Goal: Task Accomplishment & Management: Manage account settings

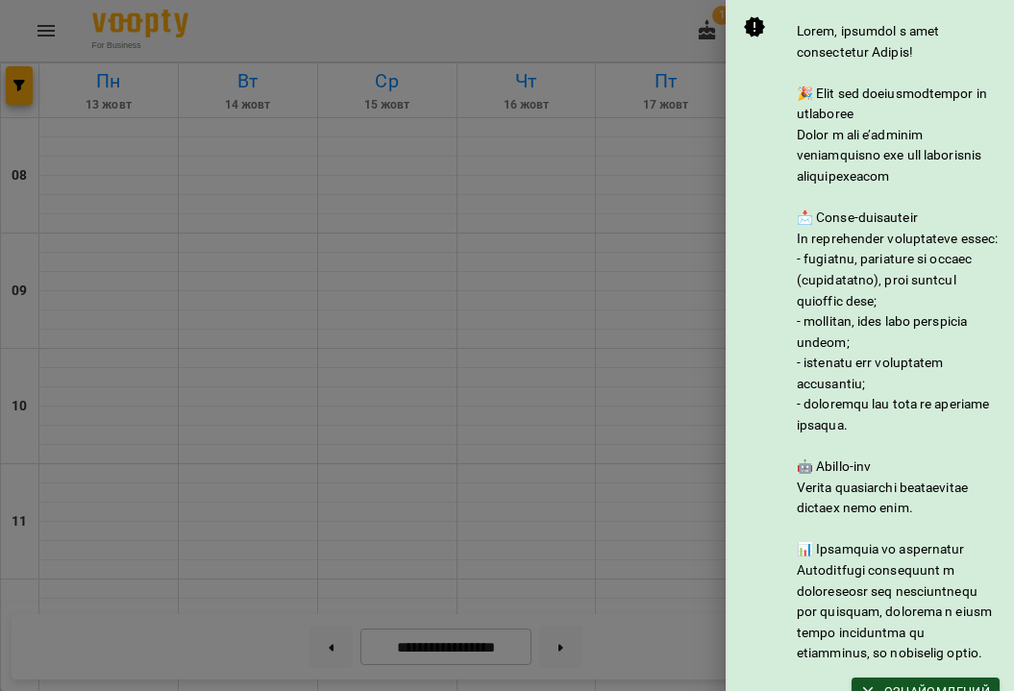
click at [658, 75] on div at bounding box center [507, 345] width 1014 height 691
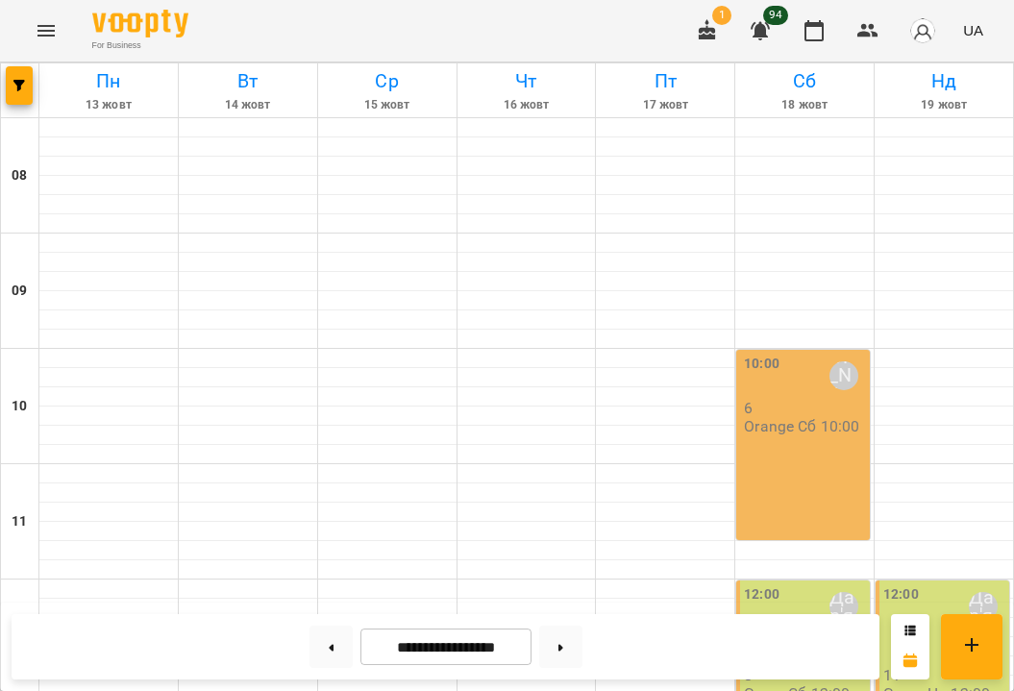
scroll to position [839, 0]
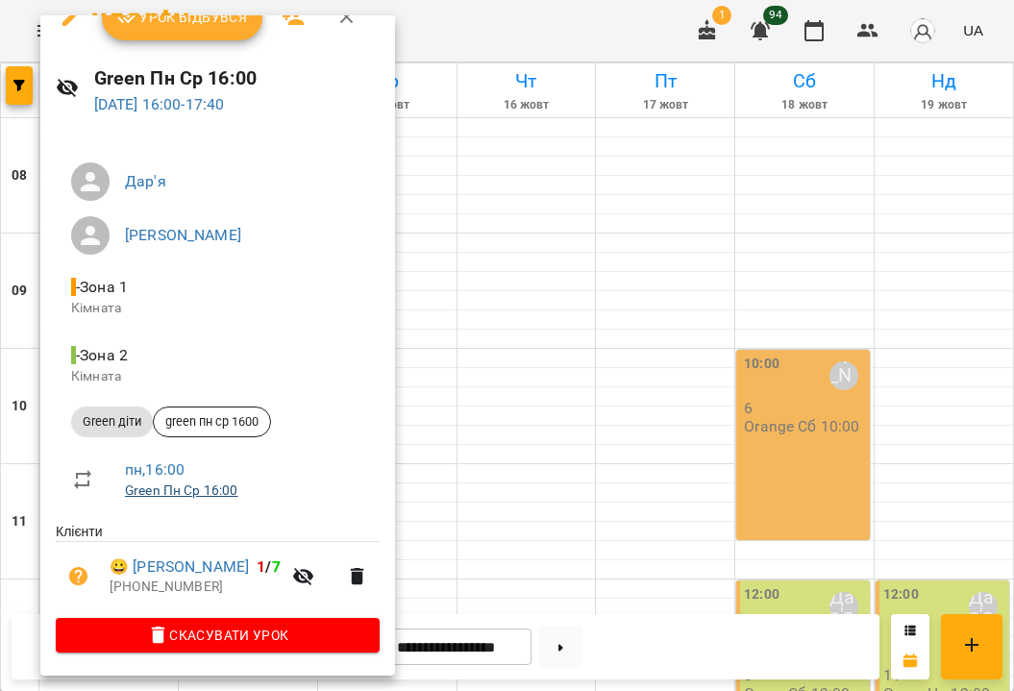
scroll to position [0, 0]
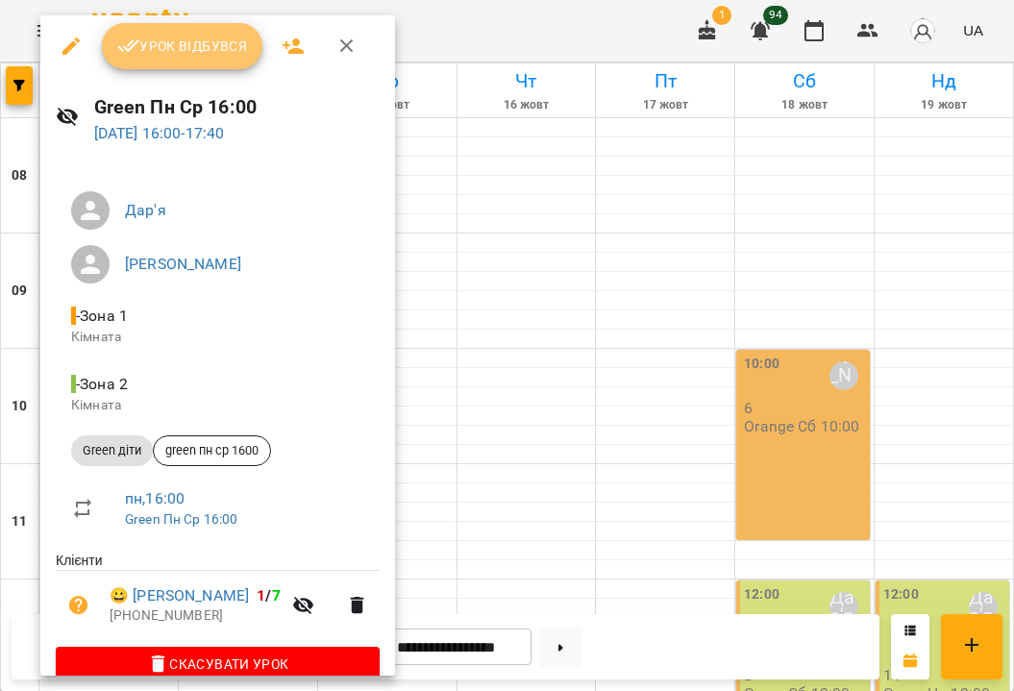
click at [217, 55] on span "Урок відбувся" at bounding box center [182, 46] width 131 height 23
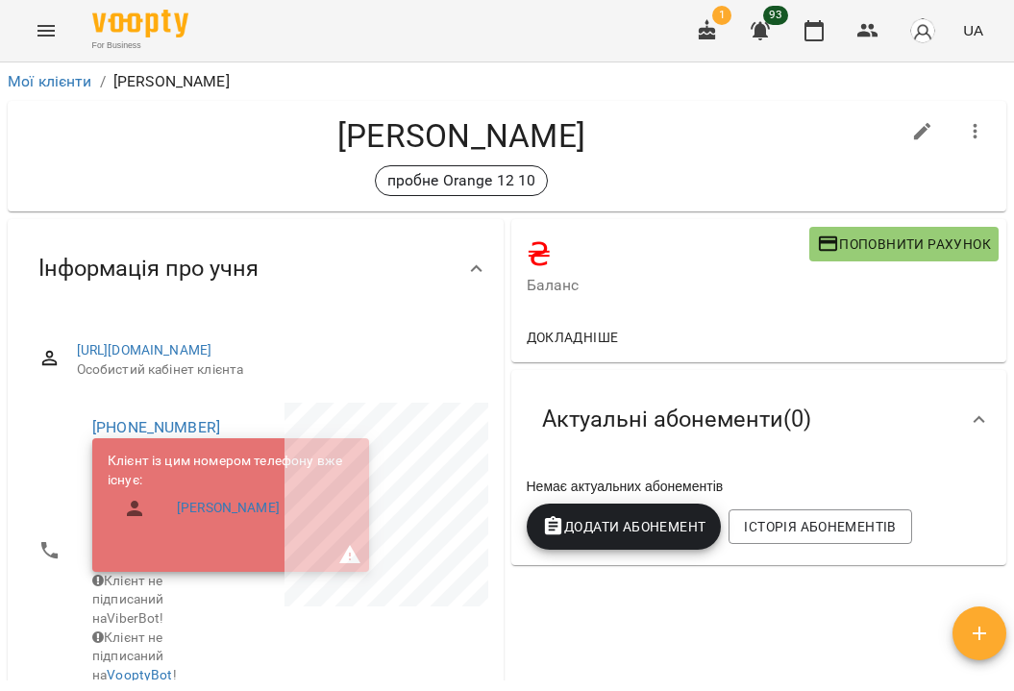
click at [44, 43] on button "Menu" at bounding box center [46, 31] width 46 height 46
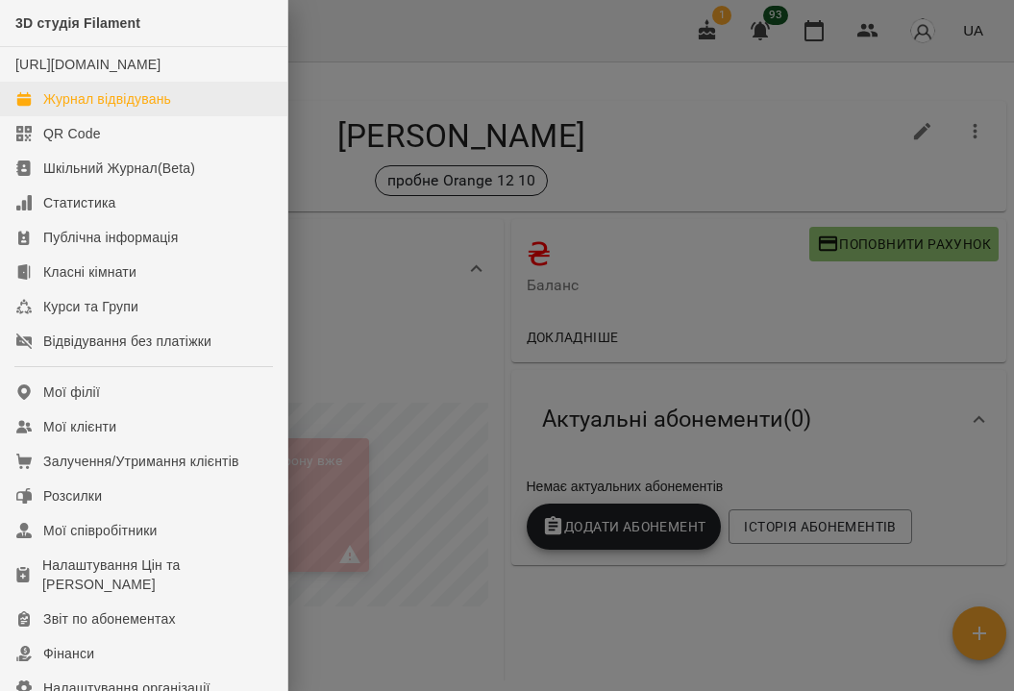
click at [74, 109] on div "Журнал відвідувань" at bounding box center [107, 98] width 128 height 19
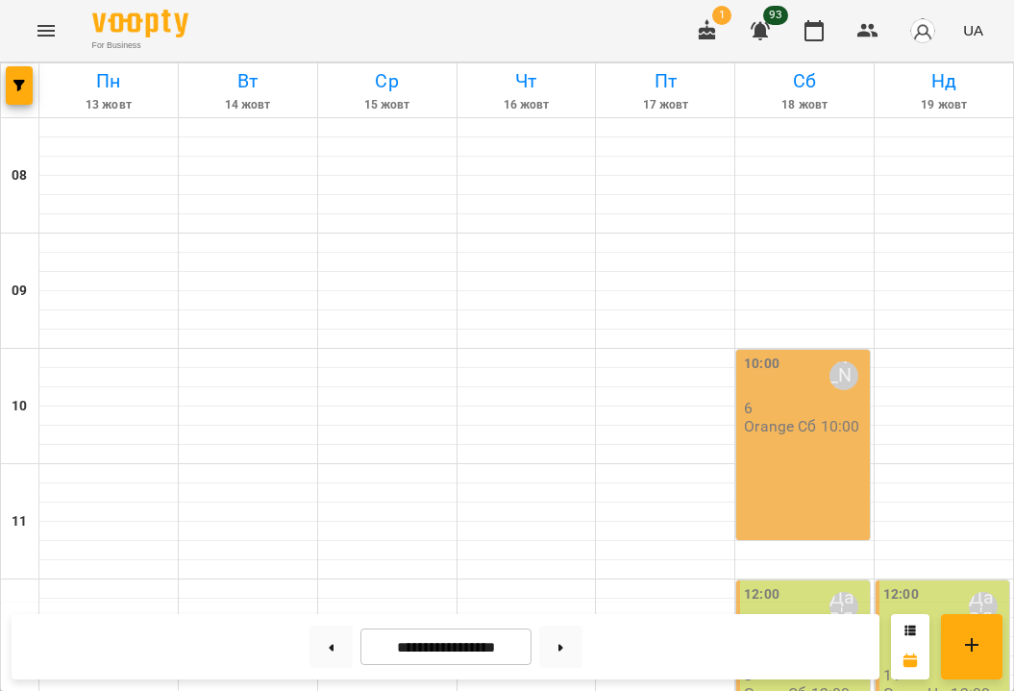
scroll to position [277, 0]
click at [810, 686] on p "Green Сб 12:00" at bounding box center [797, 694] width 106 height 16
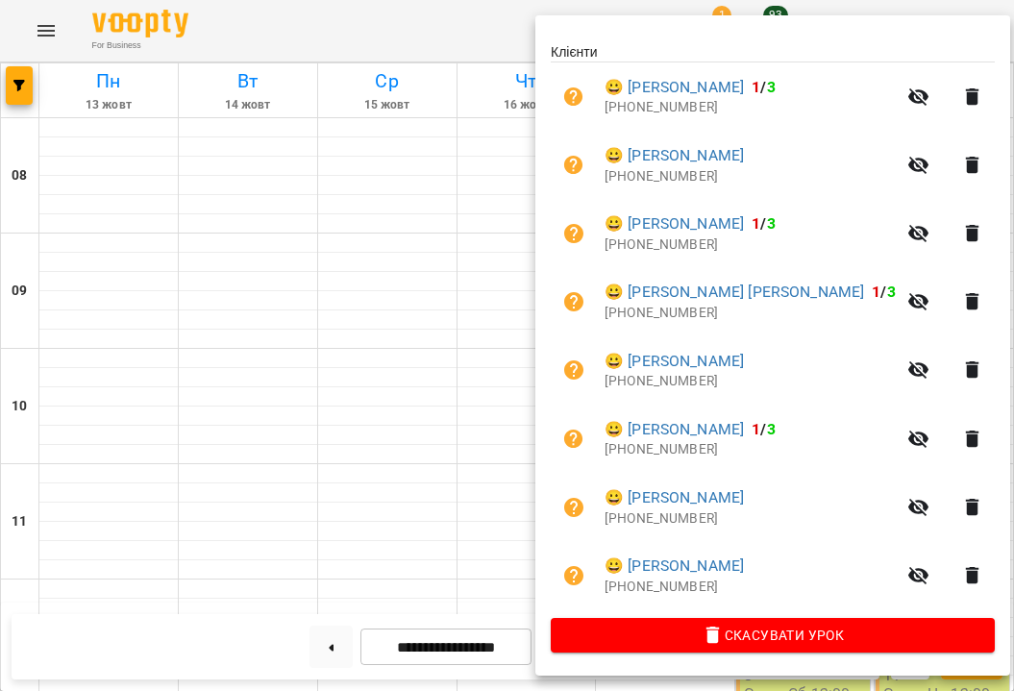
scroll to position [542, 0]
click at [418, 358] on div at bounding box center [507, 345] width 1014 height 691
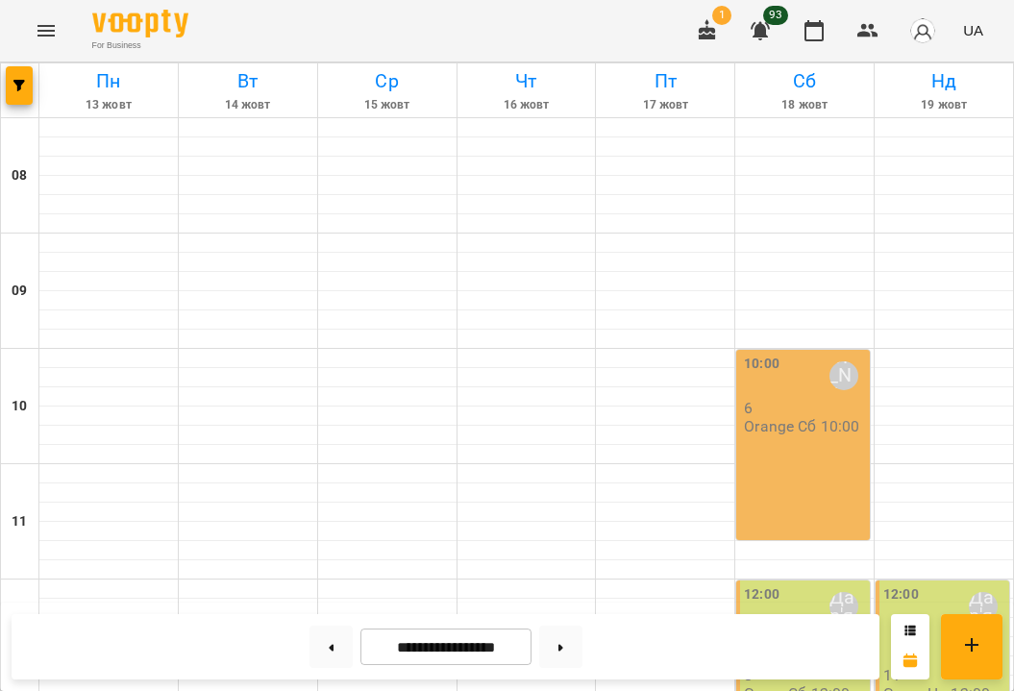
click at [944, 585] on div "12:00 Дар'я Максим" at bounding box center [945, 625] width 122 height 81
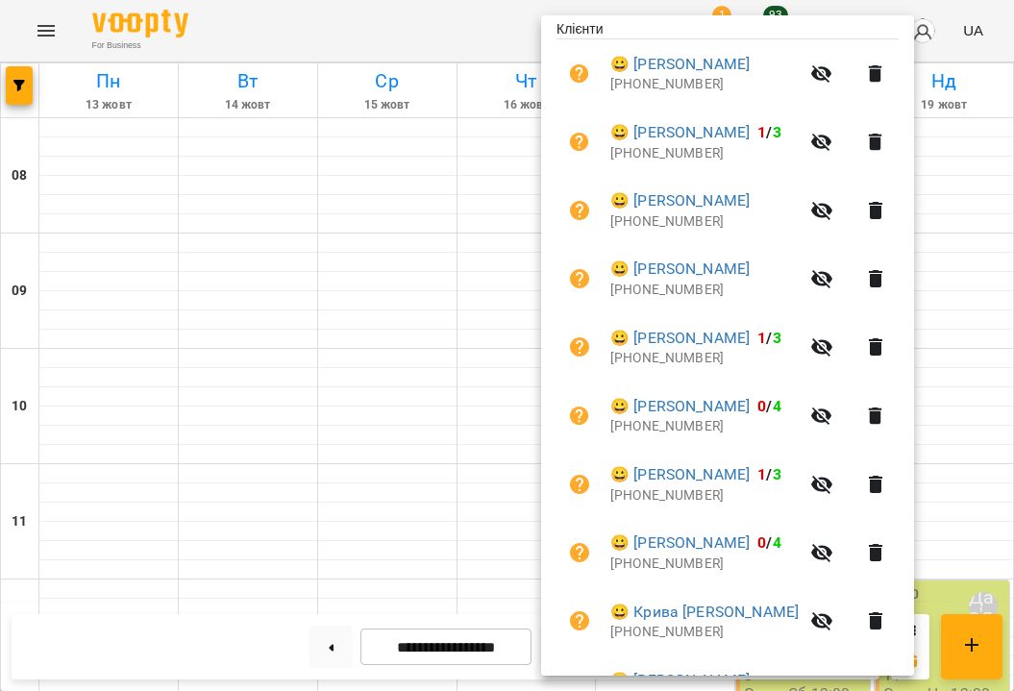
scroll to position [527, 0]
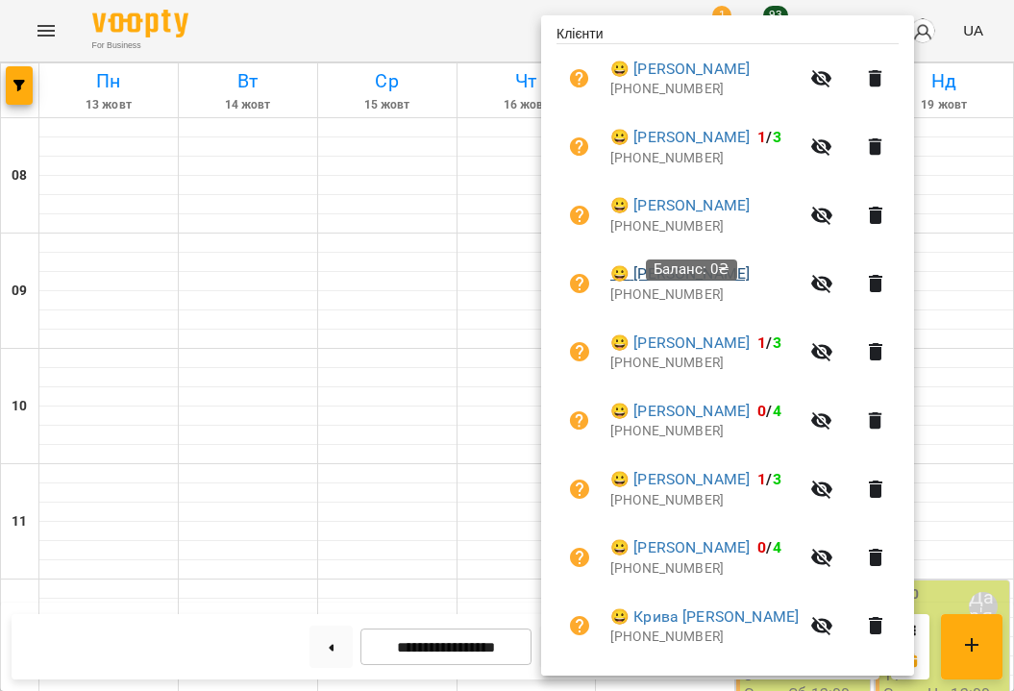
click at [732, 286] on link "😀 Вінярський Андрій" at bounding box center [680, 273] width 139 height 23
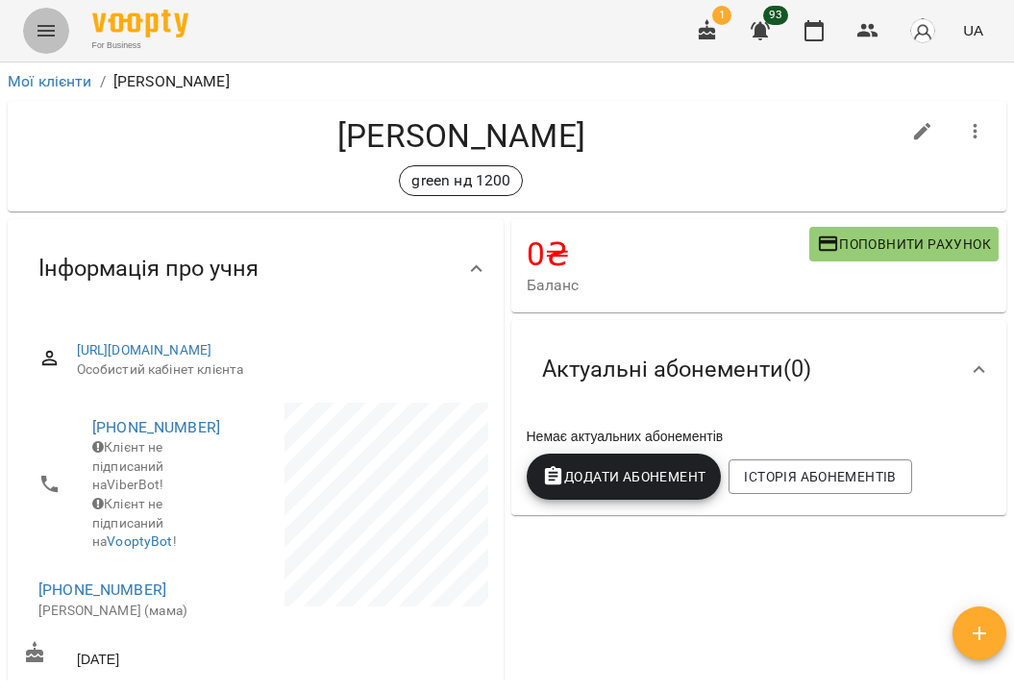
click at [58, 25] on button "Menu" at bounding box center [46, 31] width 46 height 46
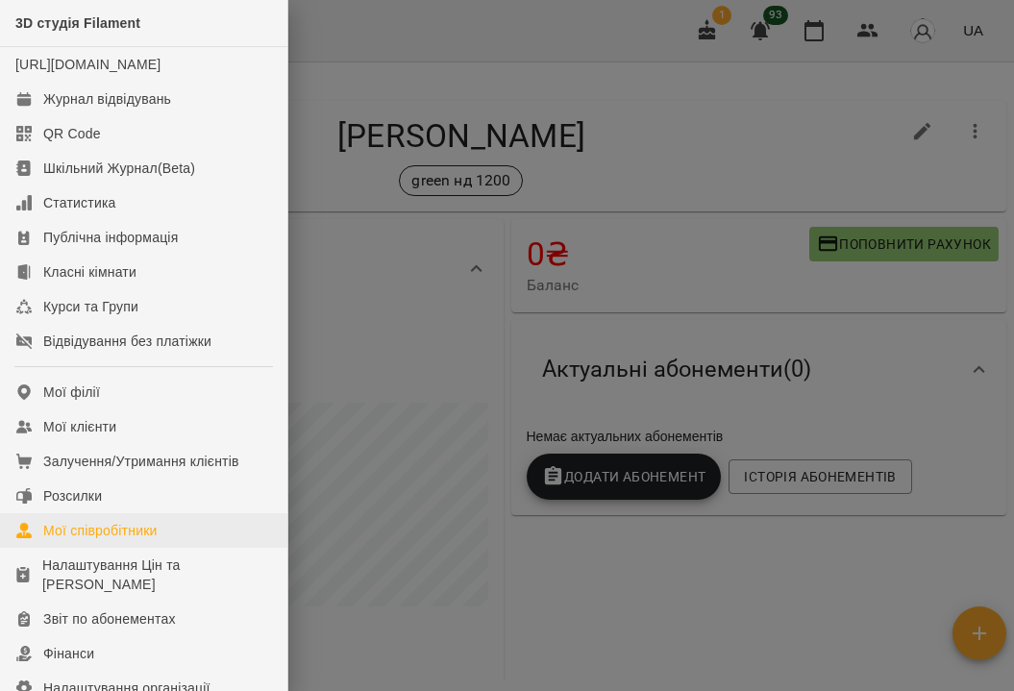
click at [80, 548] on link "Мої співробітники" at bounding box center [143, 530] width 287 height 35
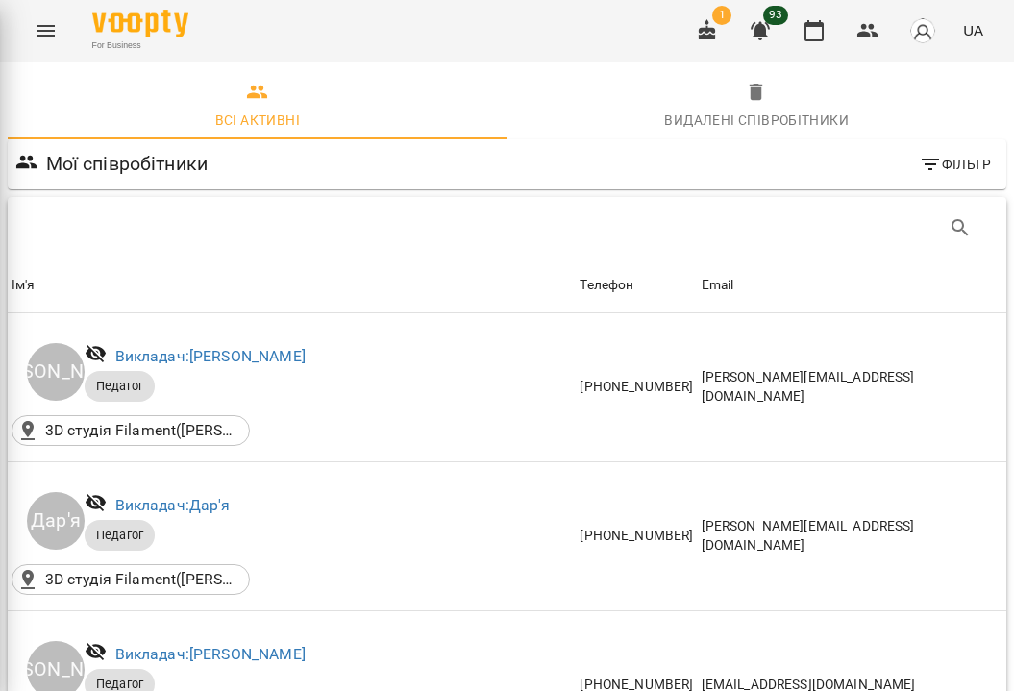
click at [81, 564] on div at bounding box center [507, 345] width 1014 height 691
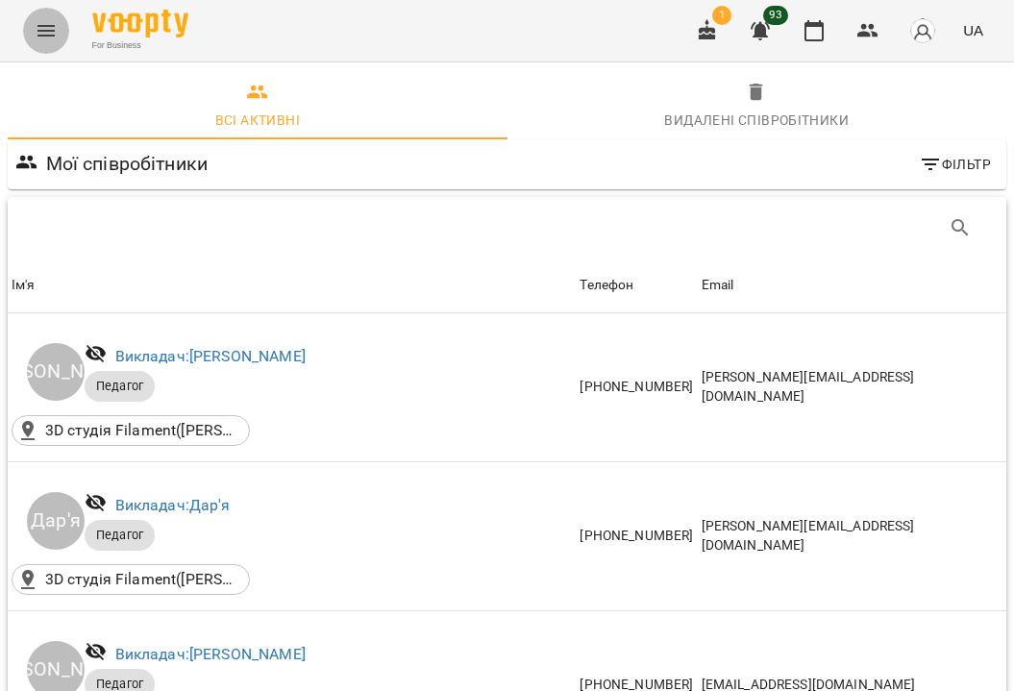
click at [39, 17] on button "Menu" at bounding box center [46, 31] width 46 height 46
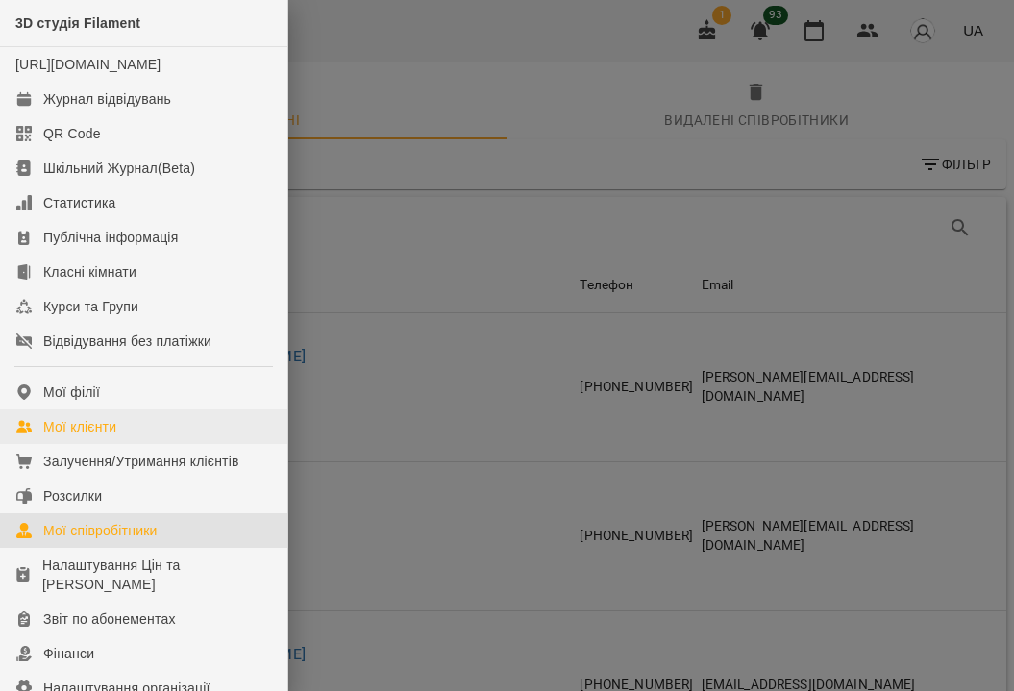
click at [116, 436] on div "Мої клієнти" at bounding box center [79, 426] width 73 height 19
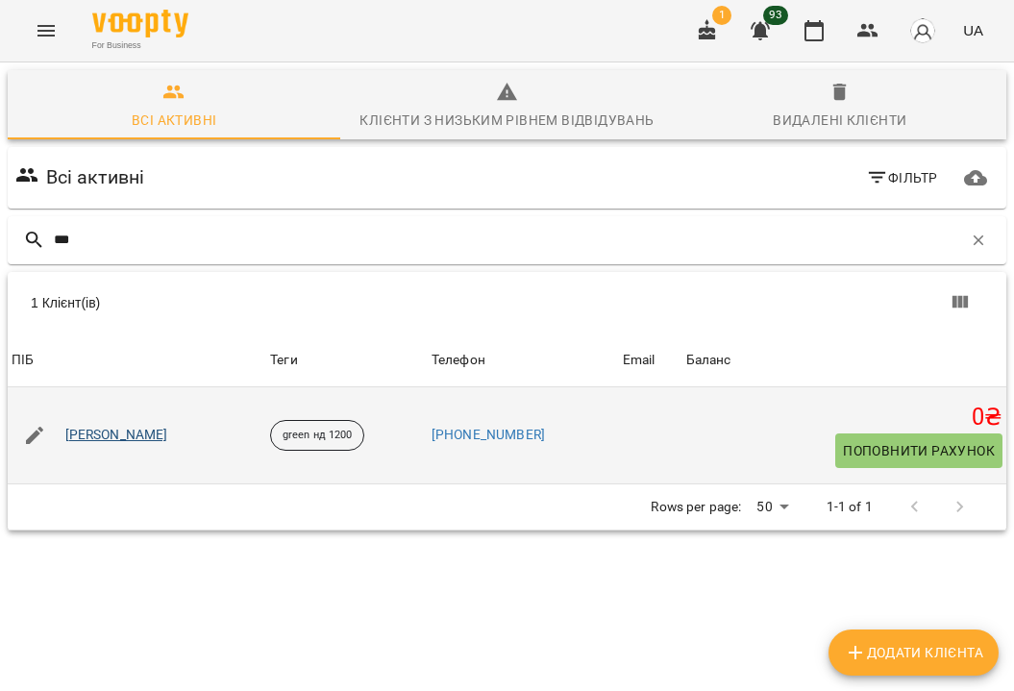
type input "***"
click at [107, 436] on link "Вінярський Андрій" at bounding box center [116, 435] width 103 height 19
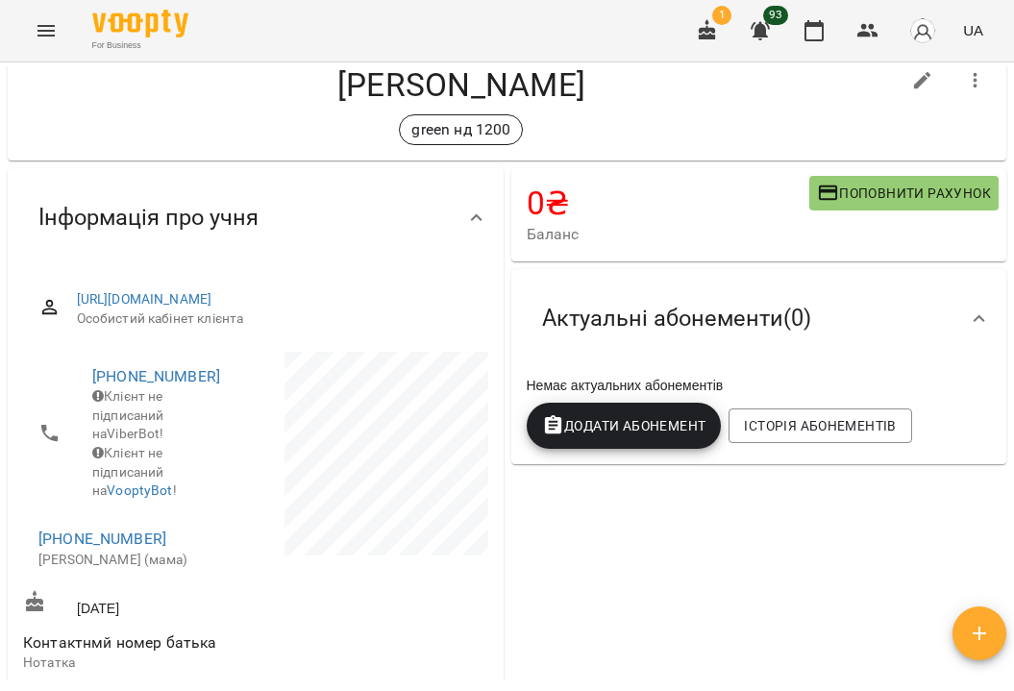
scroll to position [32, 0]
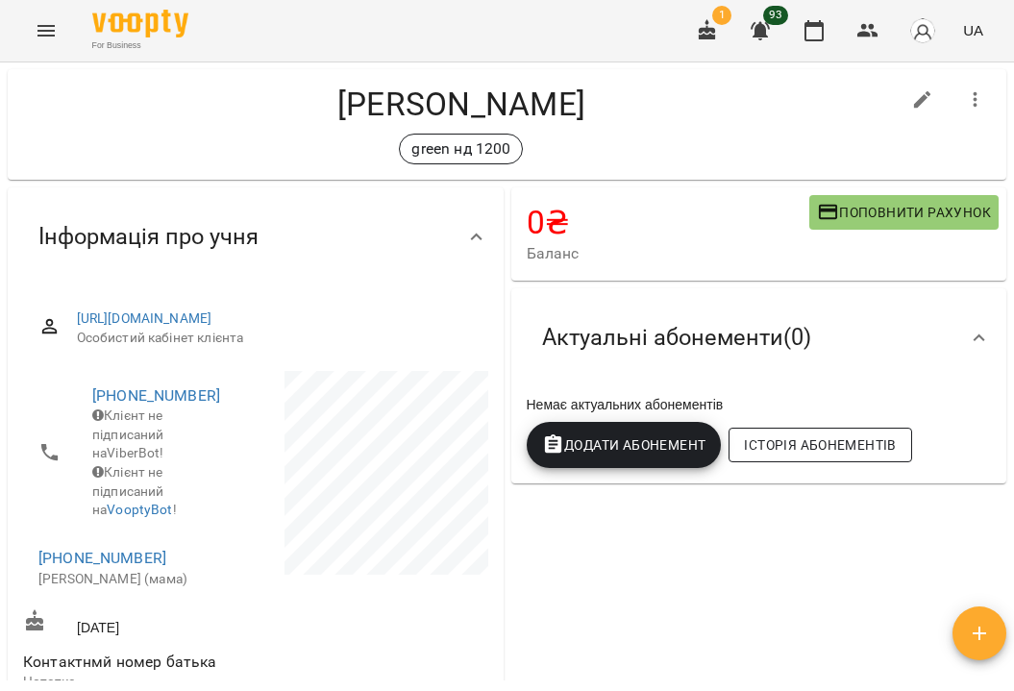
click at [832, 450] on span "Історія абонементів" at bounding box center [820, 445] width 152 height 23
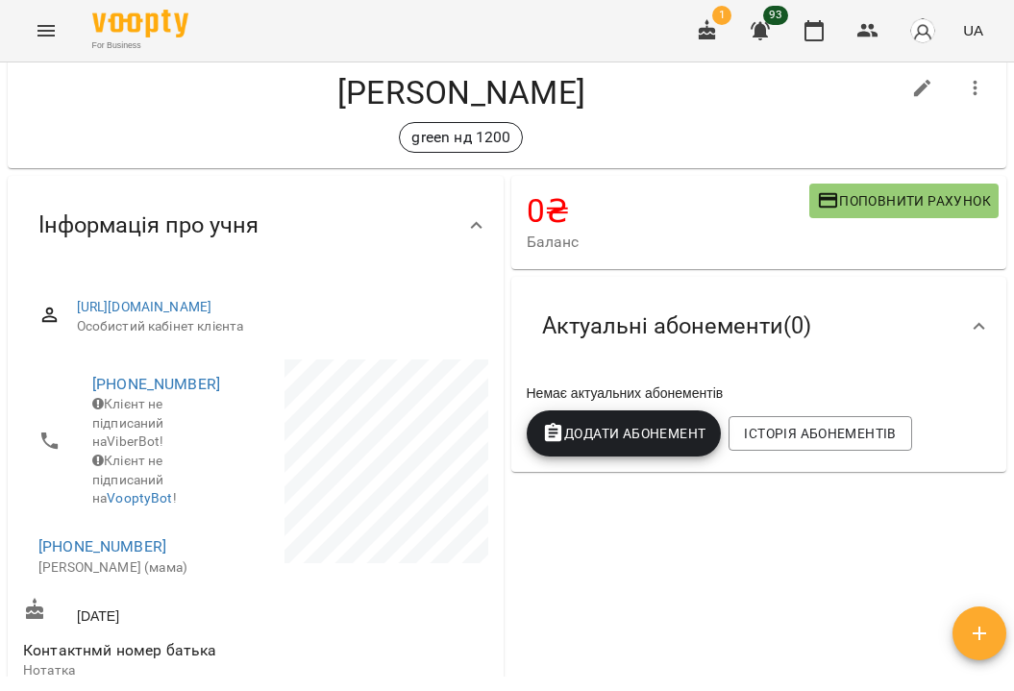
scroll to position [0, 0]
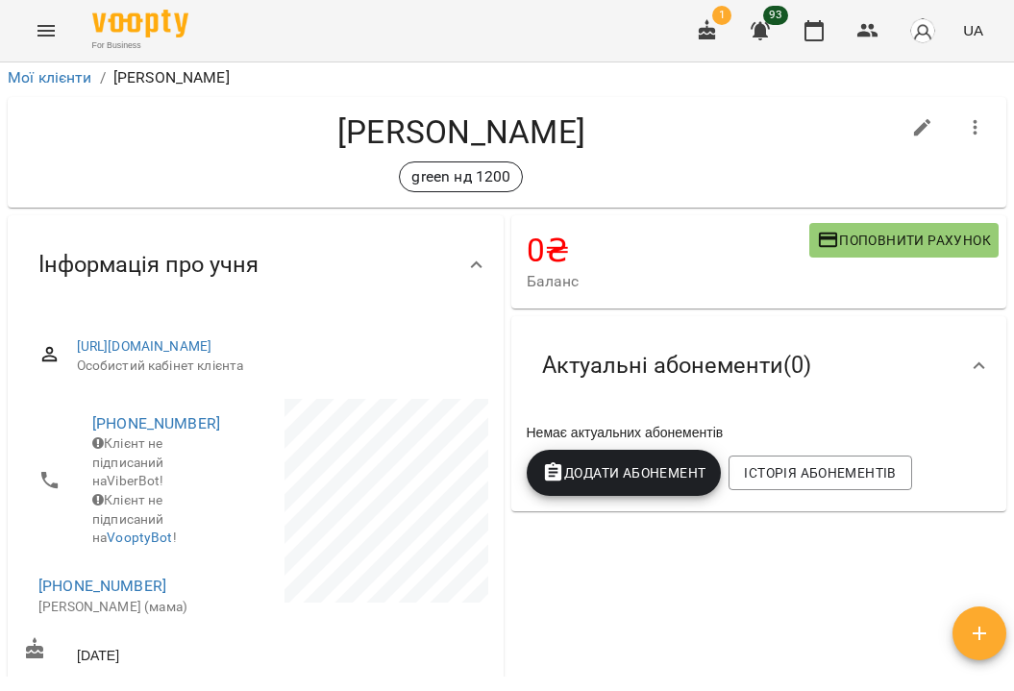
click at [119, 17] on img at bounding box center [140, 24] width 96 height 28
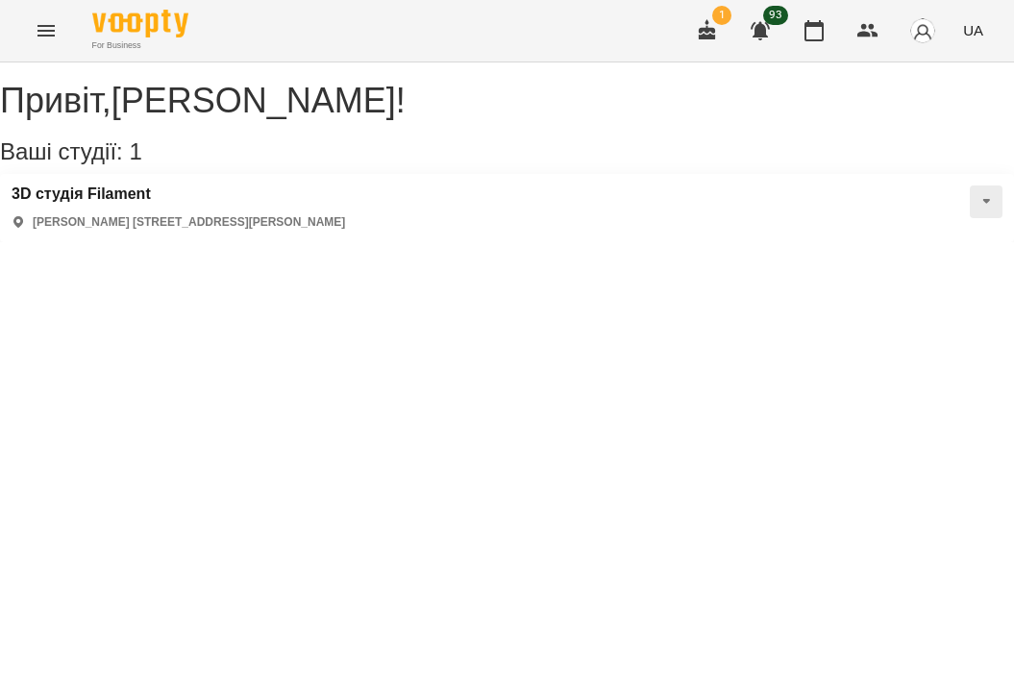
click at [46, 30] on icon "Menu" at bounding box center [46, 30] width 23 height 23
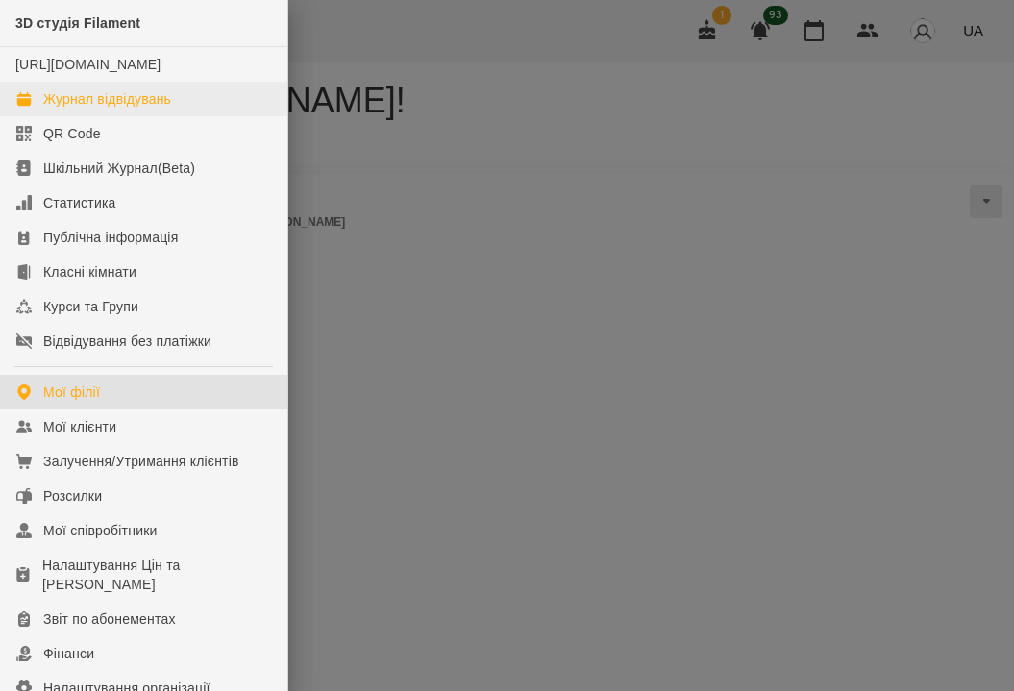
click at [111, 109] on div "Журнал відвідувань" at bounding box center [107, 98] width 128 height 19
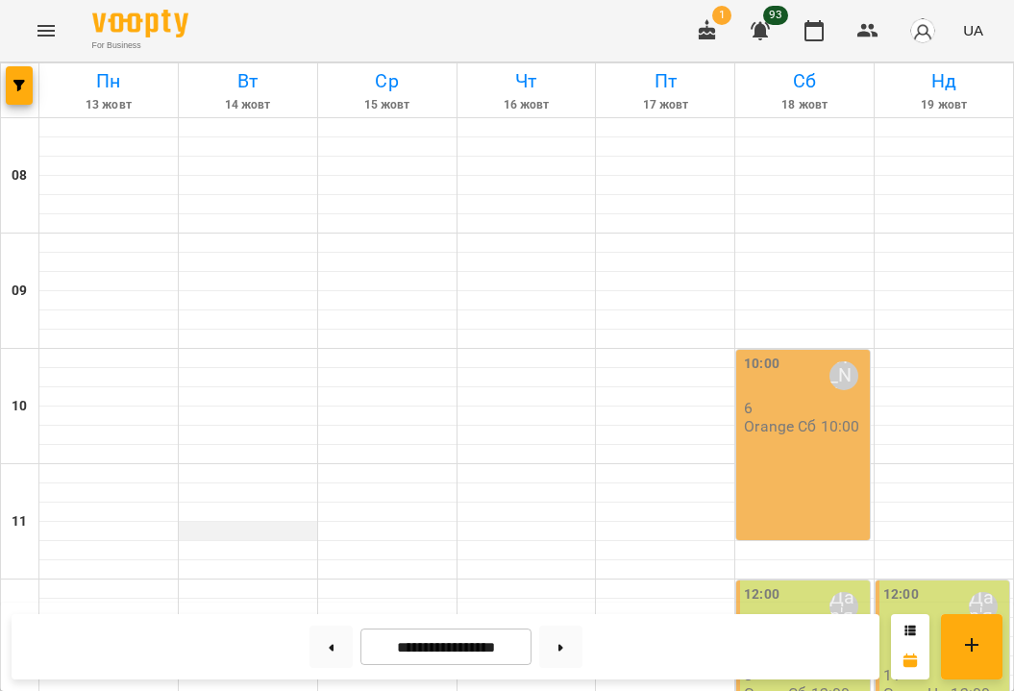
scroll to position [855, 0]
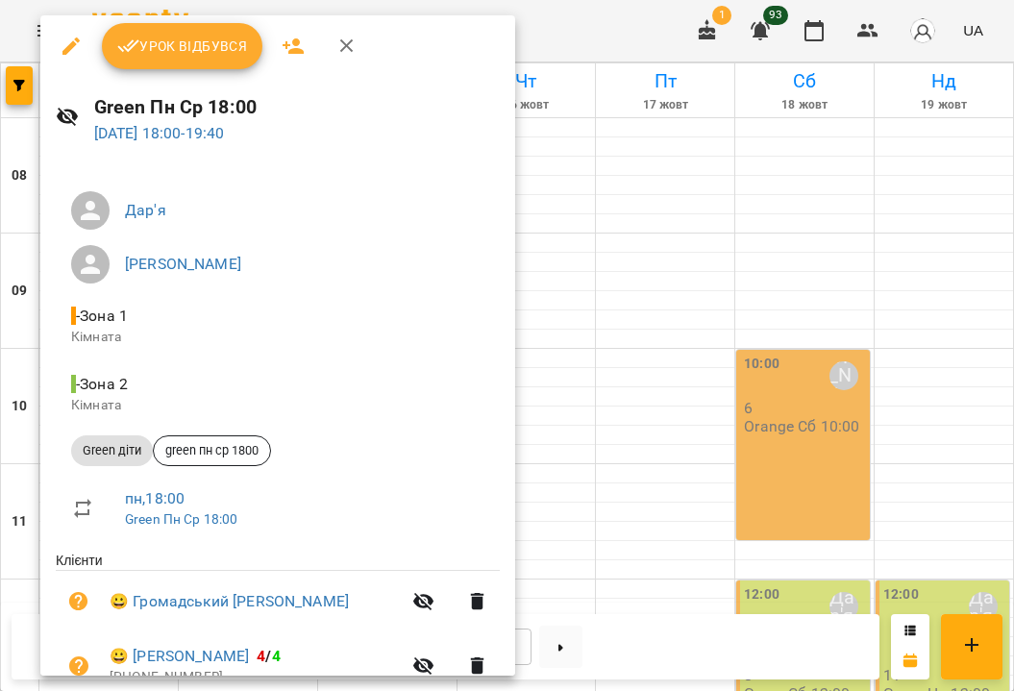
scroll to position [0, 0]
click at [228, 48] on span "Урок відбувся" at bounding box center [182, 46] width 131 height 23
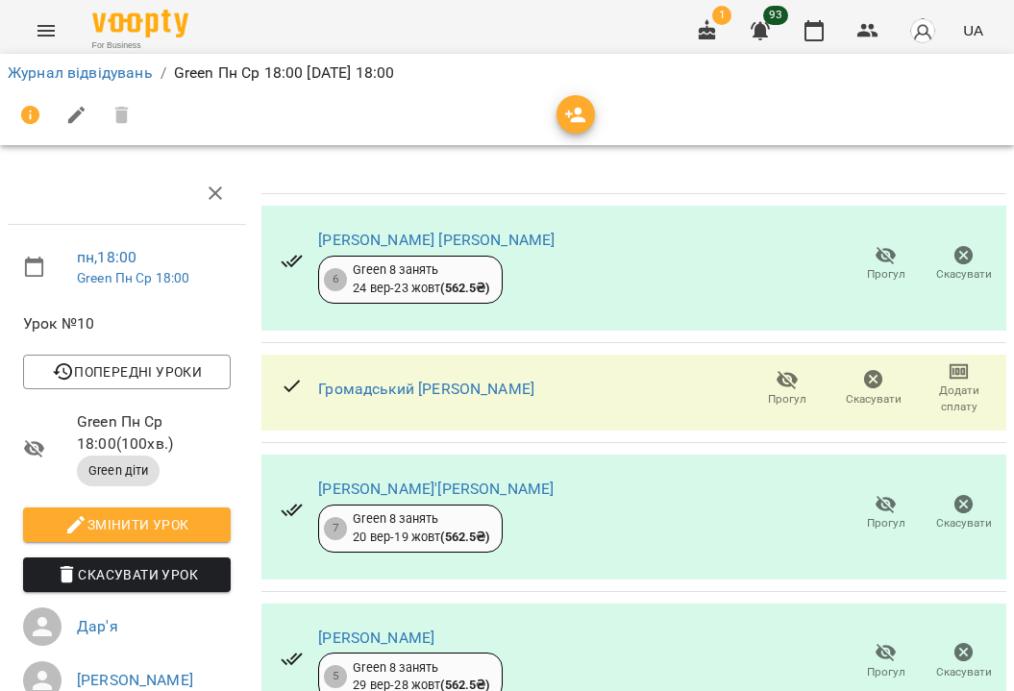
scroll to position [52, 0]
drag, startPoint x: 792, startPoint y: 334, endPoint x: 1005, endPoint y: 622, distance: 358.2
click at [1005, 622] on tbody "Владовський Матвій Євгенійович 6 Green 8 занять 24 вер - 23 жовт ( 562.5 ₴ ) Пр…" at bounding box center [634, 690] width 745 height 992
click at [52, 47] on button "Menu" at bounding box center [46, 31] width 46 height 46
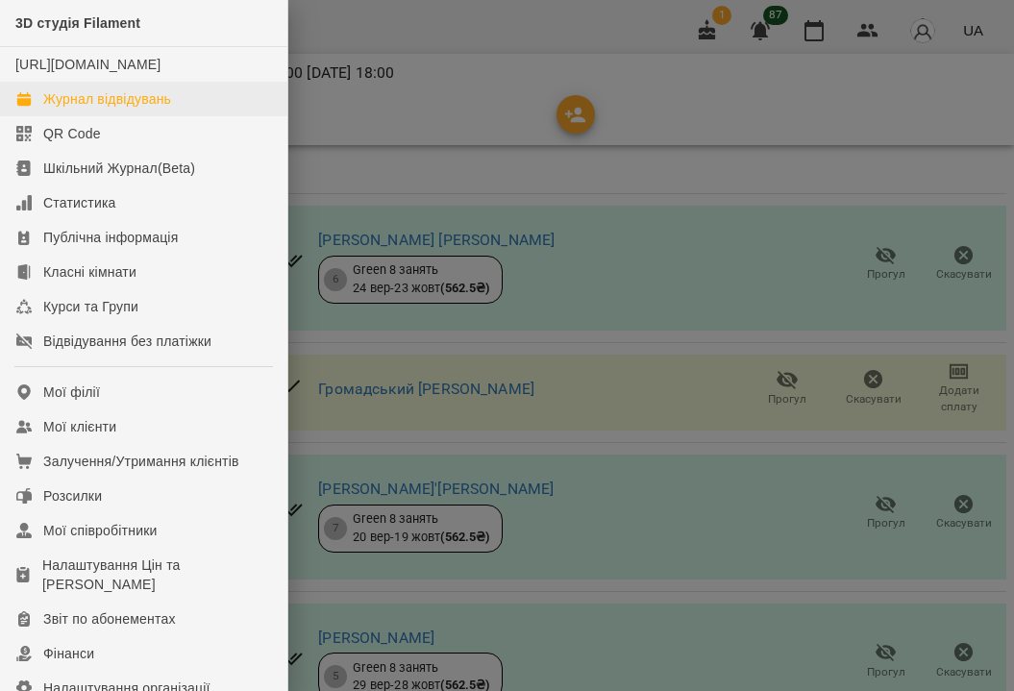
click at [120, 108] on link "Журнал відвідувань" at bounding box center [143, 99] width 287 height 35
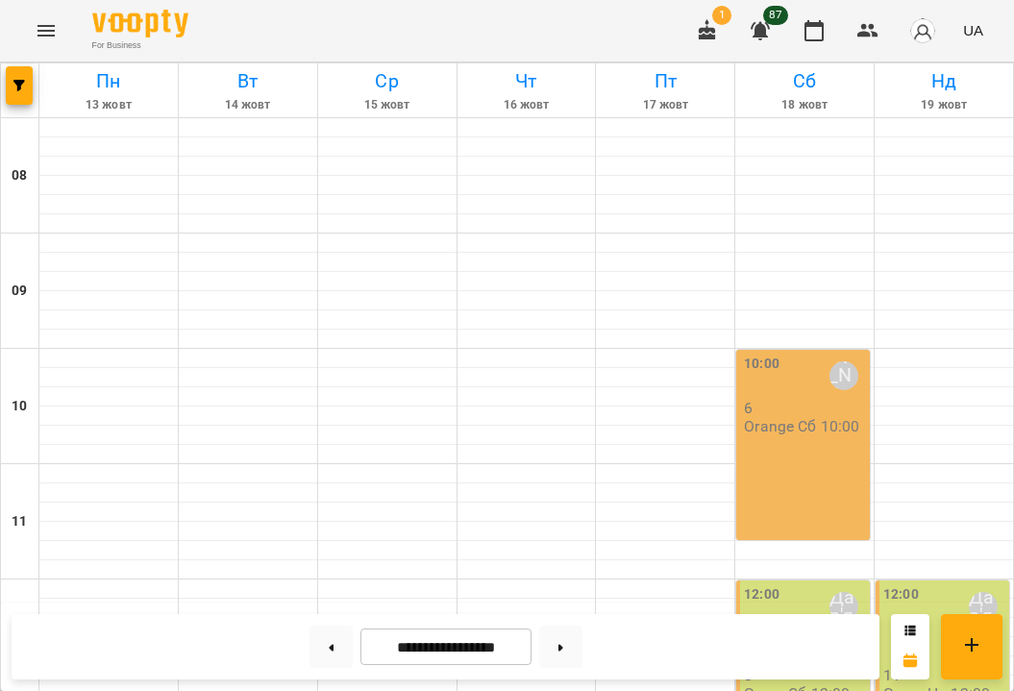
scroll to position [720, 0]
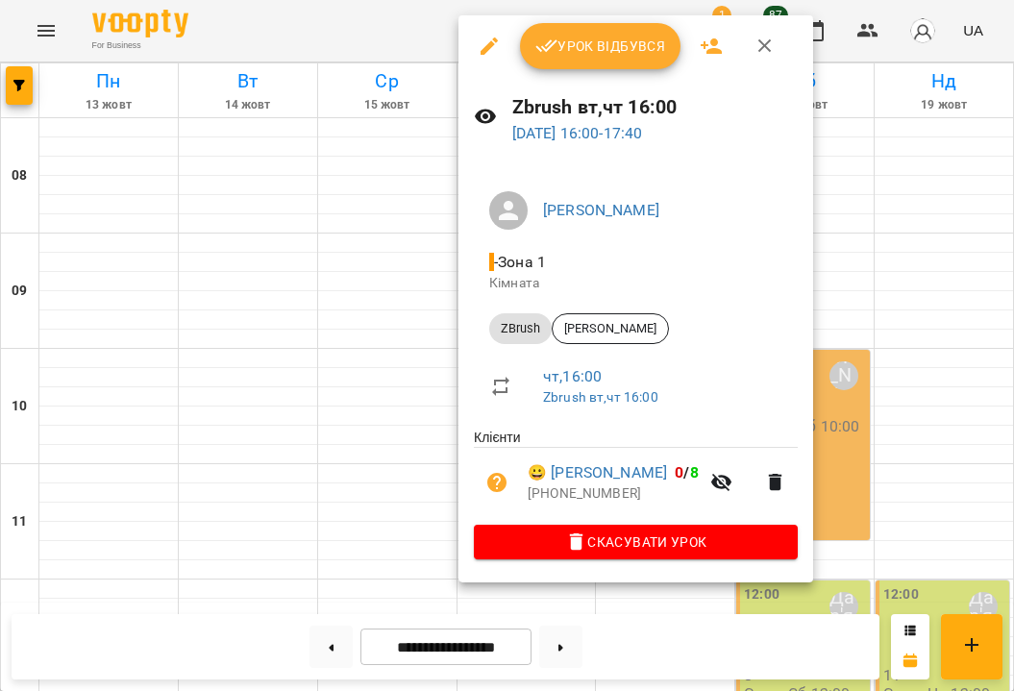
click at [344, 287] on div at bounding box center [507, 345] width 1014 height 691
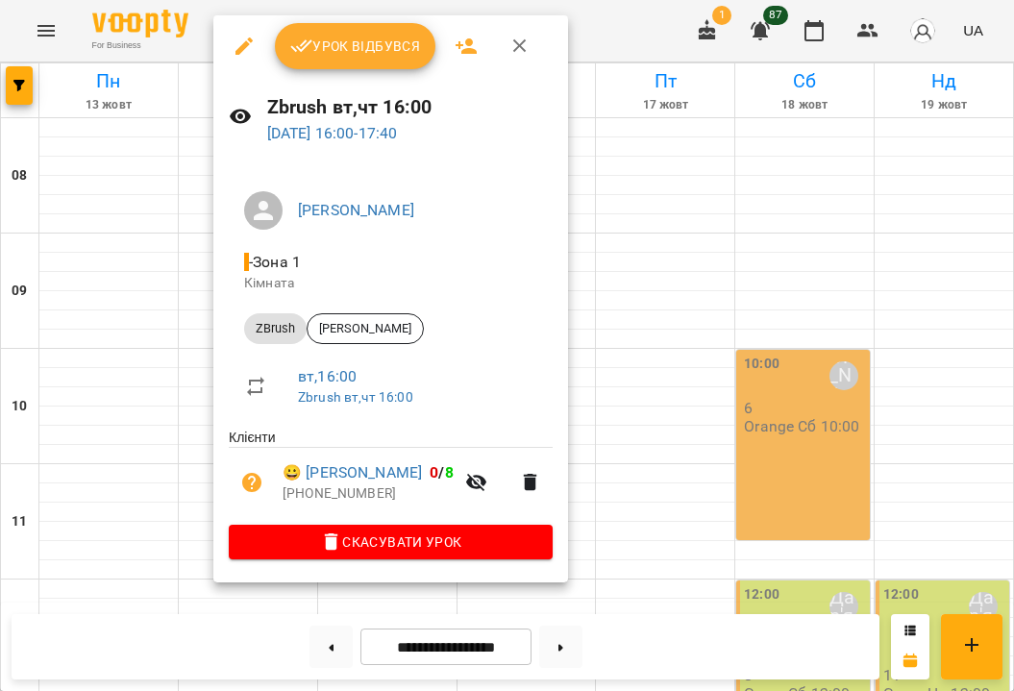
click at [134, 123] on div at bounding box center [507, 345] width 1014 height 691
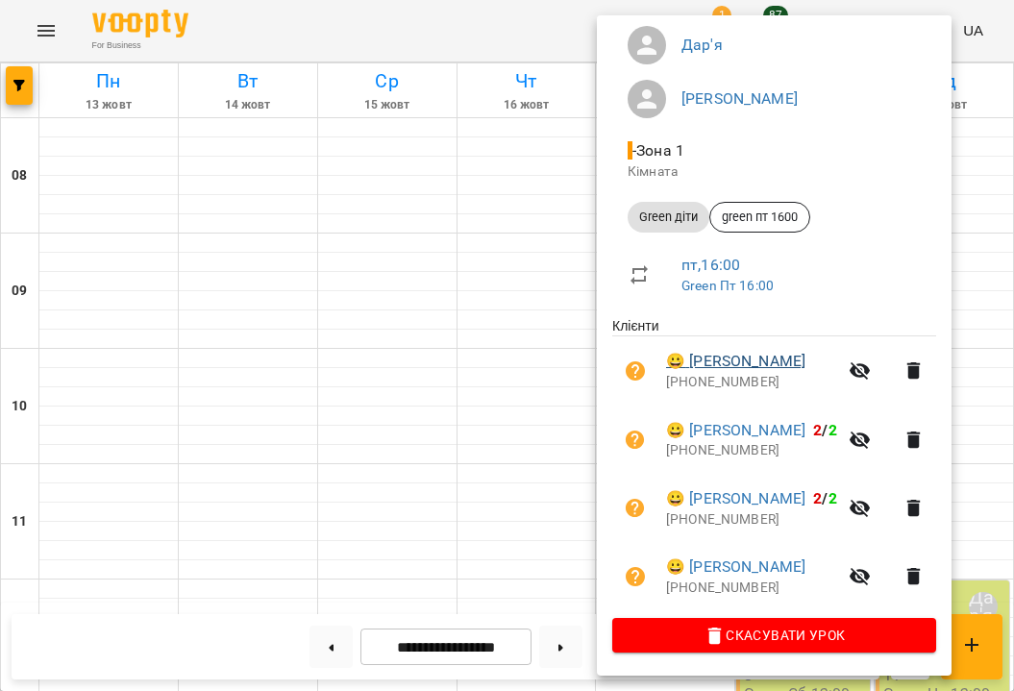
scroll to position [196, 0]
click at [724, 350] on link "😀 Лугова Аліна" at bounding box center [735, 361] width 139 height 23
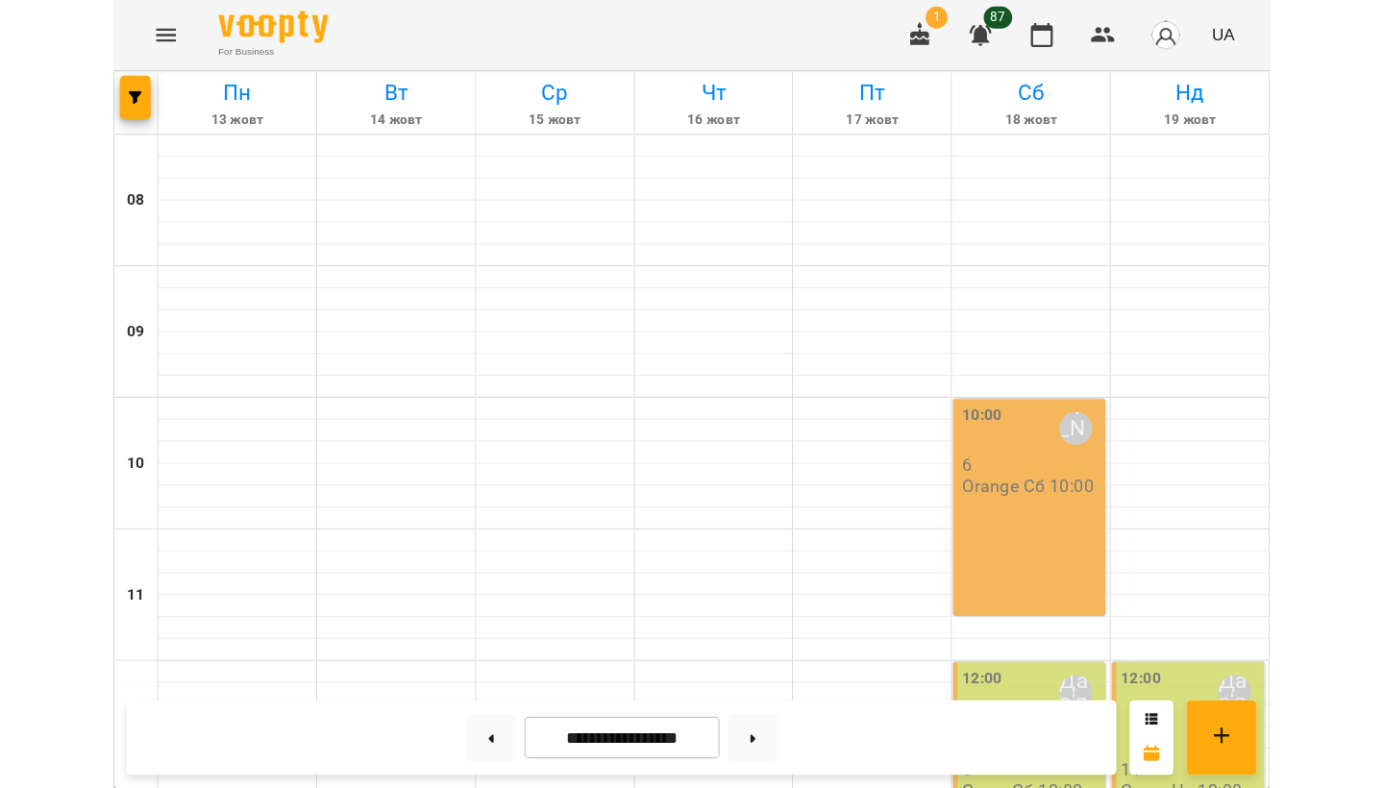
scroll to position [755, 0]
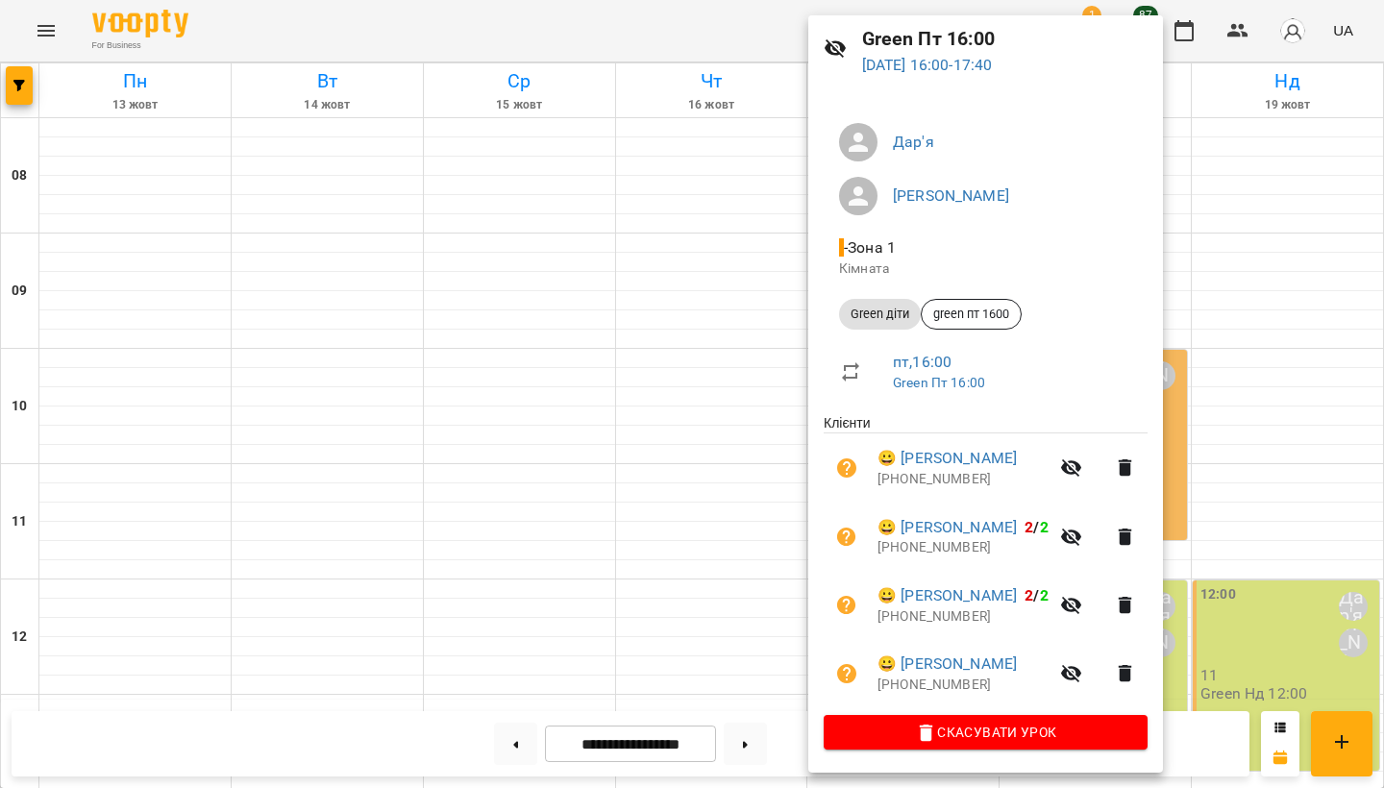
scroll to position [76, 0]
click at [611, 131] on div at bounding box center [692, 394] width 1384 height 788
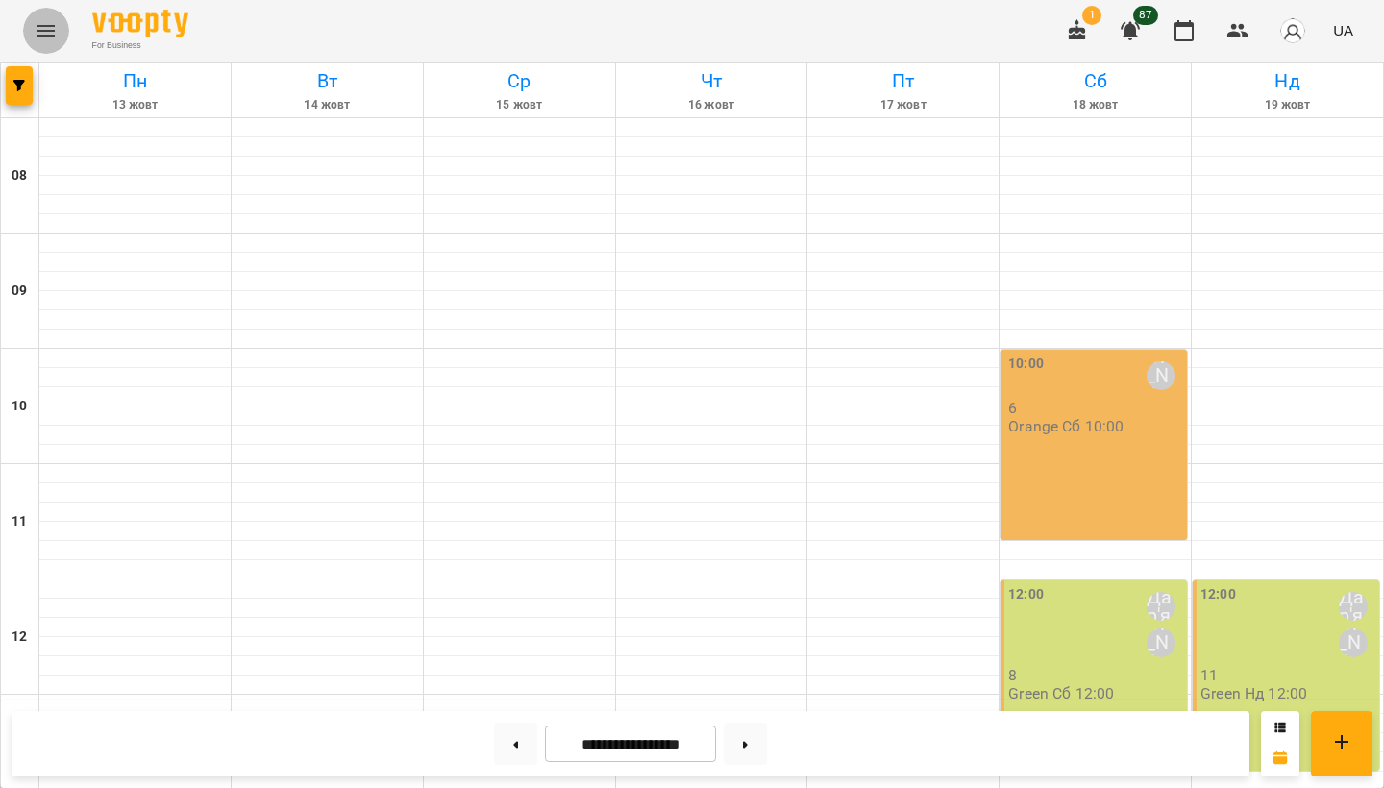
click at [53, 37] on icon "Menu" at bounding box center [46, 30] width 23 height 23
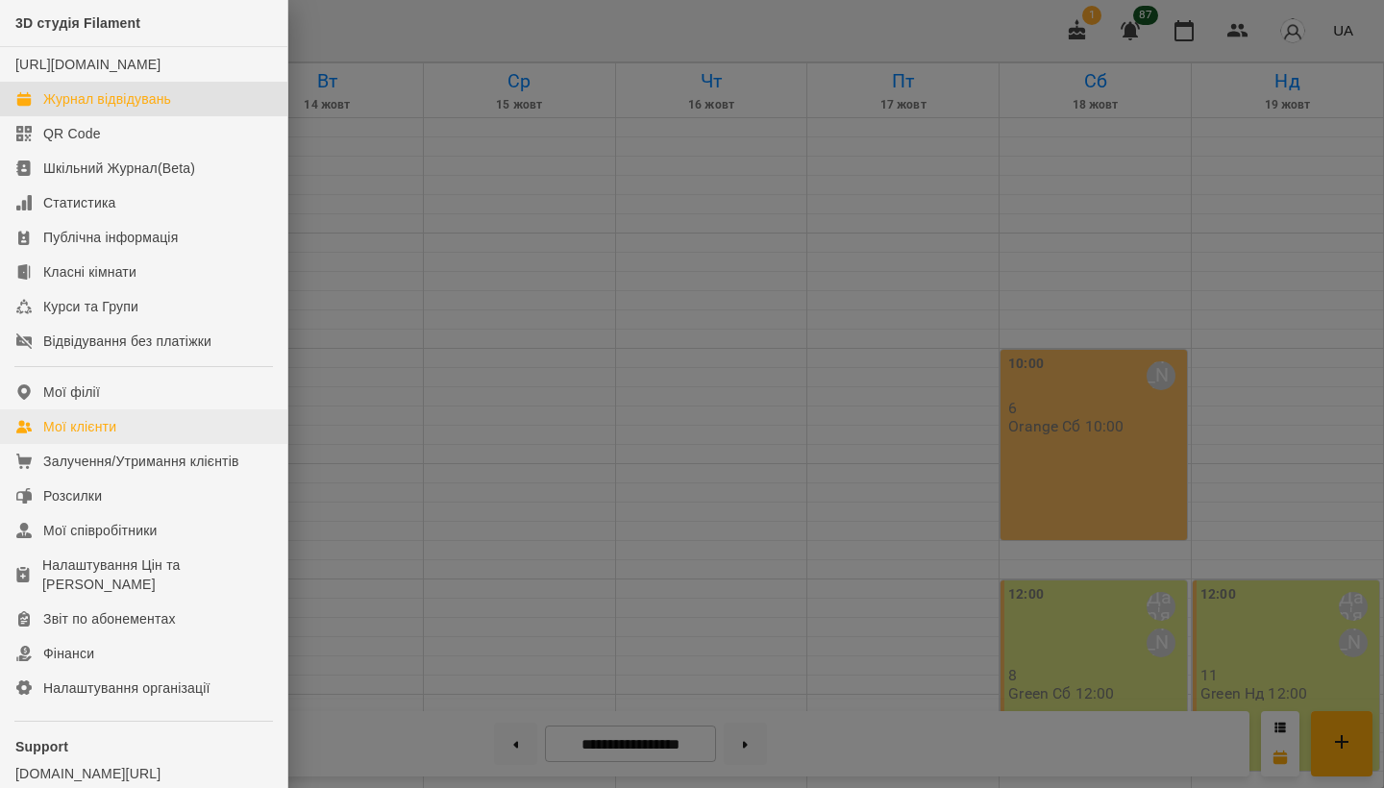
click at [95, 436] on div "Мої клієнти" at bounding box center [79, 426] width 73 height 19
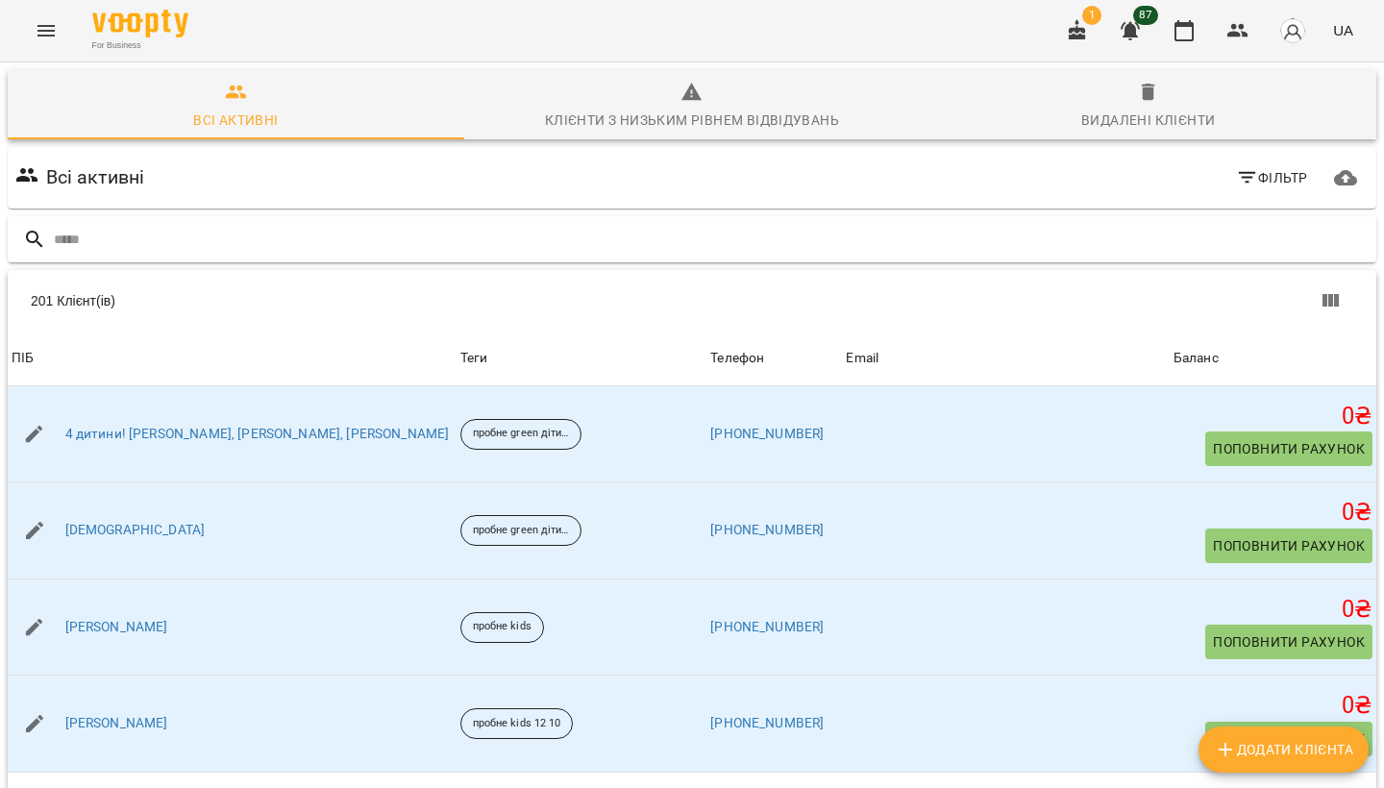
click at [568, 236] on input "text" at bounding box center [711, 240] width 1315 height 32
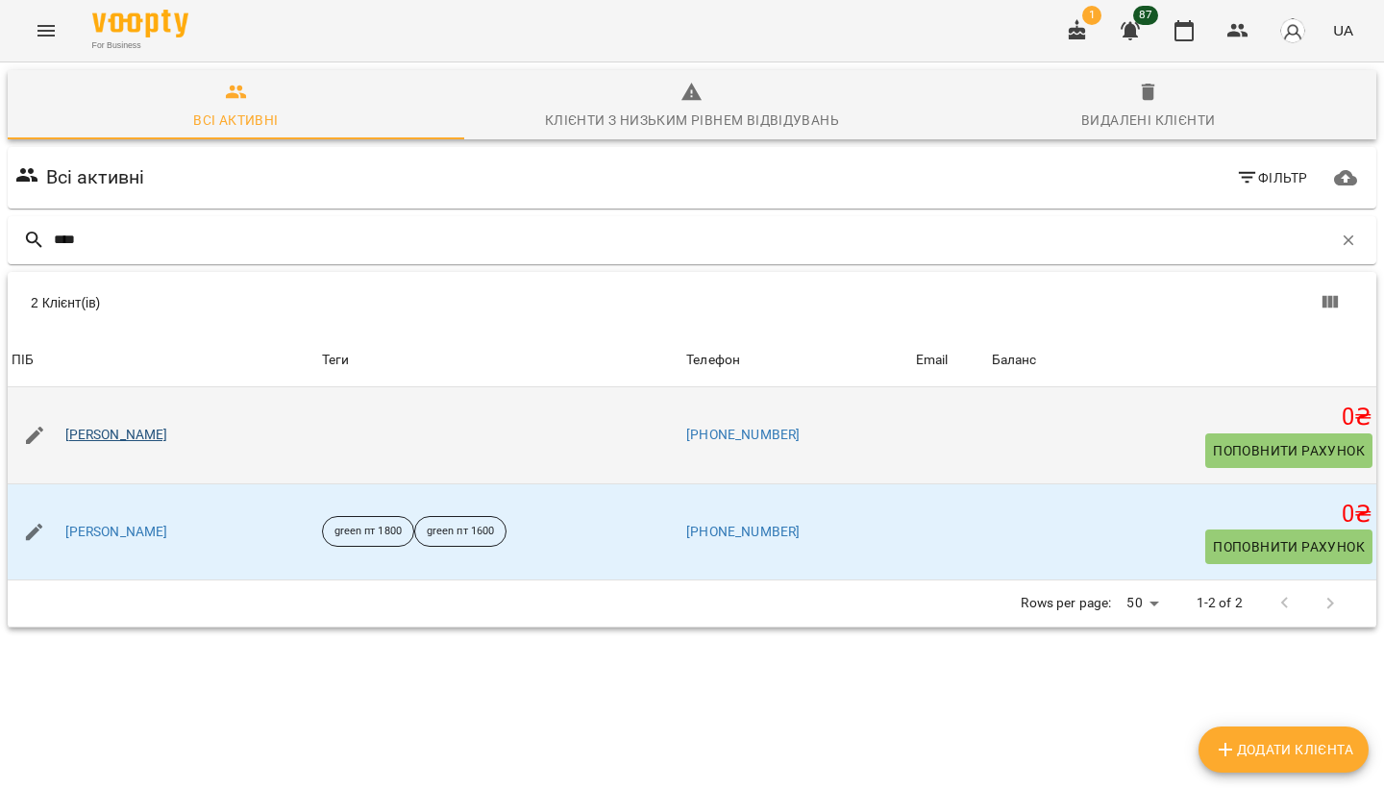
type input "****"
click at [141, 443] on link "[PERSON_NAME]" at bounding box center [116, 435] width 103 height 19
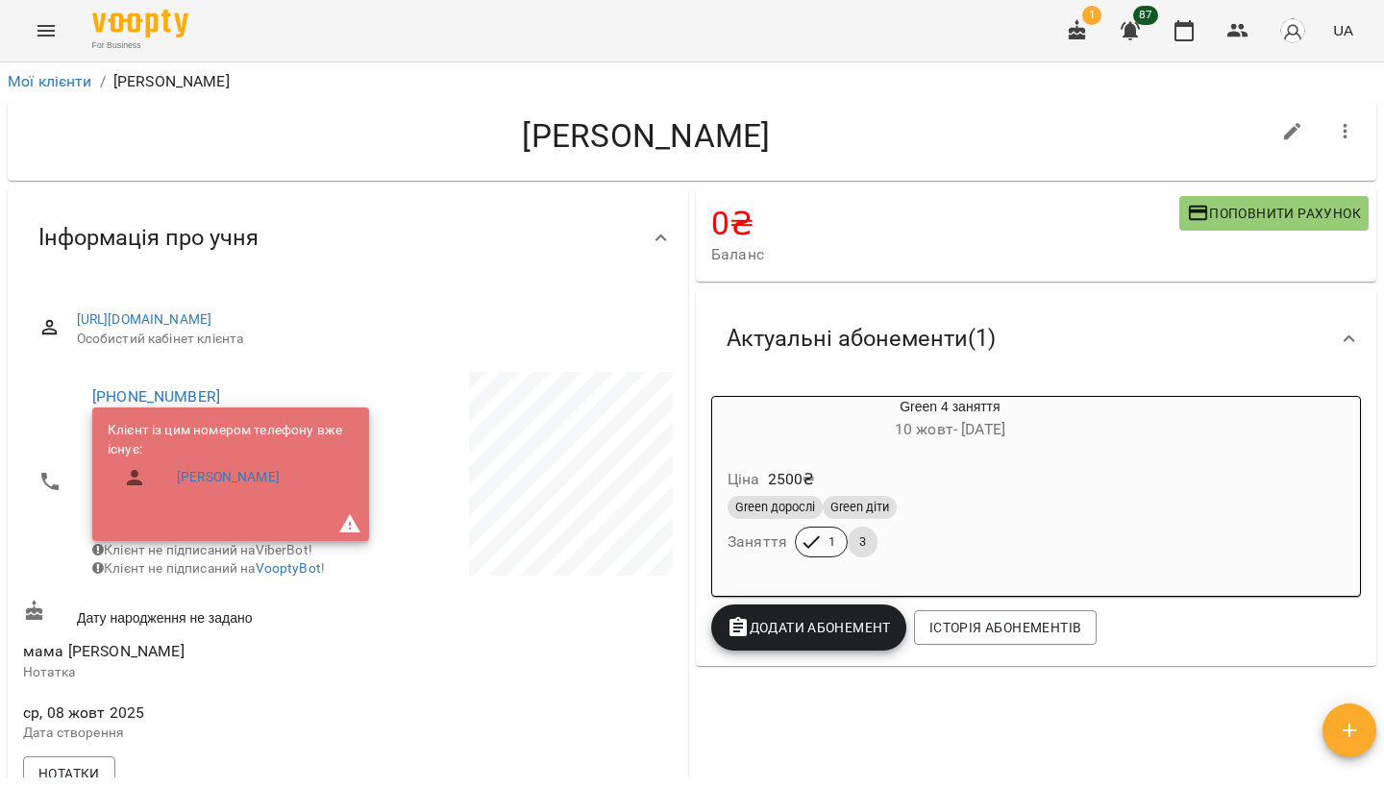
click at [724, 130] on h4 "[PERSON_NAME]" at bounding box center [646, 135] width 1247 height 39
click at [721, 131] on h4 "[PERSON_NAME]" at bounding box center [646, 135] width 1247 height 39
click at [723, 131] on h4 "[PERSON_NAME]" at bounding box center [646, 135] width 1247 height 39
click at [794, 190] on div "0 ₴ Баланс Поповнити рахунок" at bounding box center [1036, 234] width 681 height 93
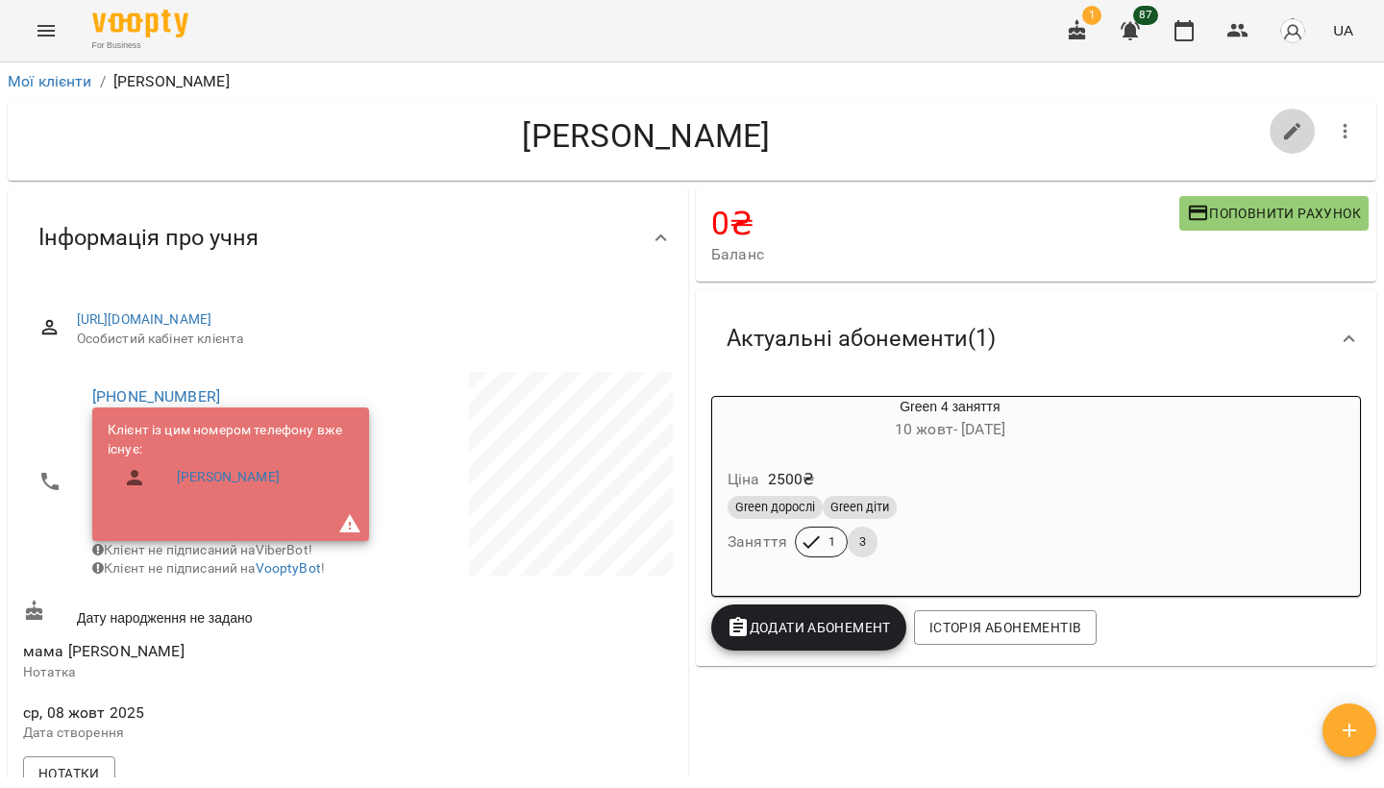
click at [1013, 129] on icon "button" at bounding box center [1293, 131] width 23 height 23
select select "**"
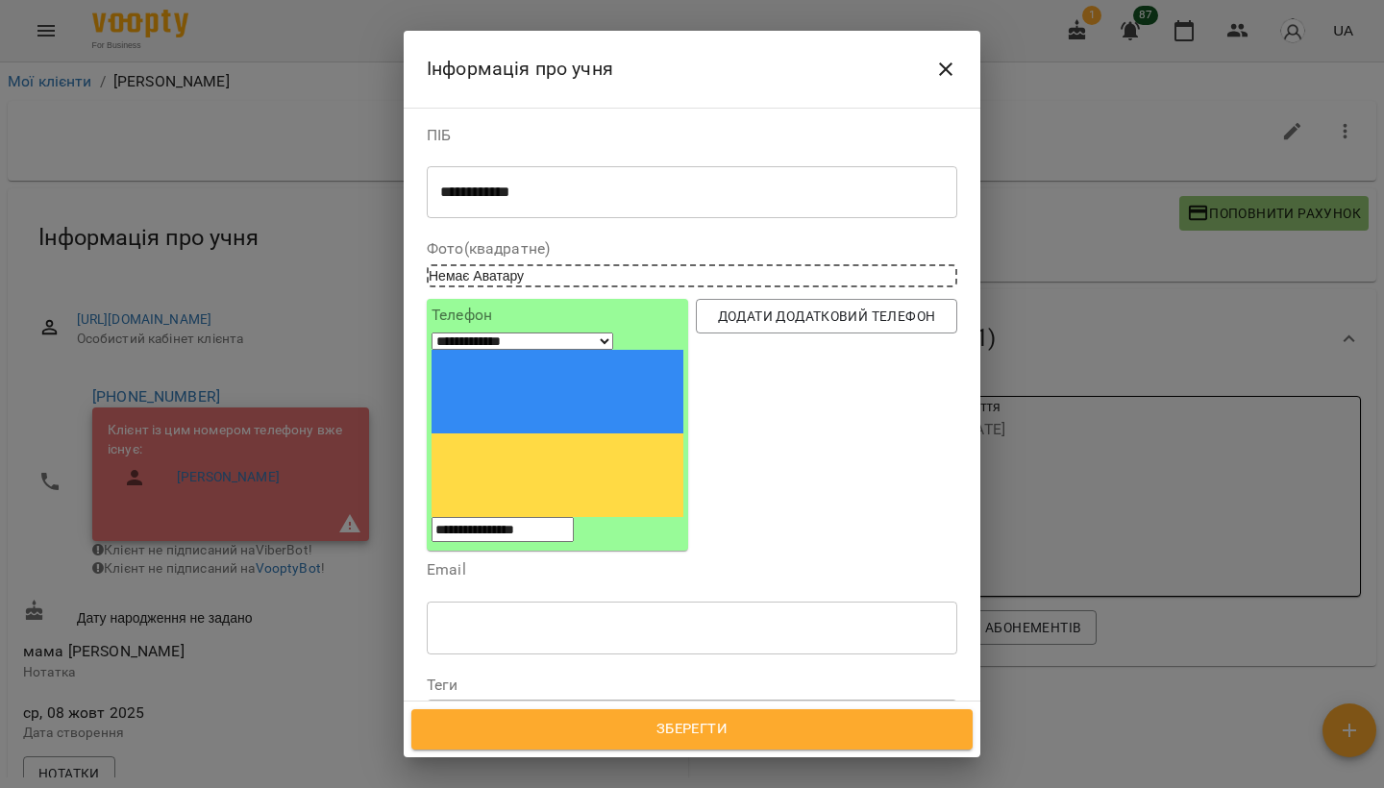
click at [598, 690] on div "Надрукуйте або оберіть..." at bounding box center [517, 718] width 161 height 19
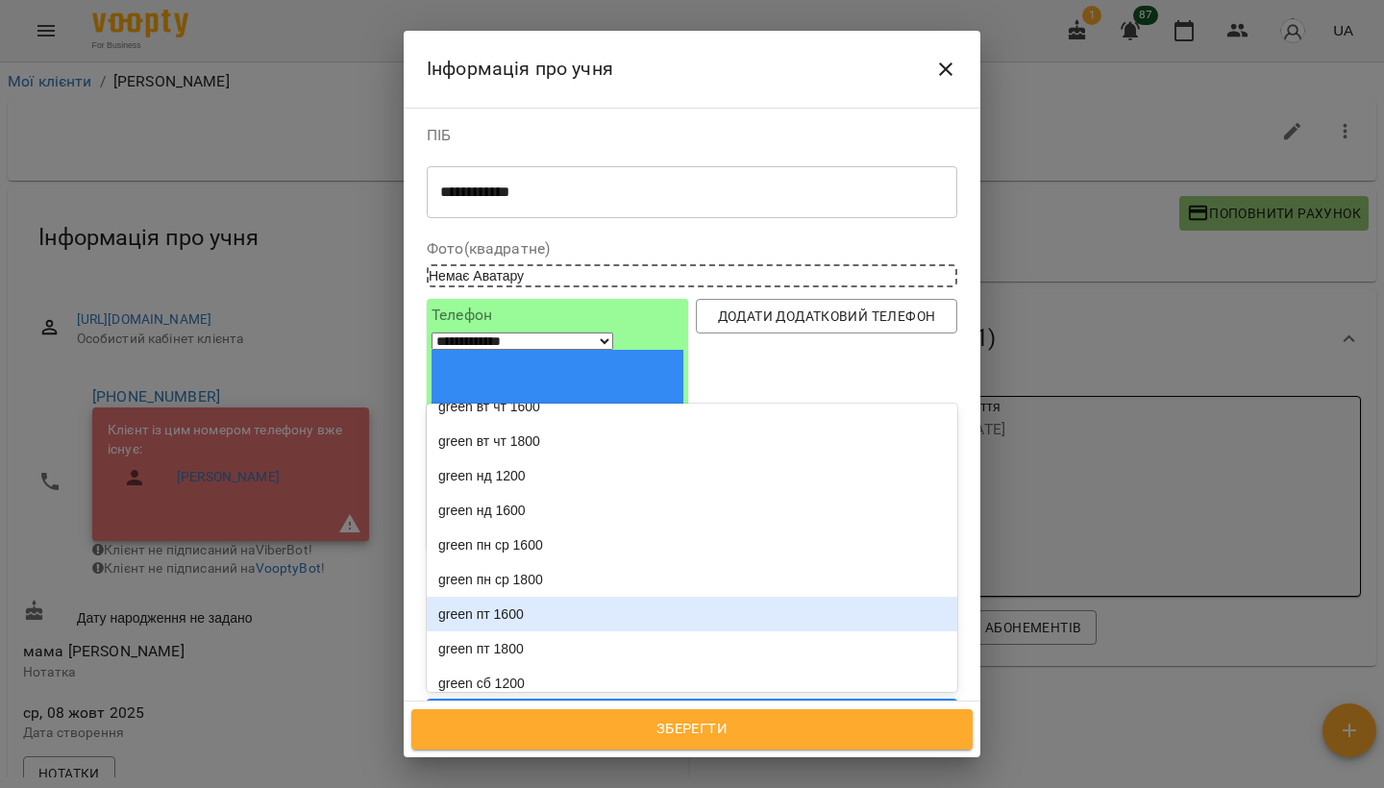
scroll to position [28, 0]
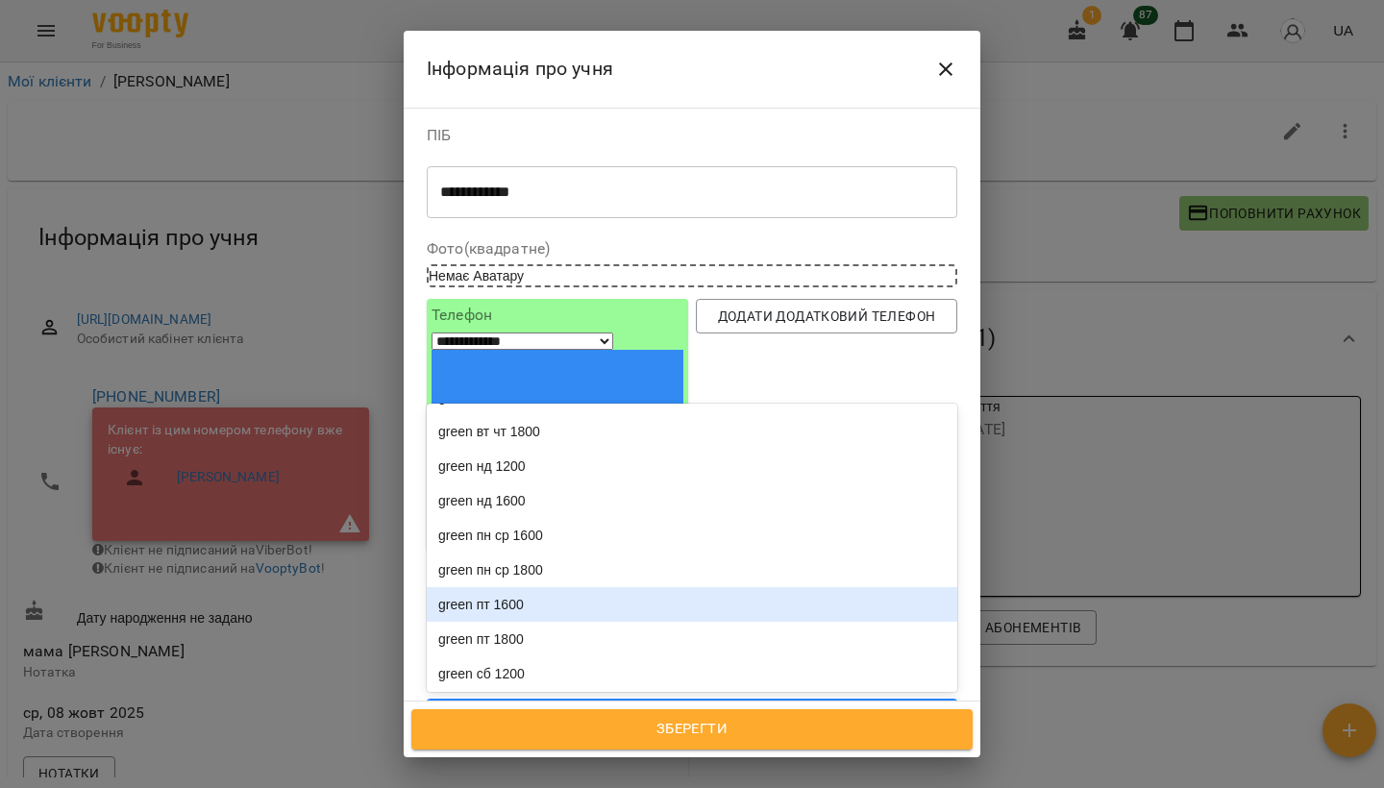
click at [612, 587] on div "green пт 1600" at bounding box center [692, 604] width 531 height 35
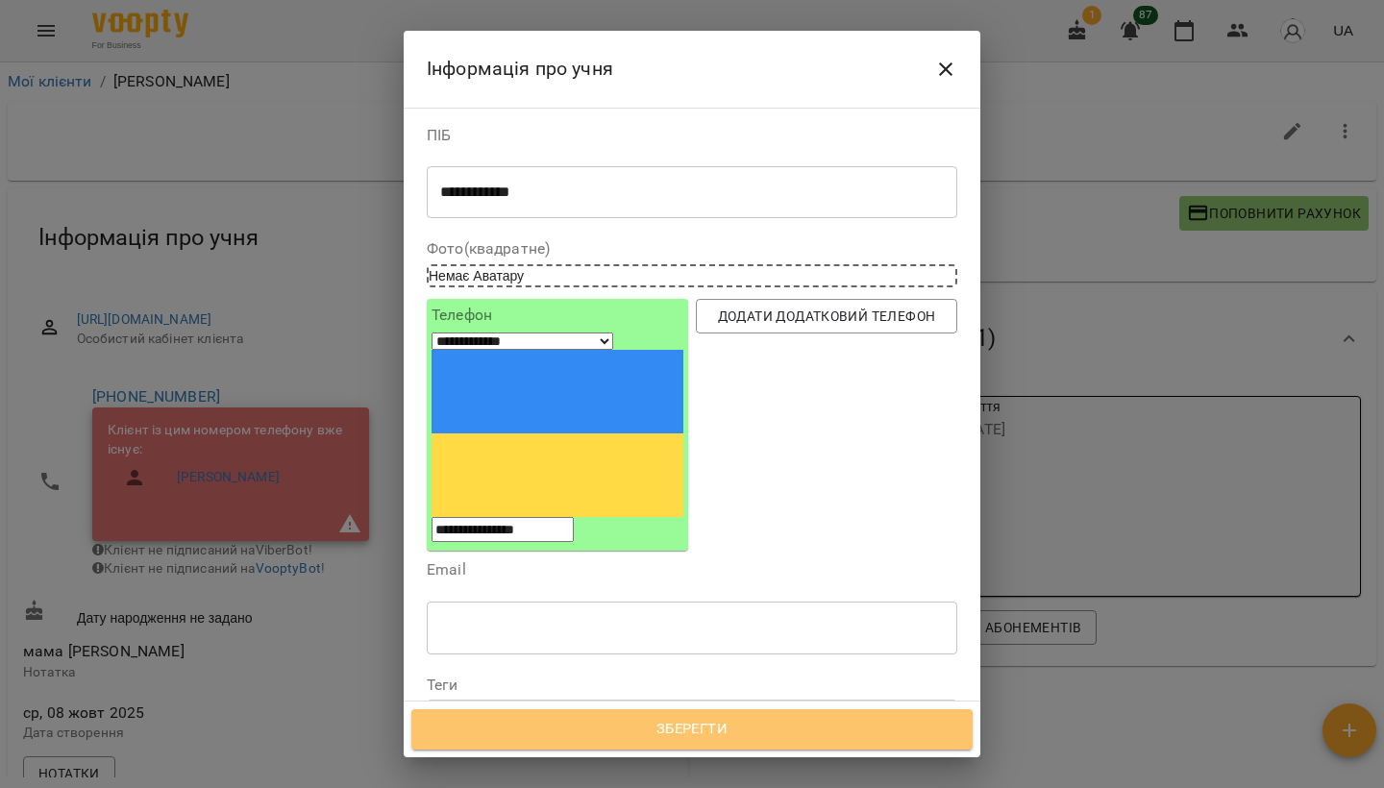
click at [640, 690] on span "Зберегти" at bounding box center [692, 729] width 519 height 25
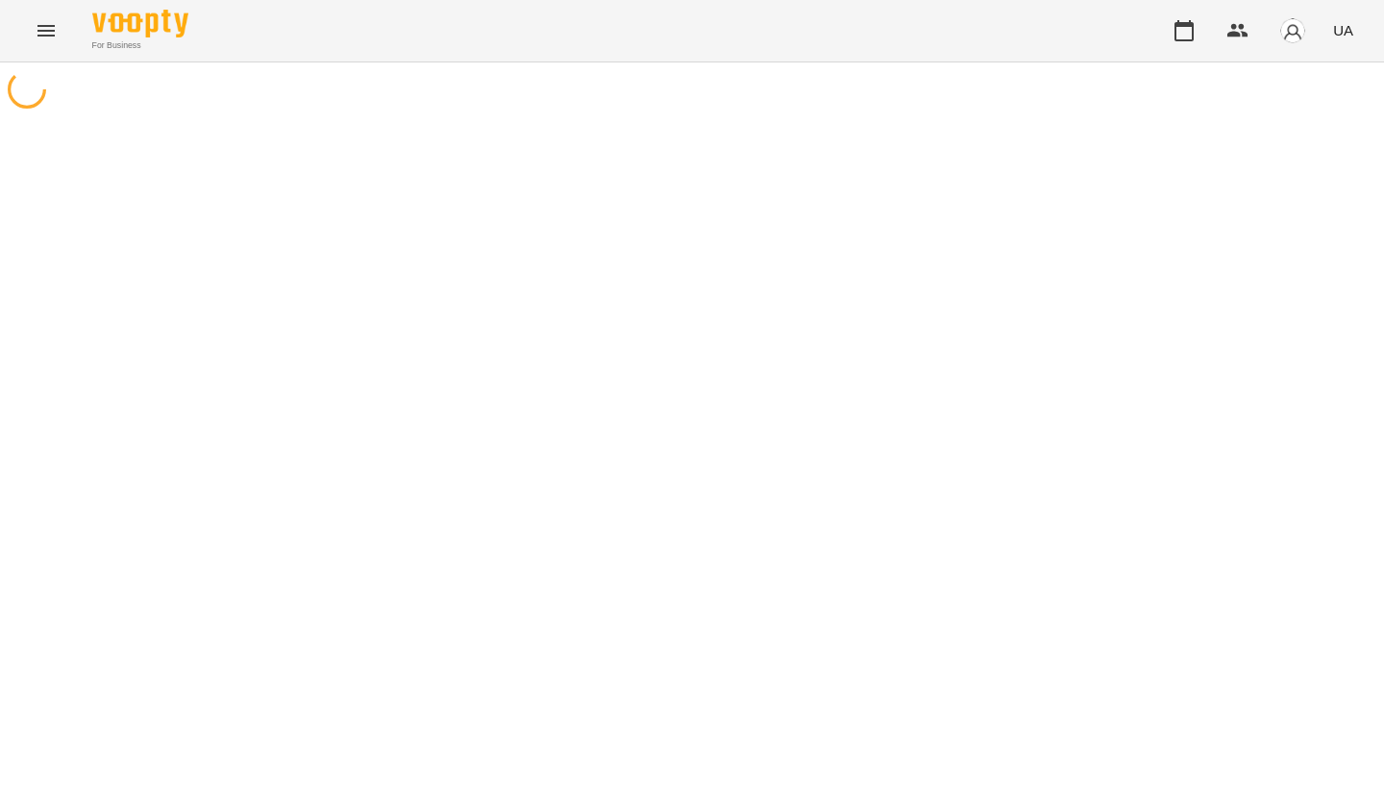
click at [41, 37] on icon "Menu" at bounding box center [46, 30] width 23 height 23
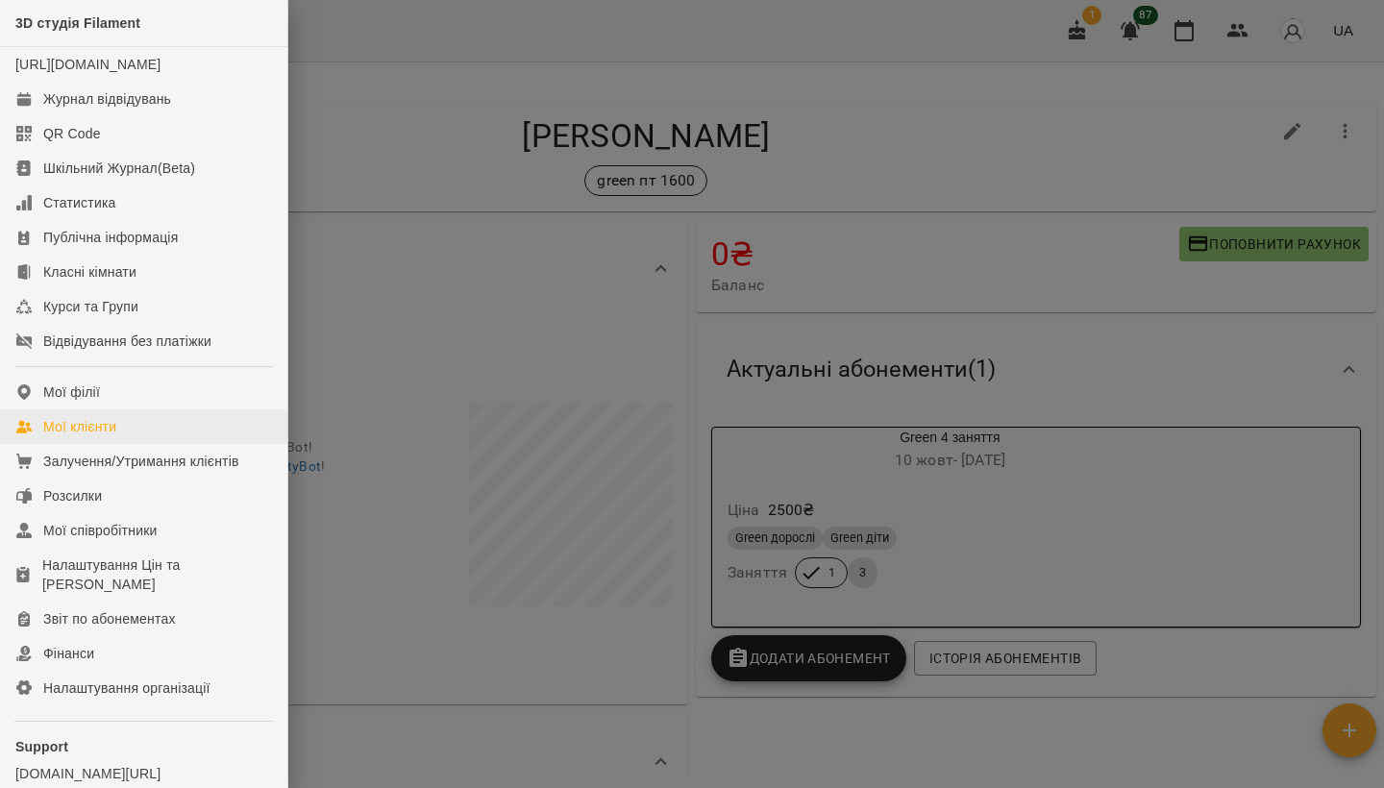
click at [103, 436] on div "Мої клієнти" at bounding box center [79, 426] width 73 height 19
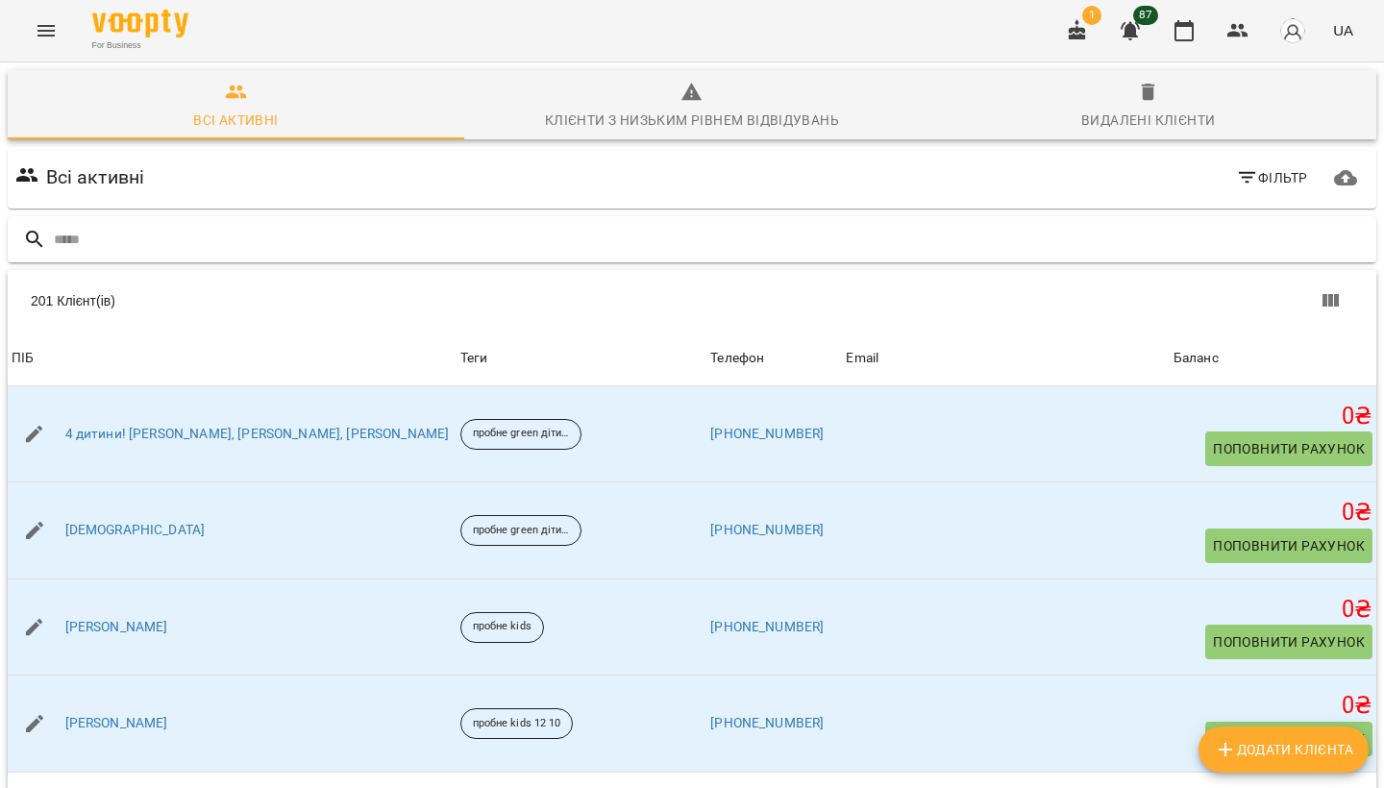
click at [361, 223] on div at bounding box center [692, 239] width 1369 height 47
click at [356, 227] on input "text" at bounding box center [711, 240] width 1315 height 32
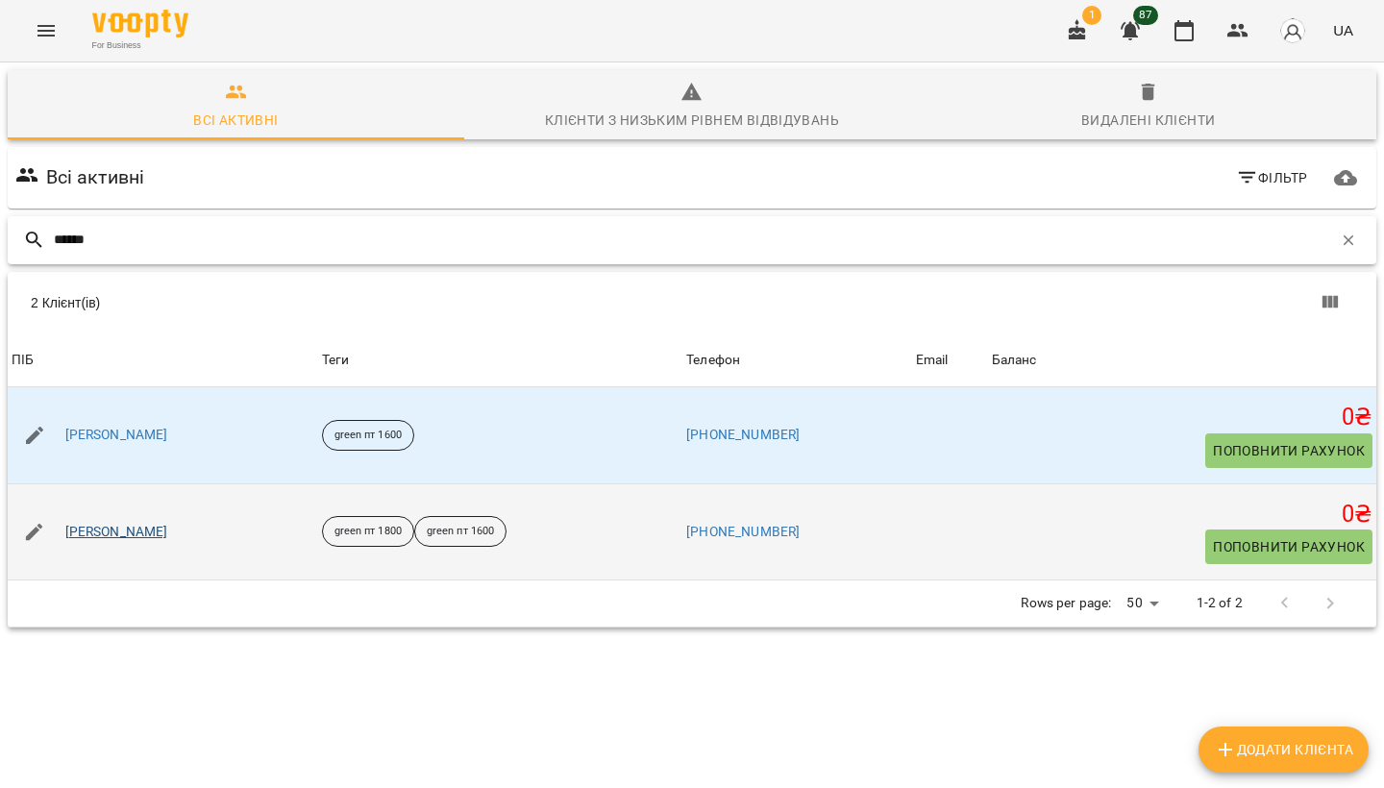
type input "******"
click at [143, 531] on link "[PERSON_NAME]" at bounding box center [116, 532] width 103 height 19
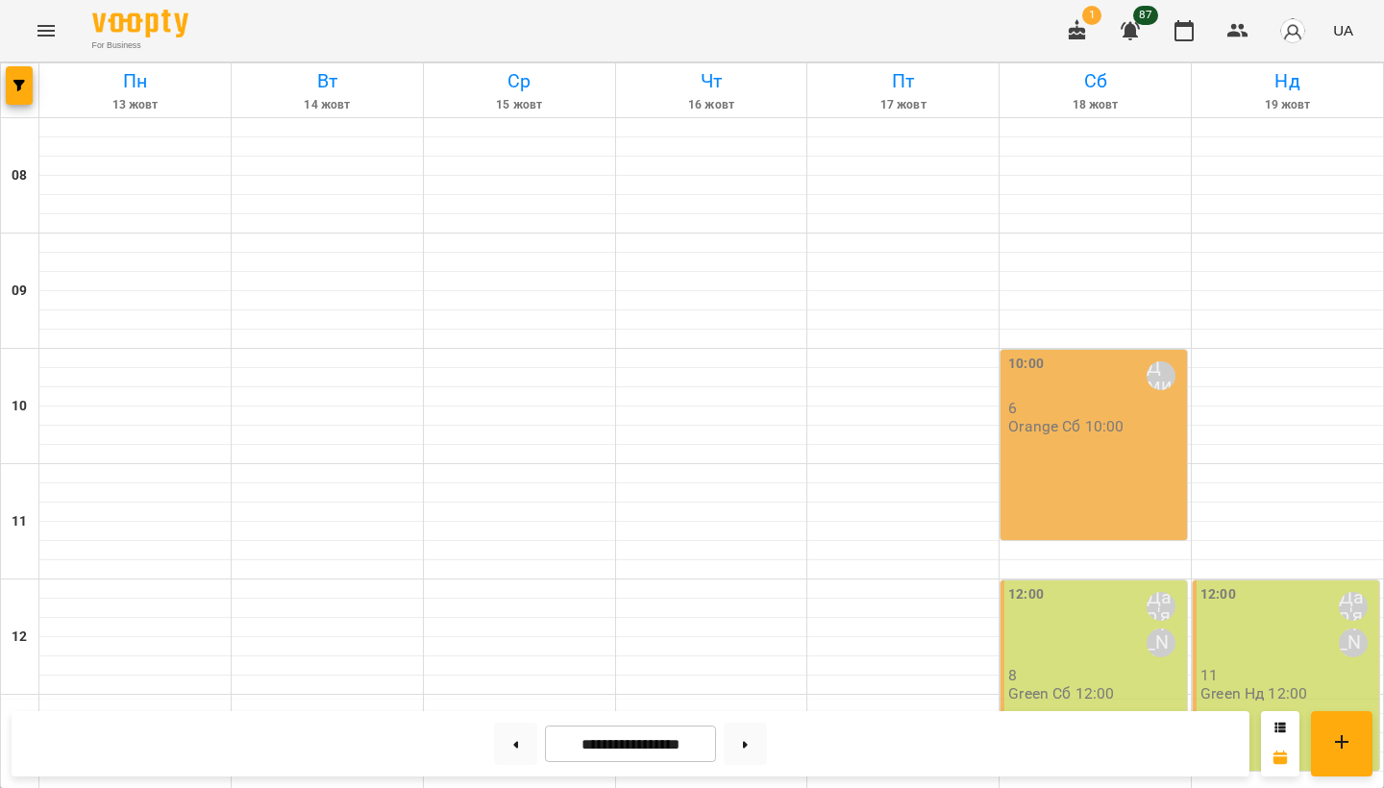
scroll to position [801, 0]
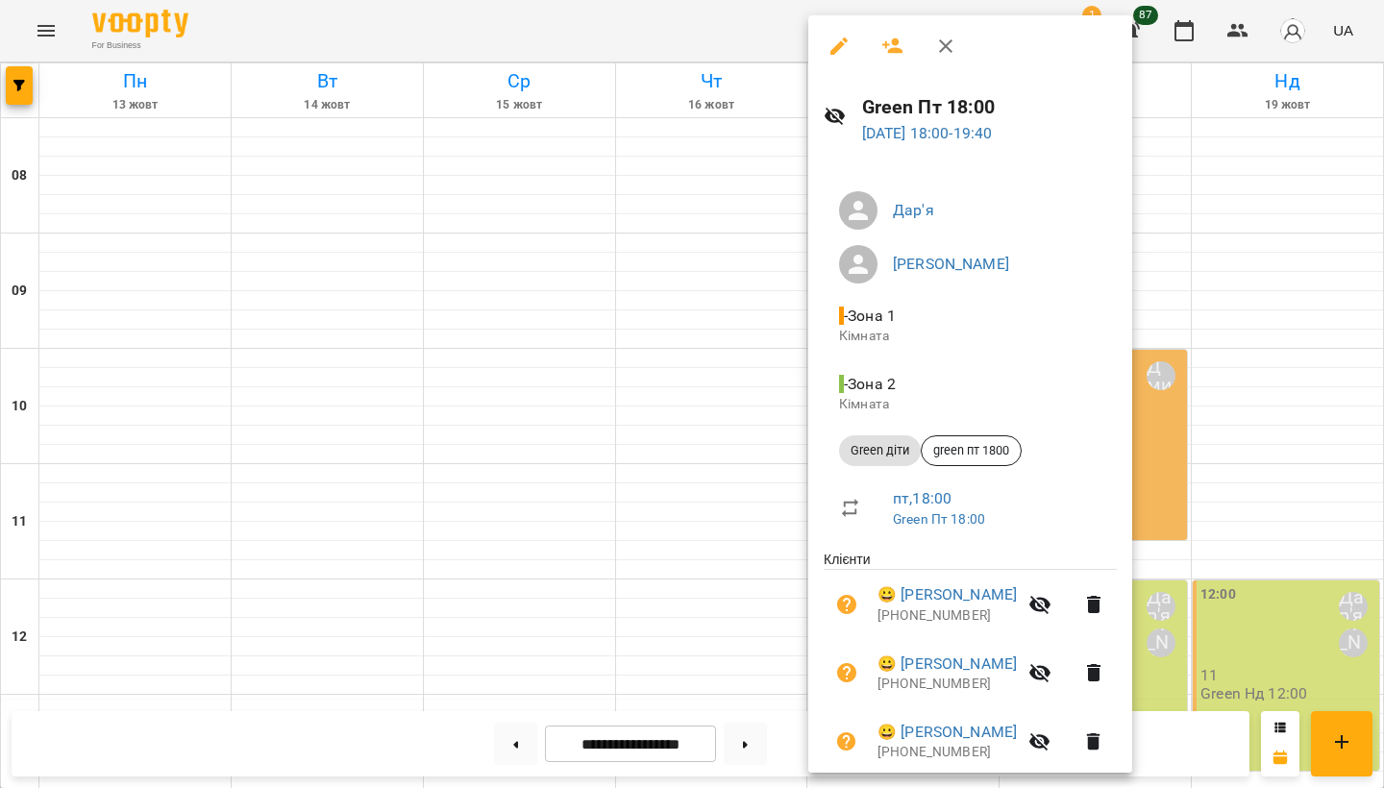
click at [760, 518] on div at bounding box center [692, 394] width 1384 height 788
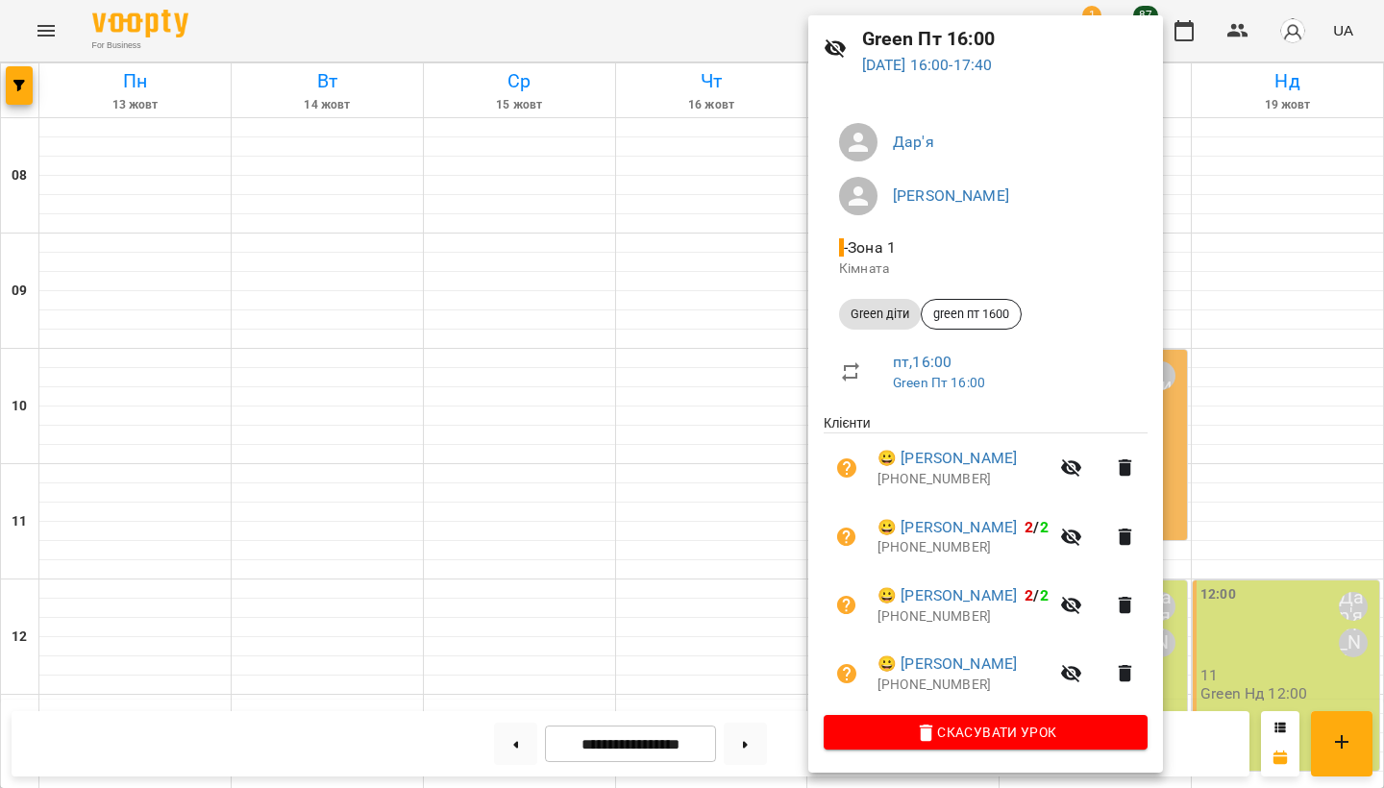
scroll to position [0, 0]
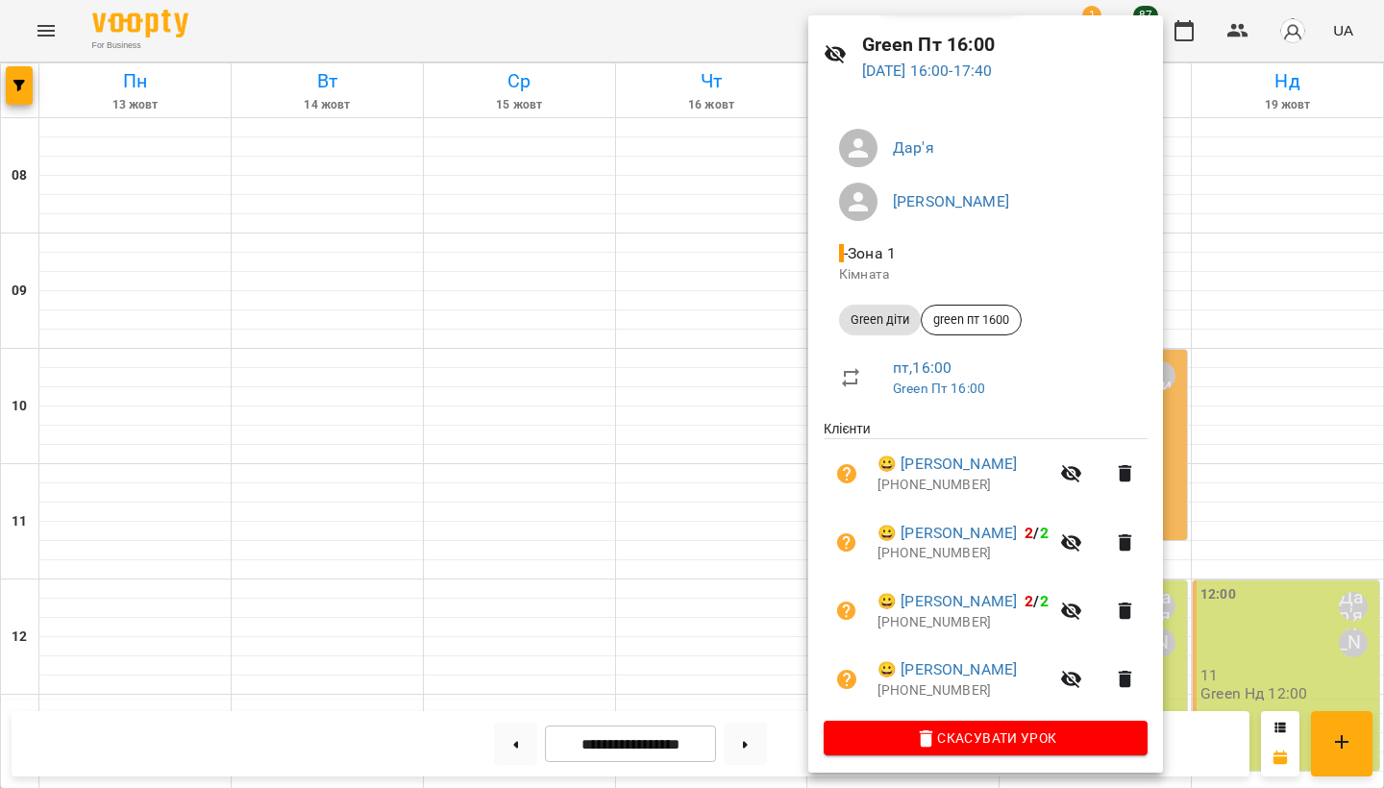
click at [785, 454] on div at bounding box center [692, 394] width 1384 height 788
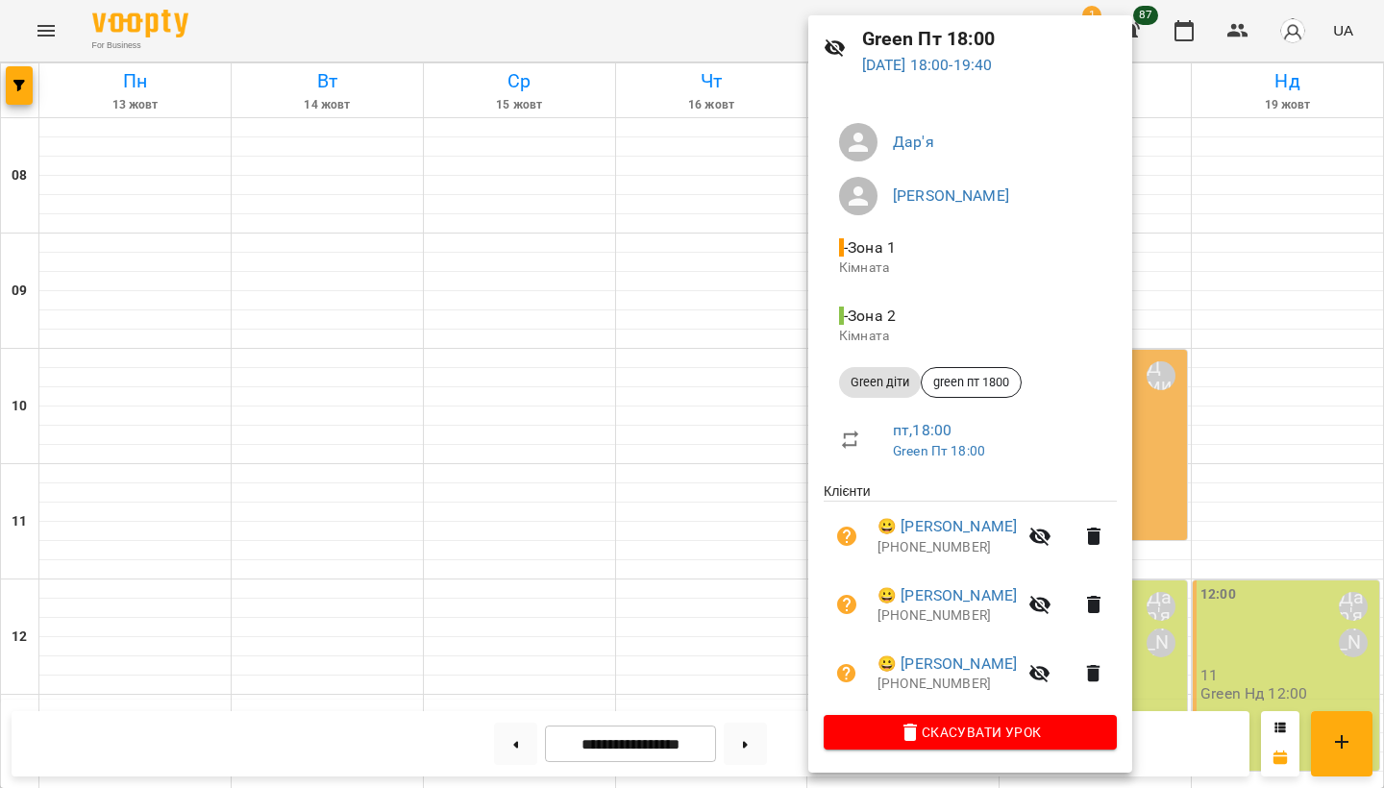
scroll to position [76, 0]
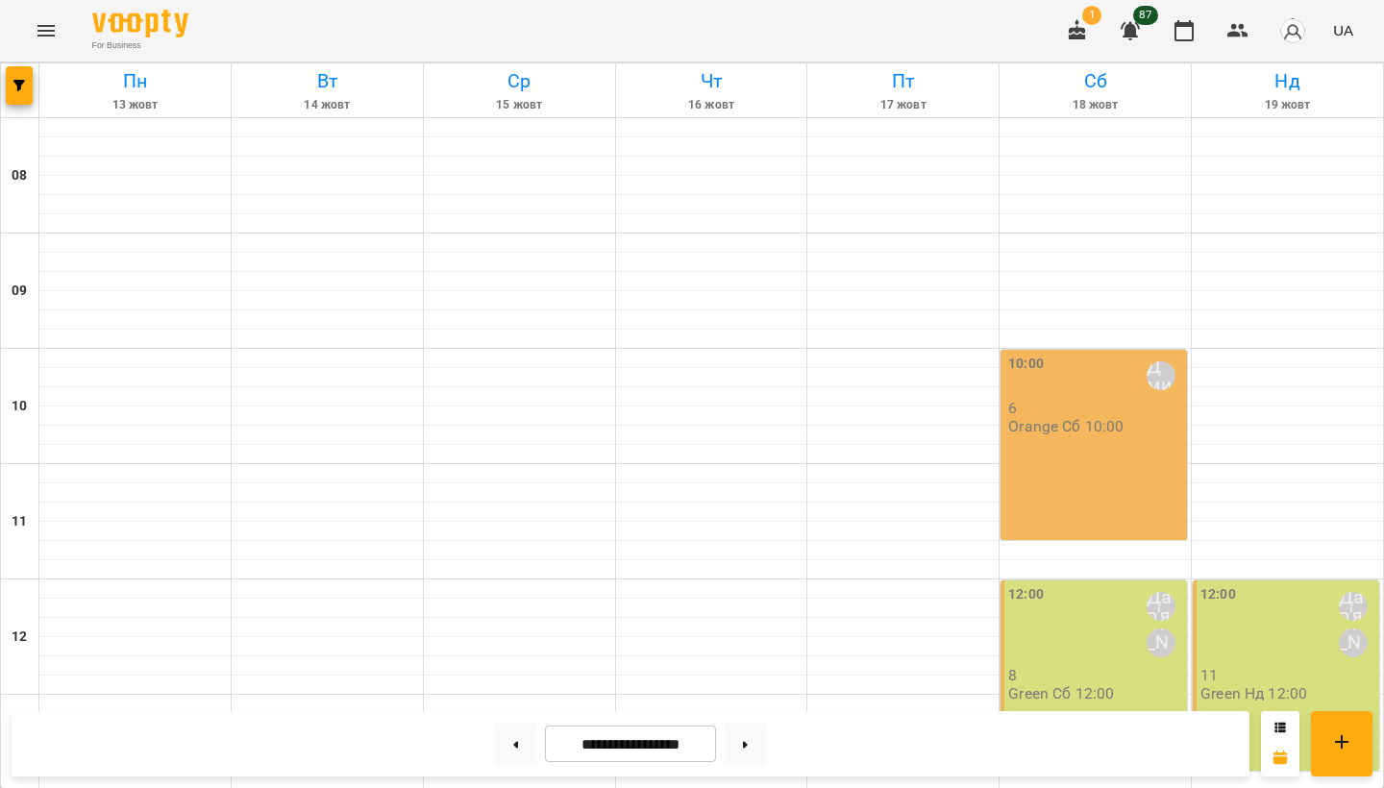
scroll to position [605, 0]
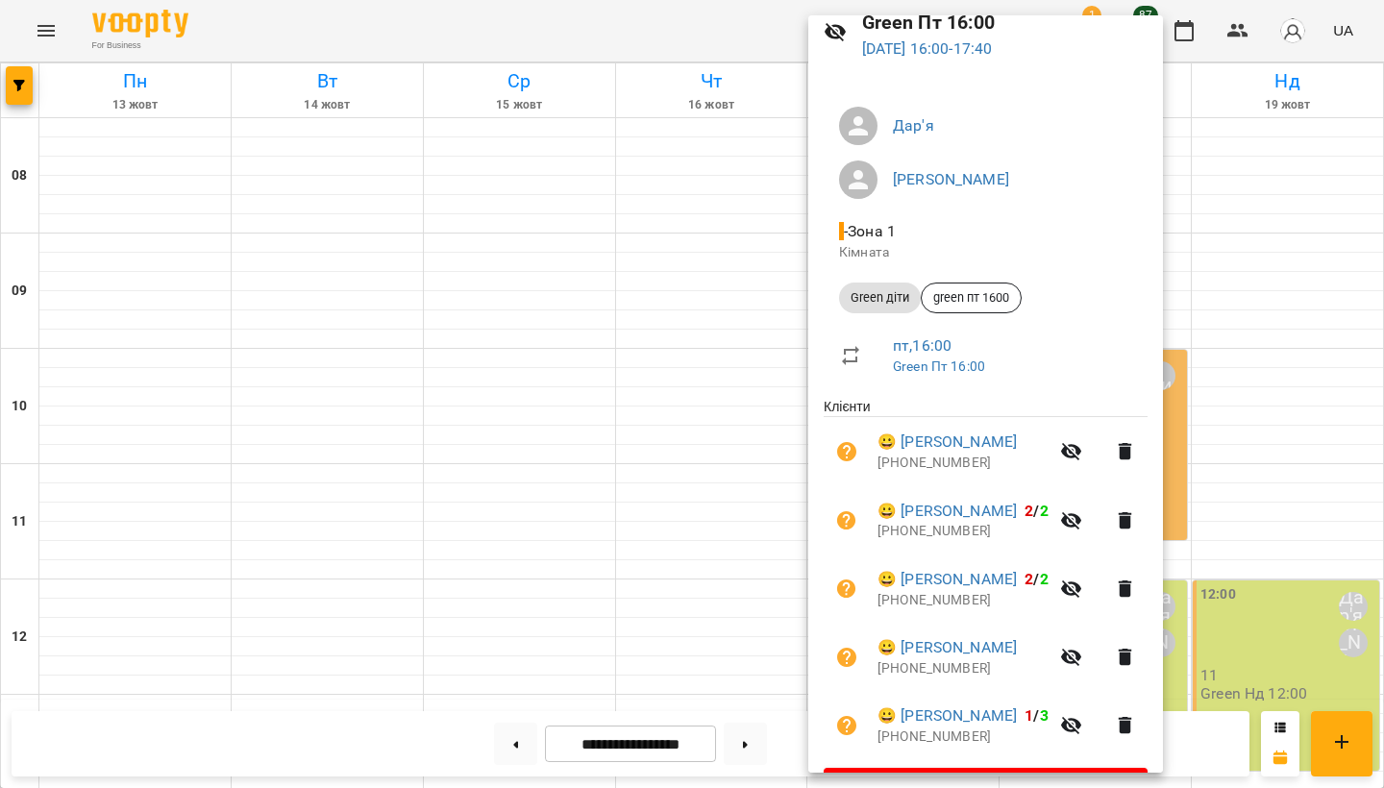
scroll to position [98, 0]
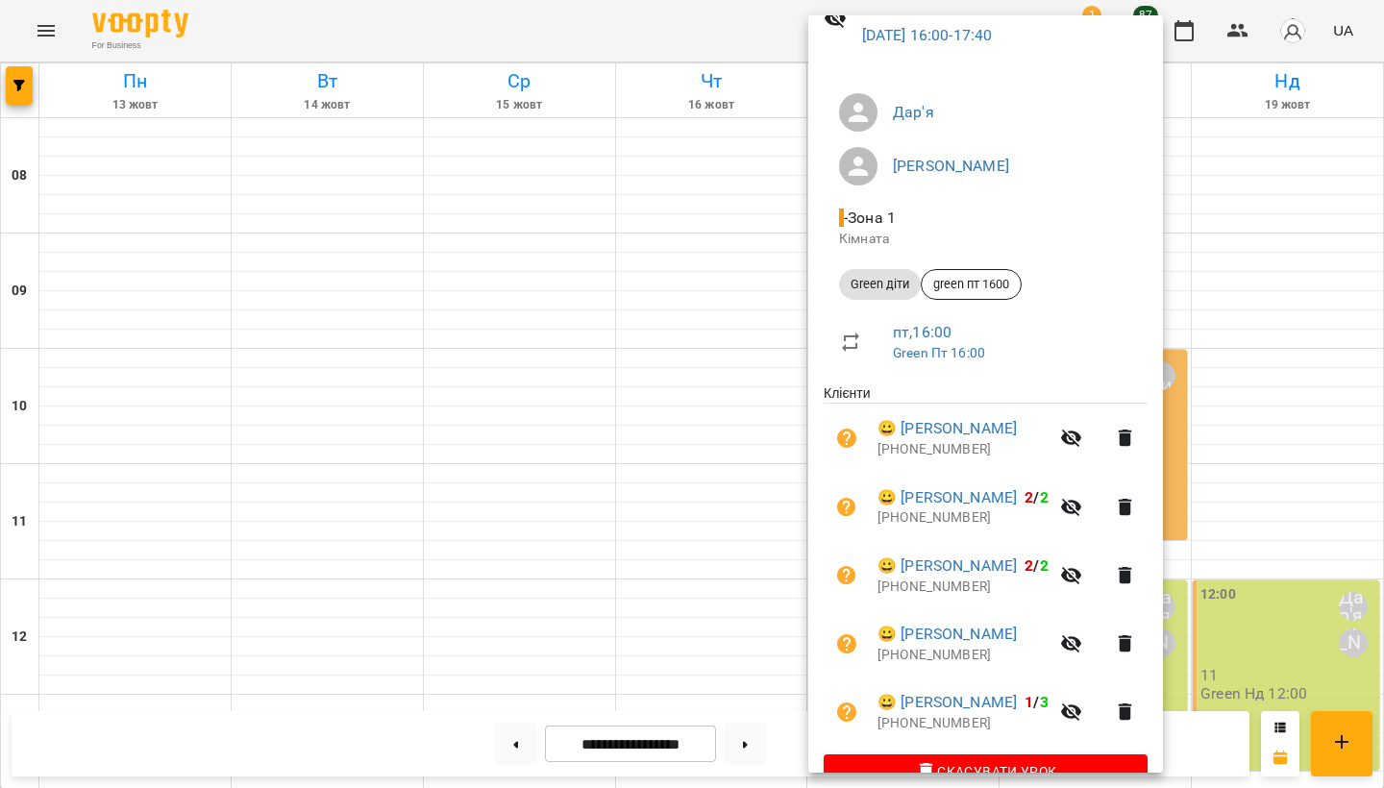
click at [751, 566] on div at bounding box center [692, 394] width 1384 height 788
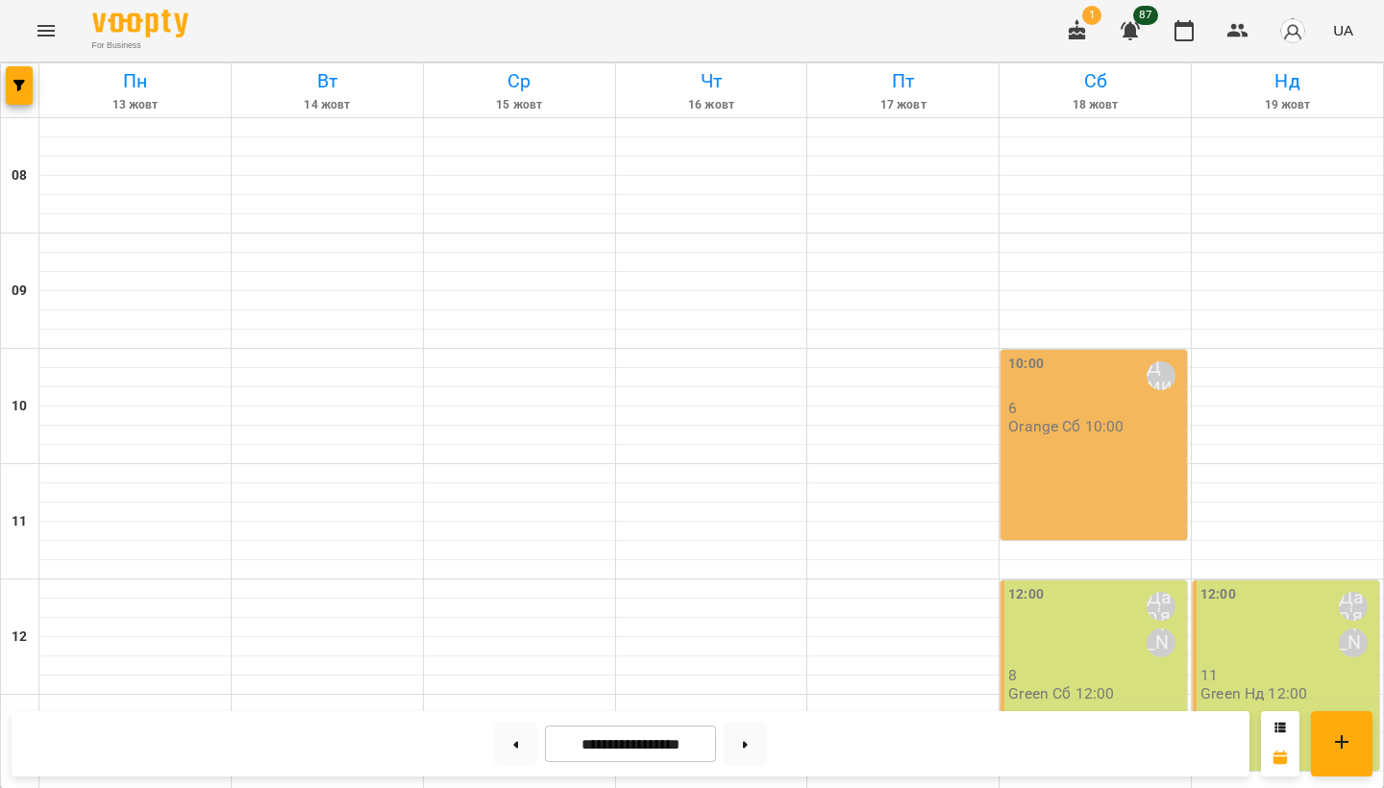
scroll to position [728, 0]
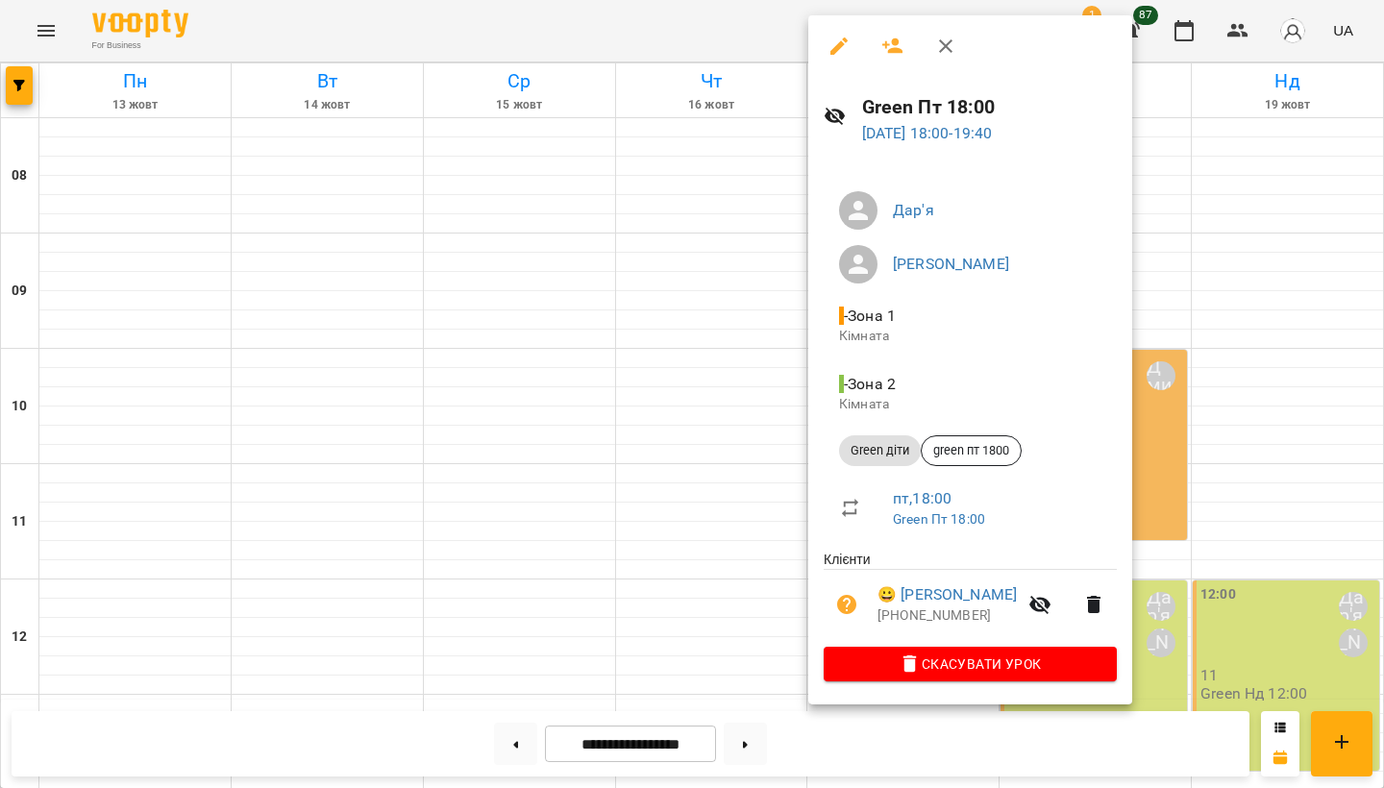
click at [775, 553] on div at bounding box center [692, 394] width 1384 height 788
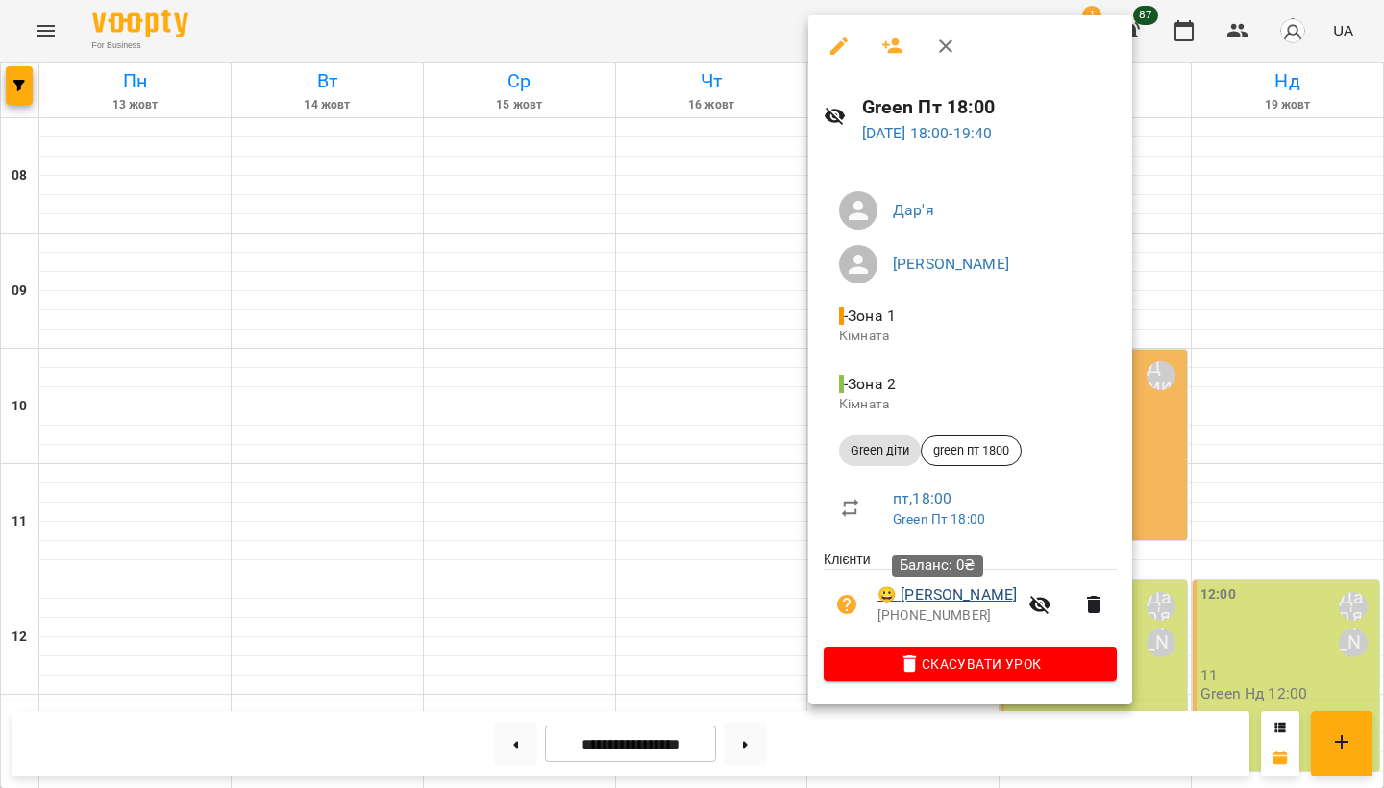
click at [917, 605] on link "😀 Лугова Аліна" at bounding box center [947, 595] width 139 height 23
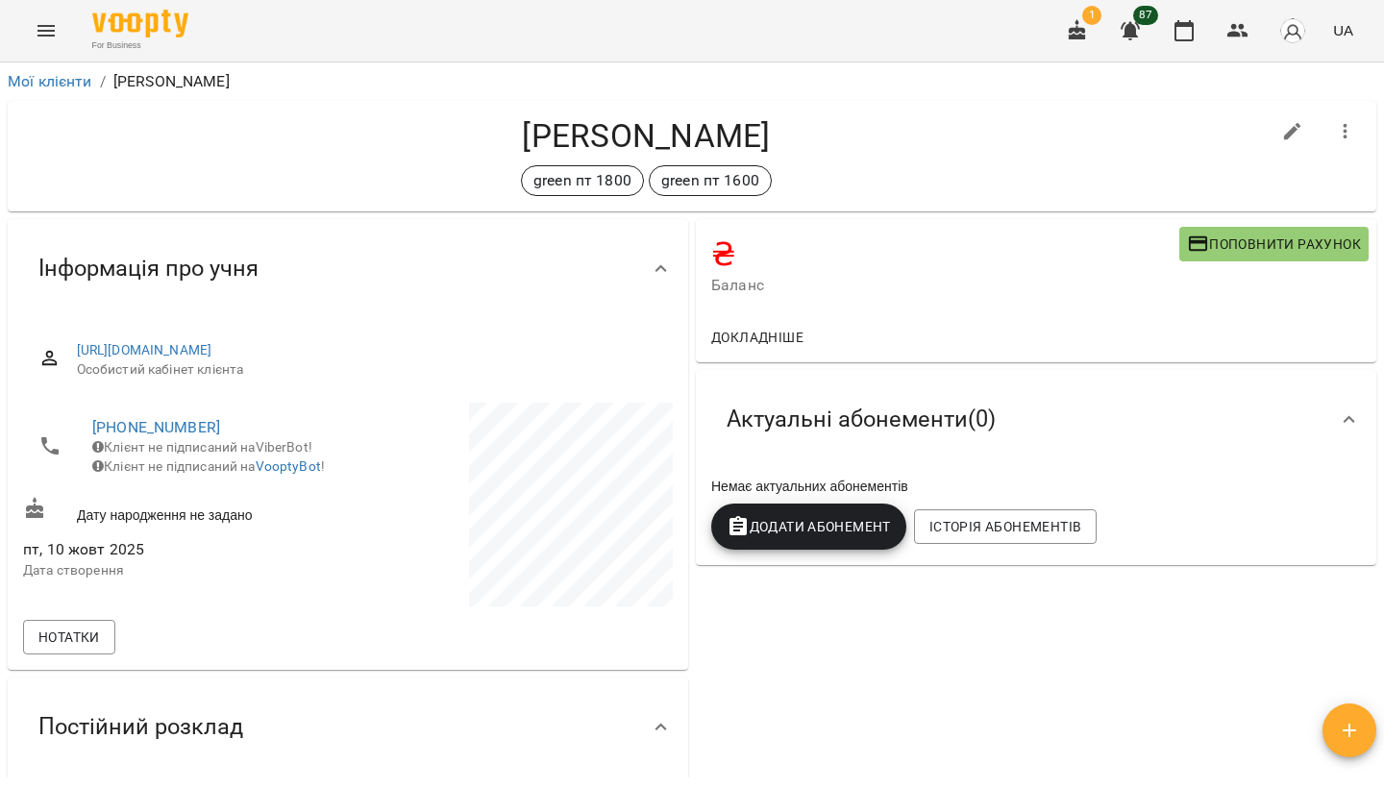
click at [1349, 132] on icon "button" at bounding box center [1345, 131] width 23 height 23
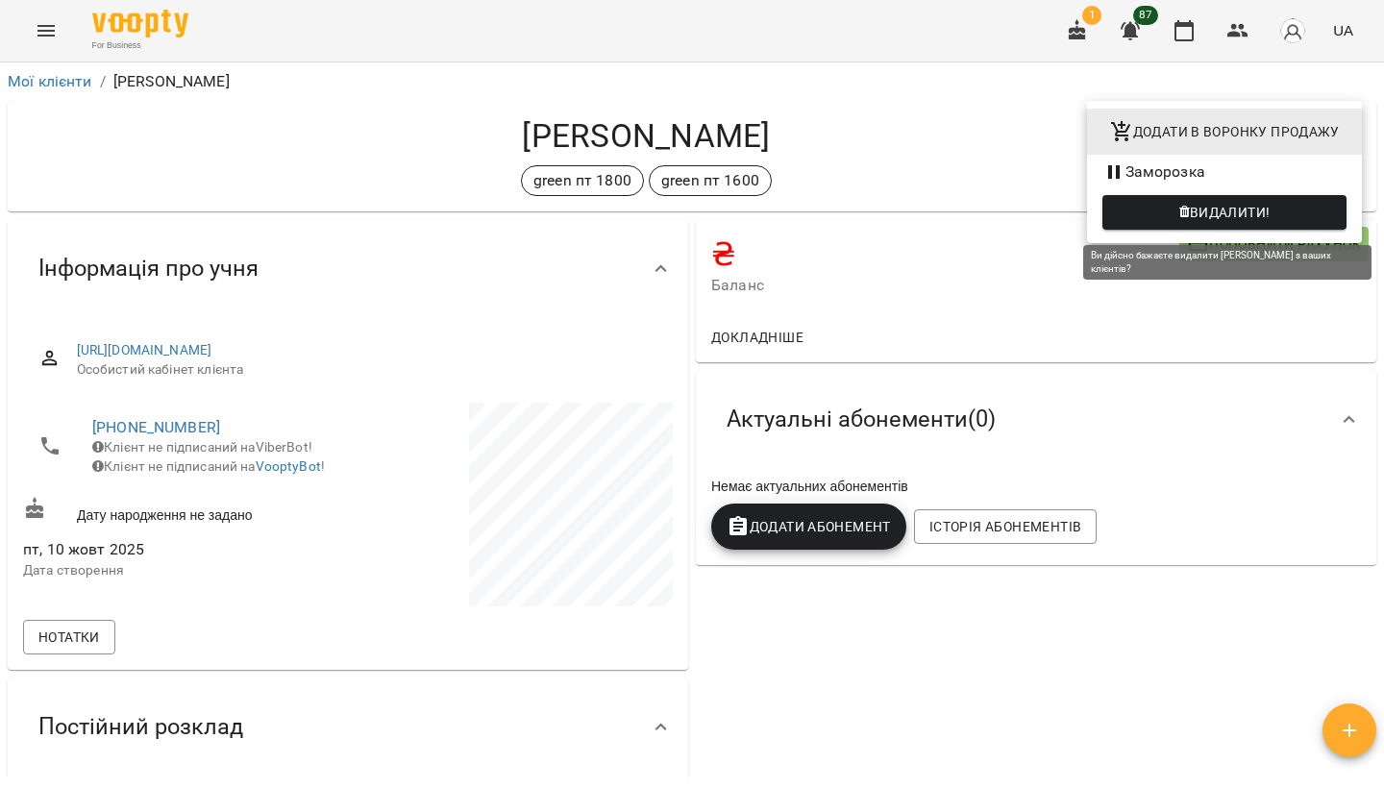
click at [1261, 209] on span "Видалити!" at bounding box center [1230, 212] width 81 height 23
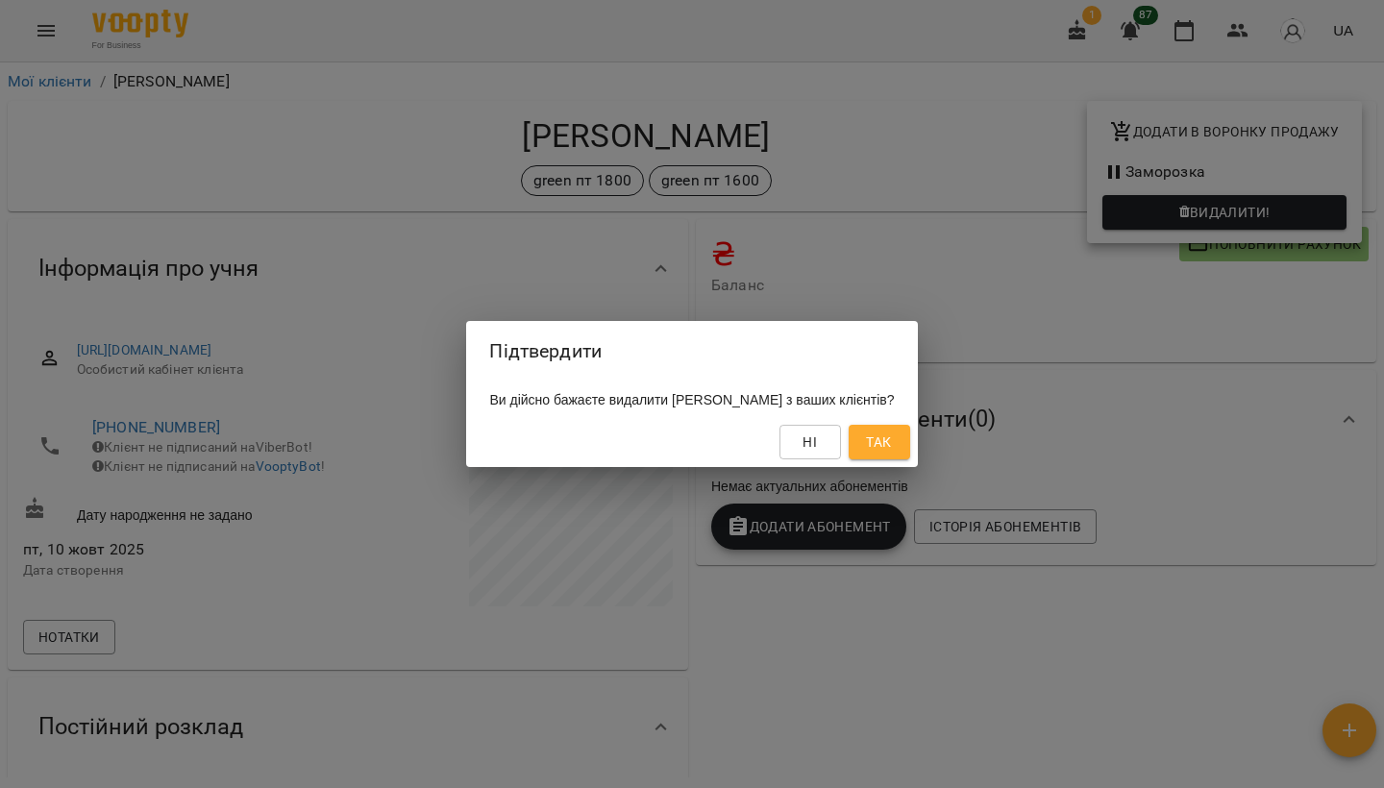
click at [891, 445] on span "Так" at bounding box center [878, 442] width 25 height 23
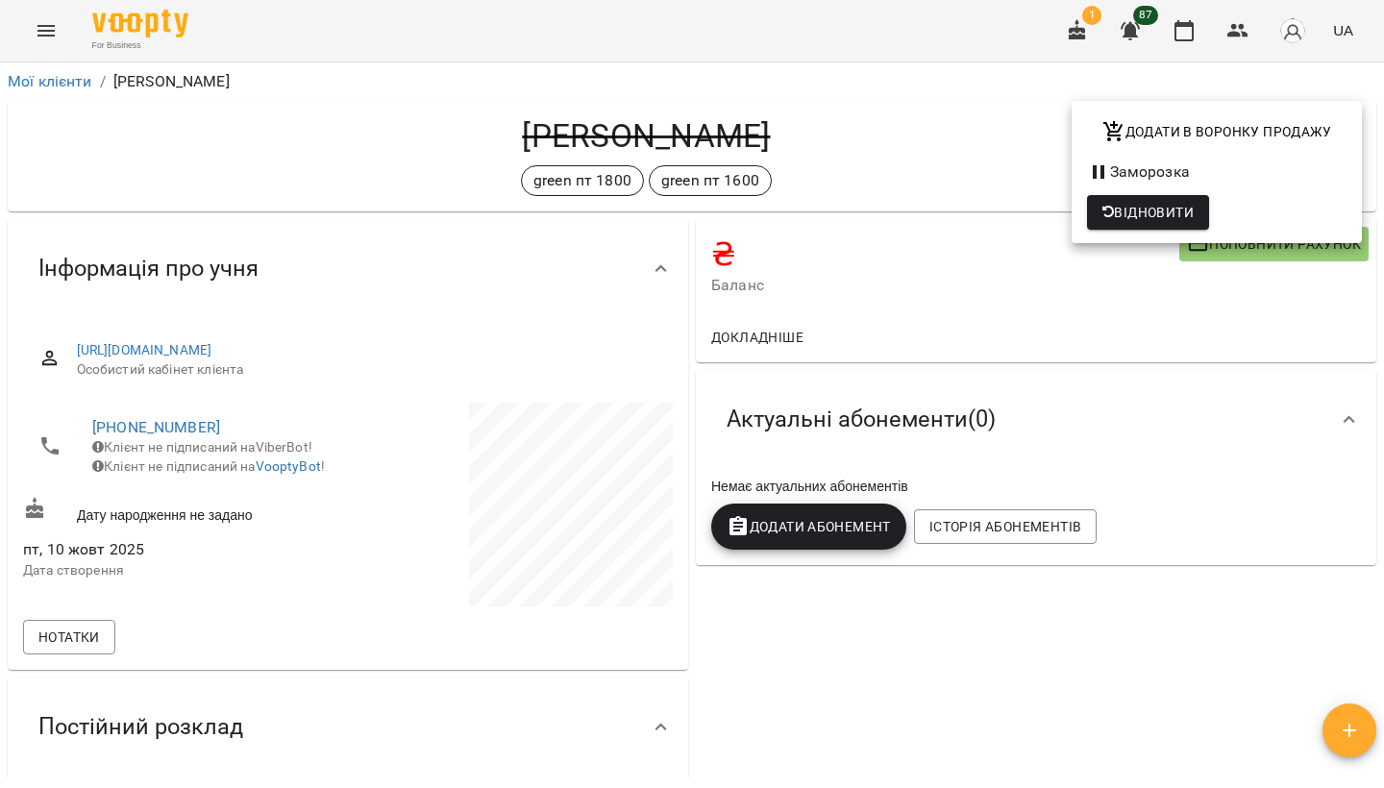
click at [964, 341] on div at bounding box center [692, 394] width 1384 height 788
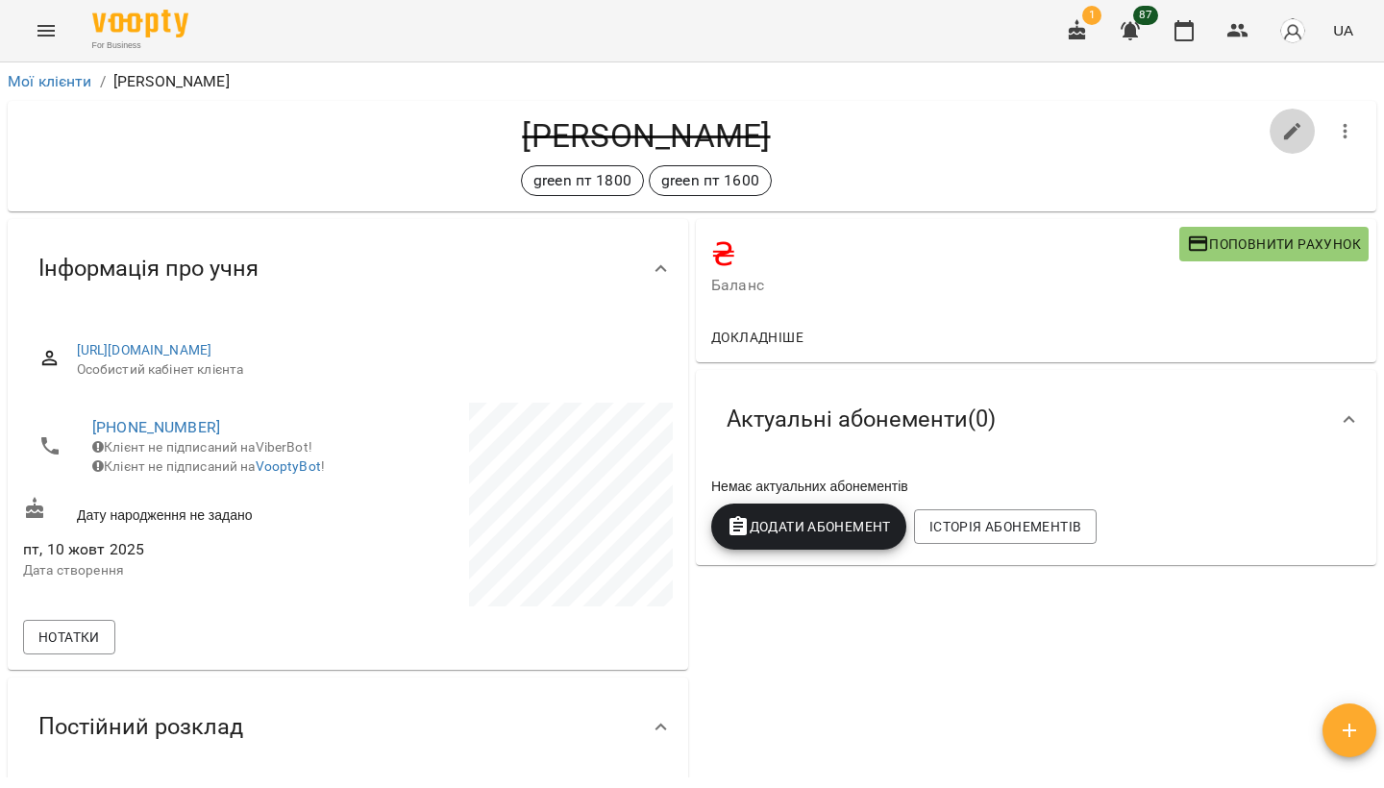
click at [1290, 135] on icon "button" at bounding box center [1292, 131] width 17 height 17
select select "**"
click at [1349, 138] on icon "button" at bounding box center [1345, 131] width 23 height 23
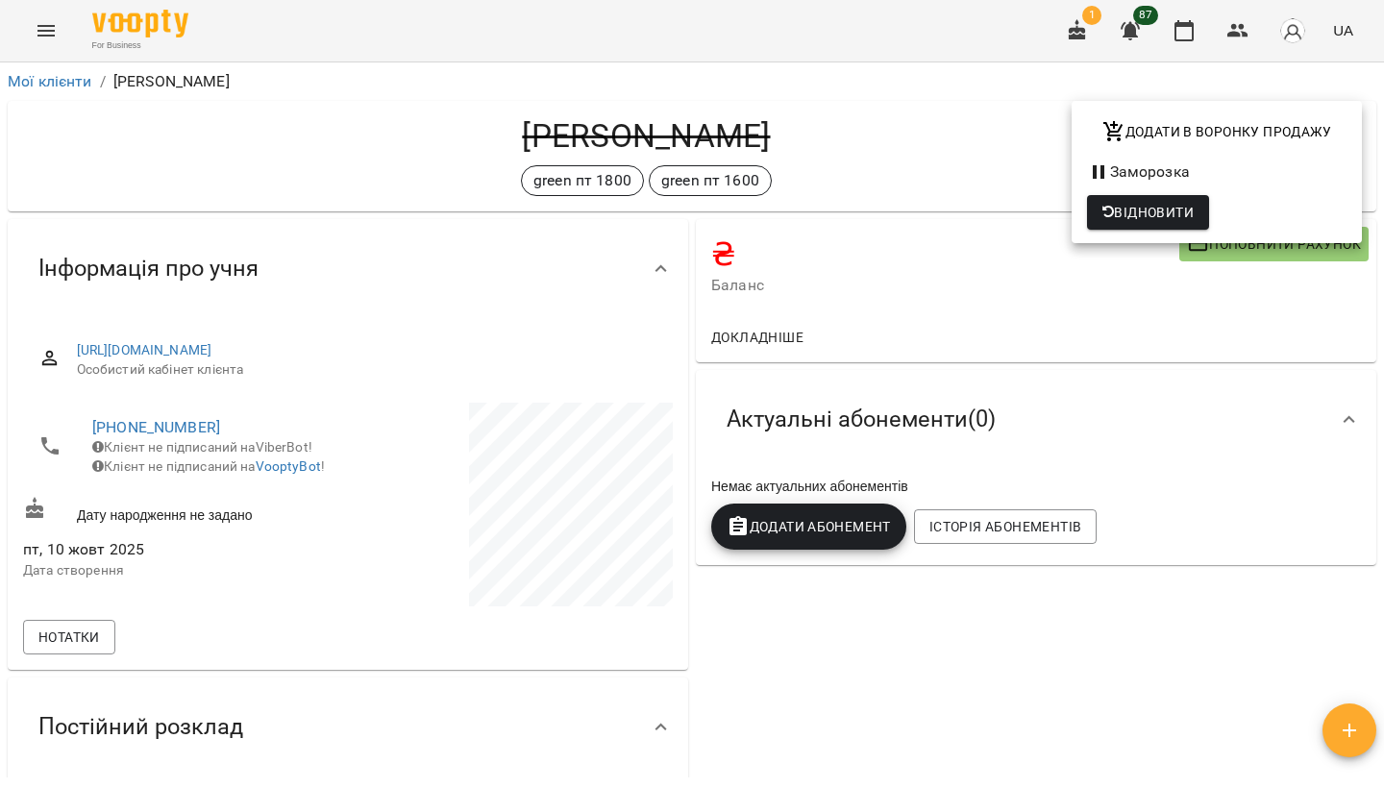
click at [1259, 295] on div at bounding box center [692, 394] width 1384 height 788
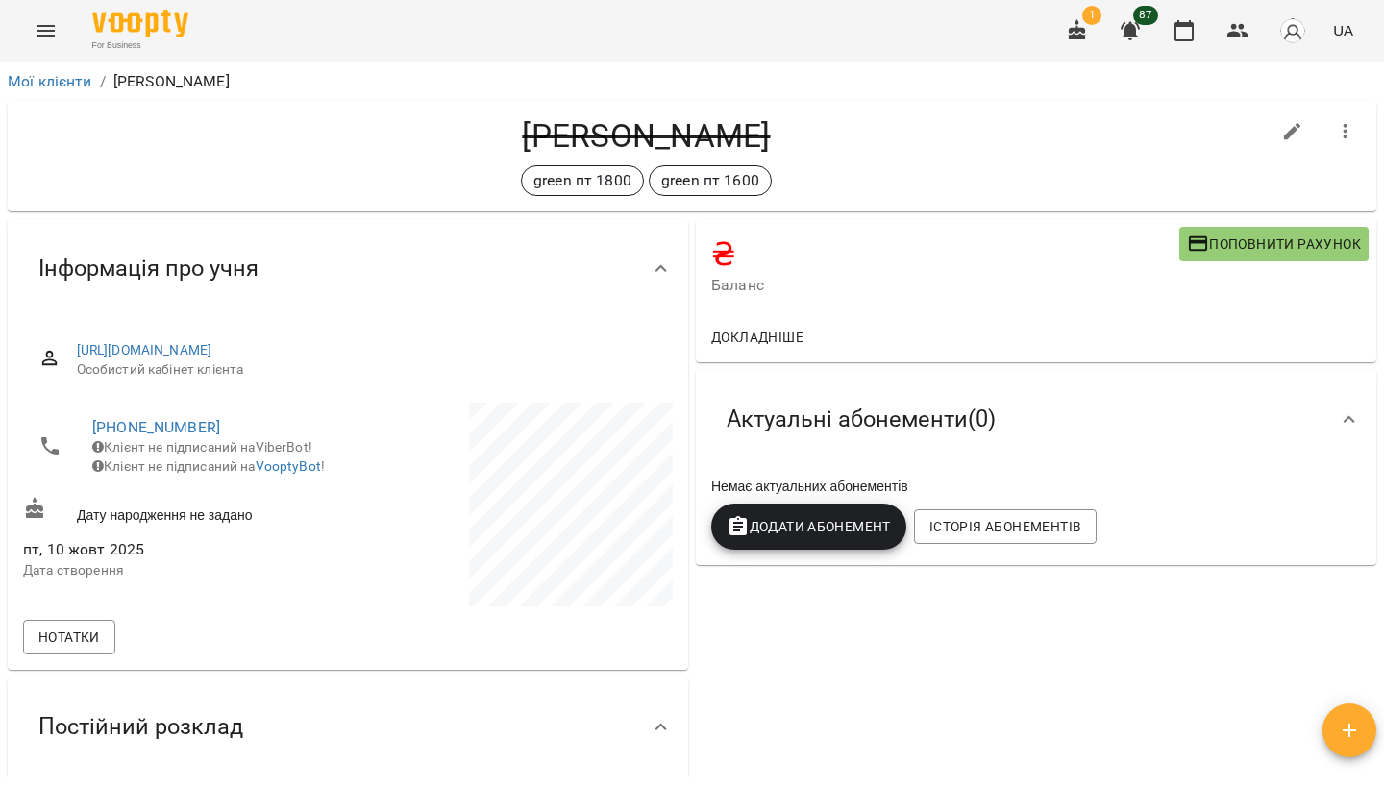
click at [1348, 119] on button "button" at bounding box center [1346, 132] width 46 height 46
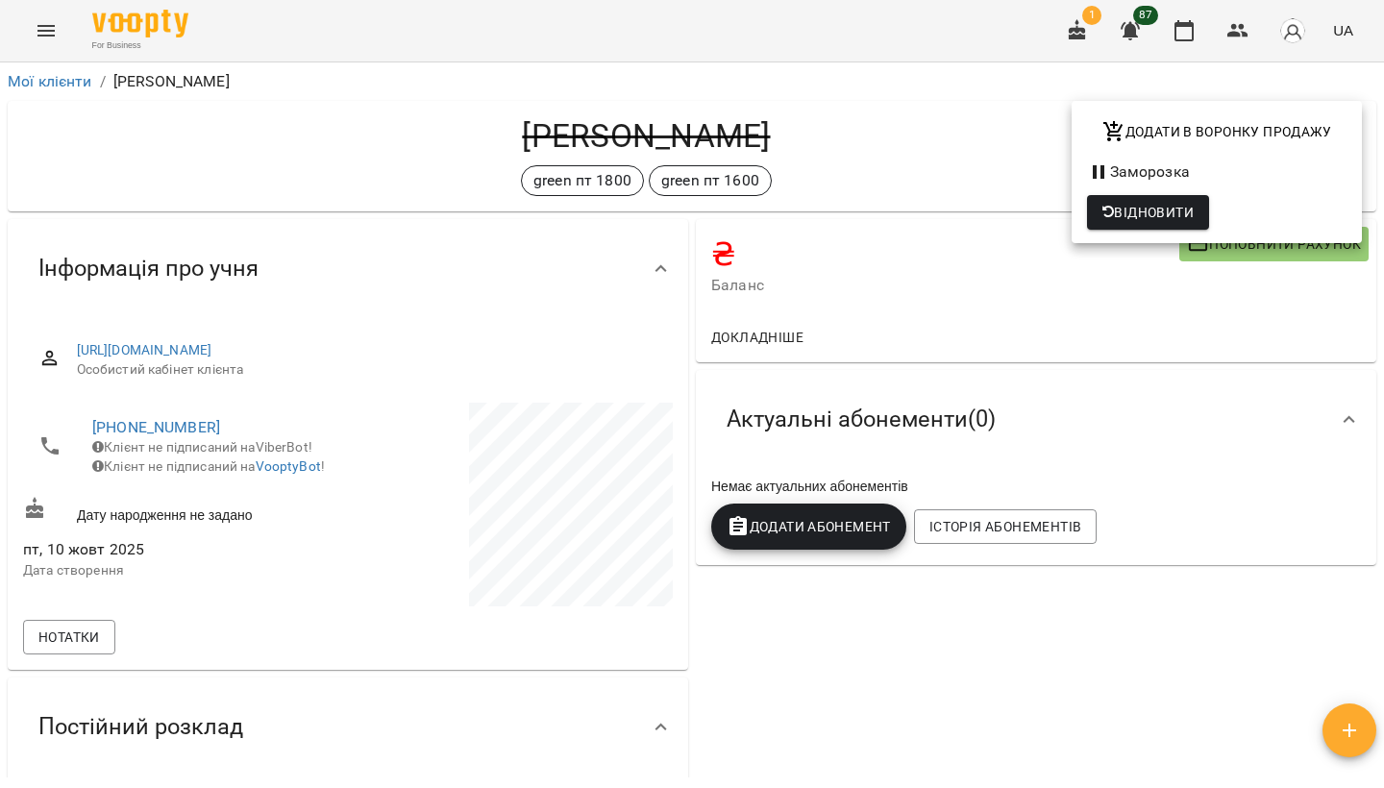
click at [1142, 279] on div at bounding box center [692, 394] width 1384 height 788
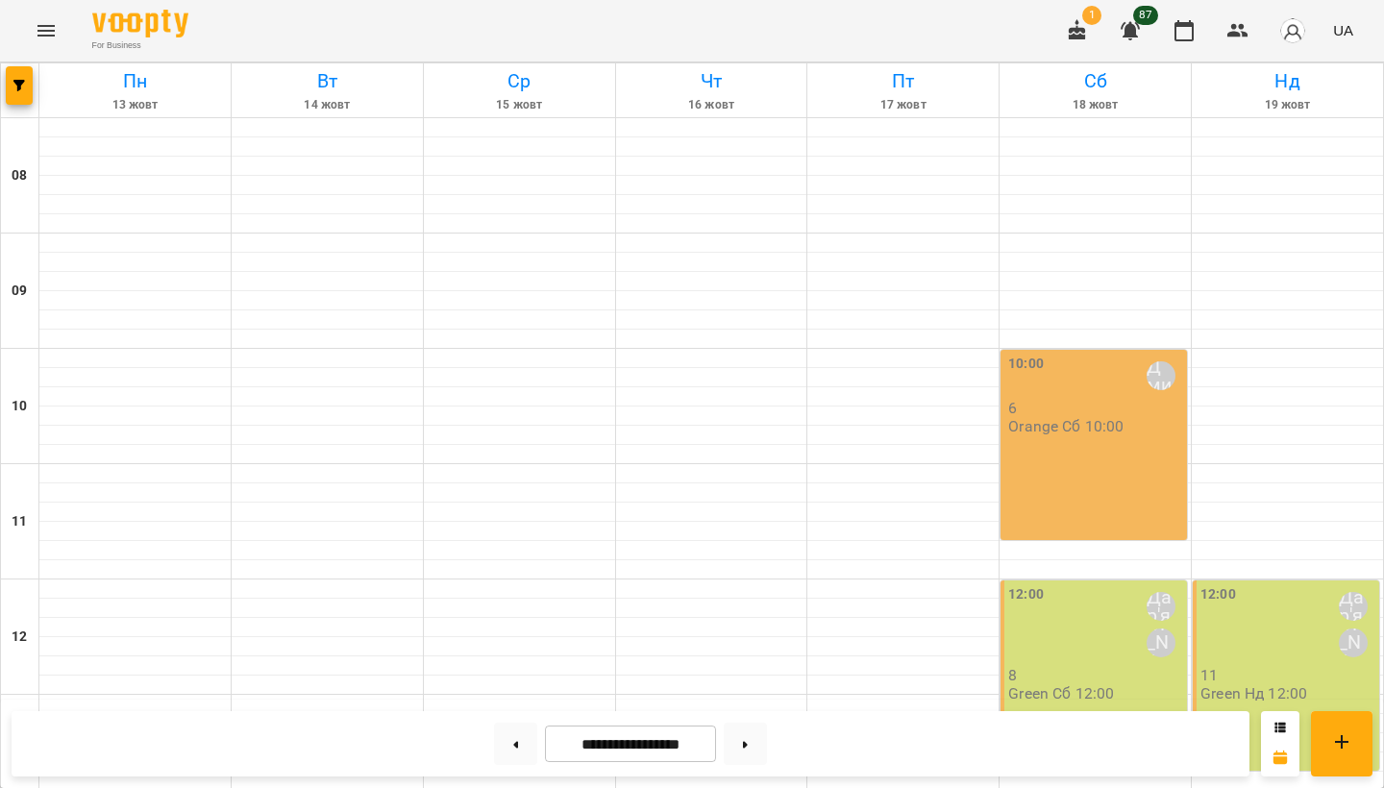
scroll to position [801, 0]
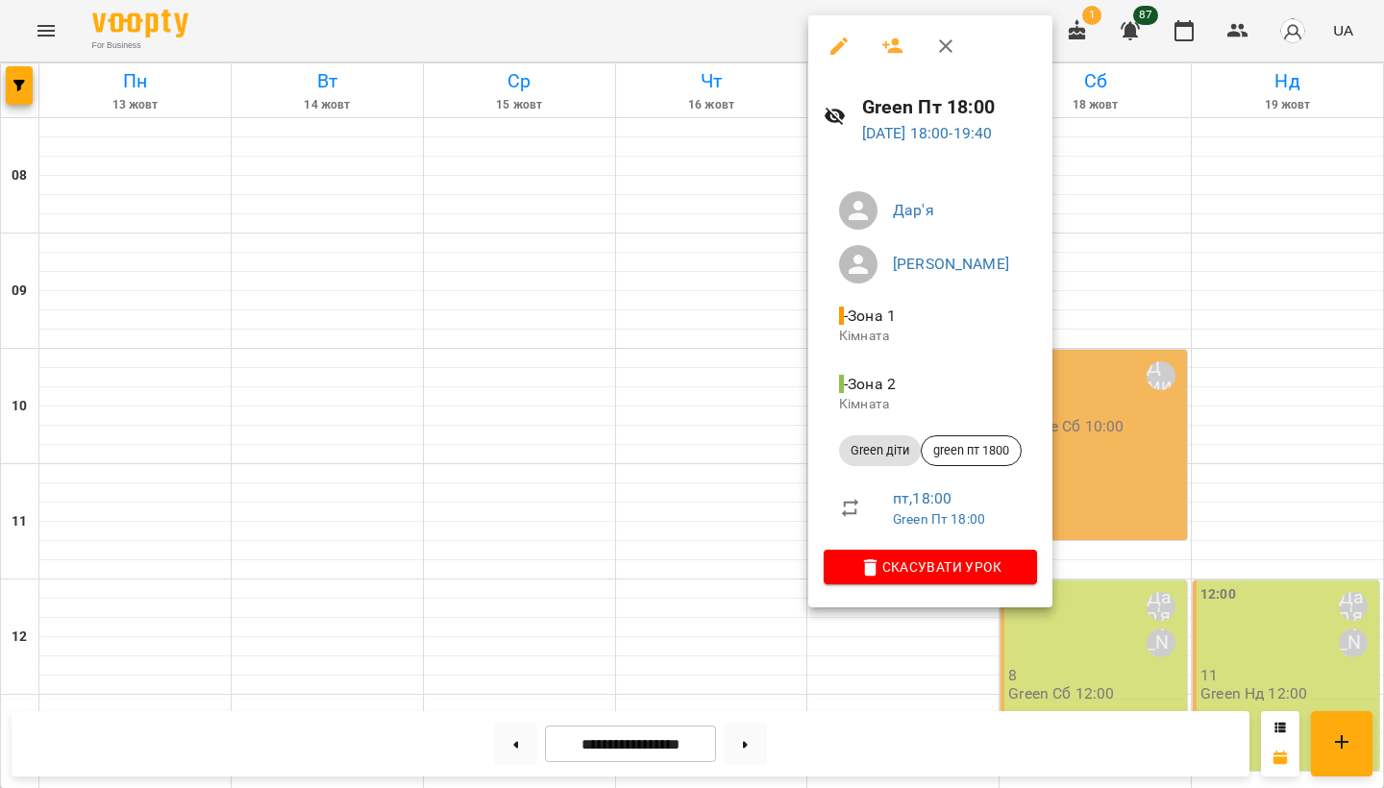
click at [749, 432] on div at bounding box center [692, 394] width 1384 height 788
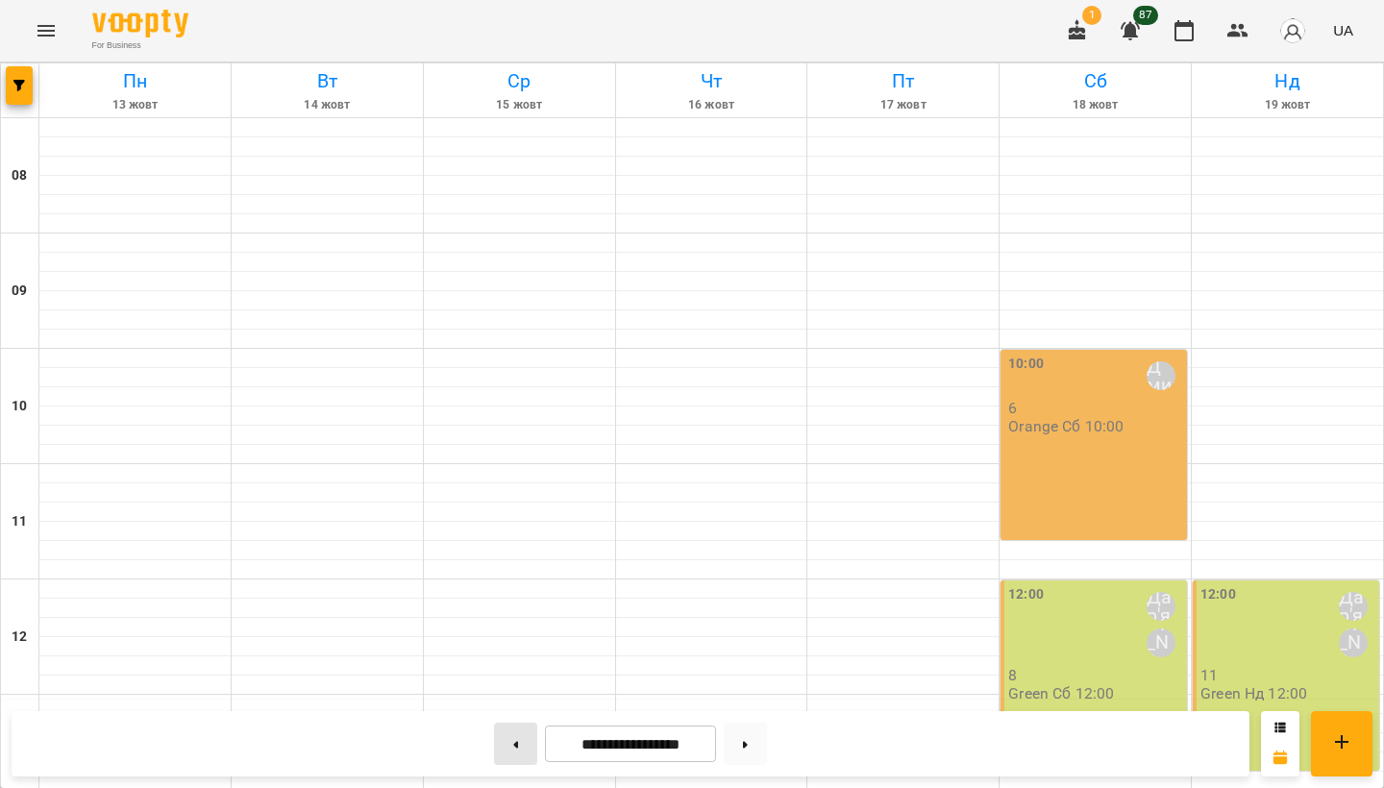
click at [502, 743] on button at bounding box center [515, 744] width 43 height 42
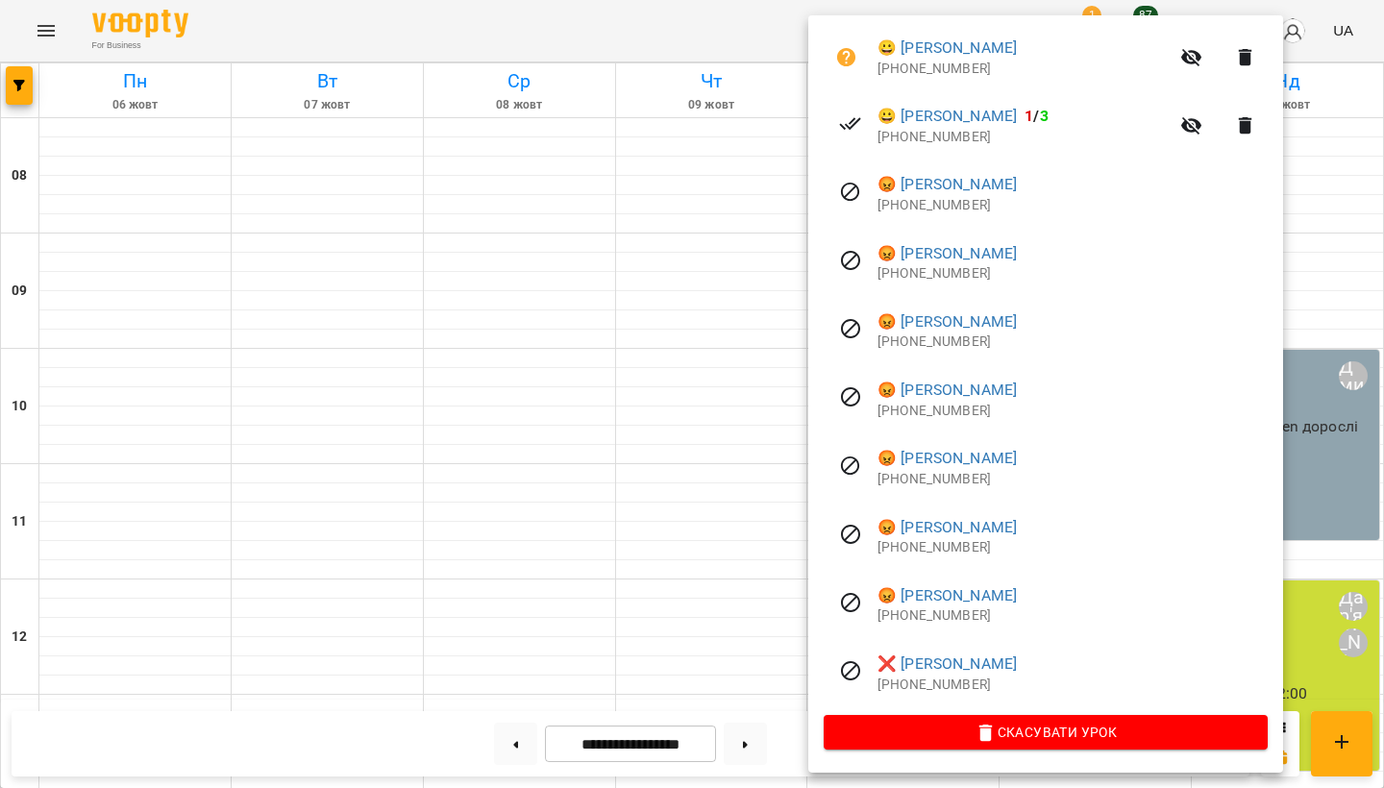
scroll to position [766, 0]
click at [761, 450] on div at bounding box center [692, 394] width 1384 height 788
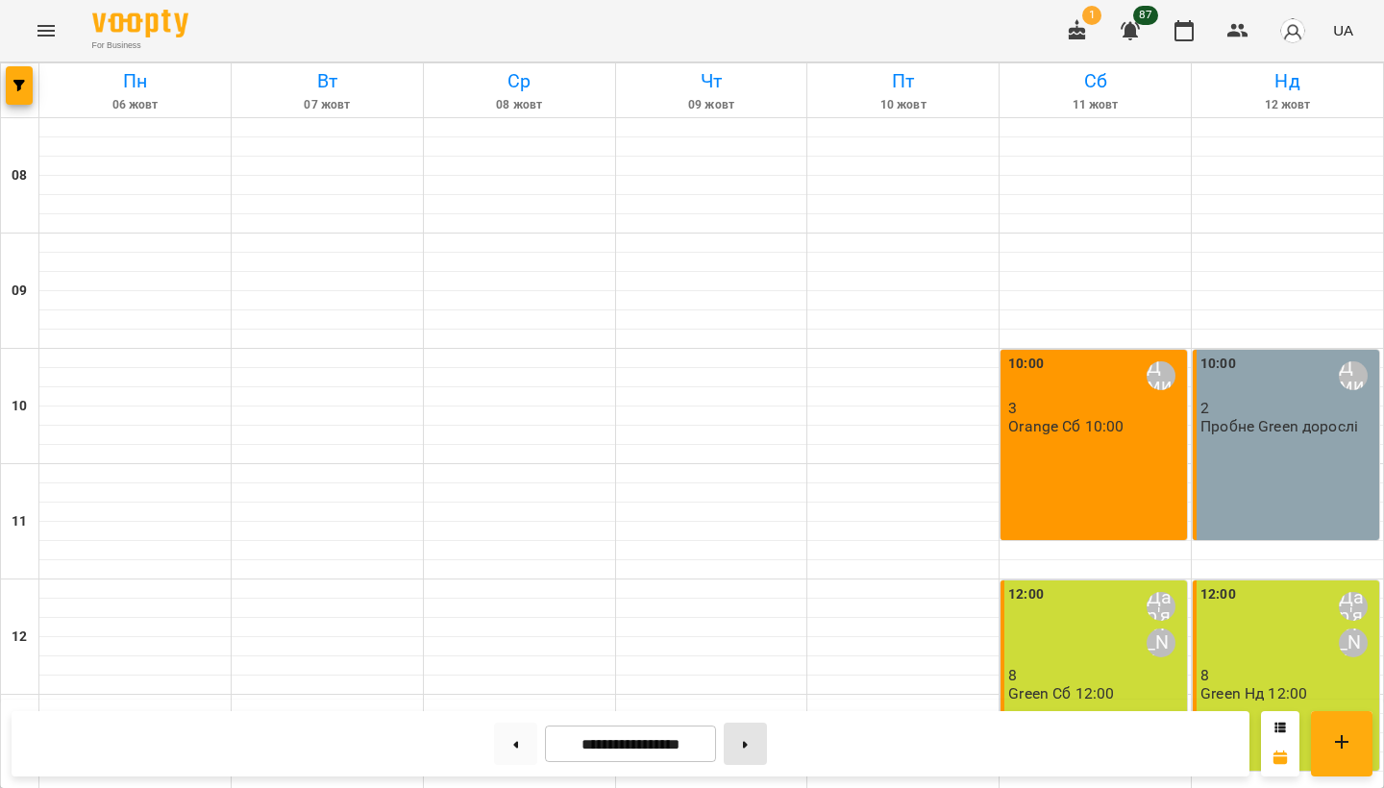
click at [736, 745] on button at bounding box center [745, 744] width 43 height 42
type input "**********"
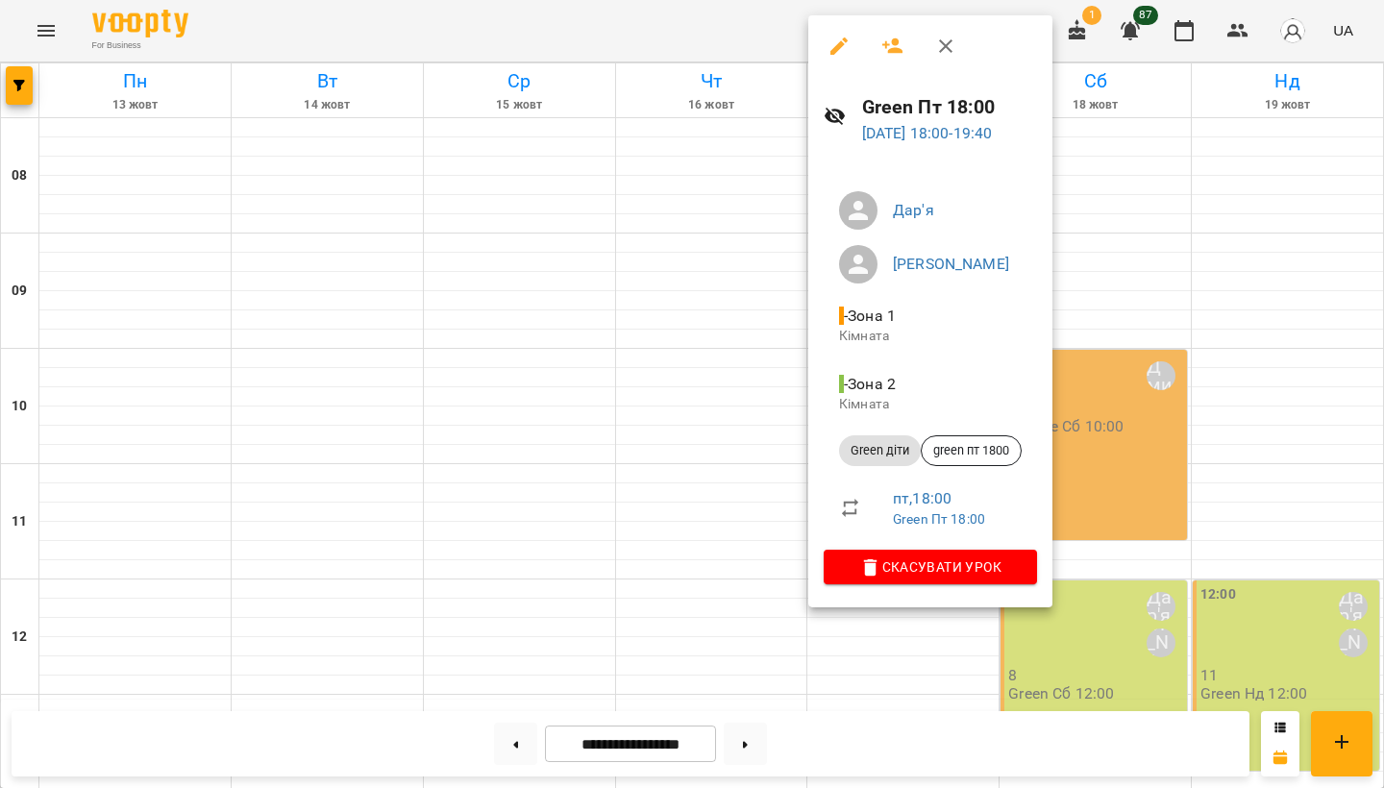
click at [670, 462] on div at bounding box center [692, 394] width 1384 height 788
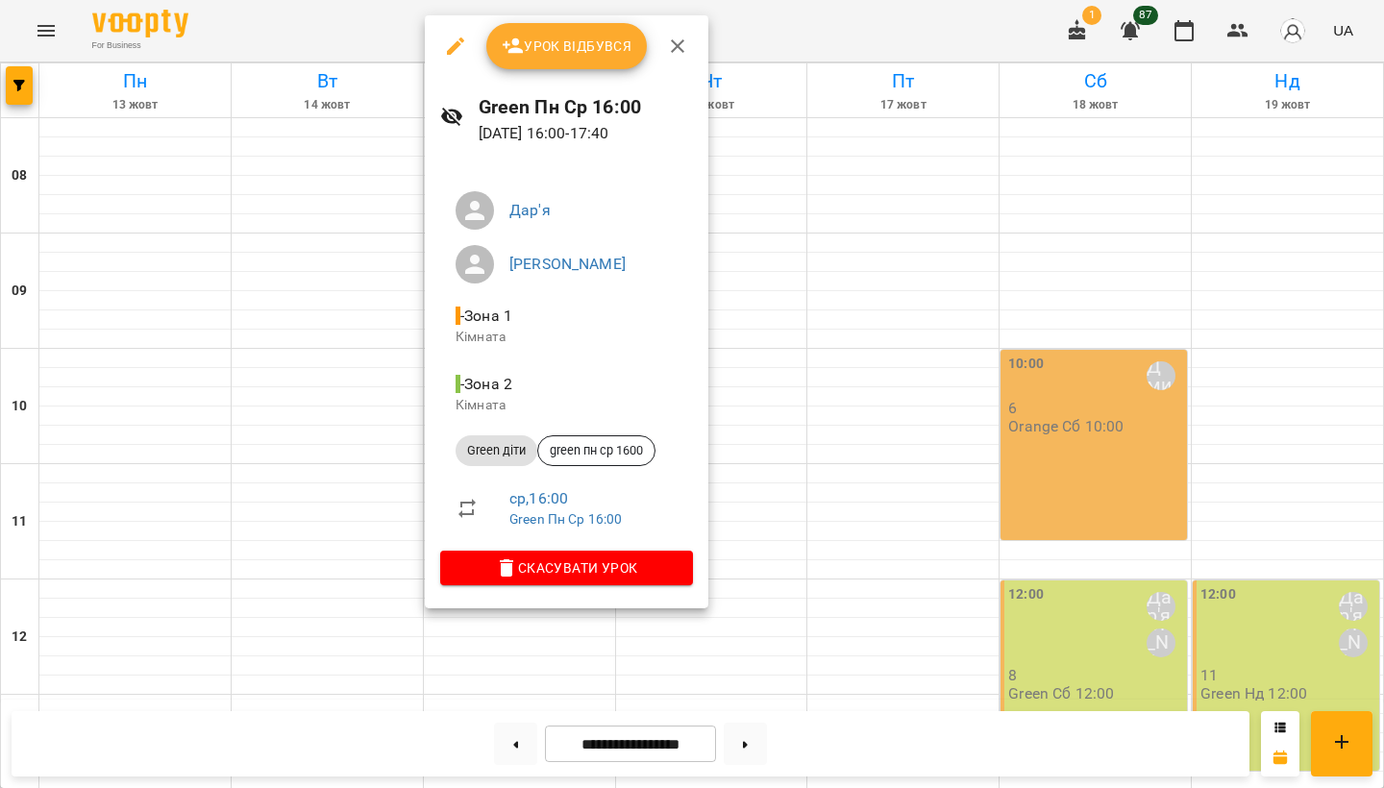
click at [360, 441] on div at bounding box center [692, 394] width 1384 height 788
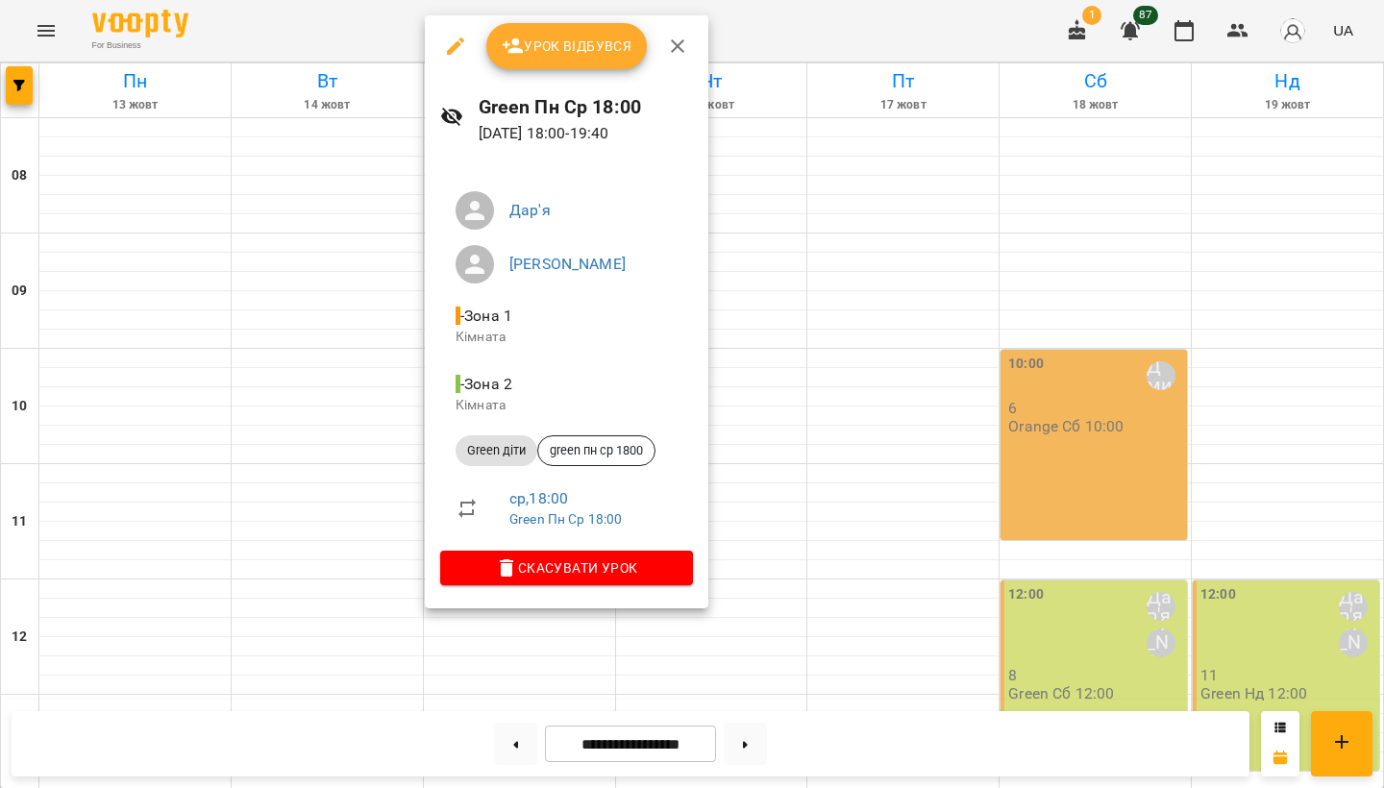
click at [398, 436] on div at bounding box center [692, 394] width 1384 height 788
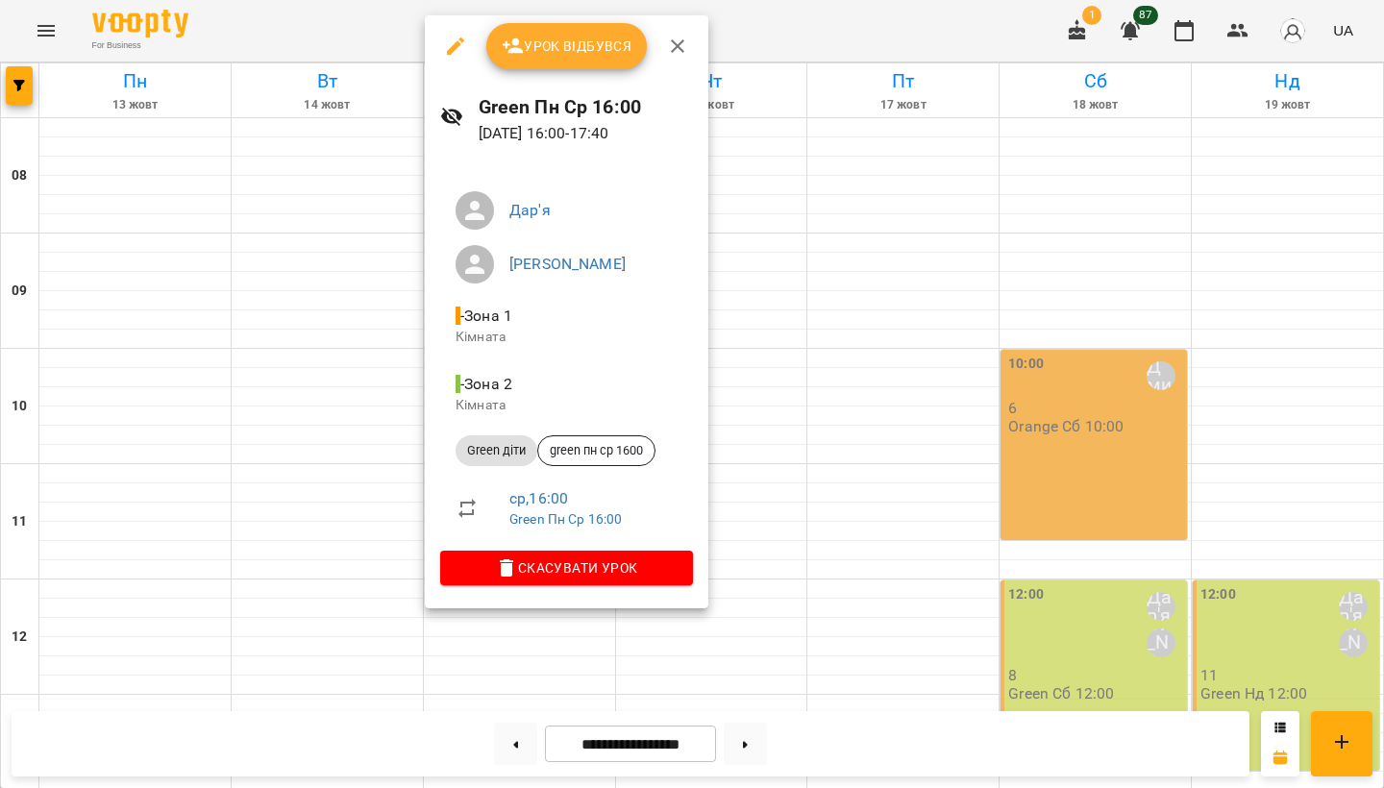
click at [357, 499] on div at bounding box center [692, 394] width 1384 height 788
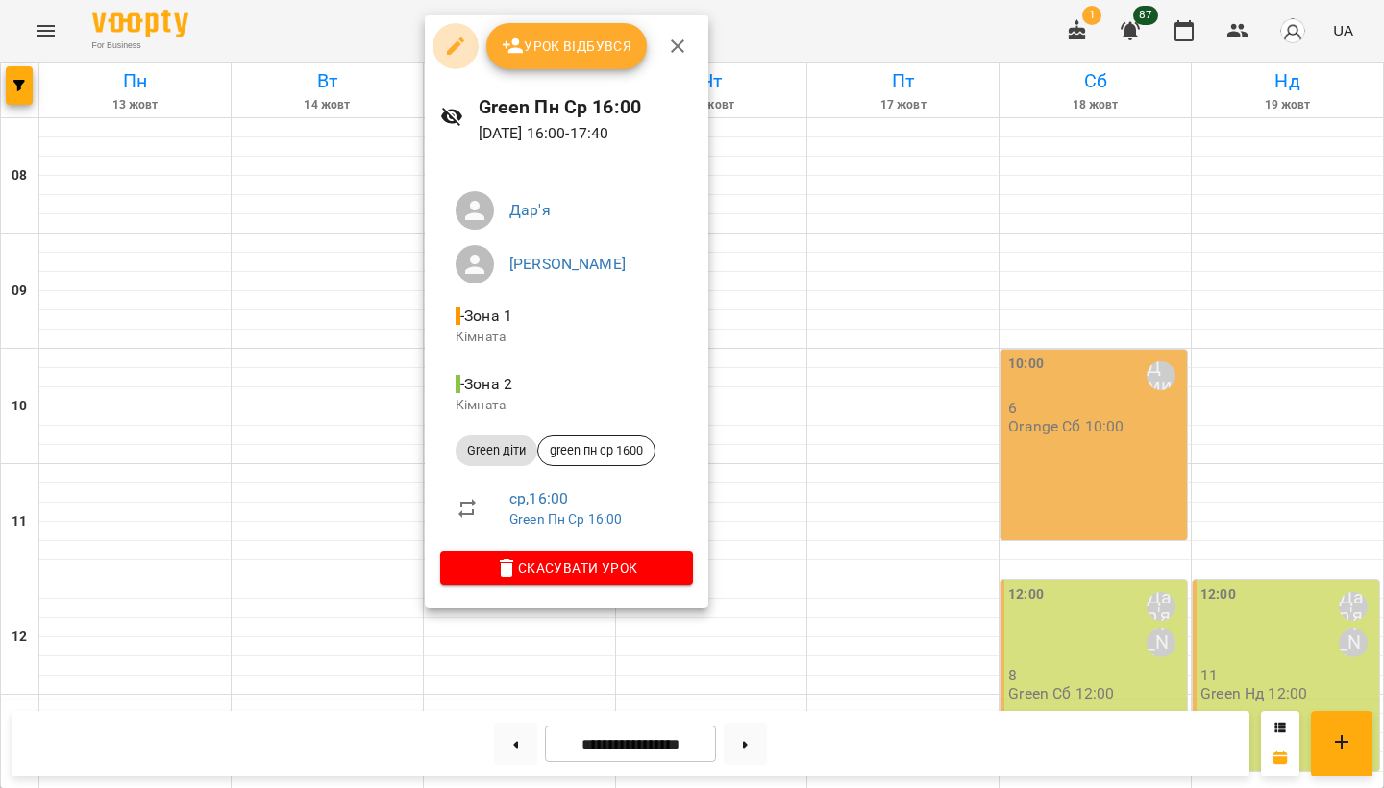
click at [454, 40] on icon "button" at bounding box center [455, 46] width 23 height 23
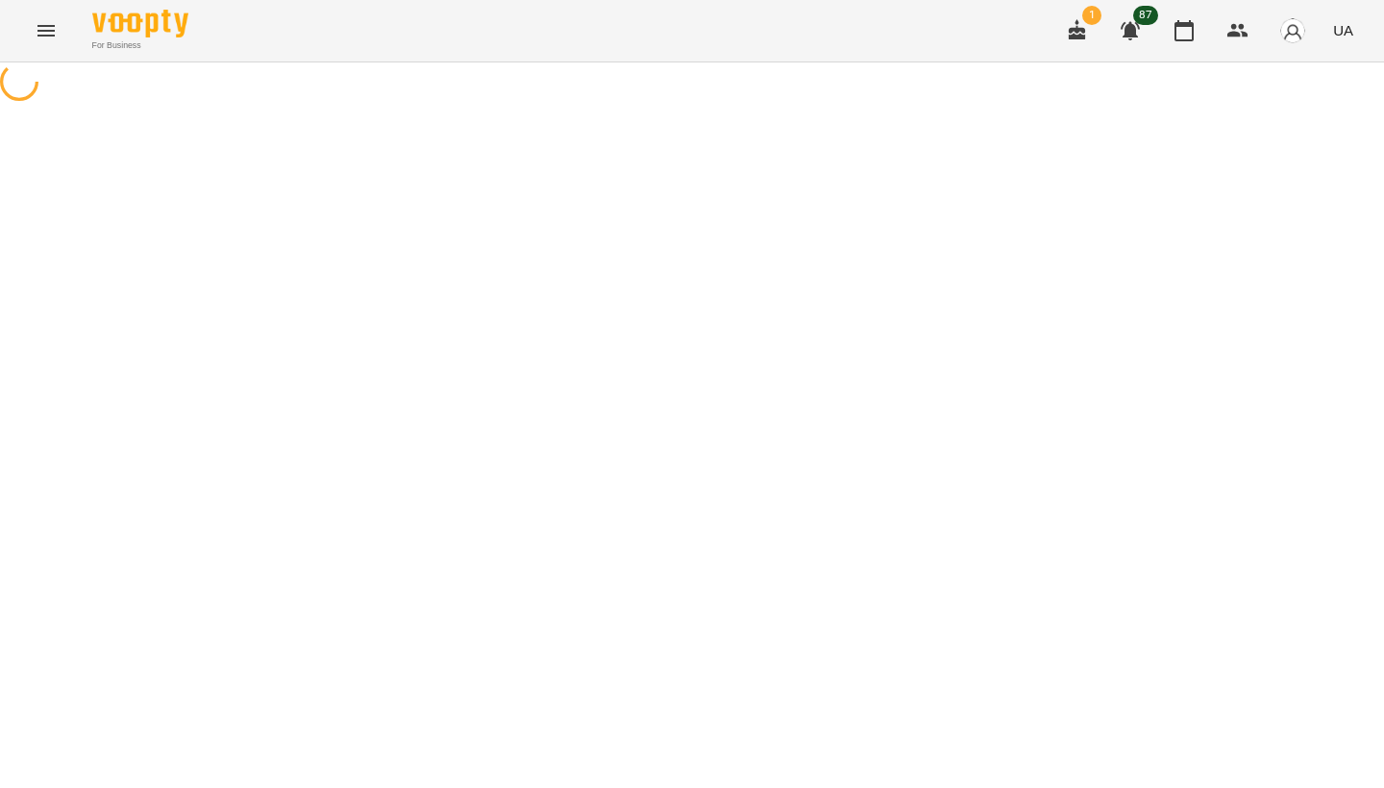
select select "**********"
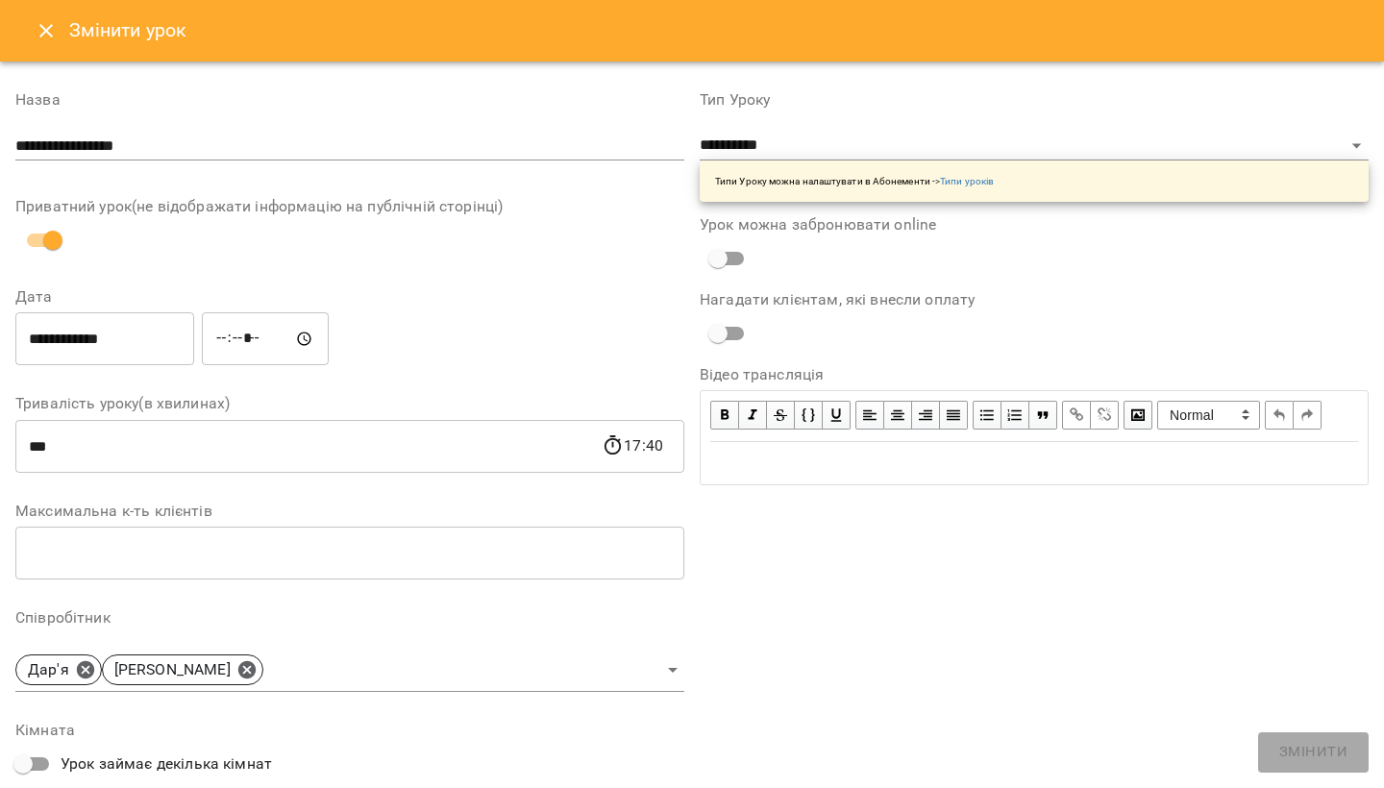
click at [45, 23] on icon "Close" at bounding box center [46, 30] width 23 height 23
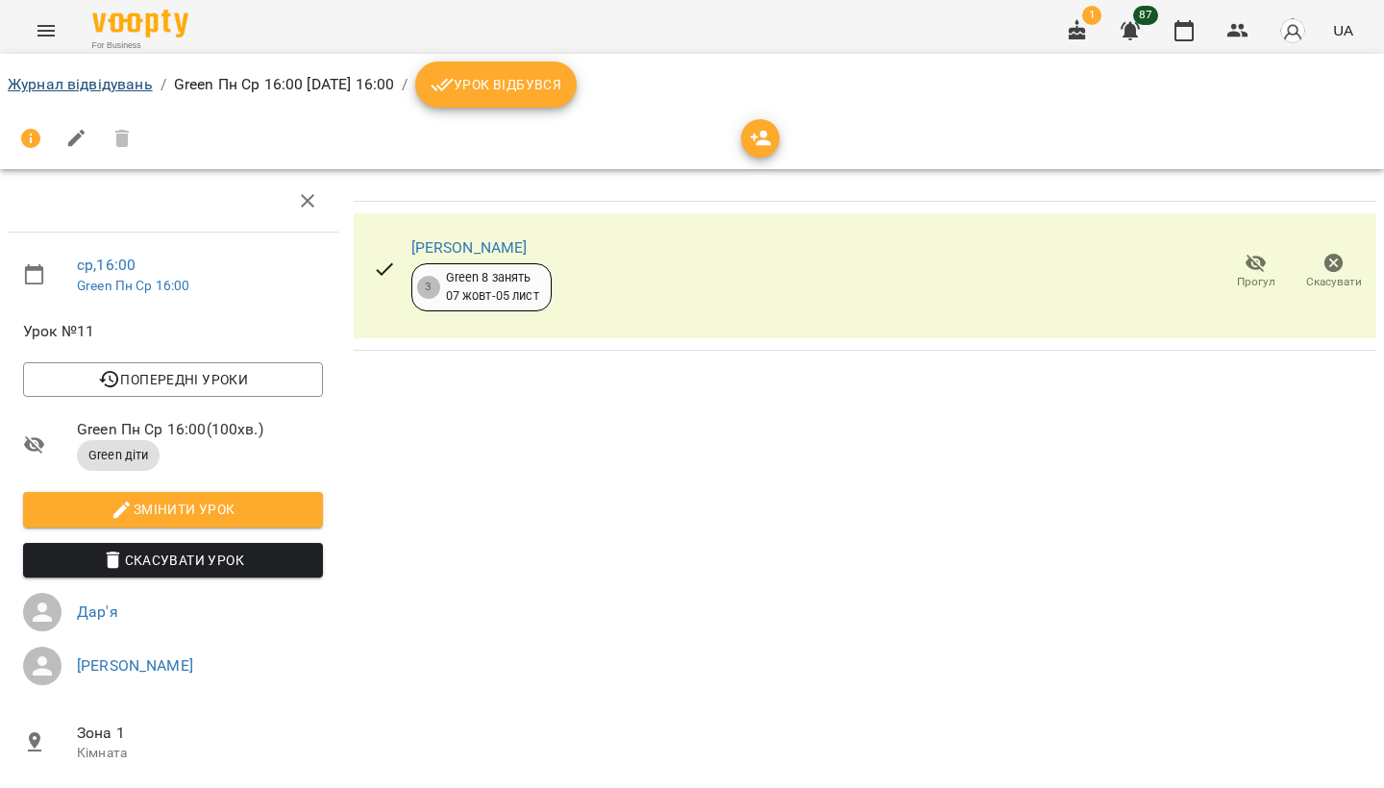
click at [70, 87] on link "Журнал відвідувань" at bounding box center [80, 84] width 145 height 18
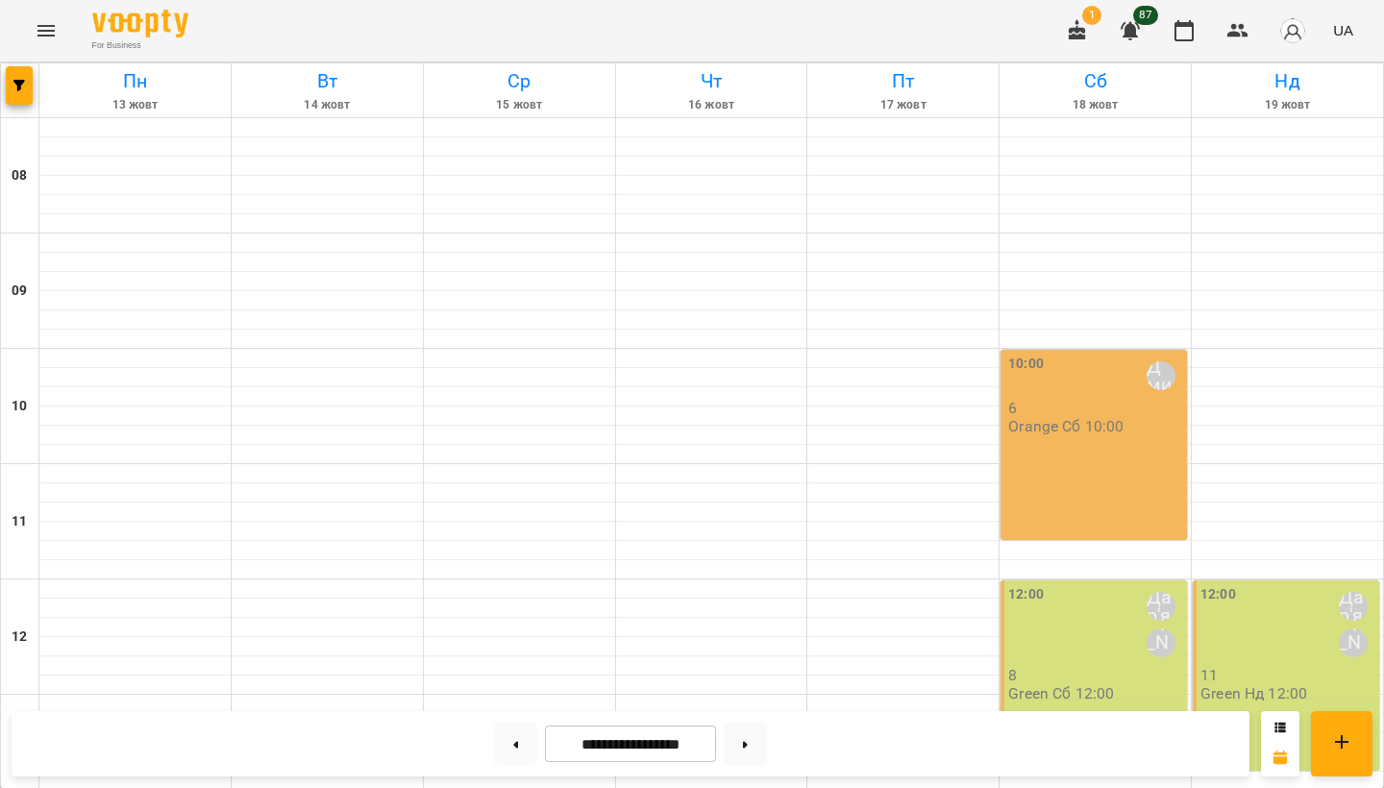
scroll to position [785, 0]
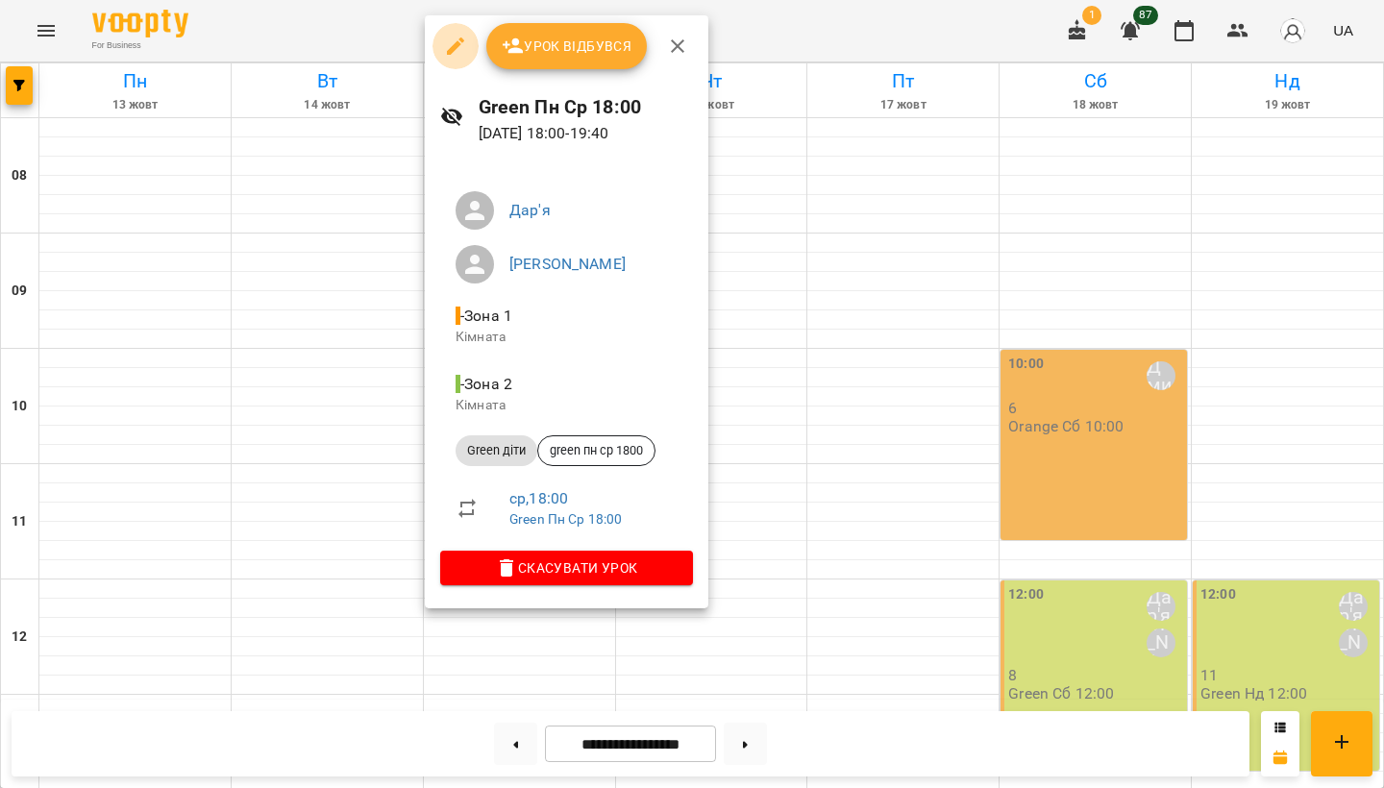
click at [460, 52] on icon "button" at bounding box center [455, 46] width 23 height 23
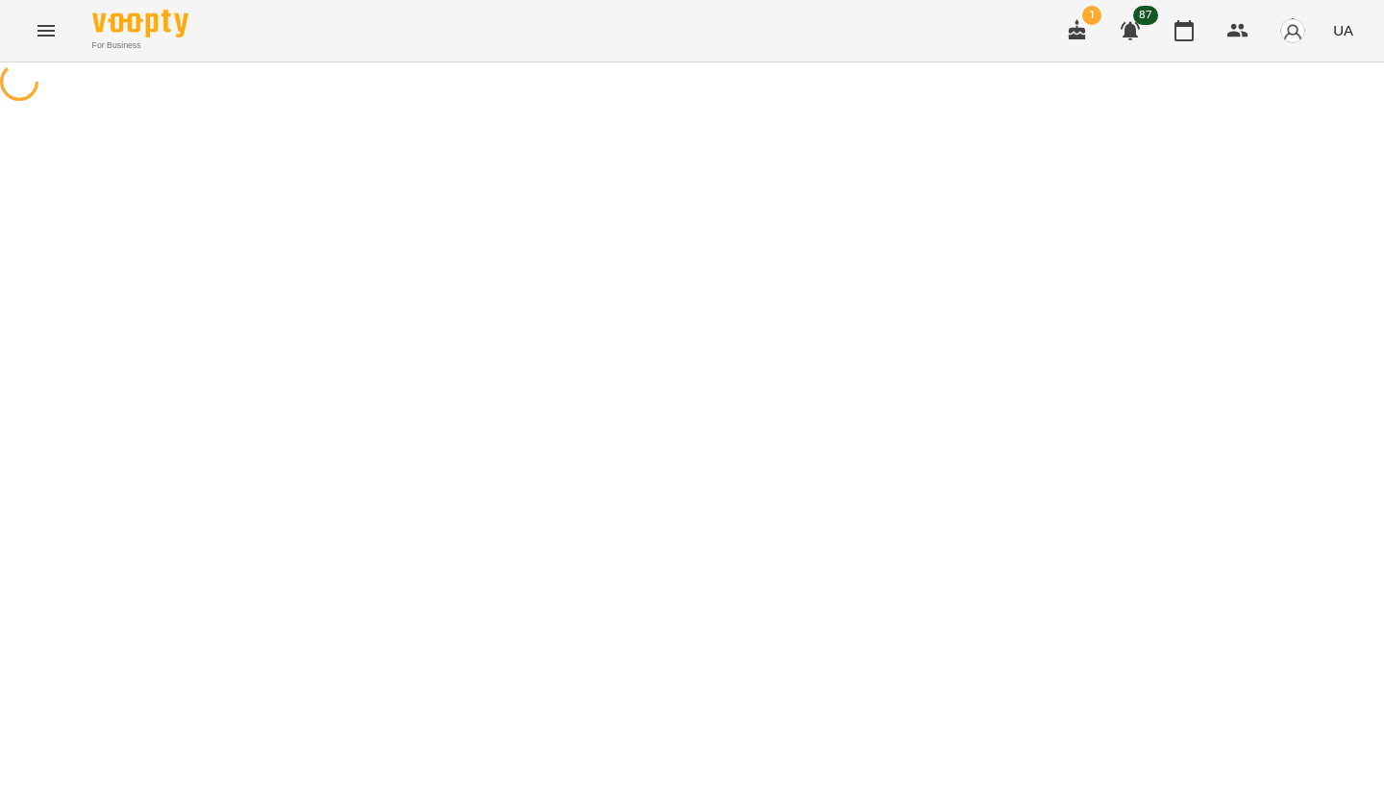
select select "**********"
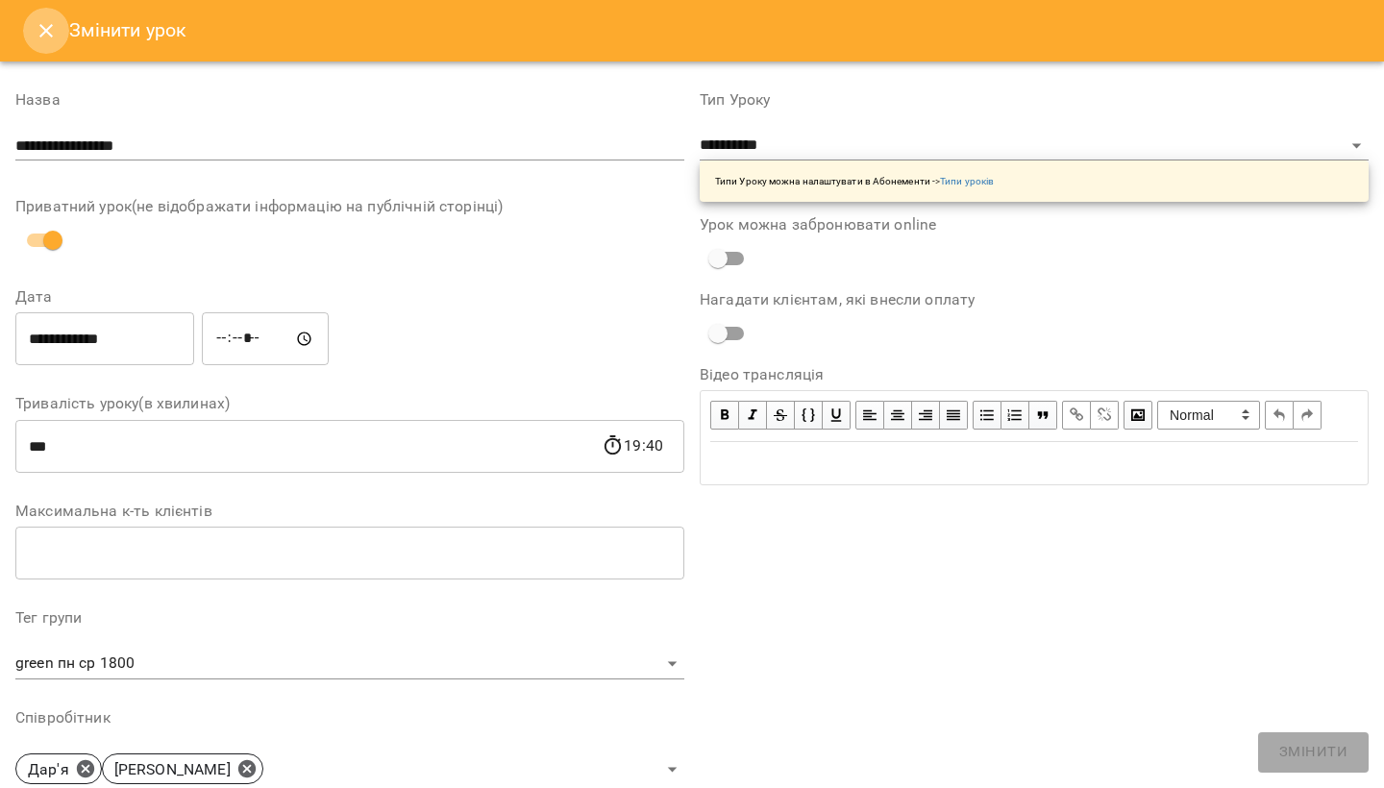
click at [39, 21] on icon "Close" at bounding box center [46, 30] width 23 height 23
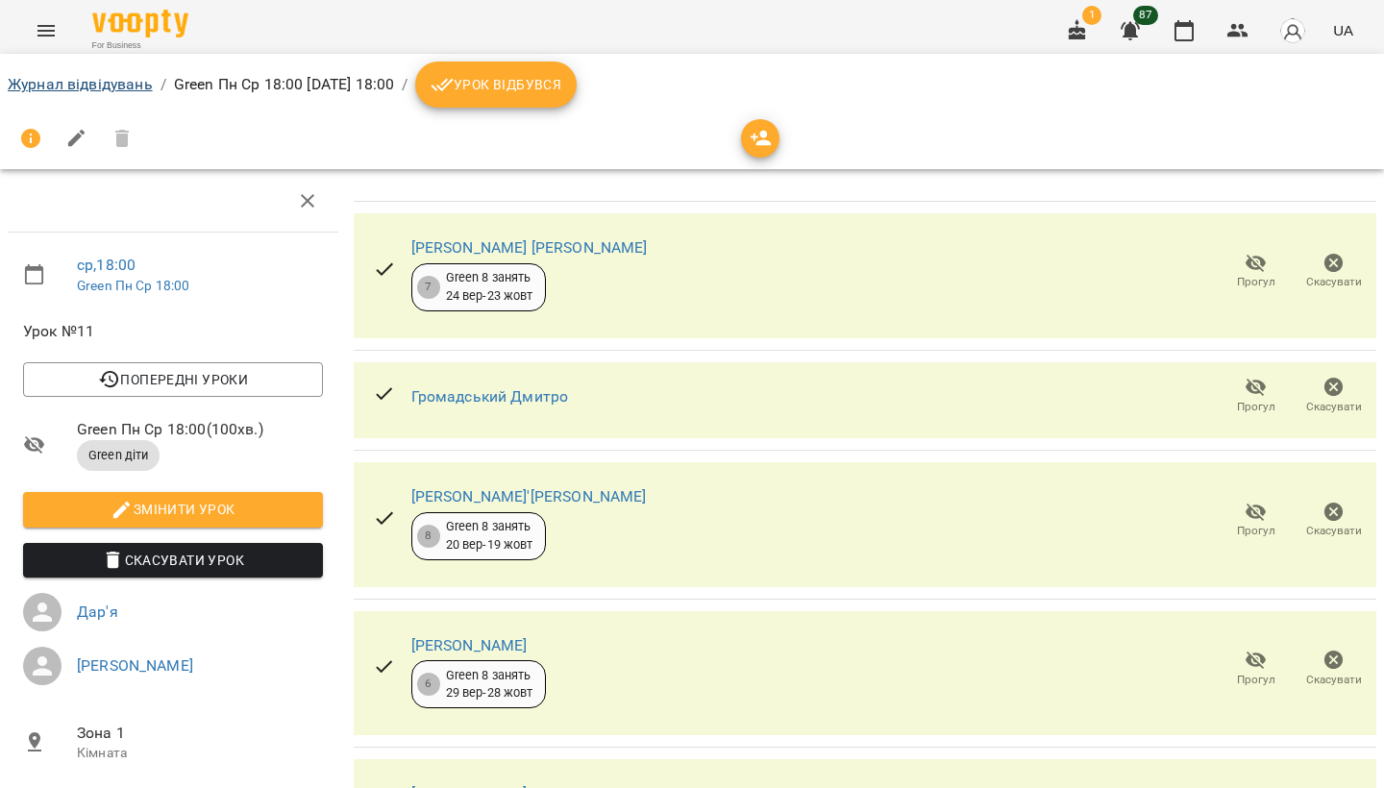
click at [72, 89] on link "Журнал відвідувань" at bounding box center [80, 84] width 145 height 18
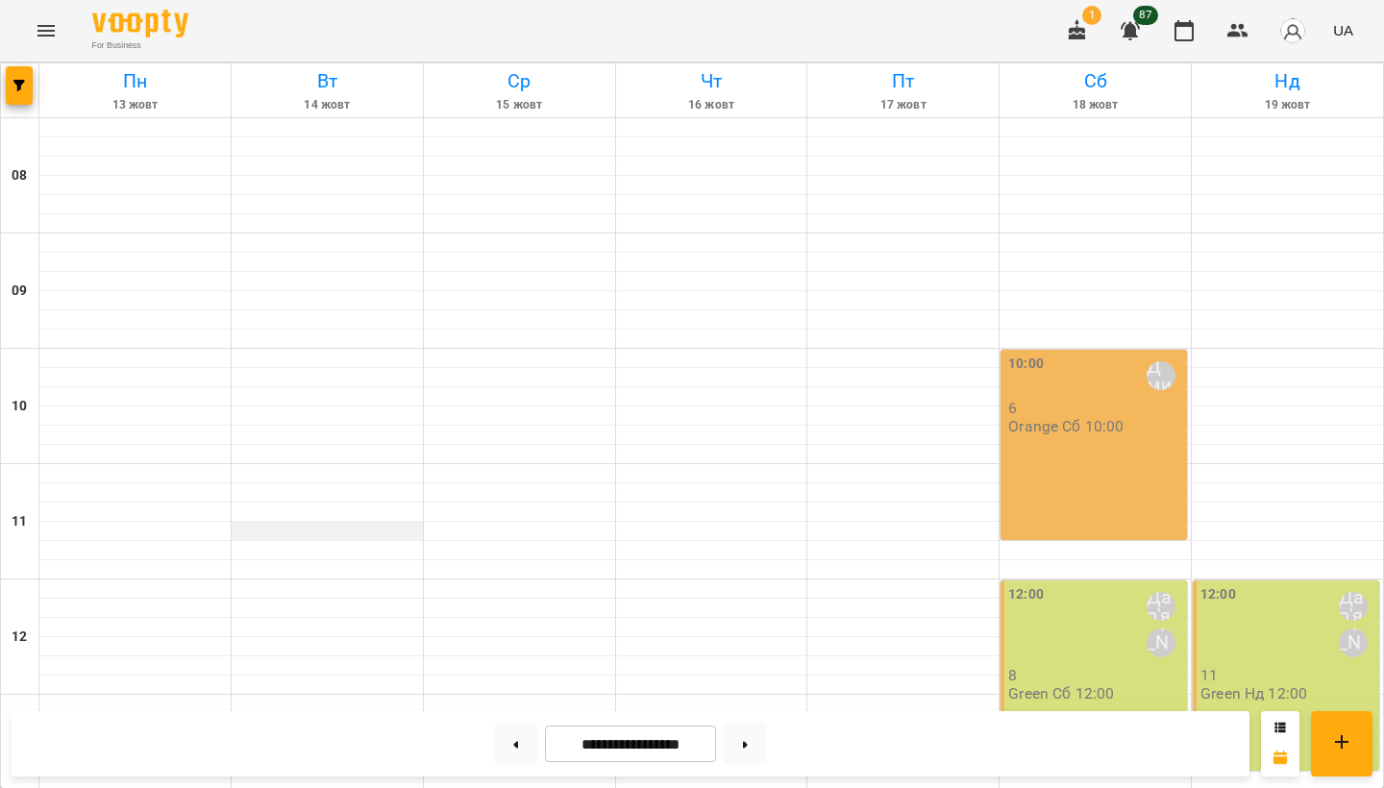
scroll to position [801, 0]
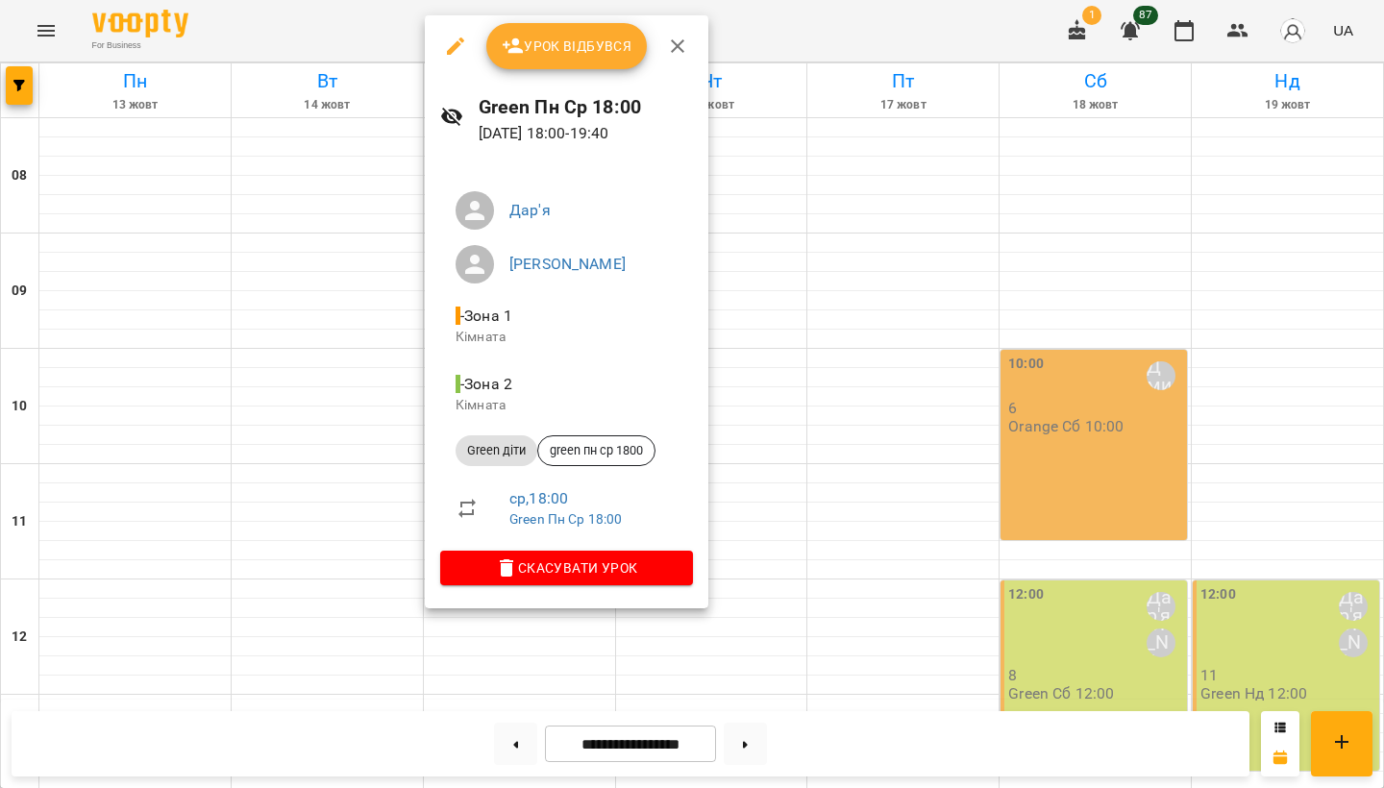
click at [460, 46] on icon "button" at bounding box center [455, 46] width 23 height 23
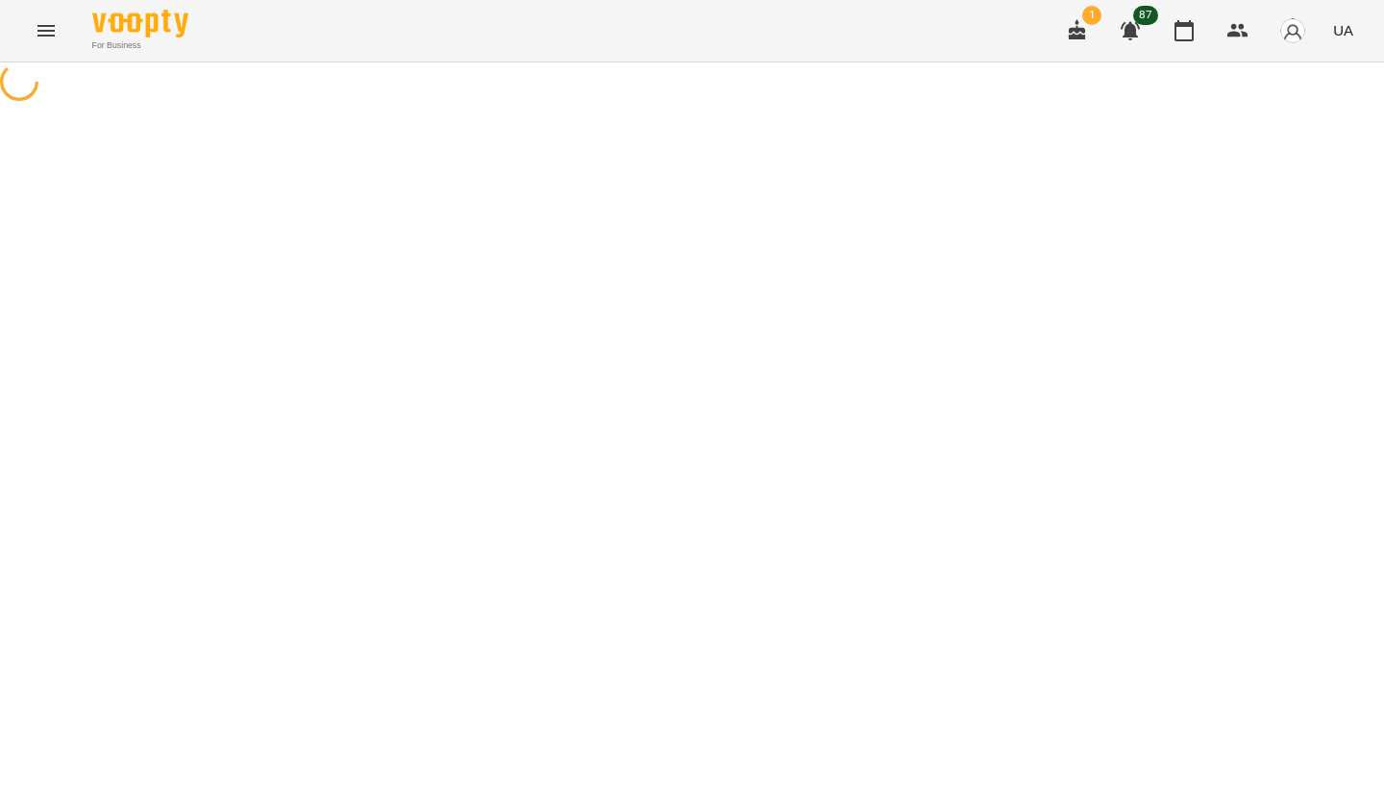
select select "**********"
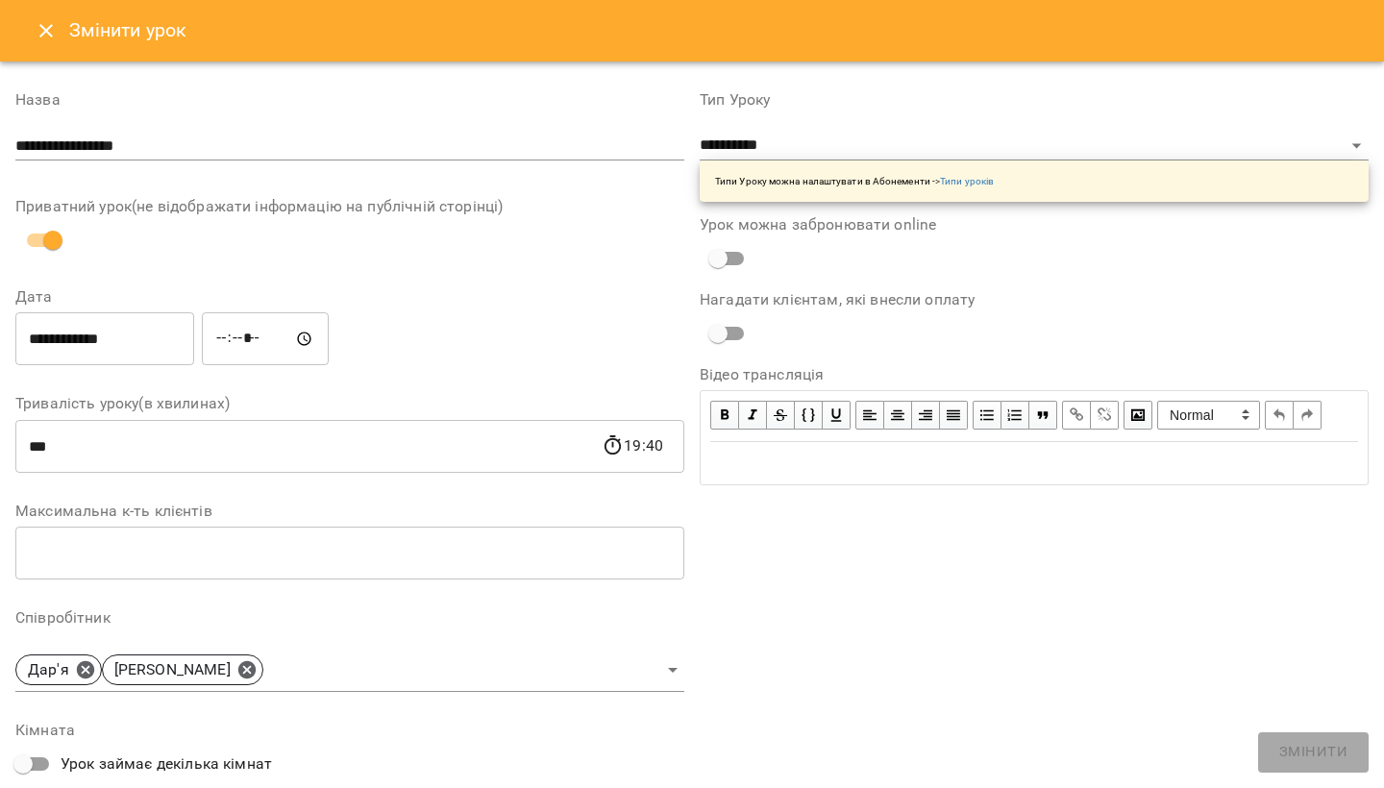
click at [39, 32] on icon "Close" at bounding box center [46, 30] width 23 height 23
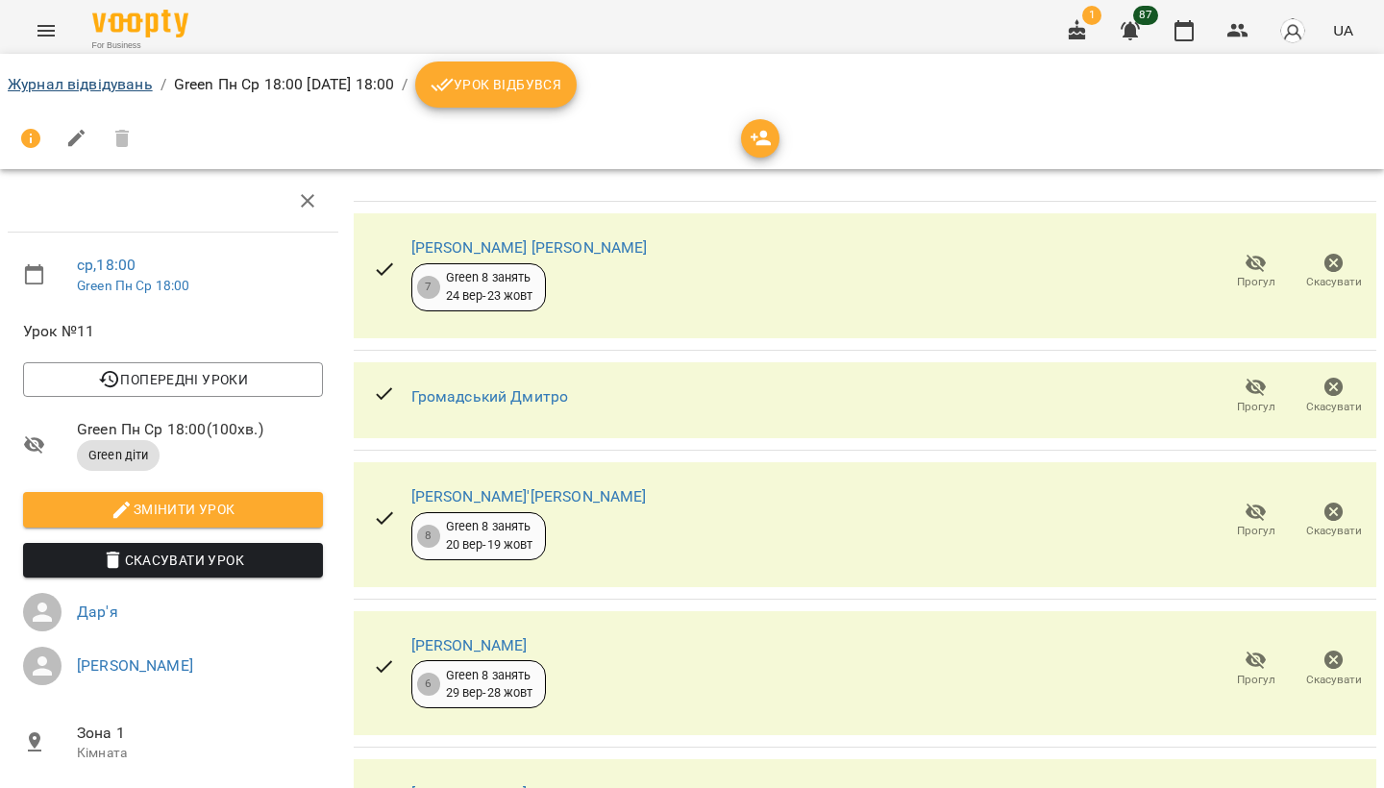
click at [62, 87] on link "Журнал відвідувань" at bounding box center [80, 84] width 145 height 18
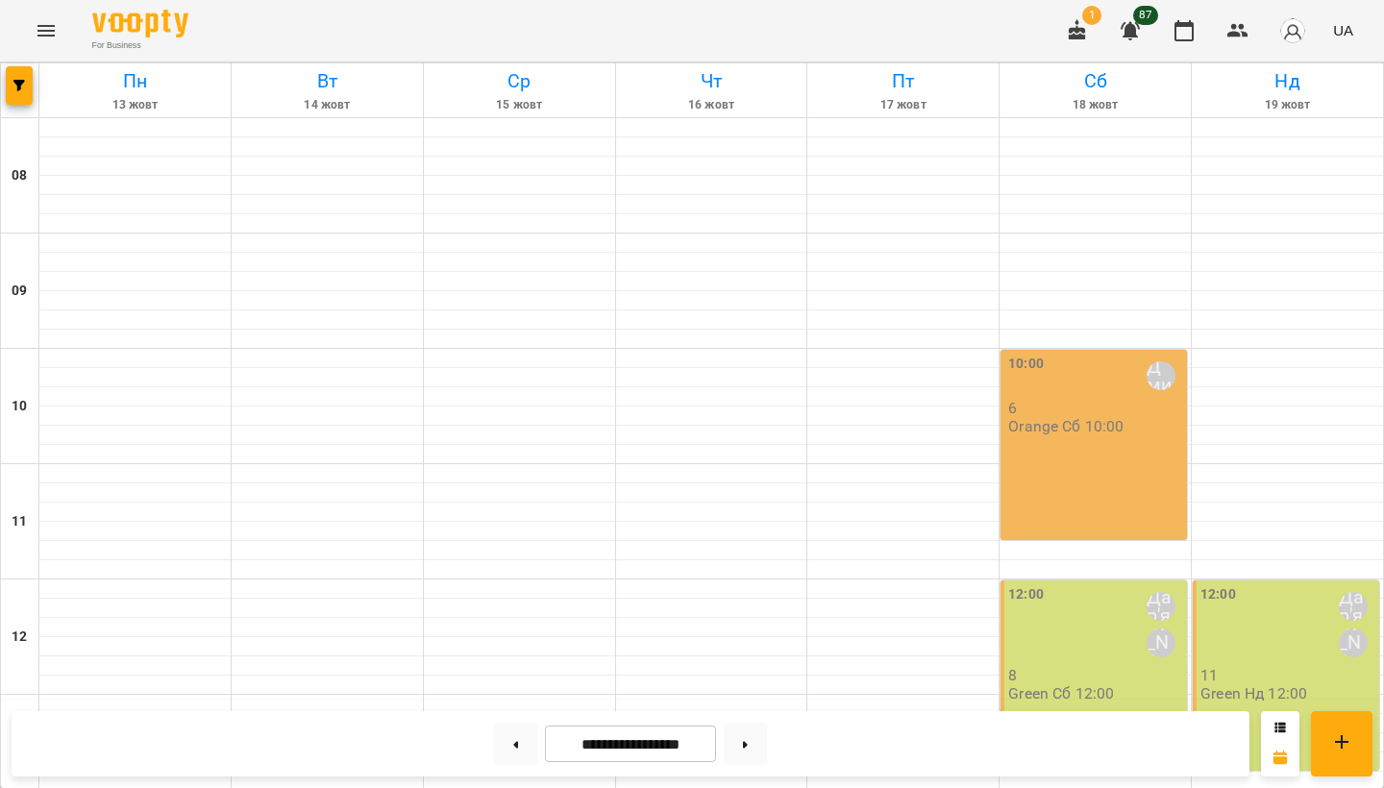
scroll to position [792, 0]
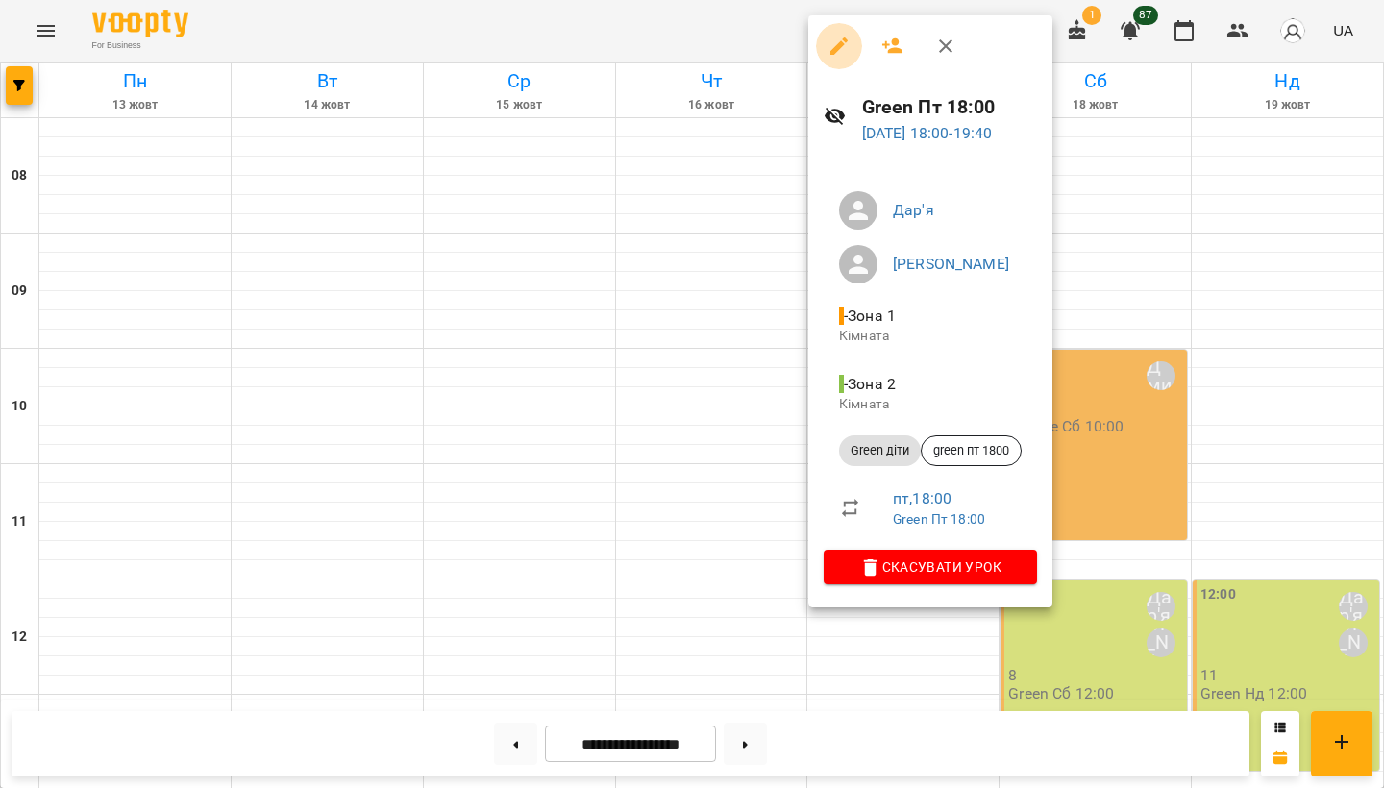
click at [845, 55] on icon "button" at bounding box center [839, 46] width 23 height 23
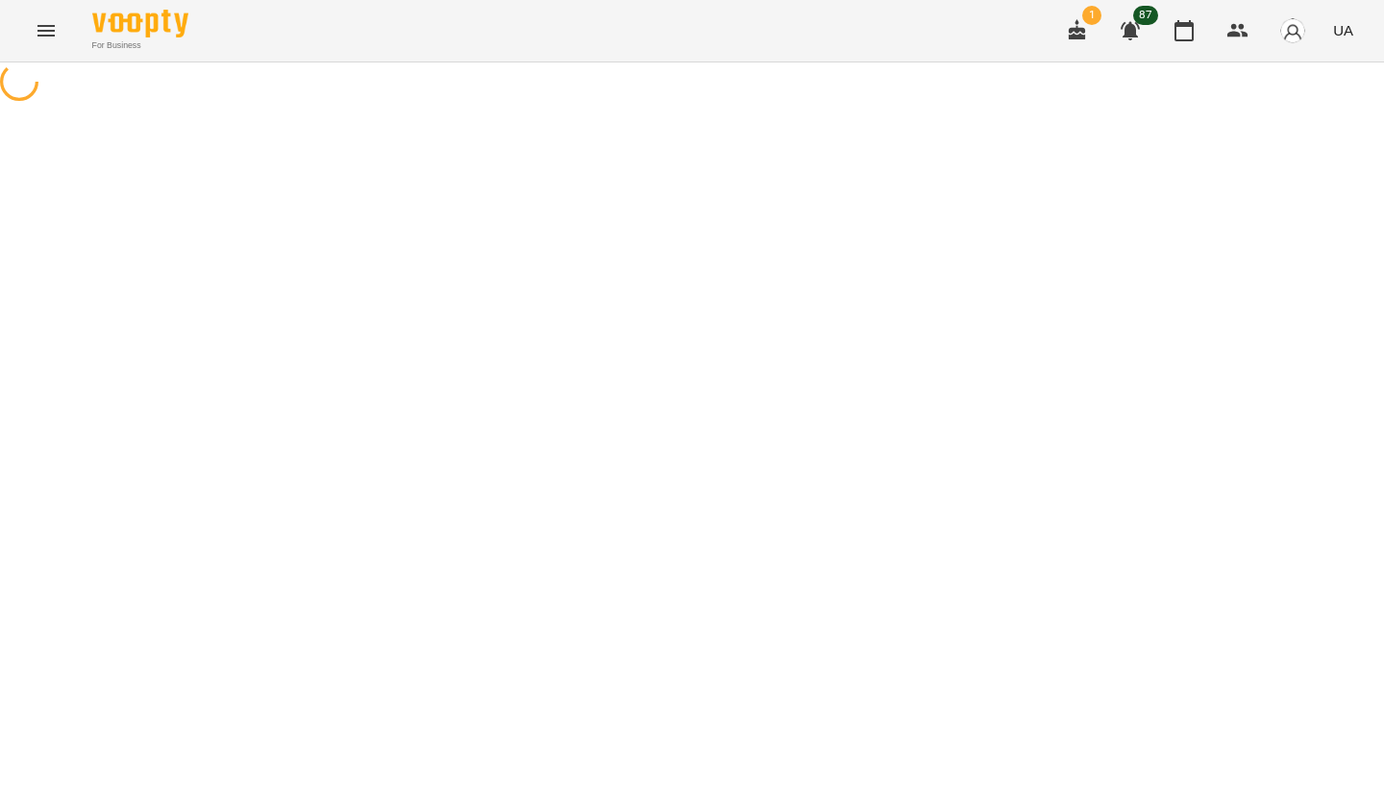
select select "**********"
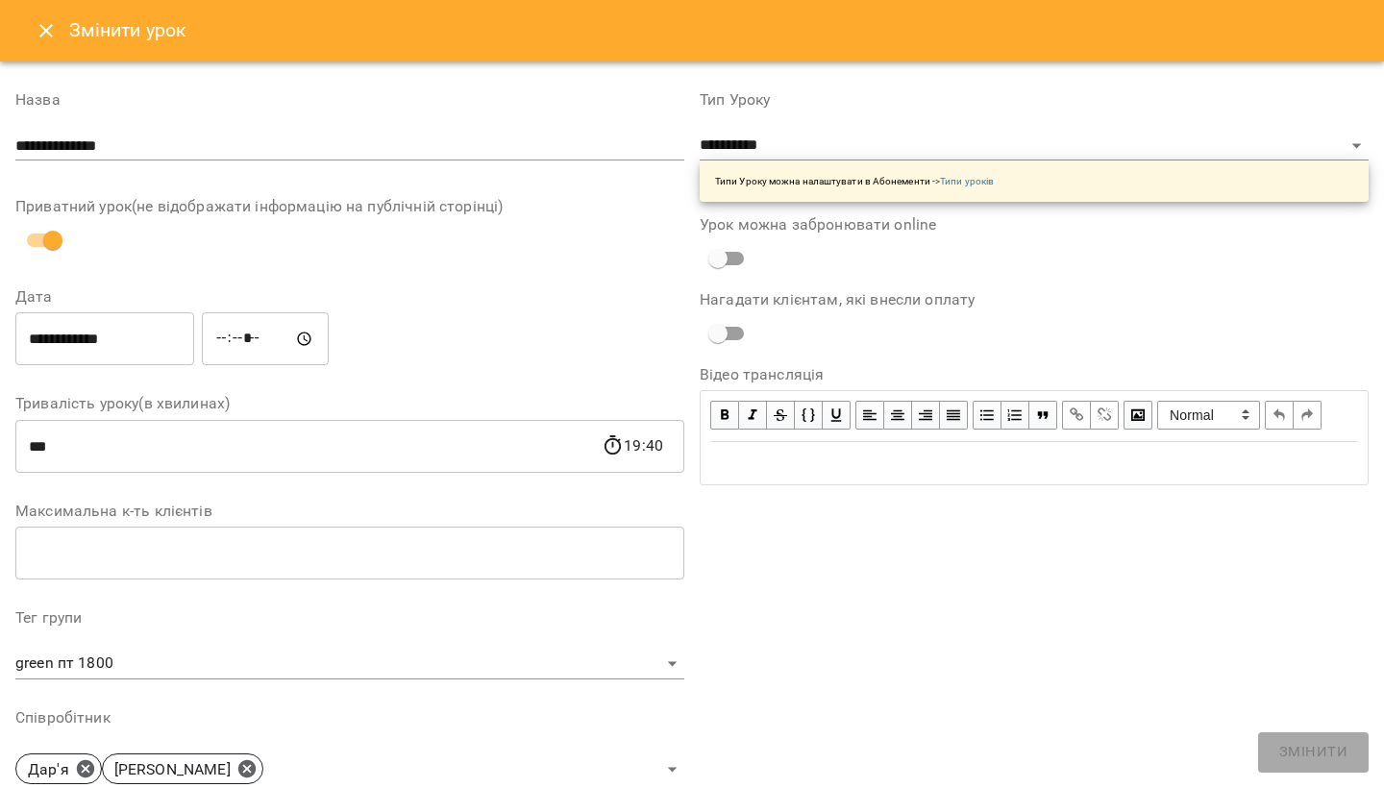
click at [52, 30] on icon "Close" at bounding box center [46, 30] width 23 height 23
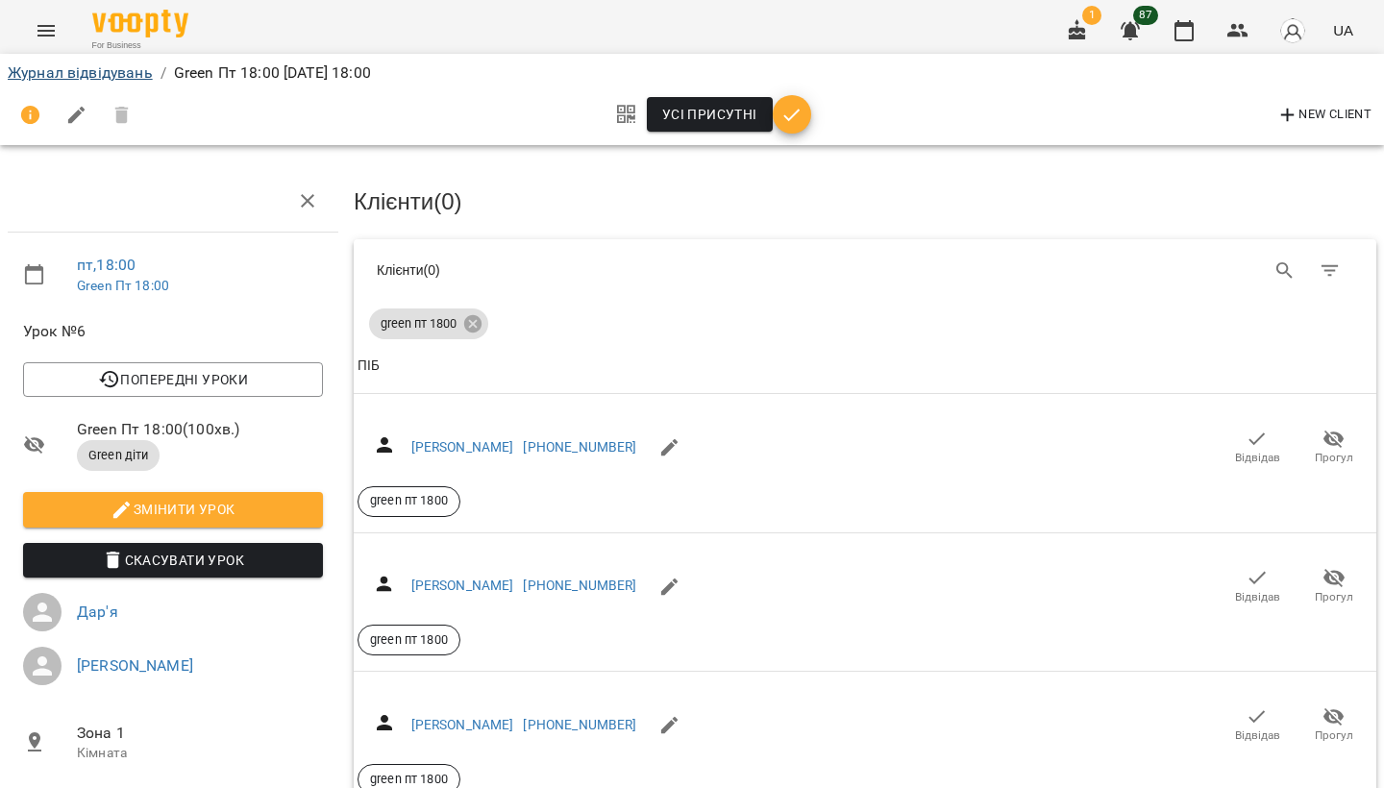
click at [101, 73] on link "Журнал відвідувань" at bounding box center [80, 72] width 145 height 18
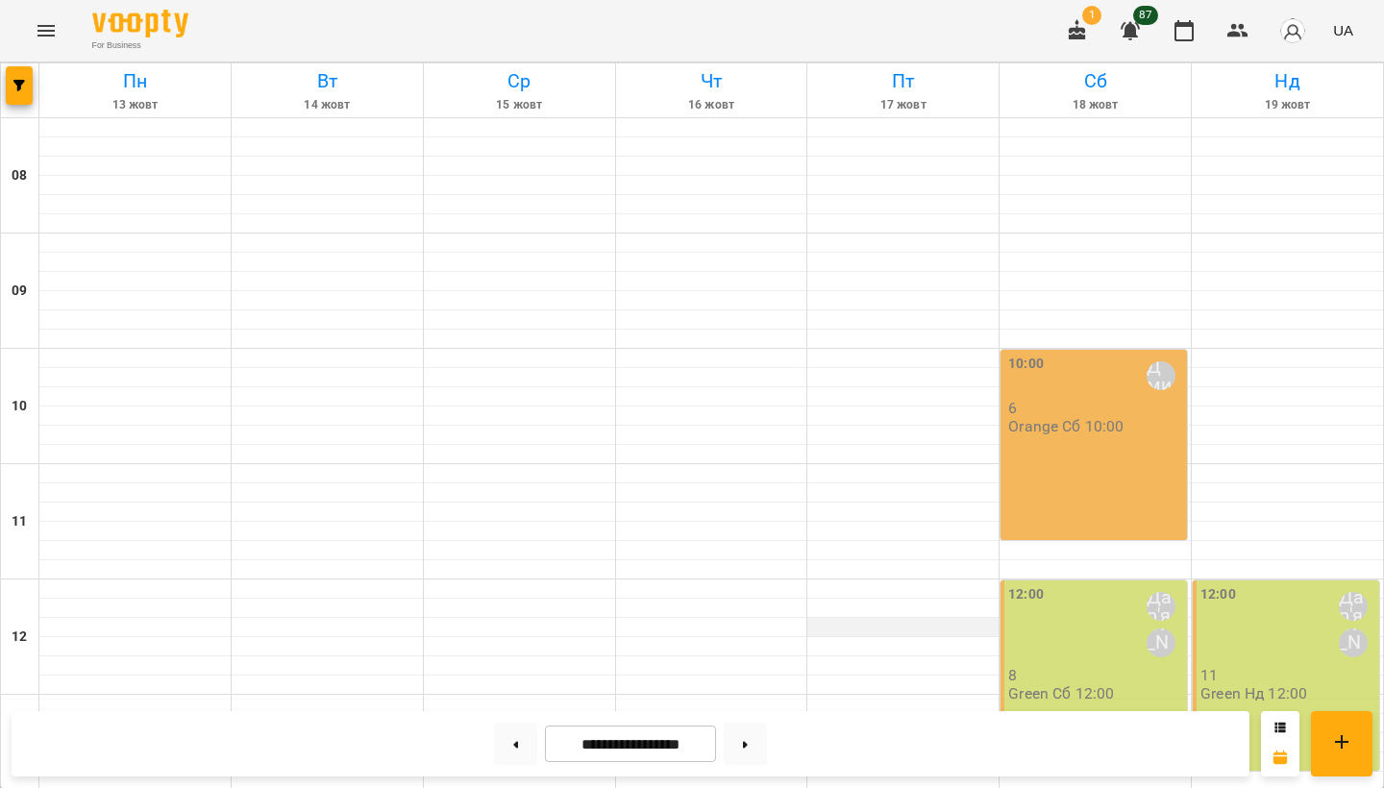
scroll to position [801, 0]
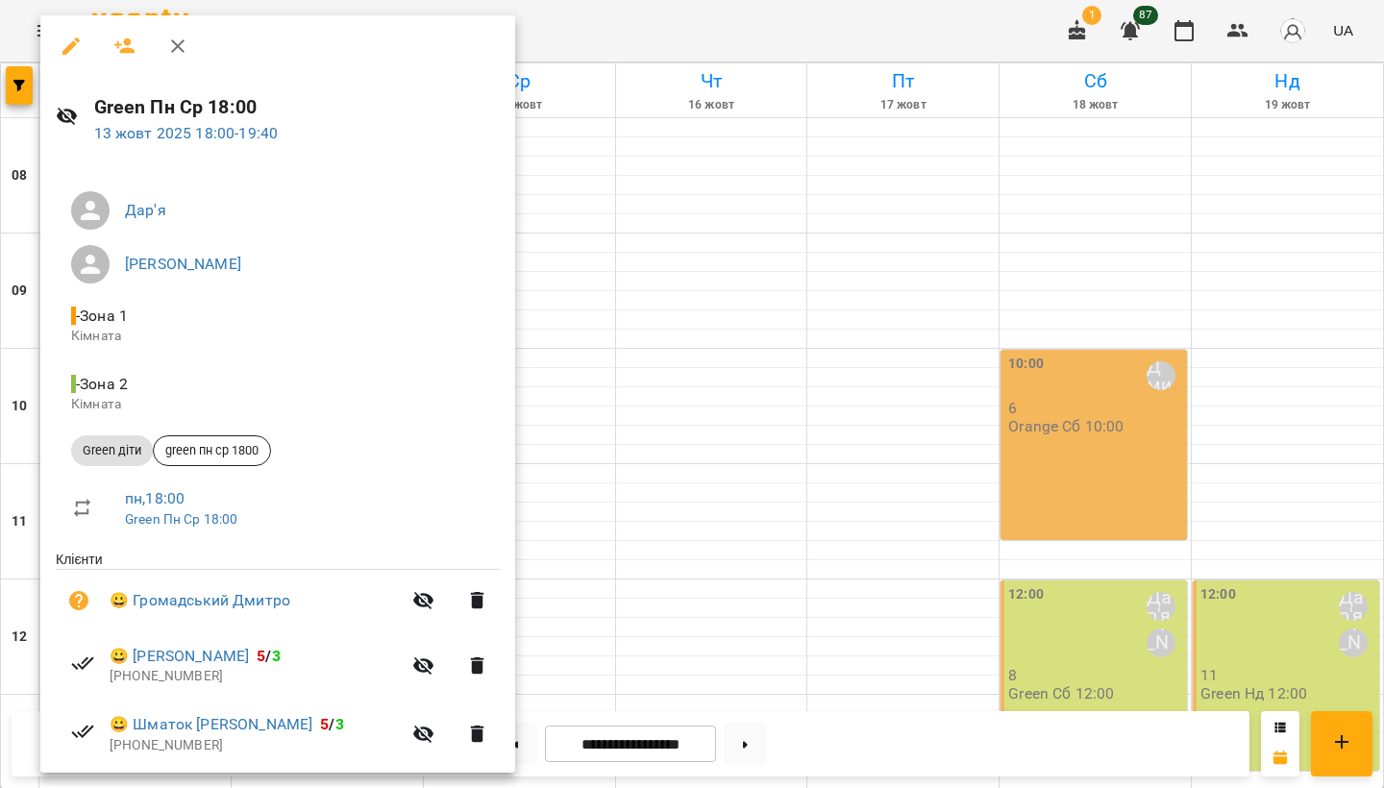
click at [70, 42] on icon "button" at bounding box center [71, 46] width 23 height 23
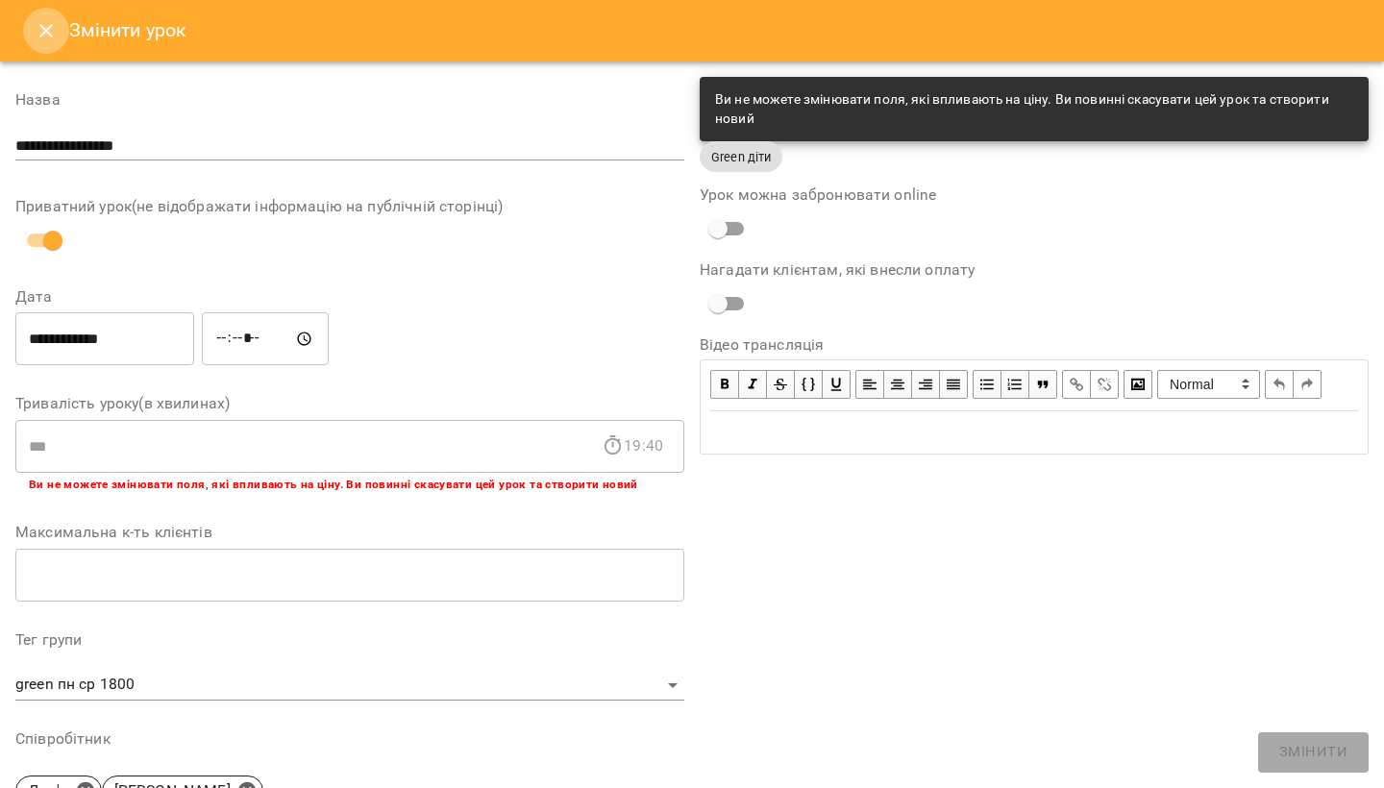
click at [54, 35] on icon "Close" at bounding box center [46, 30] width 23 height 23
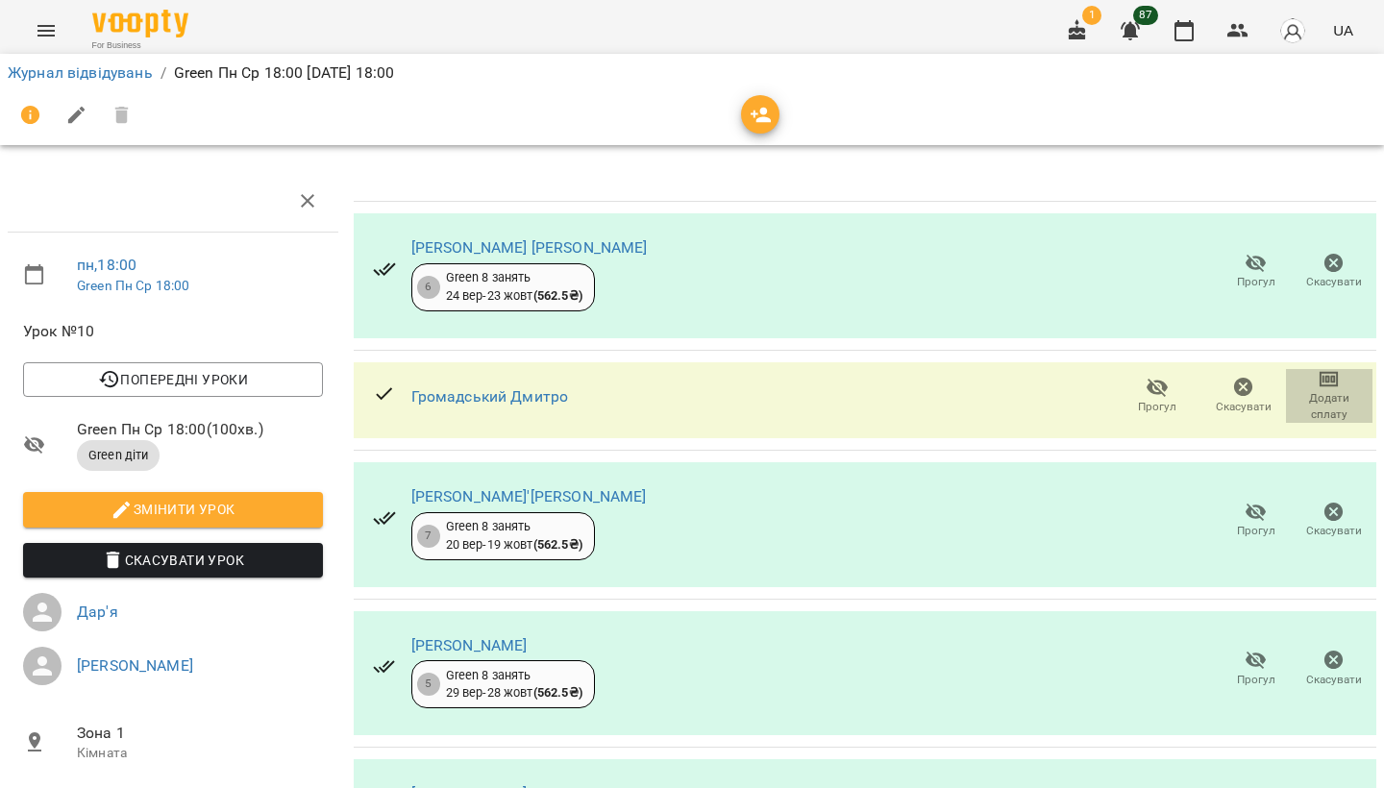
click at [1340, 397] on span "Додати сплату" at bounding box center [1329, 406] width 63 height 33
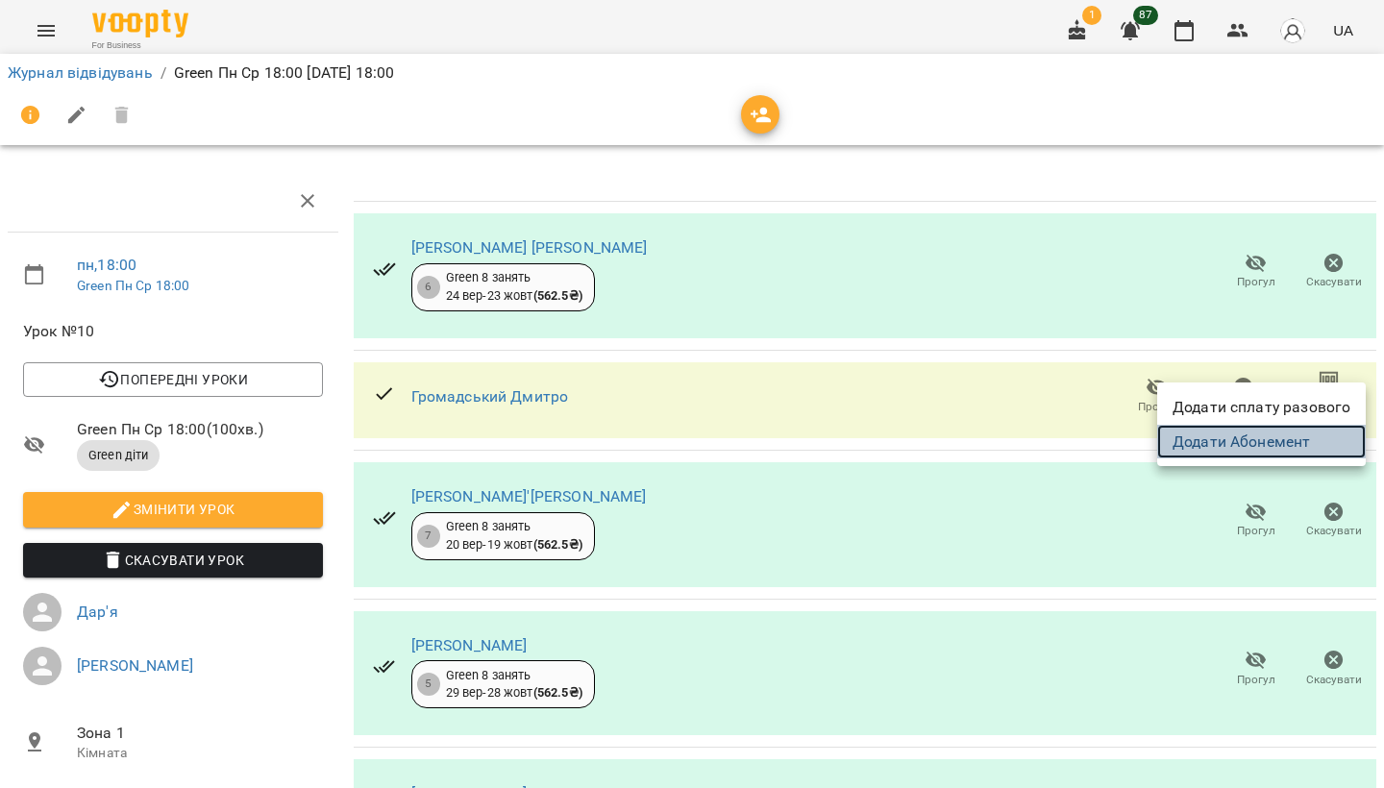
click at [1290, 438] on link "Додати Абонемент" at bounding box center [1262, 442] width 209 height 35
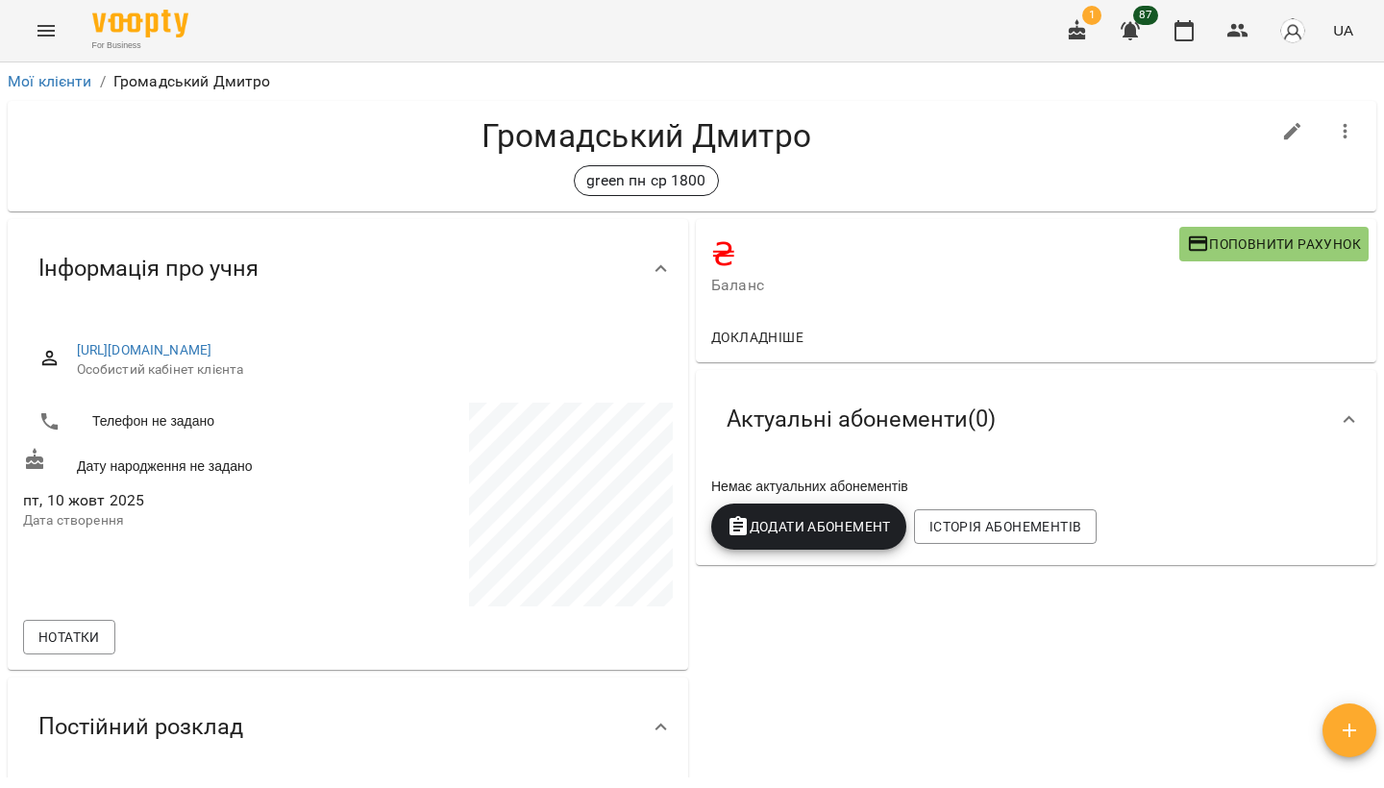
click at [1248, 249] on span "Поповнити рахунок" at bounding box center [1274, 244] width 174 height 23
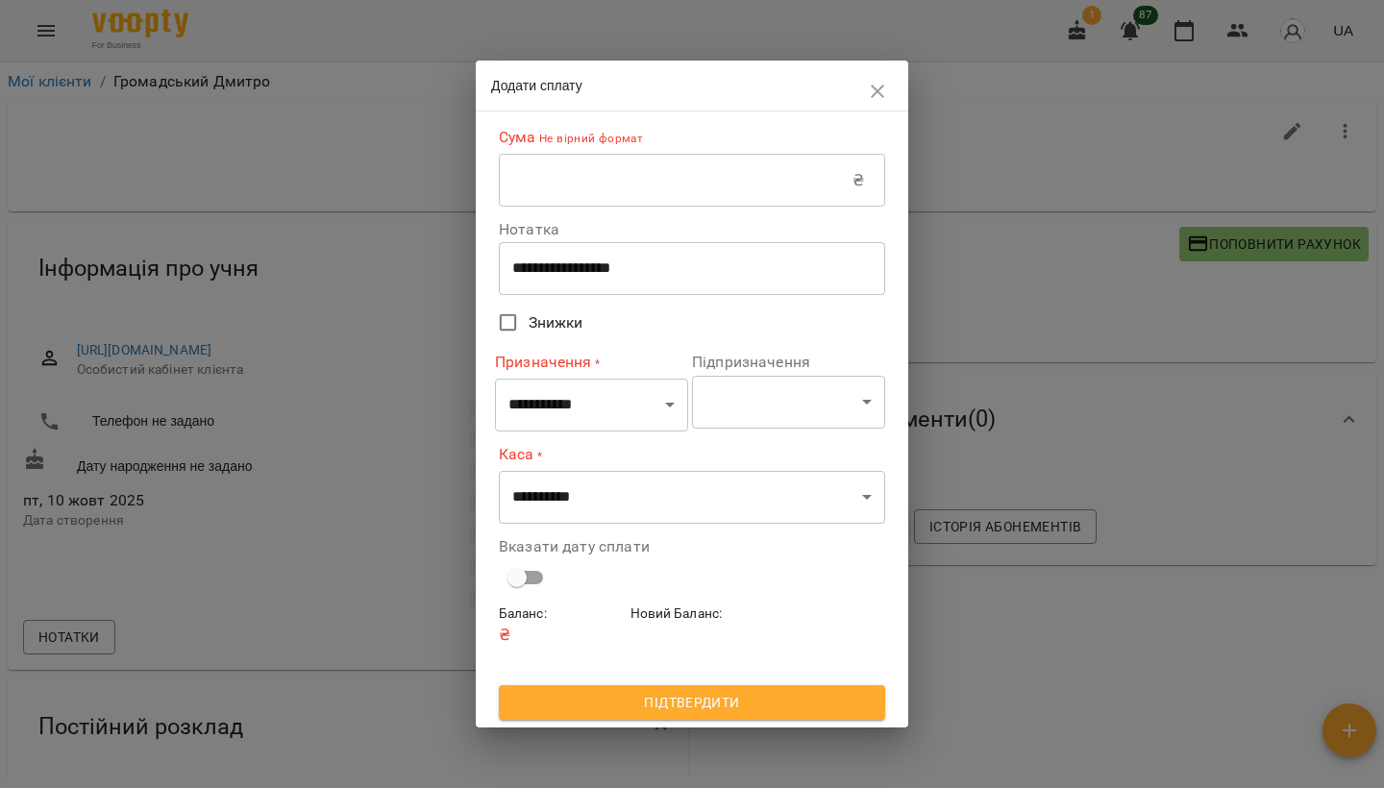
click at [757, 166] on input "text" at bounding box center [676, 181] width 354 height 54
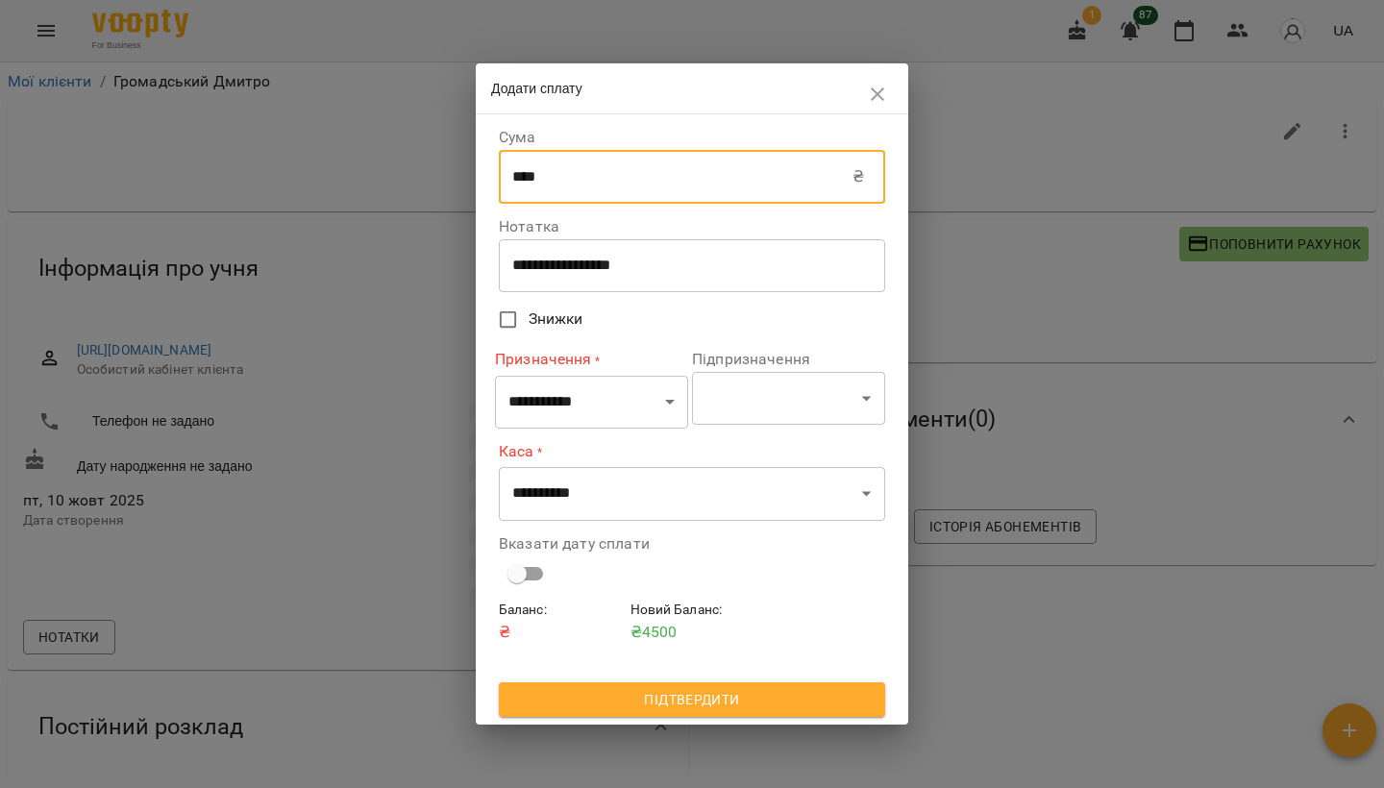
type input "****"
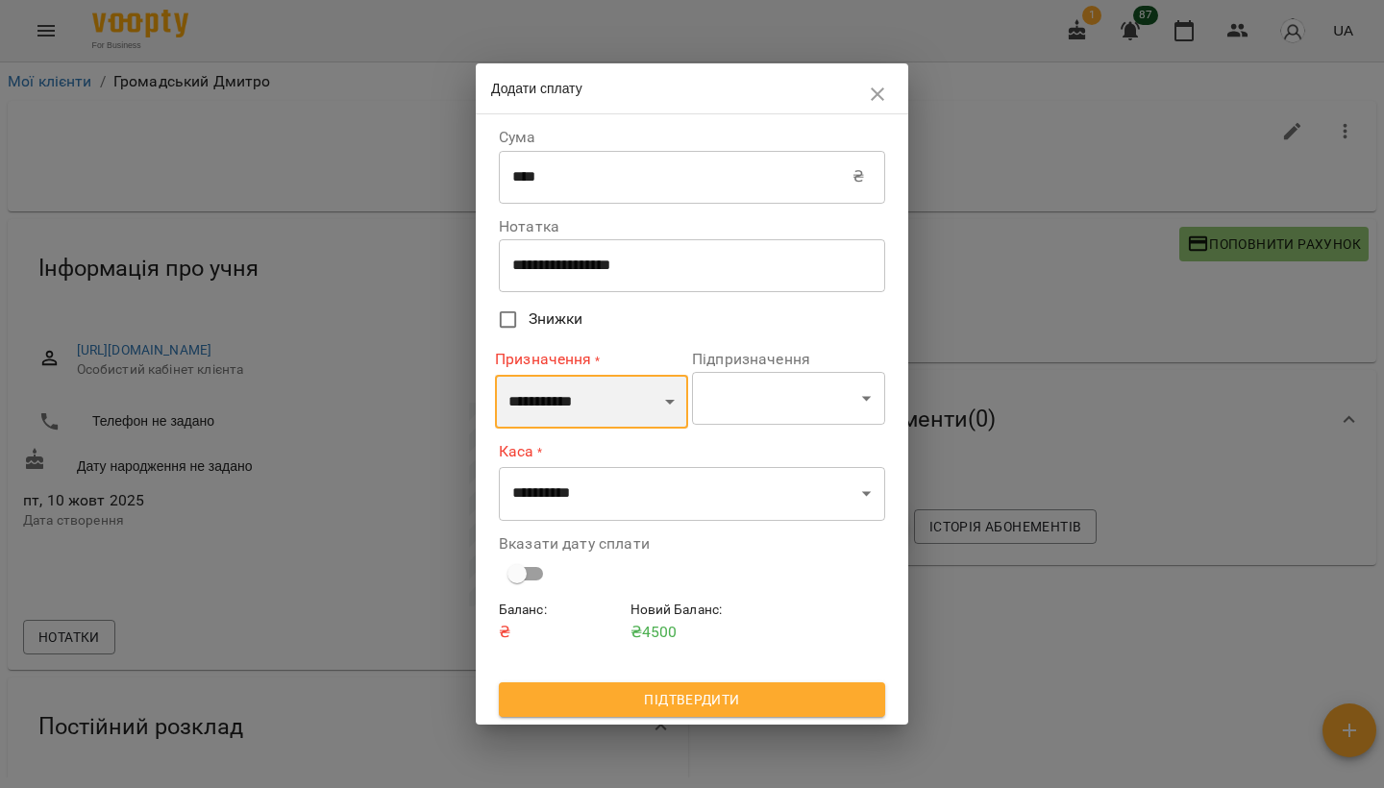
select select "*********"
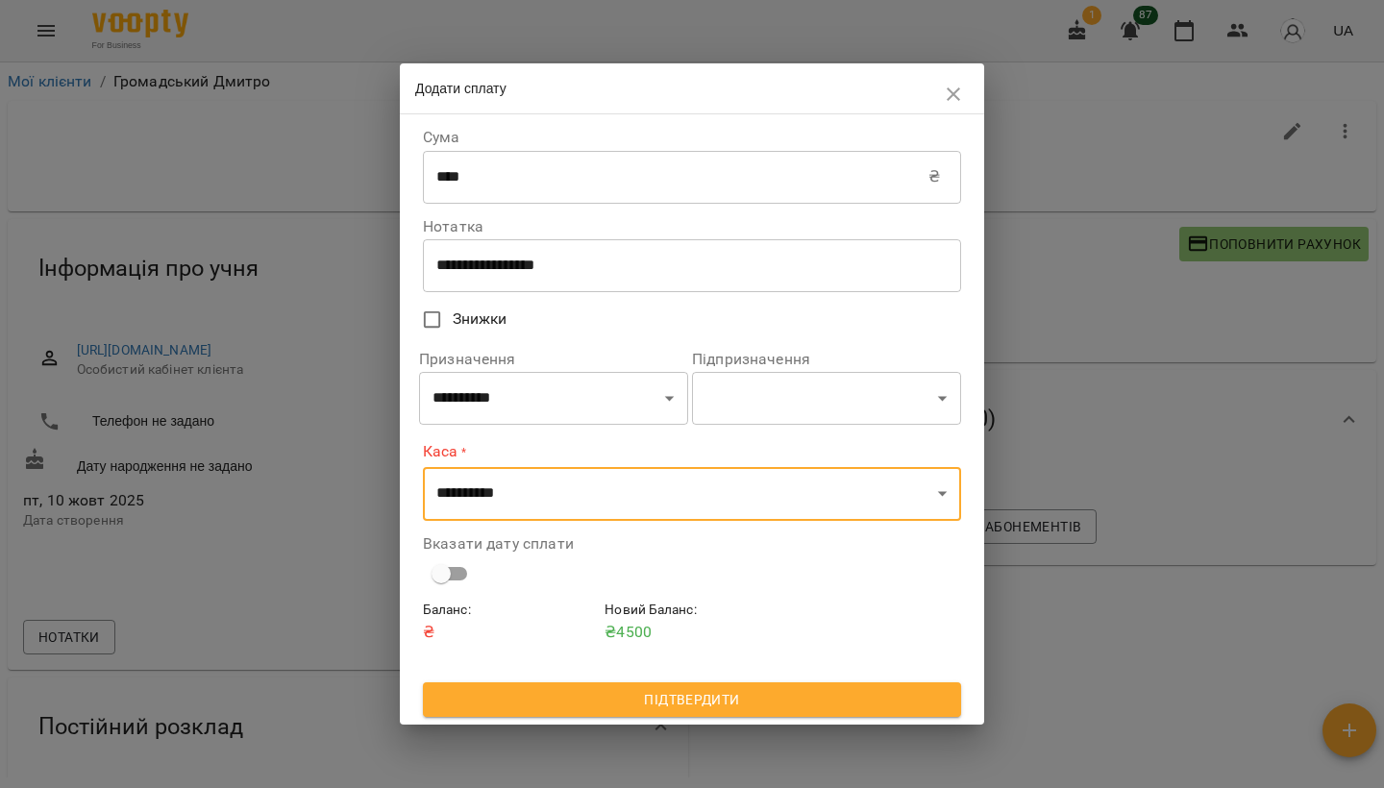
click at [663, 696] on span "Підтвердити" at bounding box center [692, 699] width 508 height 23
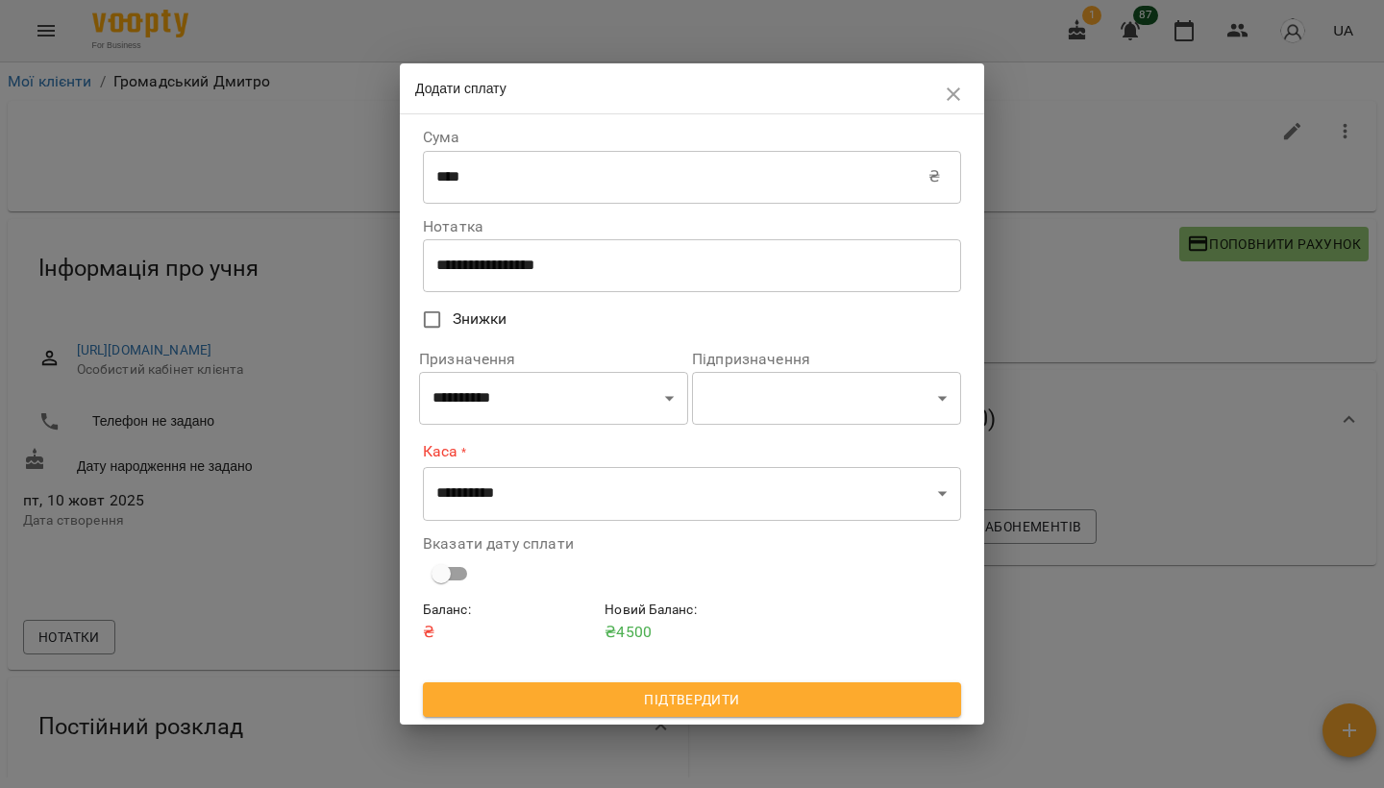
click at [663, 696] on span "Підтвердити" at bounding box center [692, 699] width 508 height 23
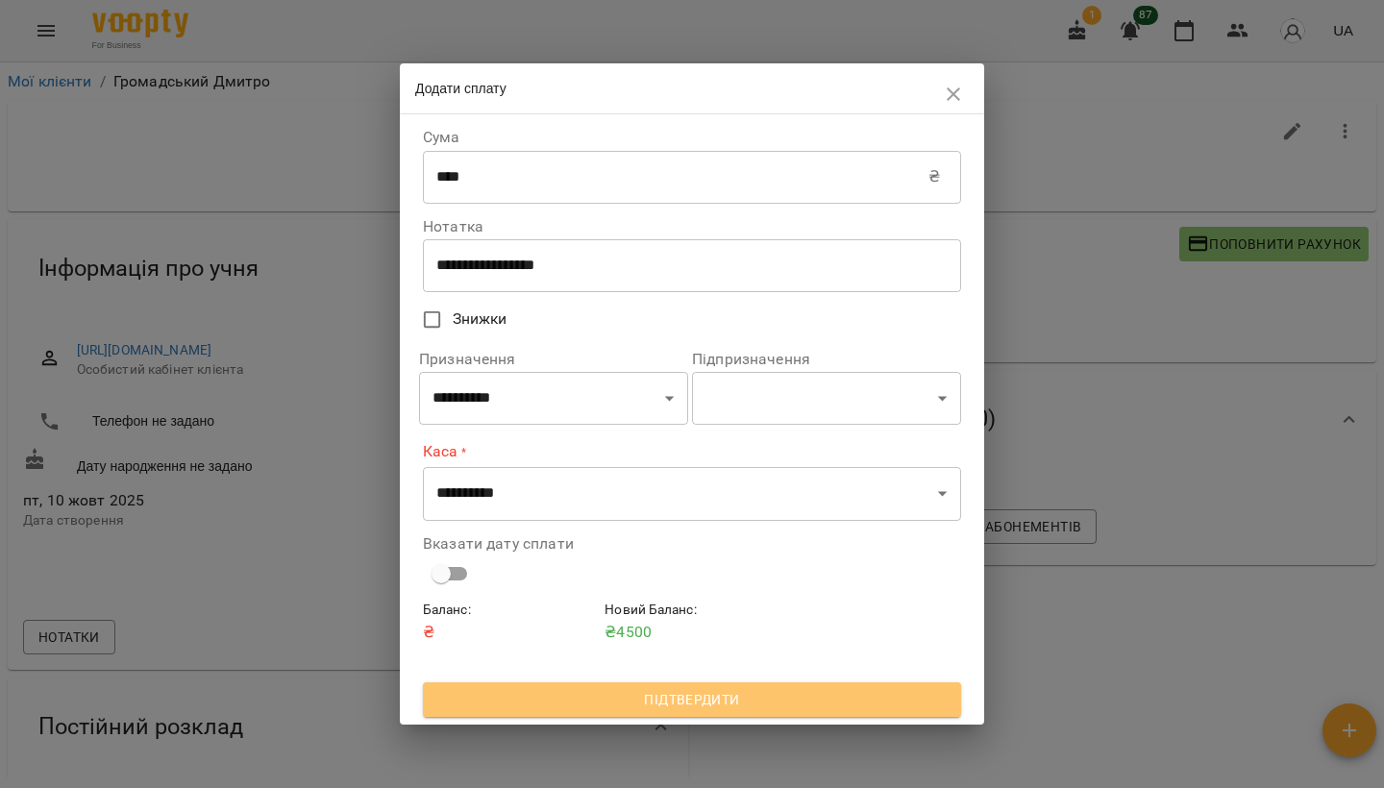
click at [708, 708] on span "Підтвердити" at bounding box center [692, 699] width 508 height 23
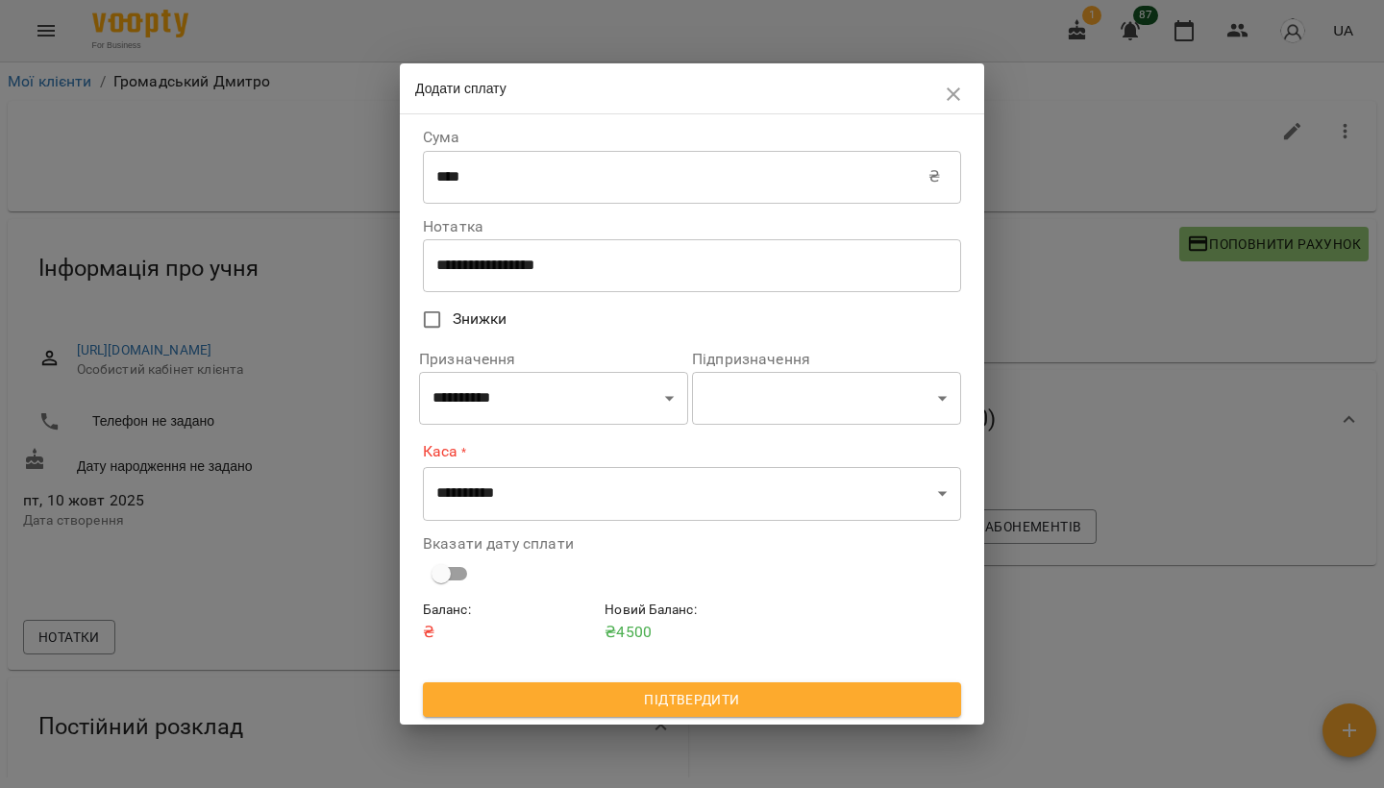
click at [708, 708] on span "Підтвердити" at bounding box center [692, 699] width 508 height 23
click at [735, 615] on h6 "Новий Баланс :" at bounding box center [692, 610] width 174 height 21
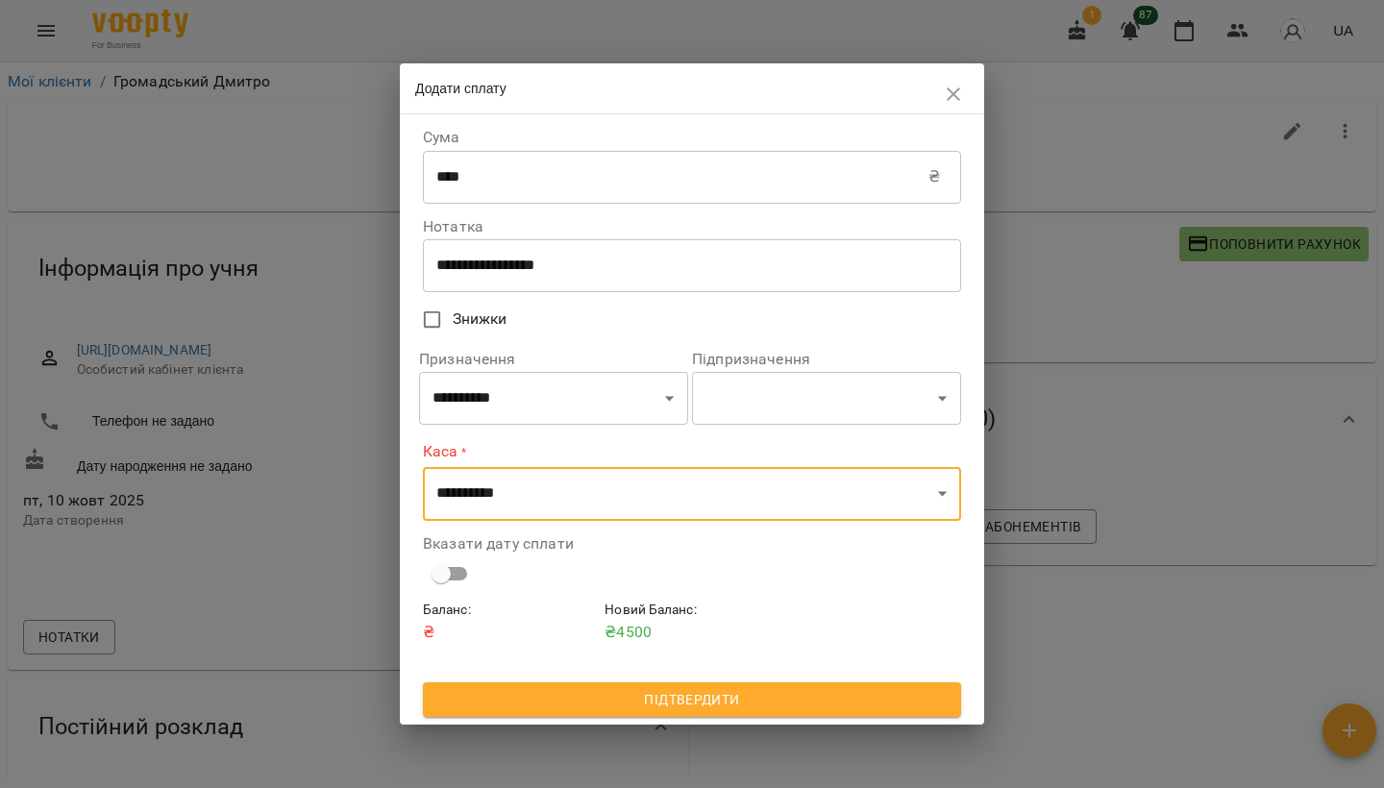
click at [958, 95] on icon "button" at bounding box center [953, 94] width 23 height 23
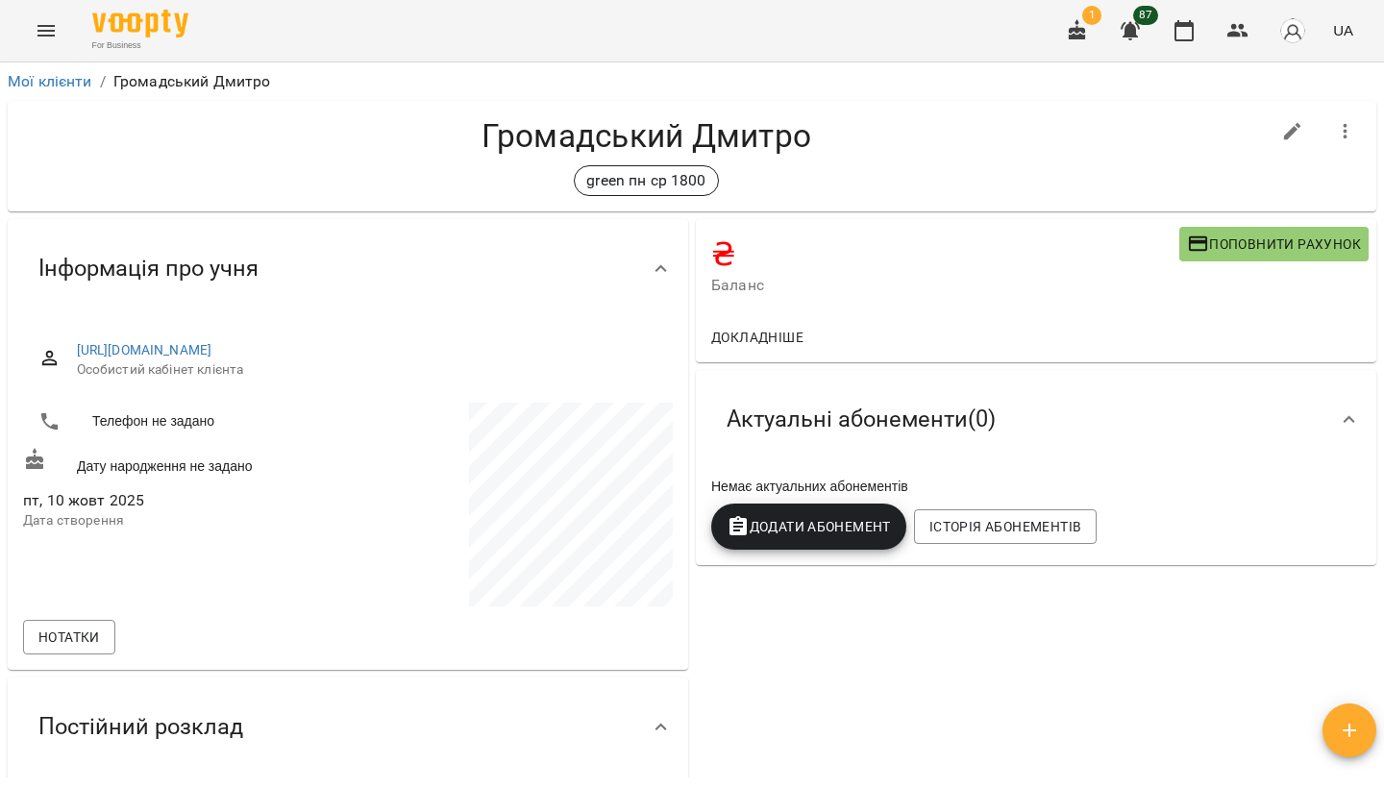
click at [1238, 245] on span "Поповнити рахунок" at bounding box center [1274, 244] width 174 height 23
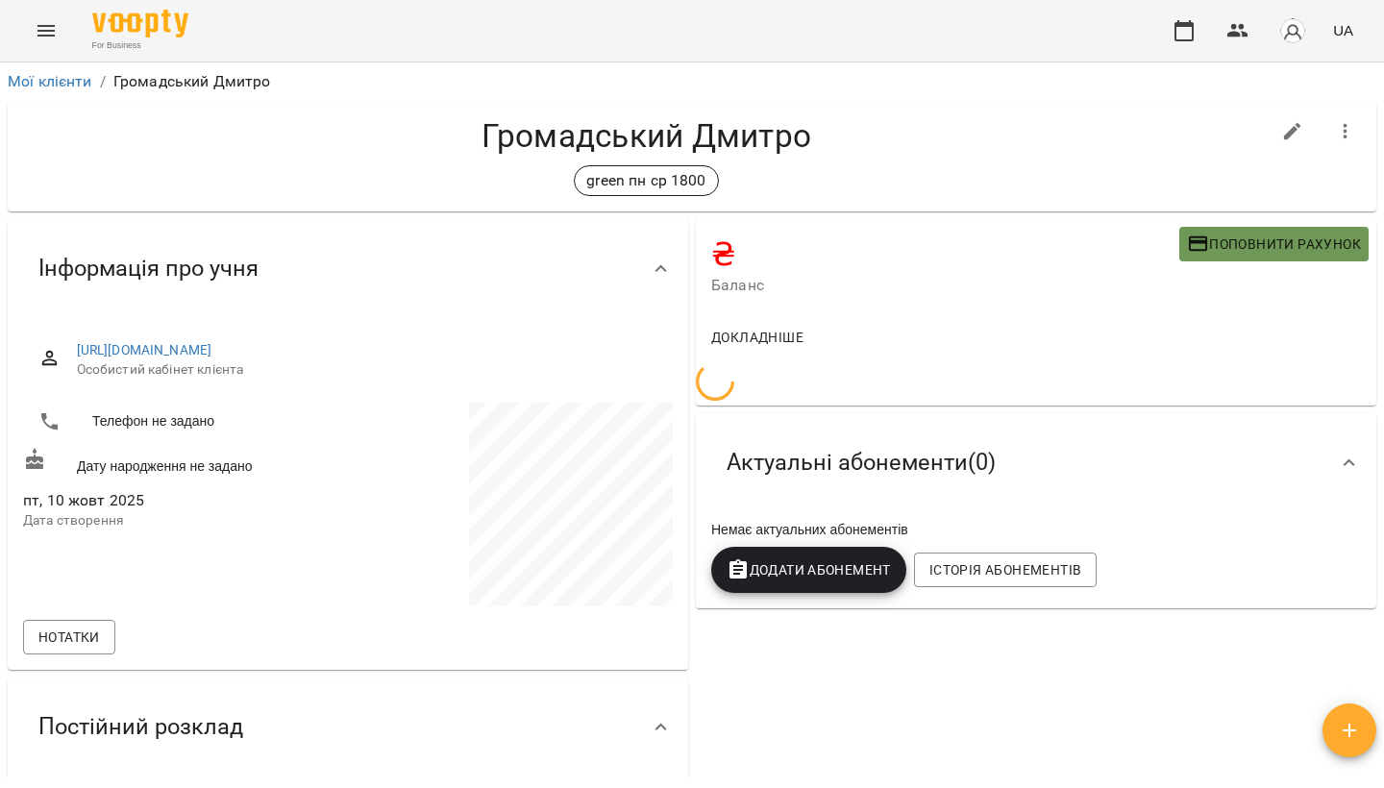
click at [1255, 238] on span "Поповнити рахунок" at bounding box center [1274, 244] width 174 height 23
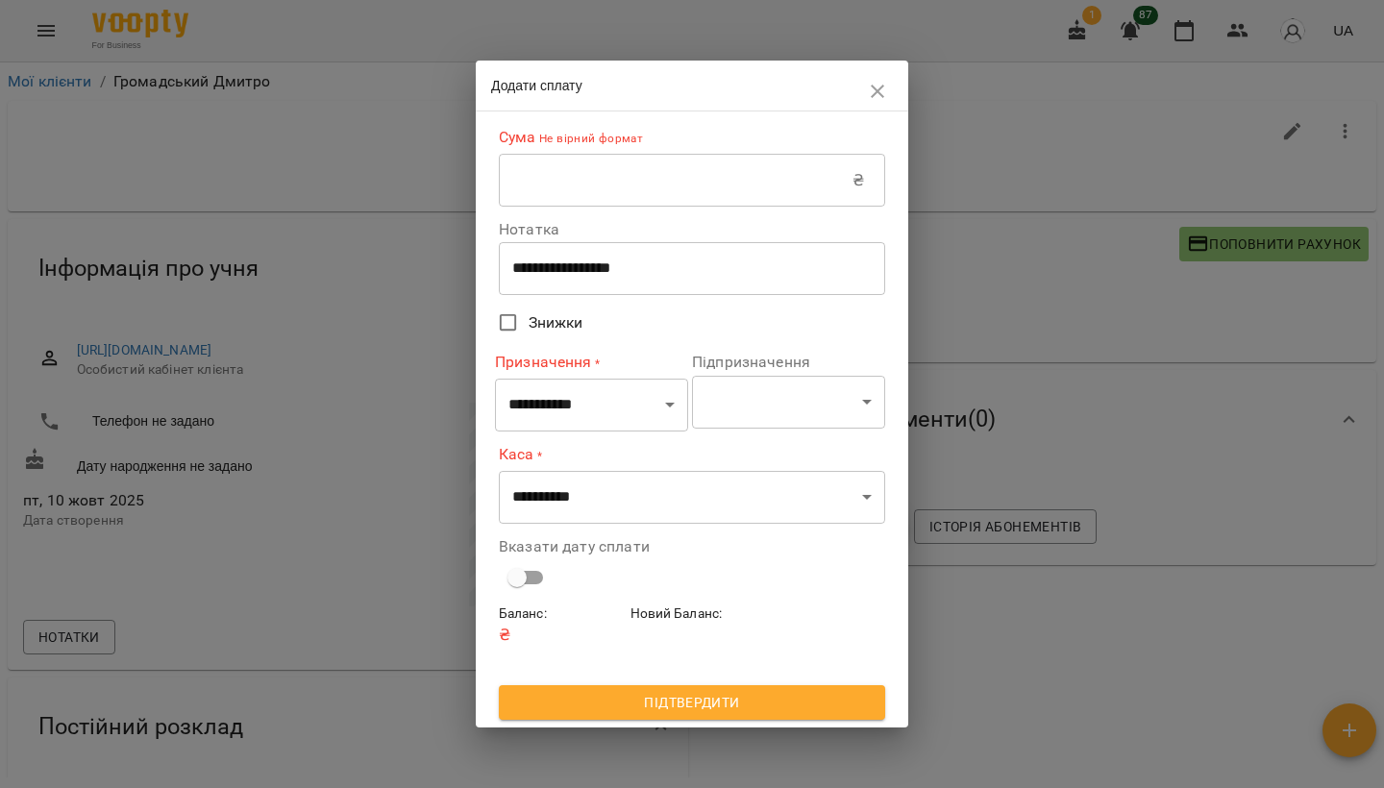
click at [789, 217] on div "**********" at bounding box center [692, 361] width 386 height 485
click at [785, 195] on input "text" at bounding box center [676, 181] width 354 height 54
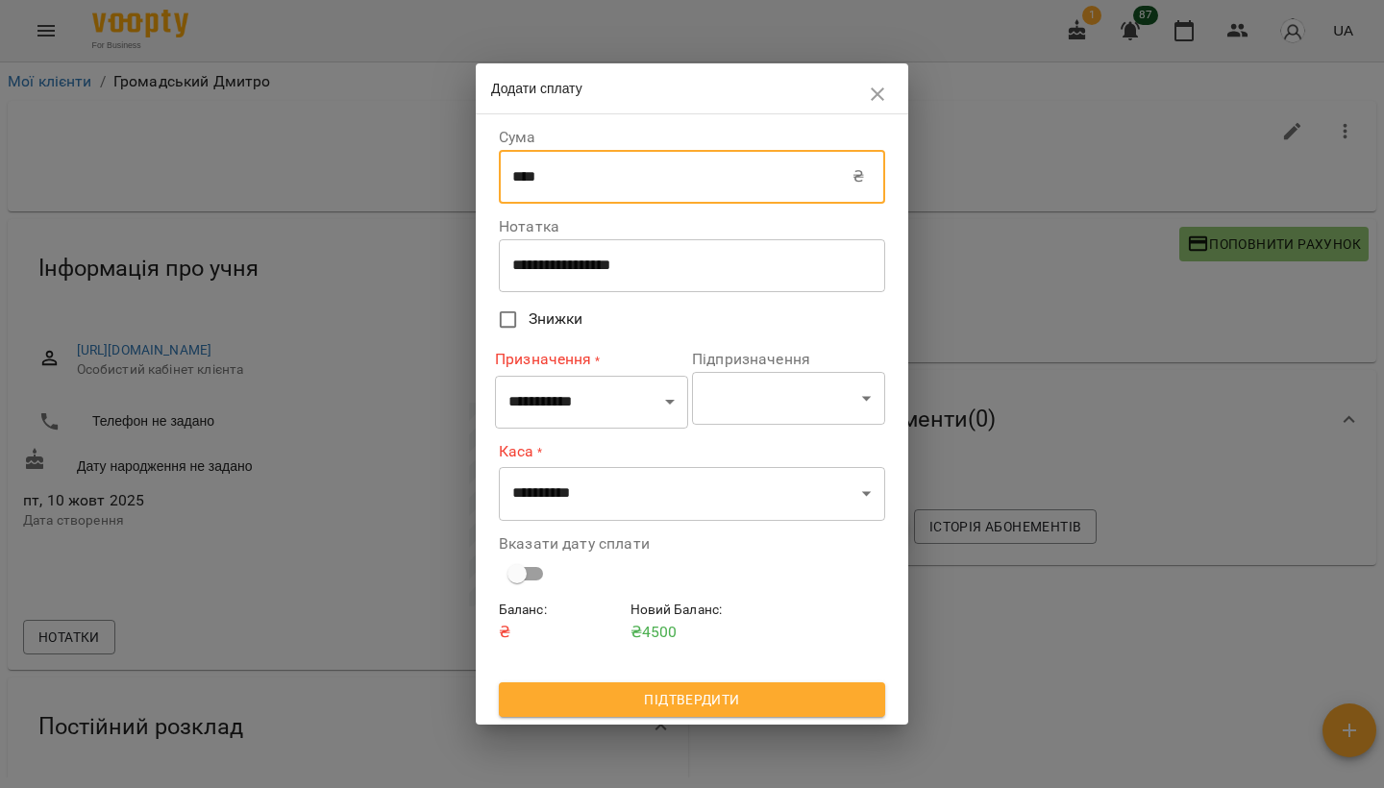
type input "****"
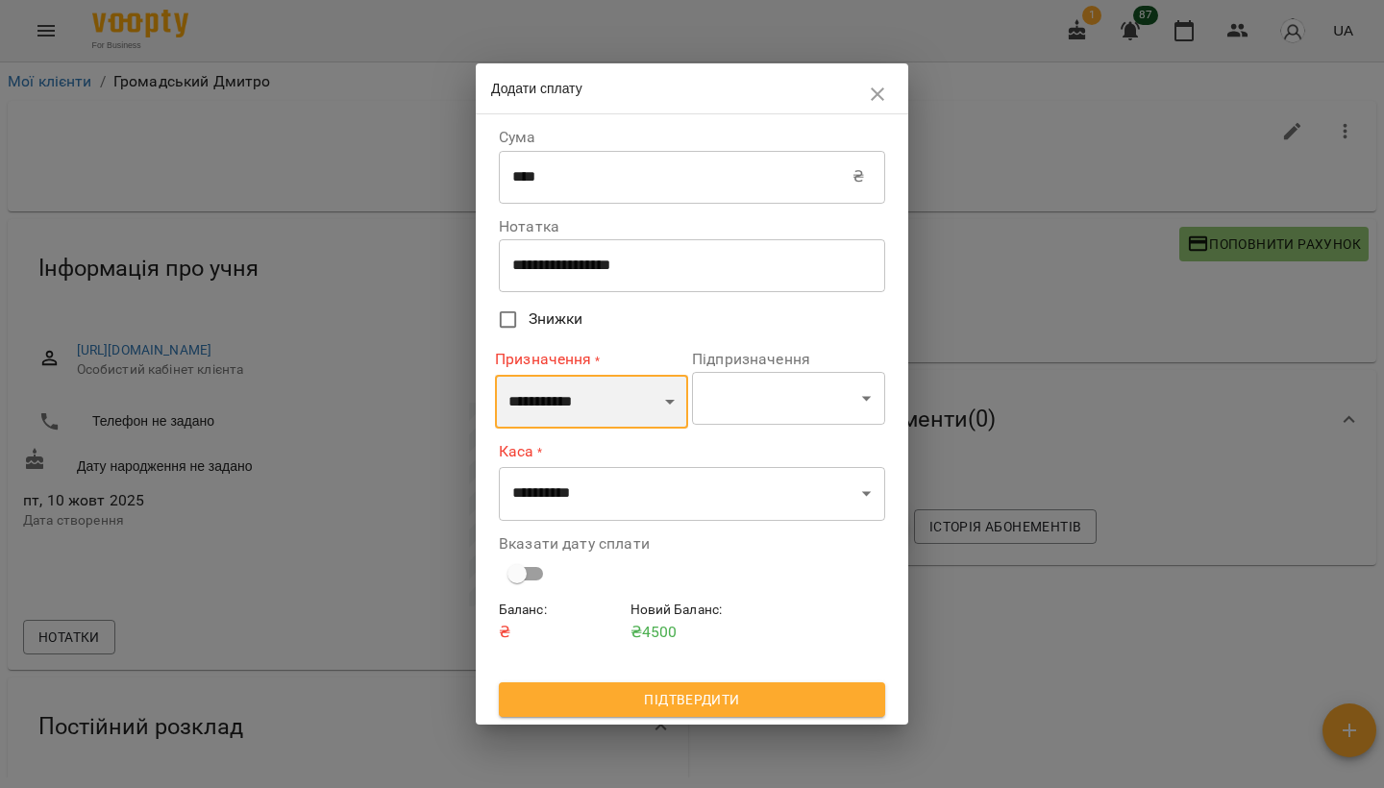
select select "*********"
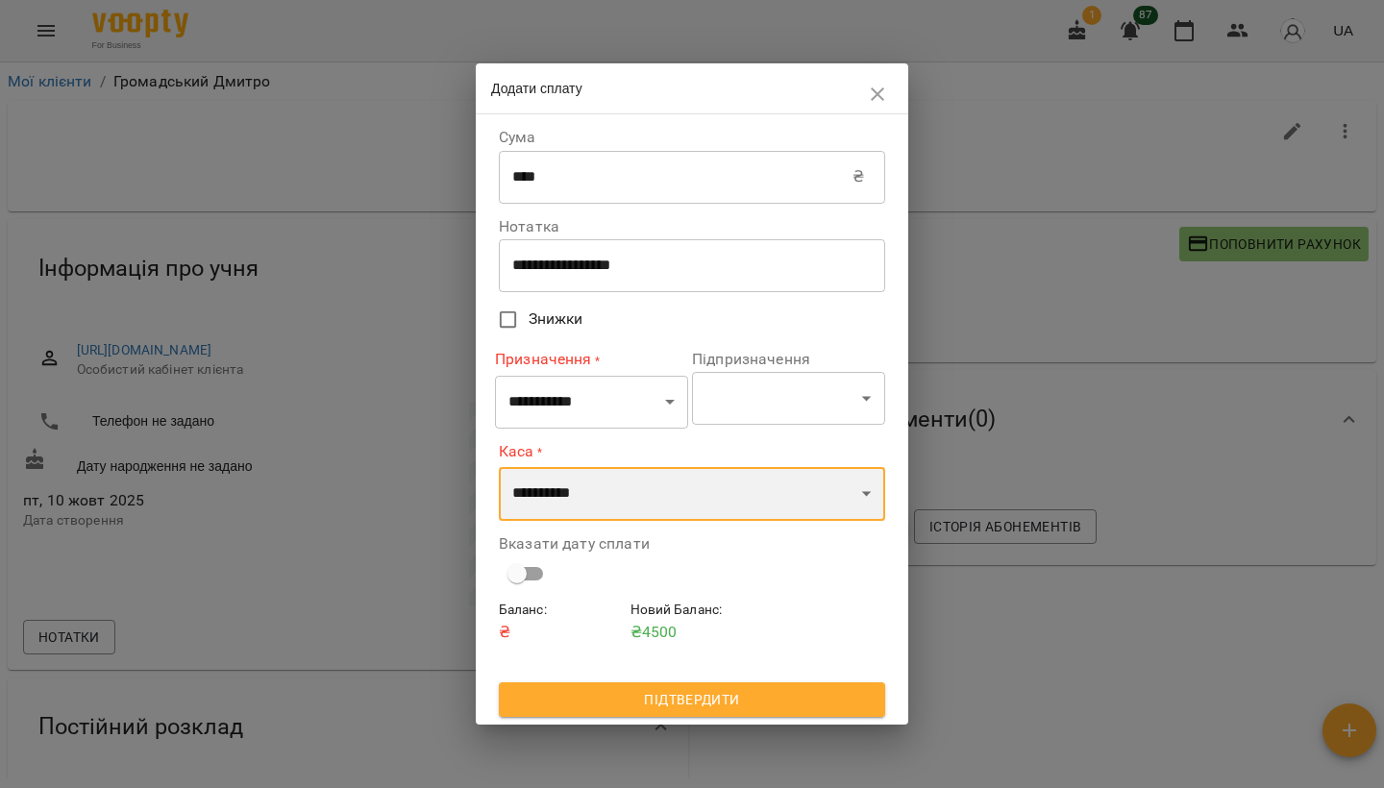
click at [605, 517] on select "**********" at bounding box center [692, 494] width 386 height 54
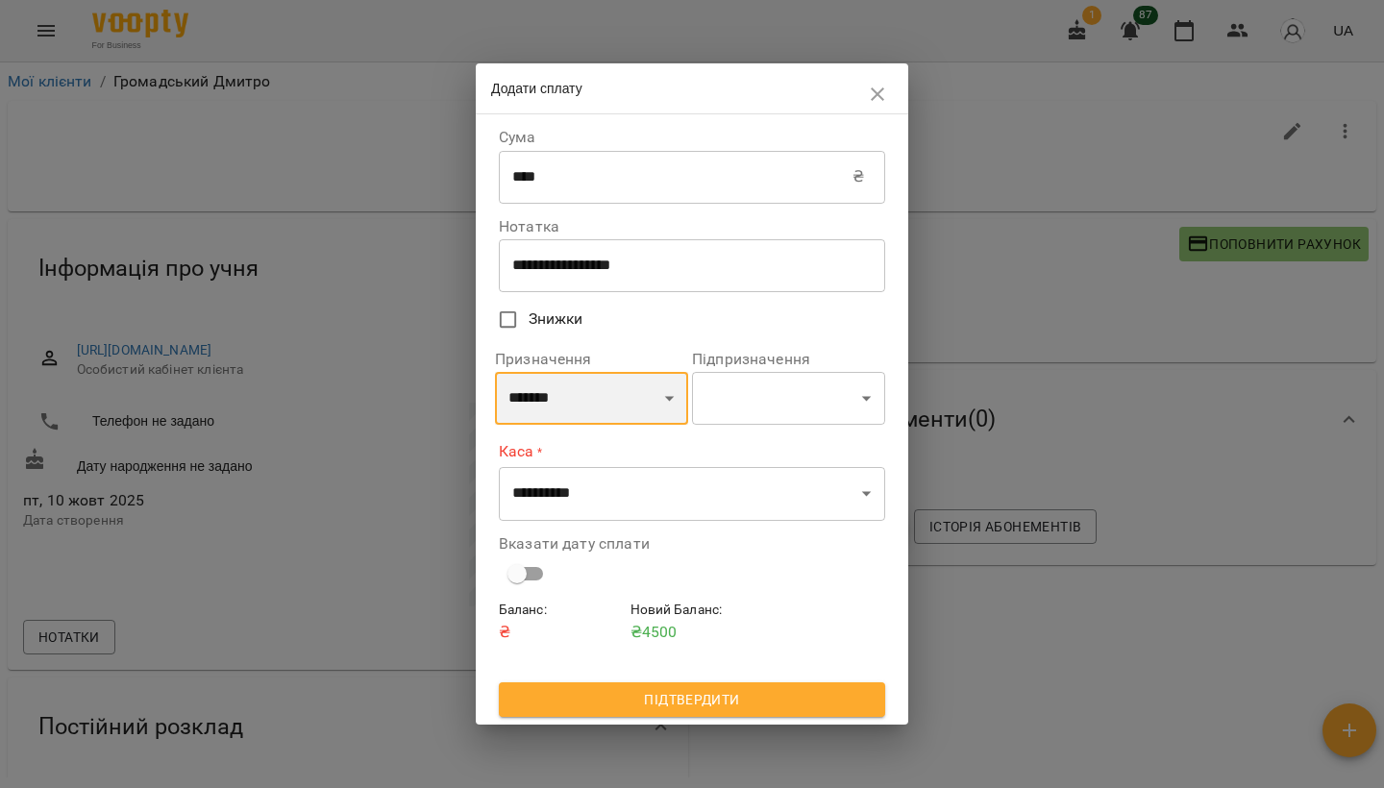
select select "*********"
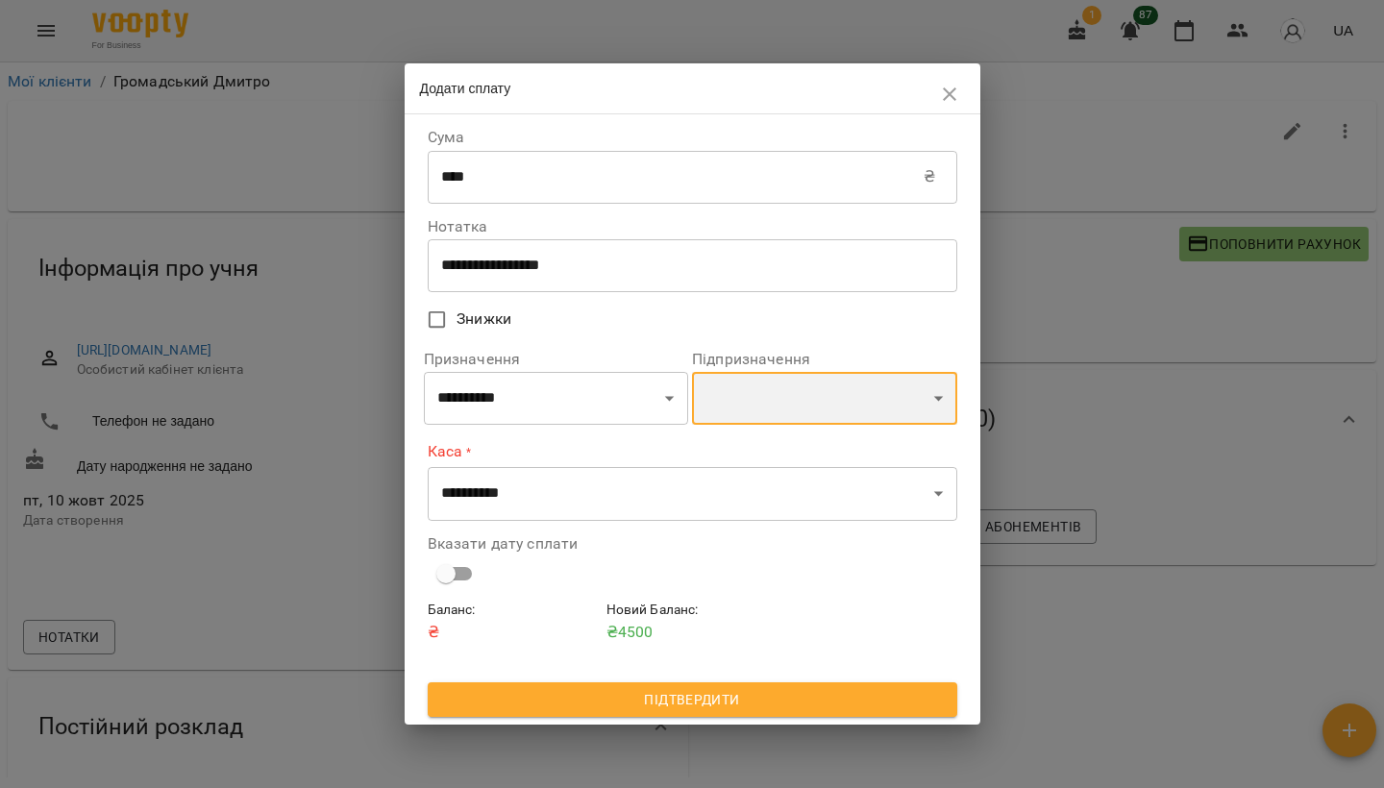
select select "**********"
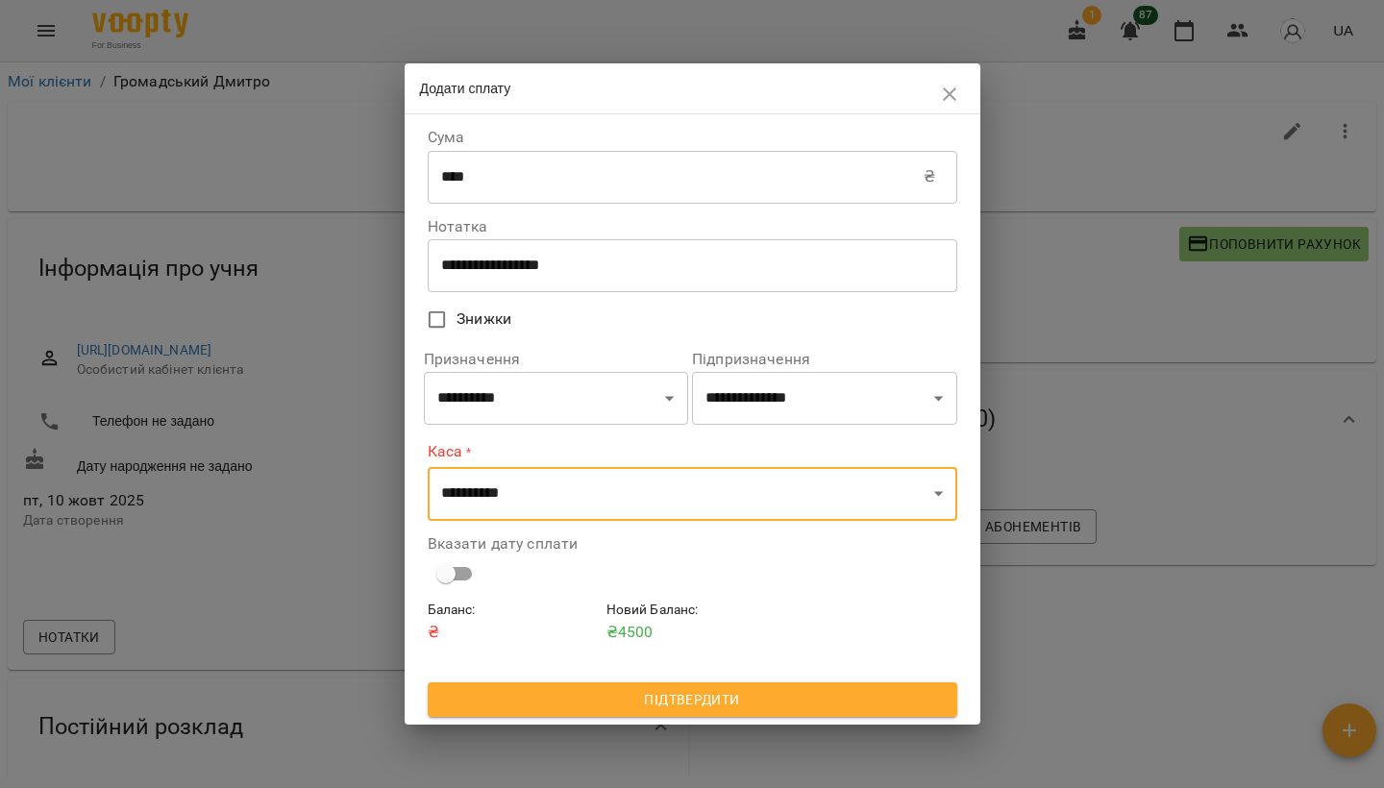
click at [699, 694] on span "Підтвердити" at bounding box center [692, 699] width 499 height 23
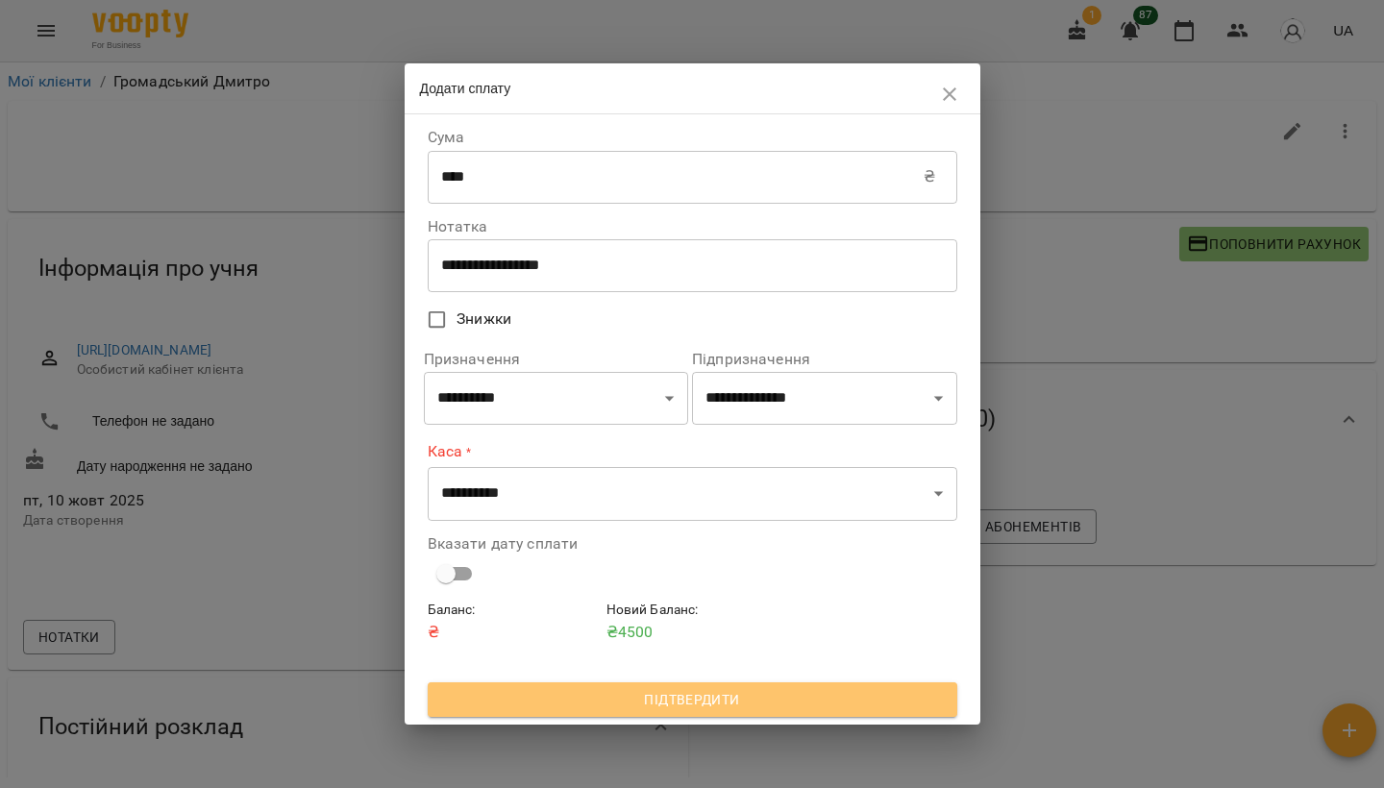
click at [699, 694] on span "Підтвердити" at bounding box center [692, 699] width 499 height 23
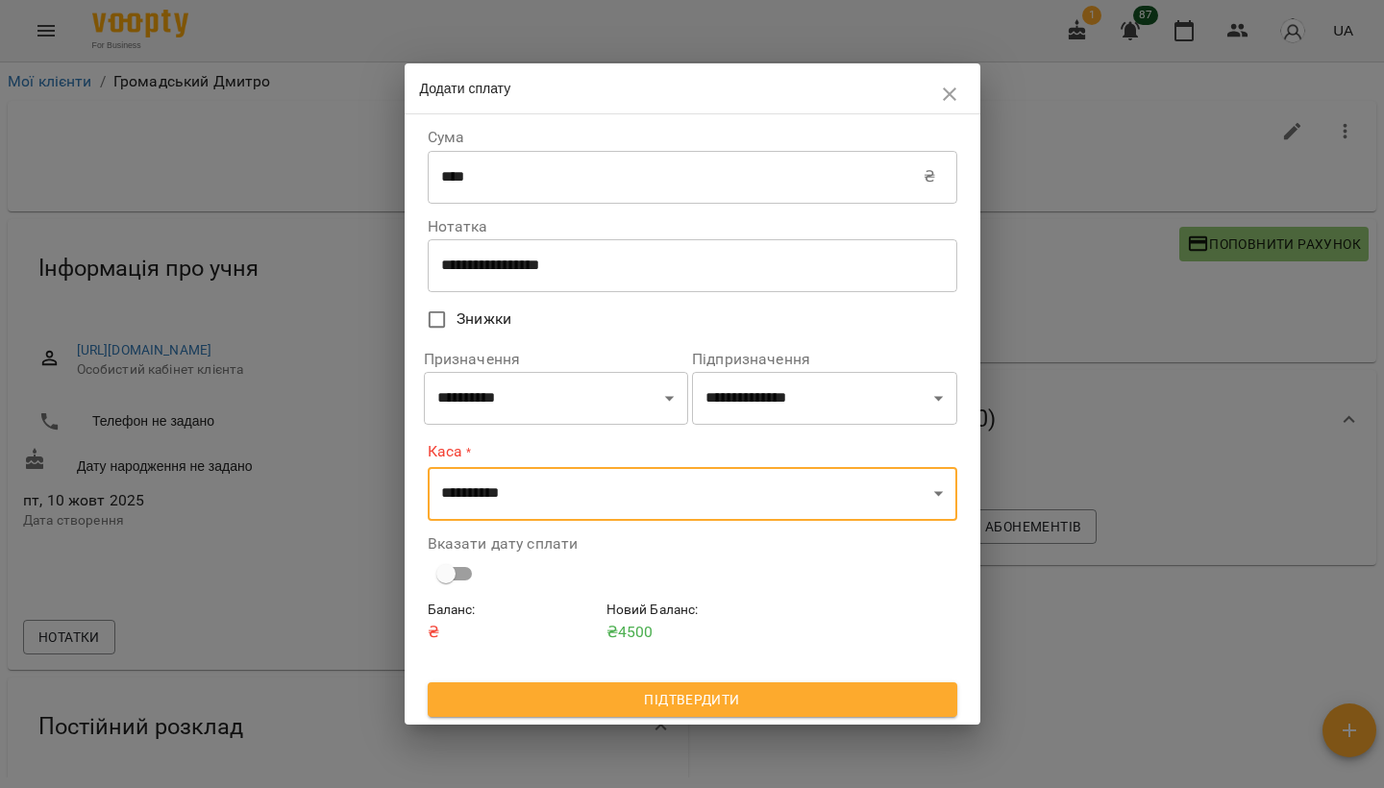
click at [936, 100] on button "button" at bounding box center [950, 94] width 46 height 46
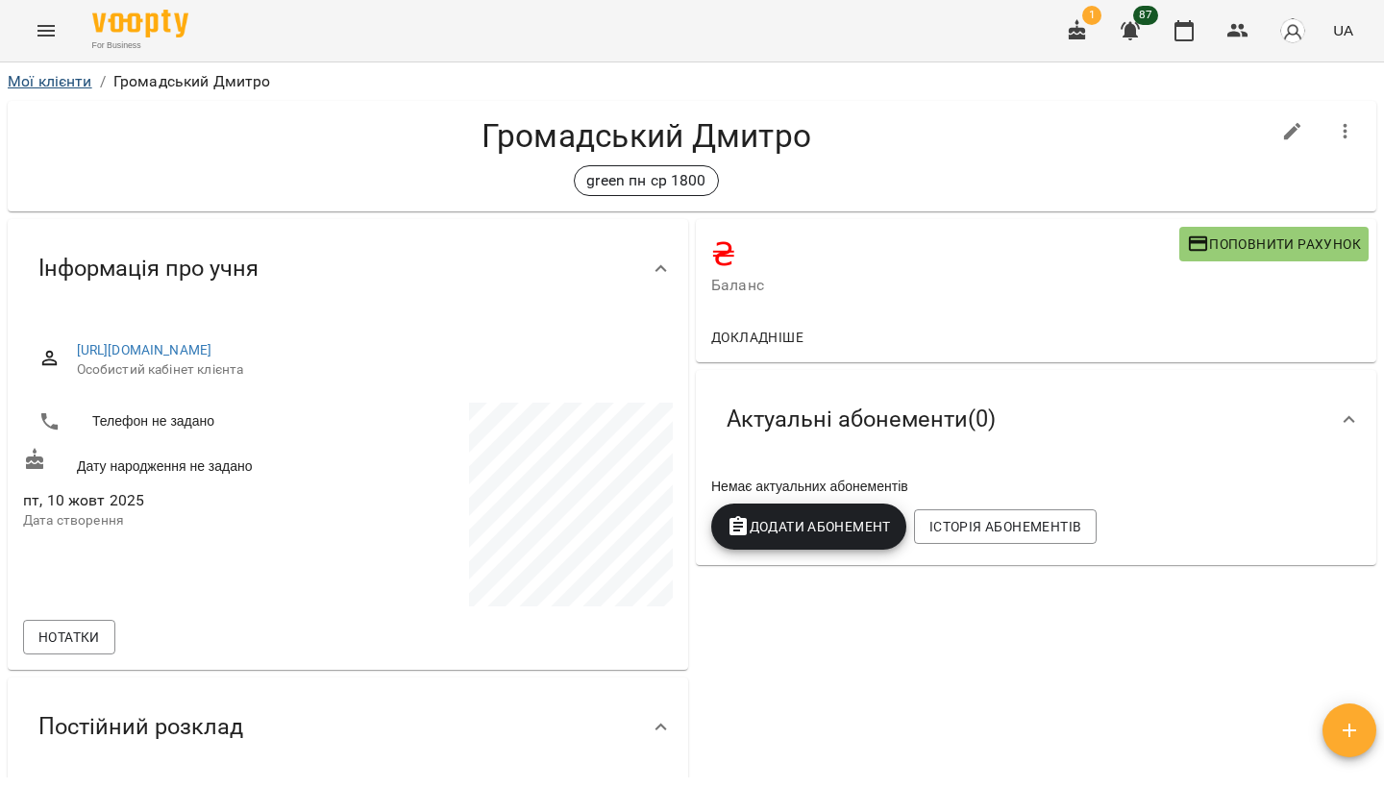
click at [54, 72] on link "Мої клієнти" at bounding box center [50, 81] width 85 height 18
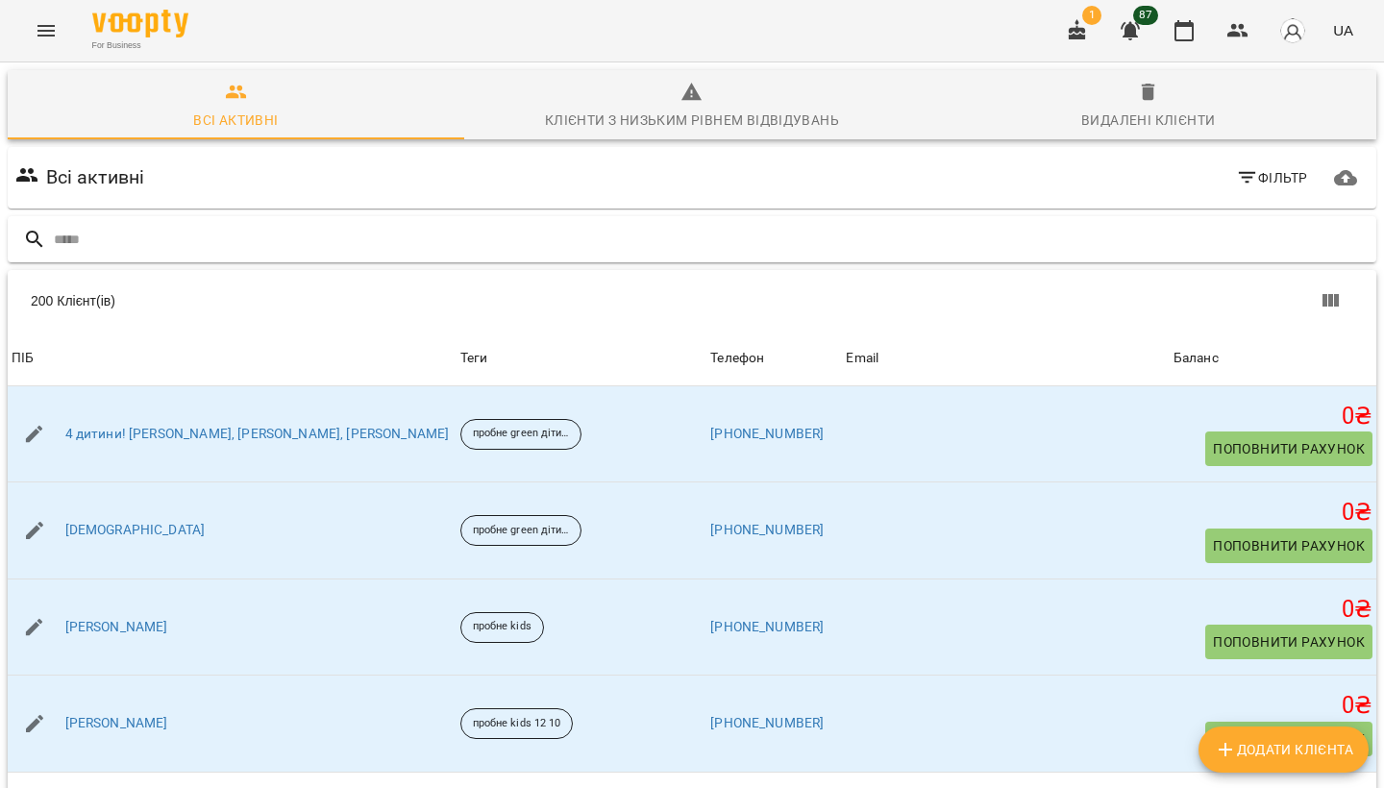
click at [270, 226] on input "text" at bounding box center [711, 240] width 1315 height 32
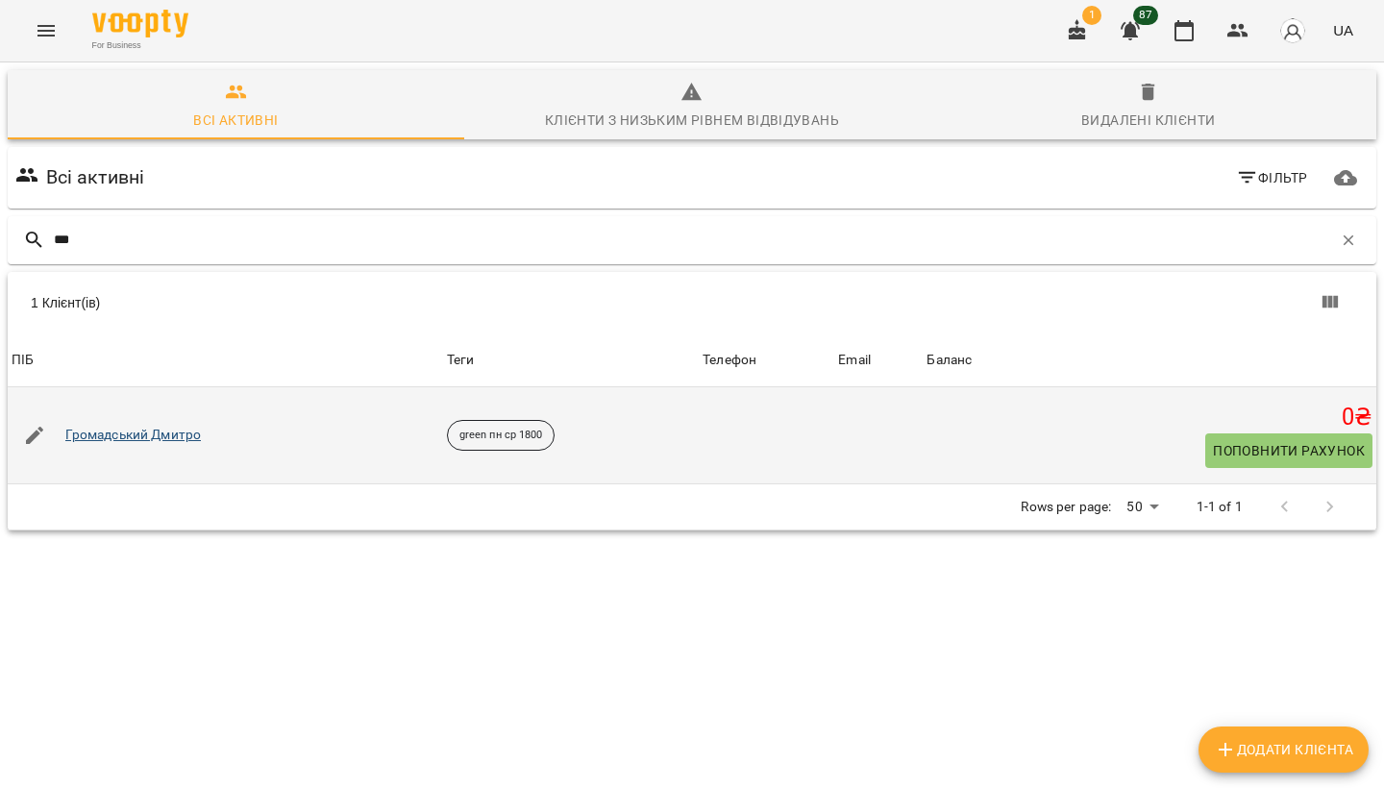
type input "***"
click at [153, 437] on link "Громадський Дмитро" at bounding box center [133, 435] width 137 height 19
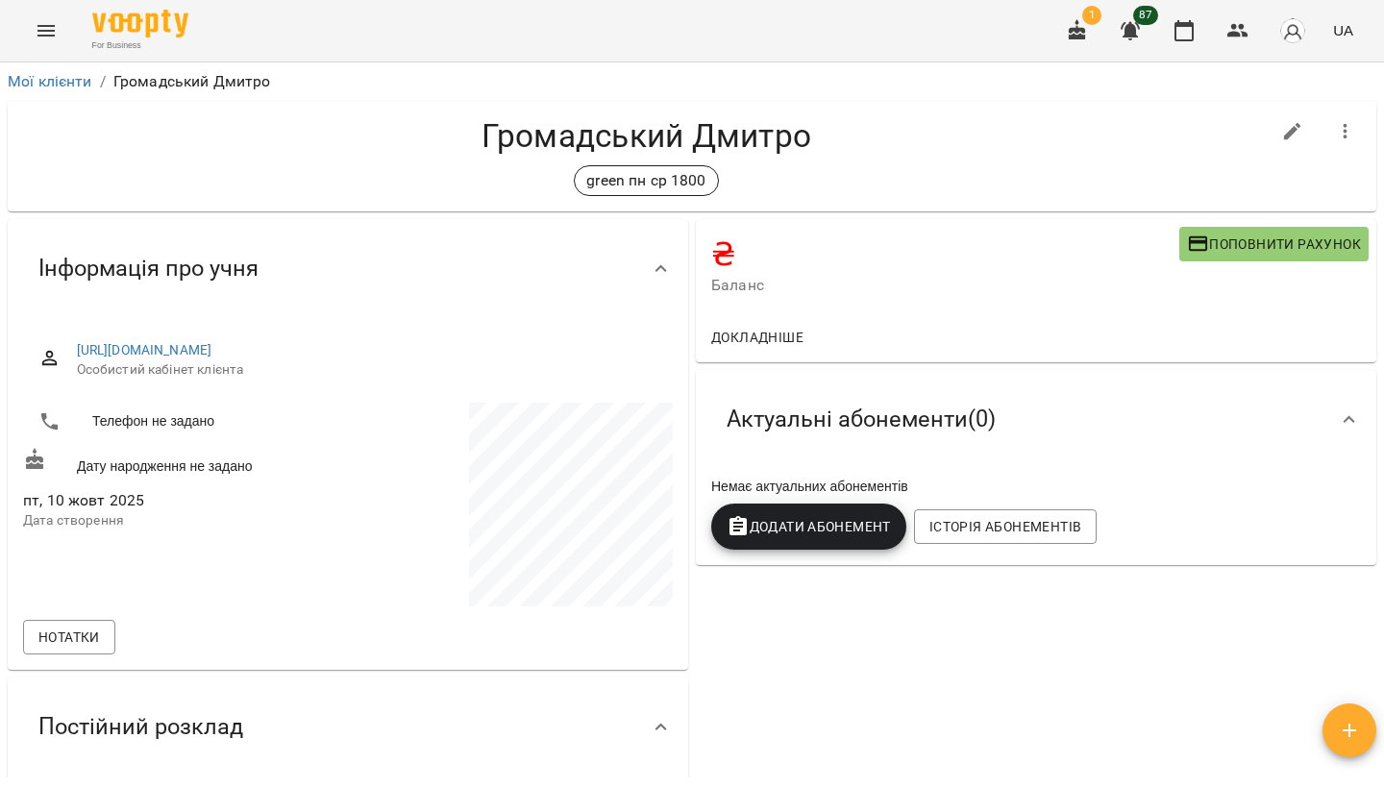
click at [854, 531] on span "Додати Абонемент" at bounding box center [809, 526] width 164 height 23
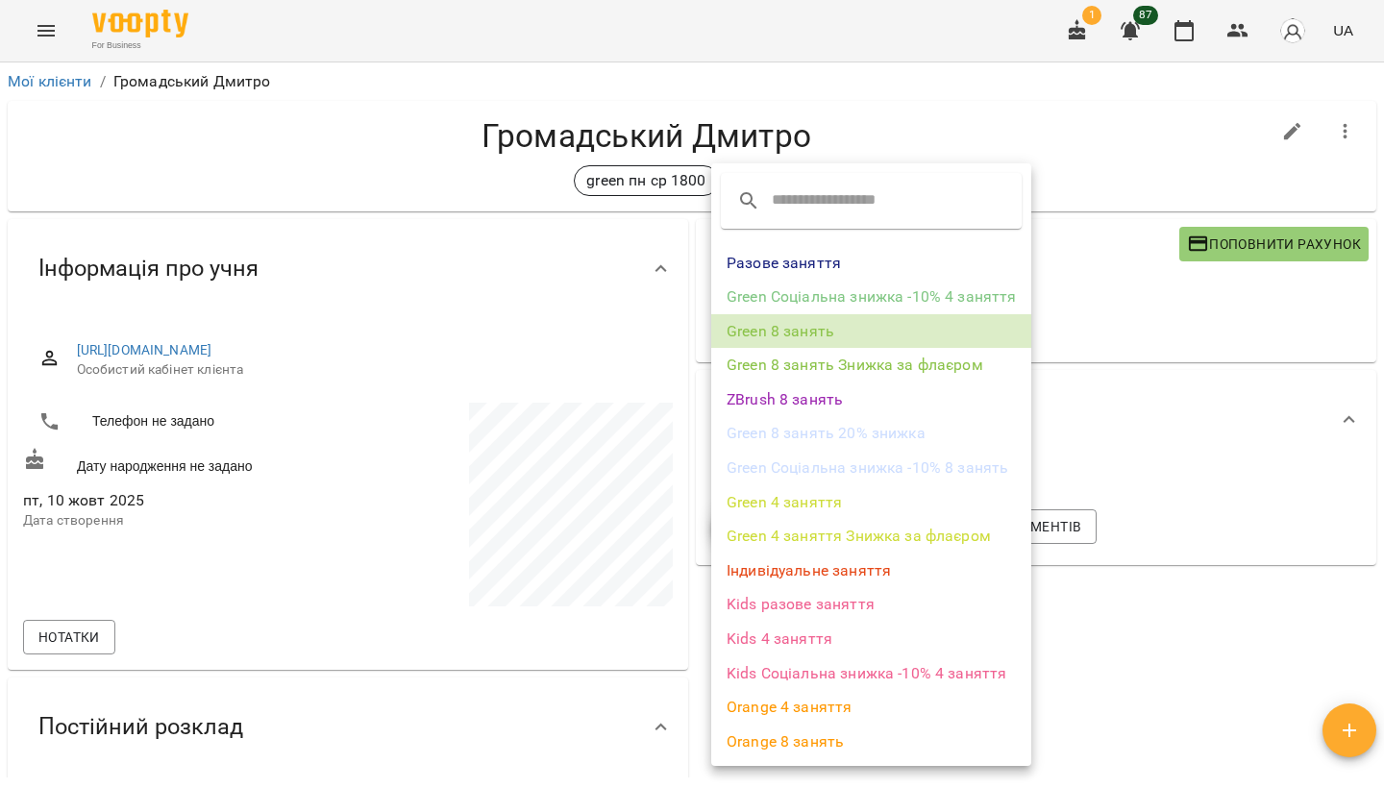
click at [844, 331] on li "Green 8 занять" at bounding box center [871, 331] width 320 height 35
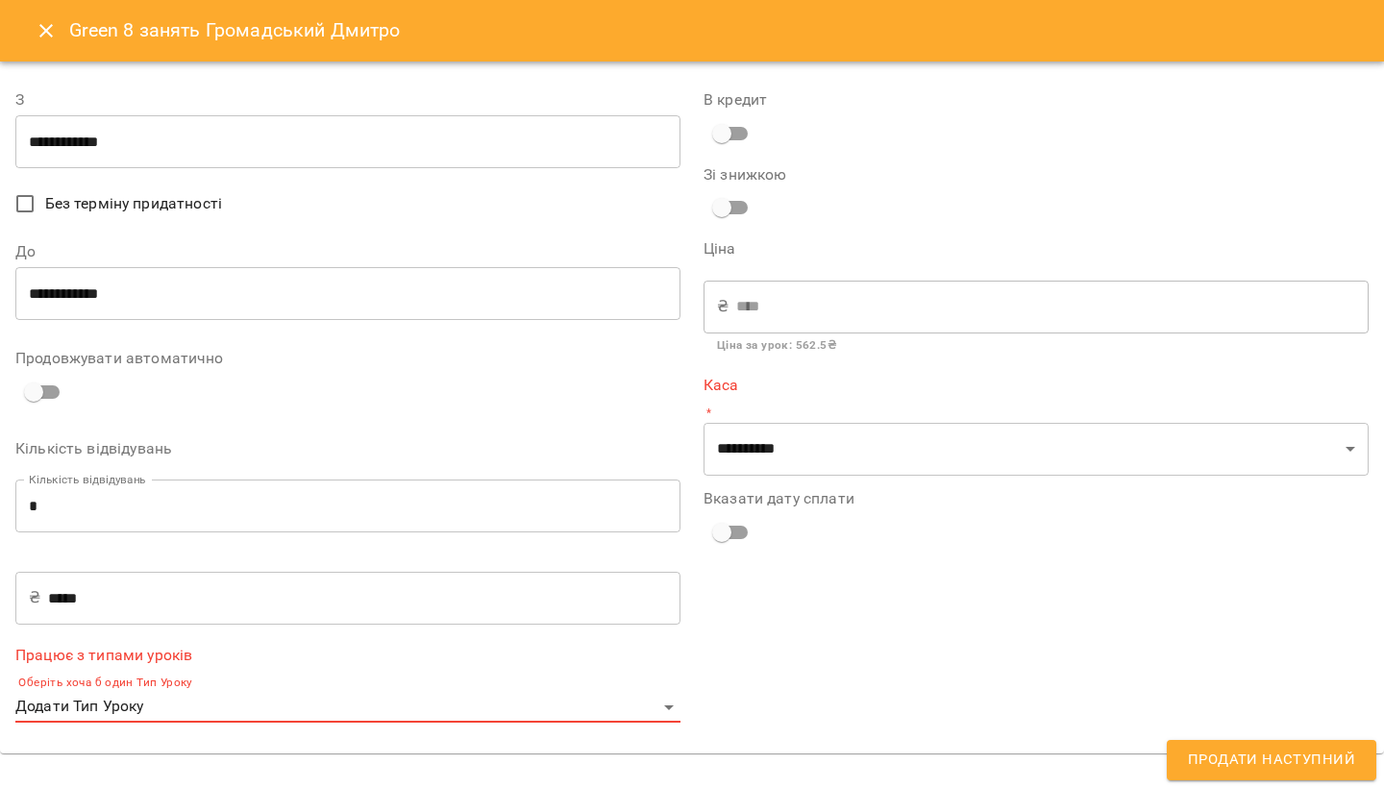
click at [353, 714] on body "For Business 1 87 UA Мої клієнти / Громадський Дмитро Громадський Дмитро green …" at bounding box center [692, 425] width 1384 height 851
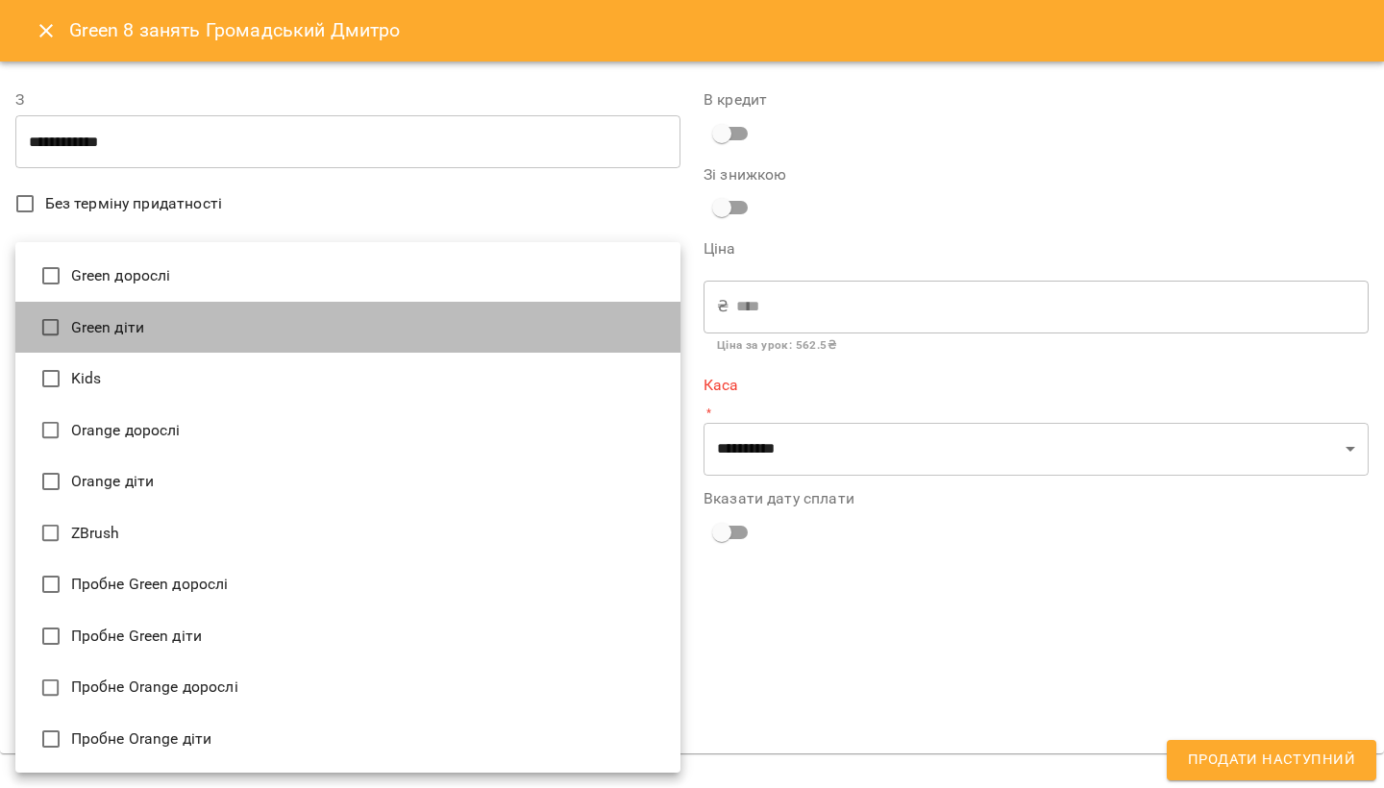
click at [309, 314] on li "Green діти" at bounding box center [347, 328] width 665 height 52
type input "**********"
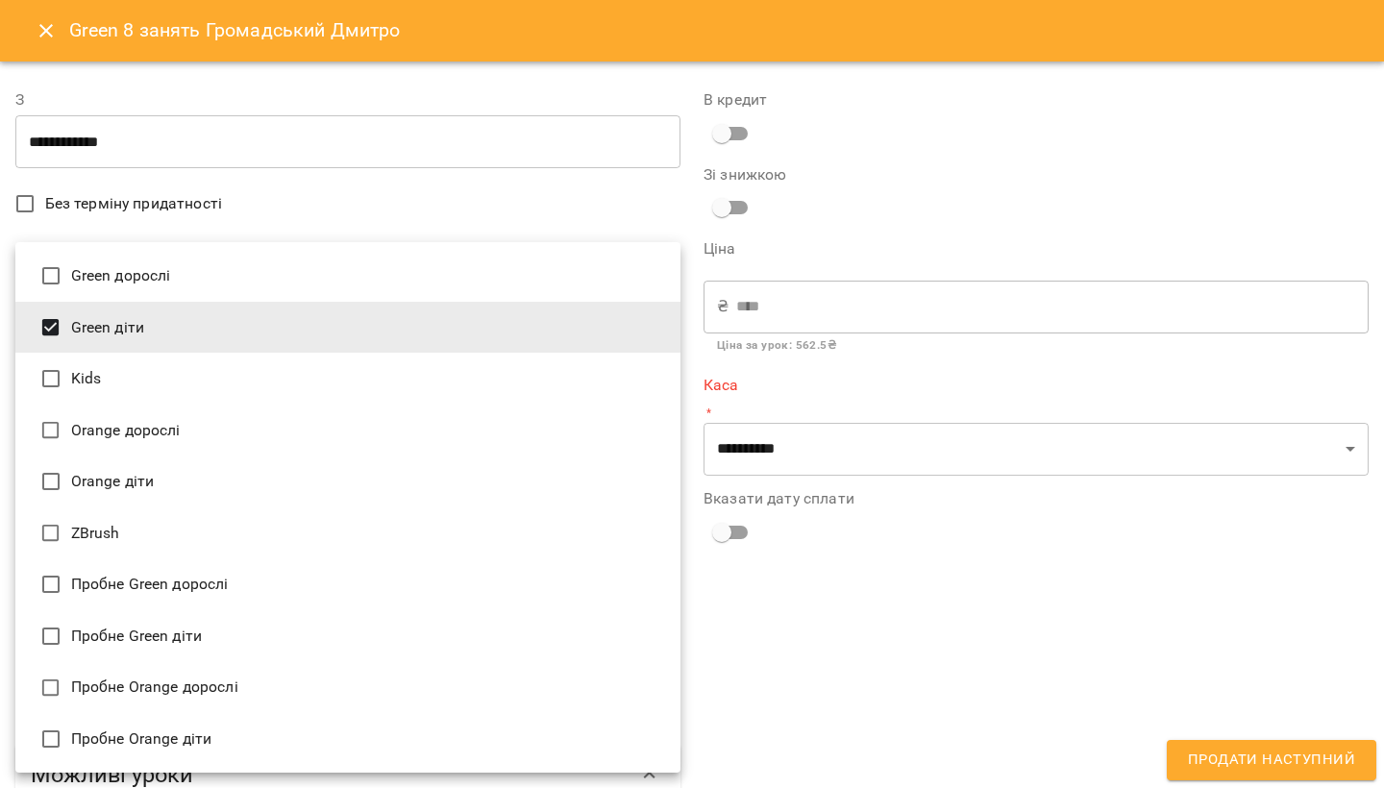
click at [711, 579] on div at bounding box center [692, 394] width 1384 height 788
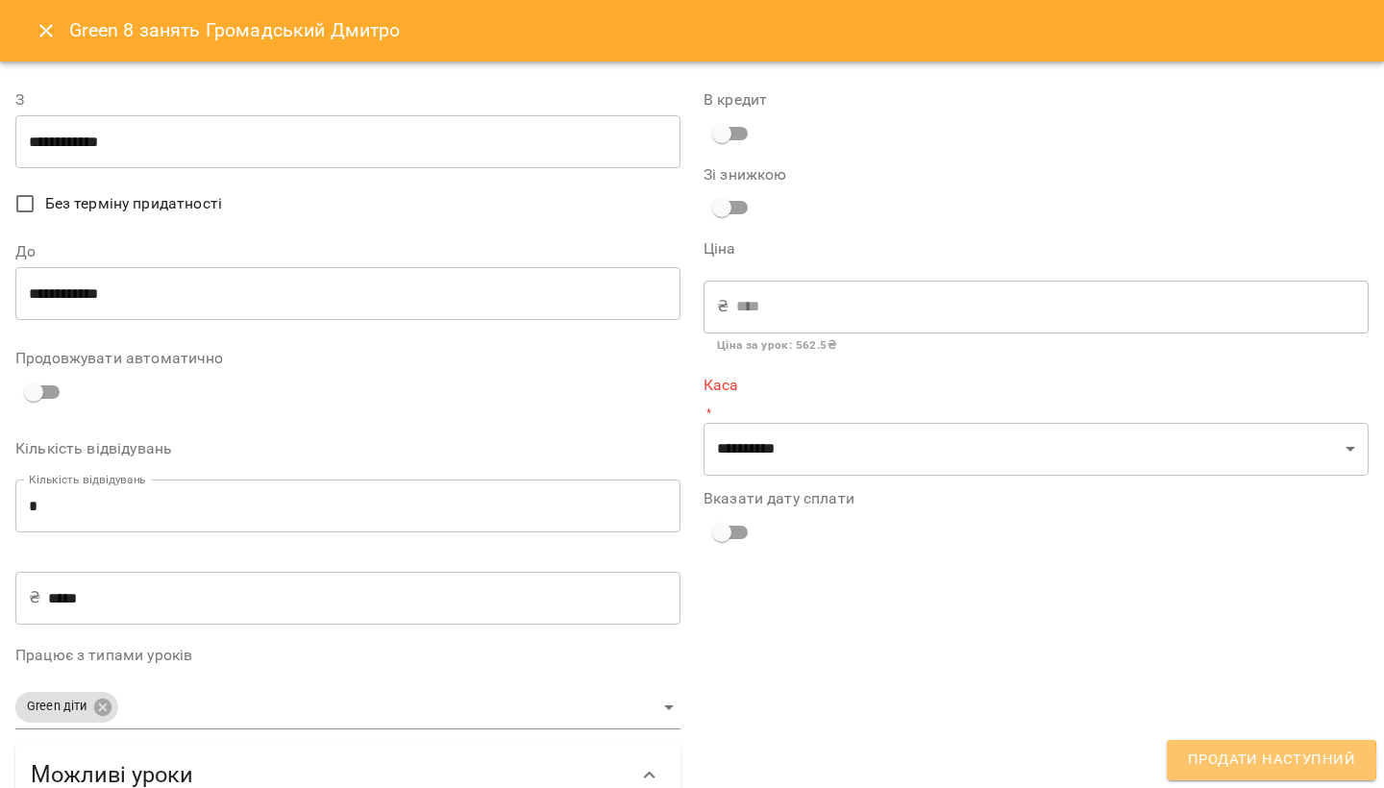
click at [1203, 761] on span "Продати наступний" at bounding box center [1271, 760] width 167 height 25
click at [1241, 757] on span "Продати наступний" at bounding box center [1271, 760] width 167 height 25
click at [47, 33] on icon "Close" at bounding box center [45, 30] width 13 height 13
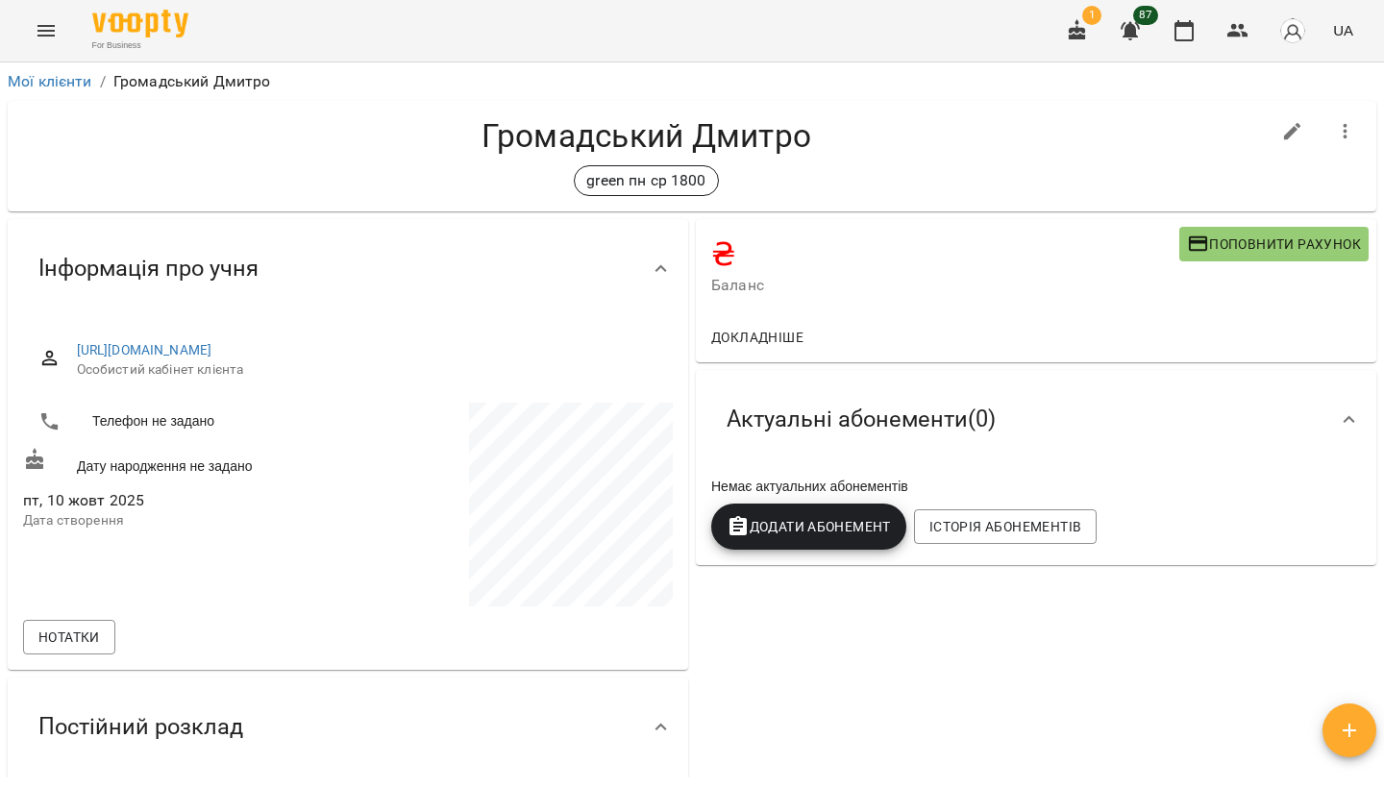
click at [47, 33] on icon "Menu" at bounding box center [46, 30] width 23 height 23
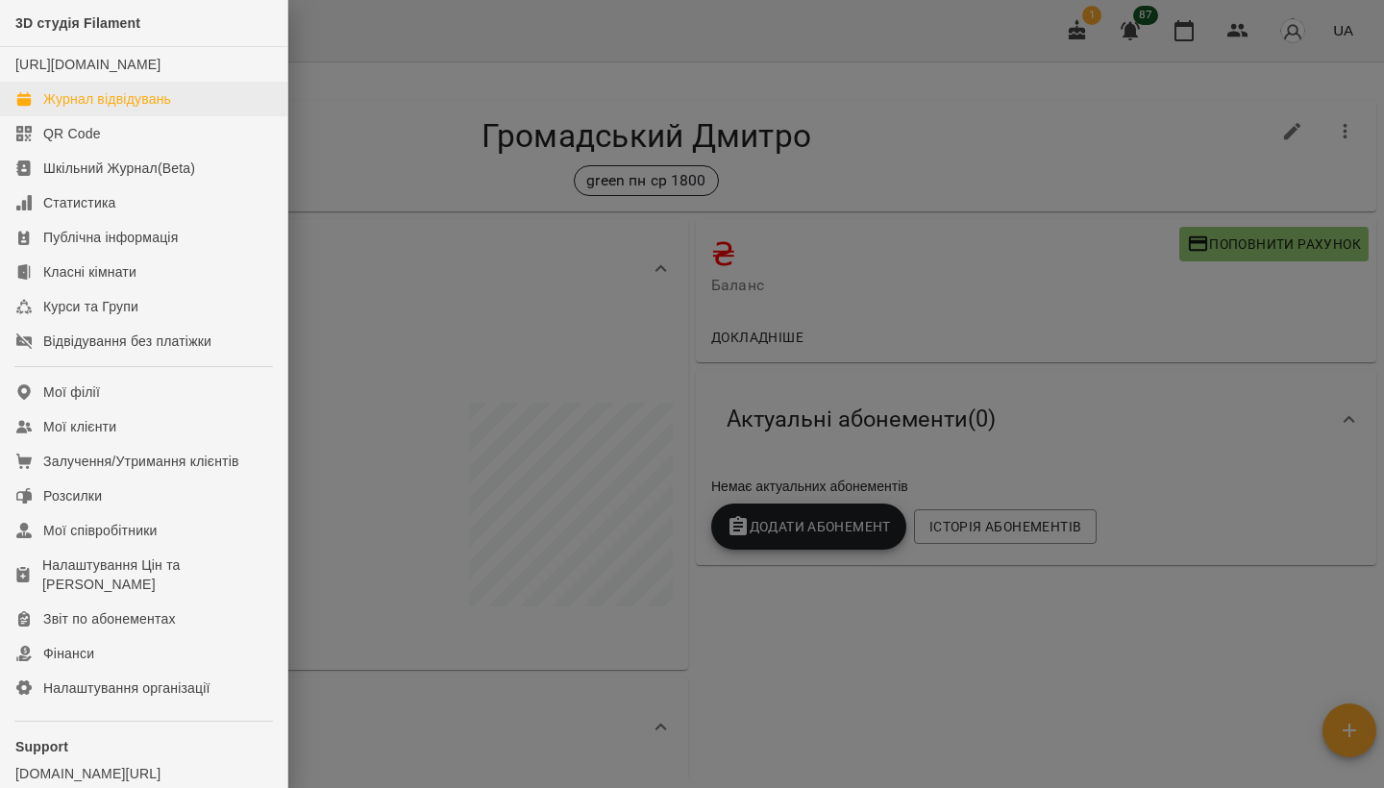
click at [161, 109] on div "Журнал відвідувань" at bounding box center [107, 98] width 128 height 19
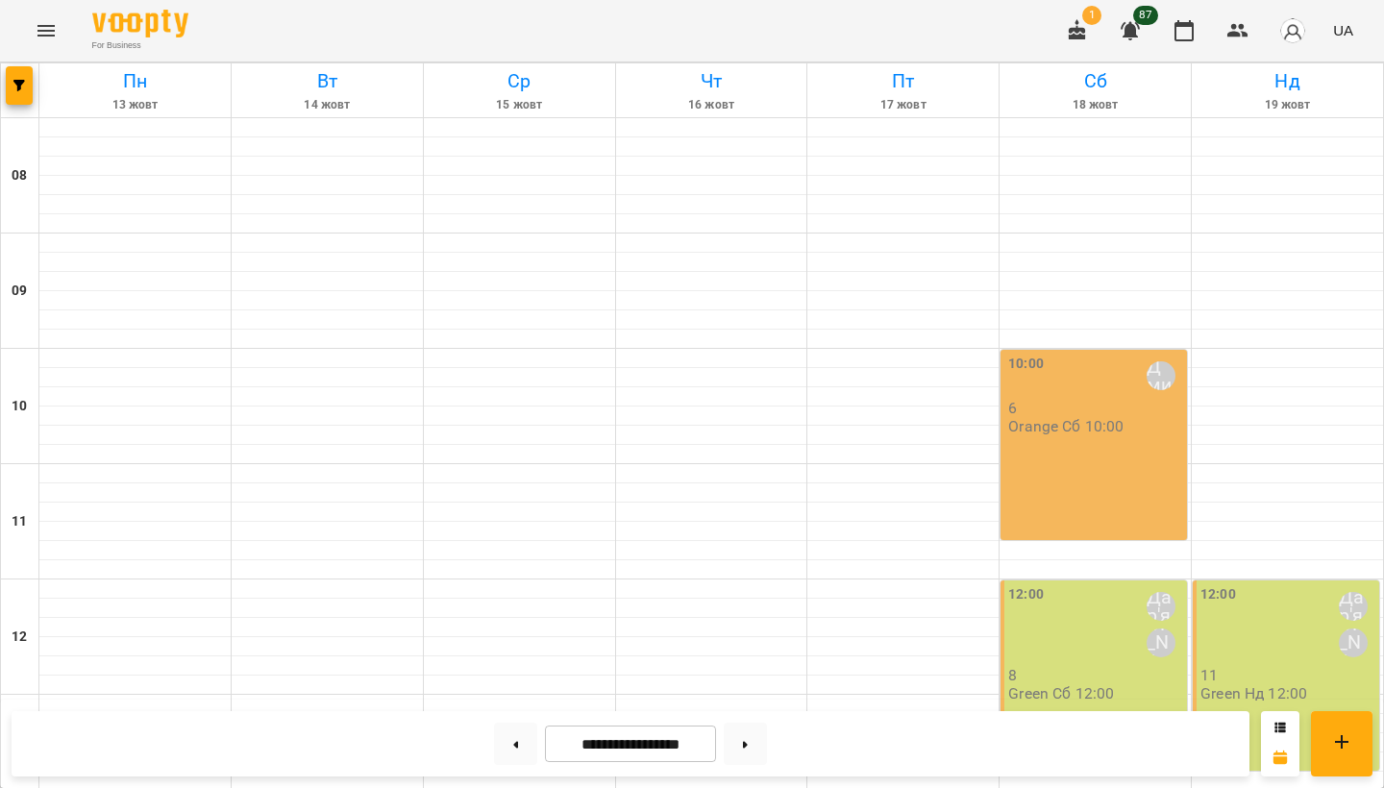
scroll to position [801, 0]
click at [1240, 33] on icon "button" at bounding box center [1238, 30] width 23 height 23
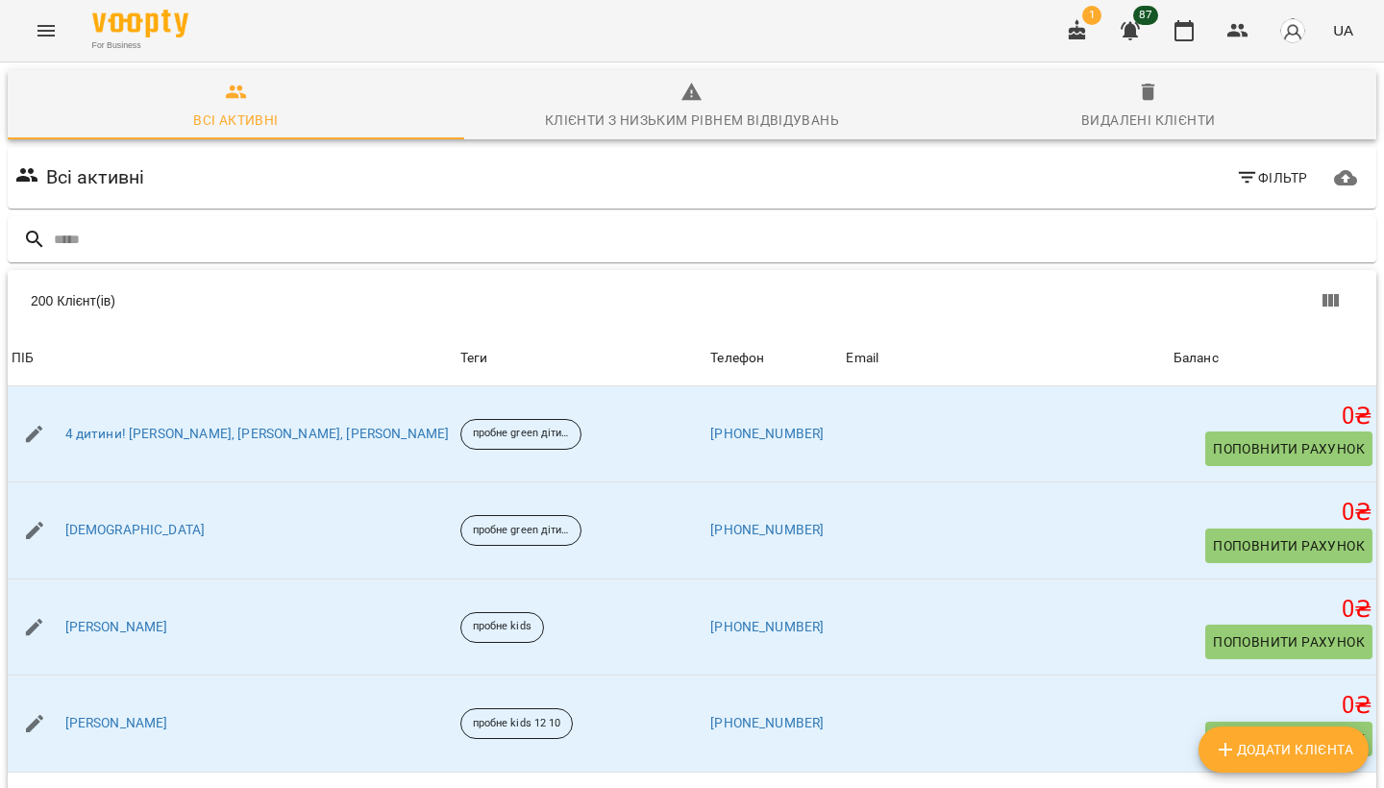
click at [1297, 37] on img "button" at bounding box center [1293, 30] width 27 height 27
click at [1339, 31] on div at bounding box center [692, 394] width 1384 height 788
click at [1243, 38] on icon "button" at bounding box center [1238, 30] width 23 height 23
click at [1201, 36] on button "button" at bounding box center [1184, 31] width 46 height 46
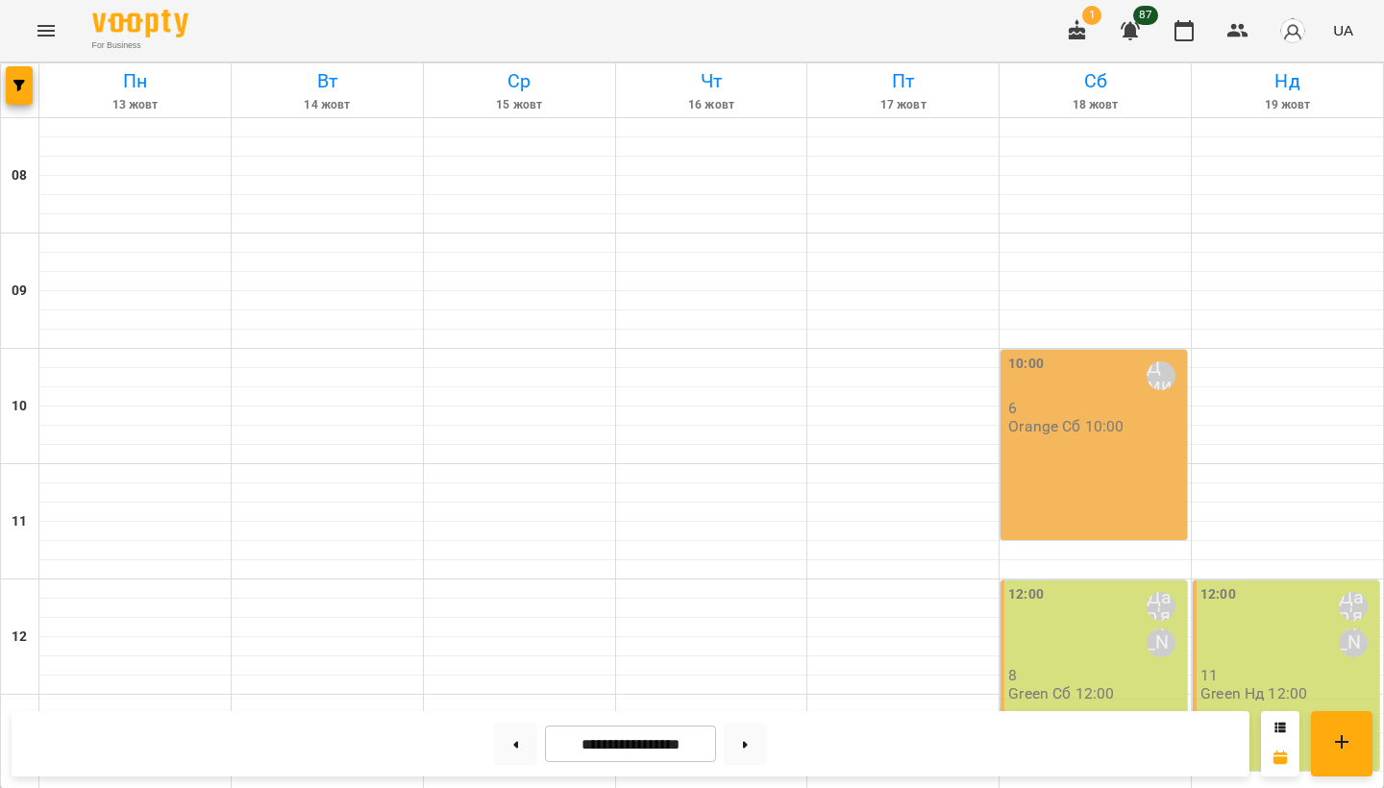
scroll to position [801, 0]
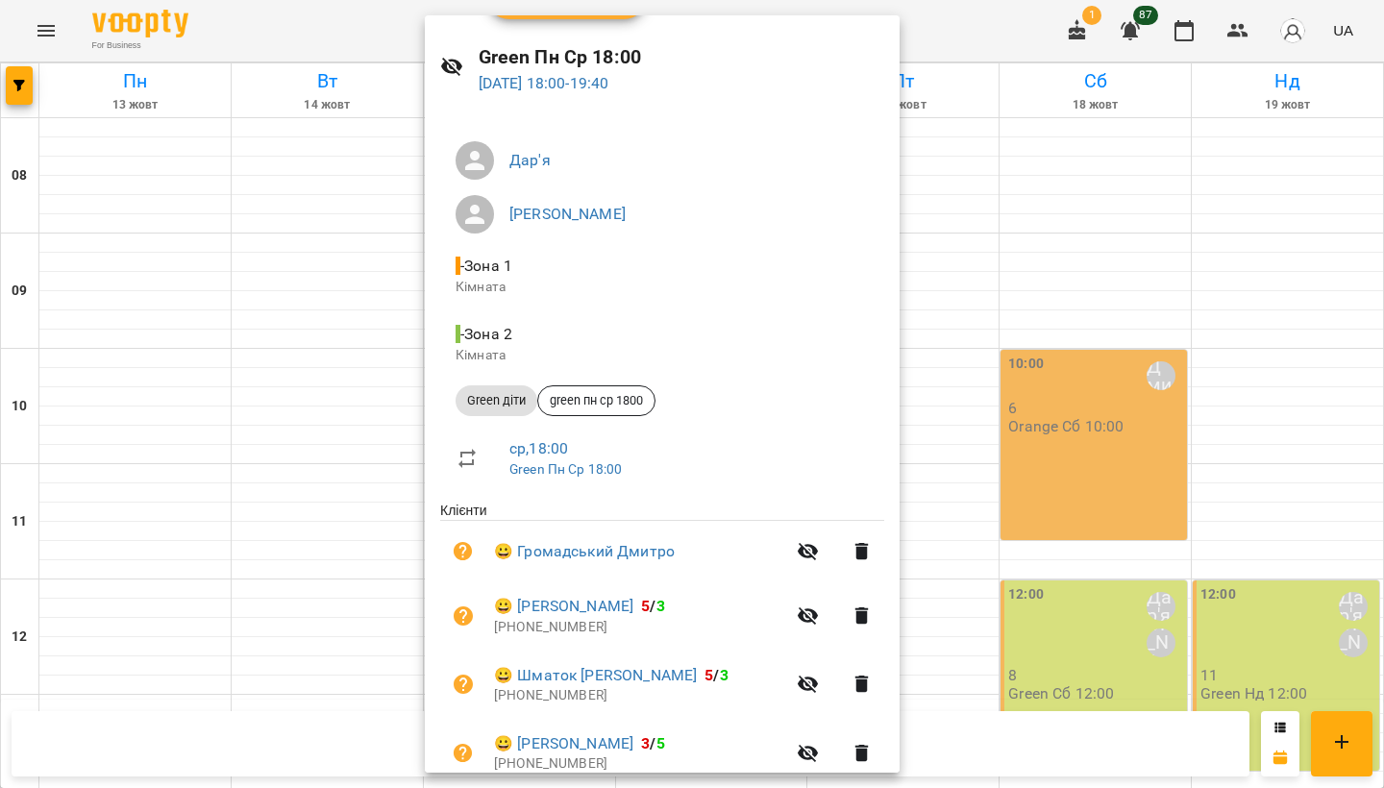
scroll to position [96, 0]
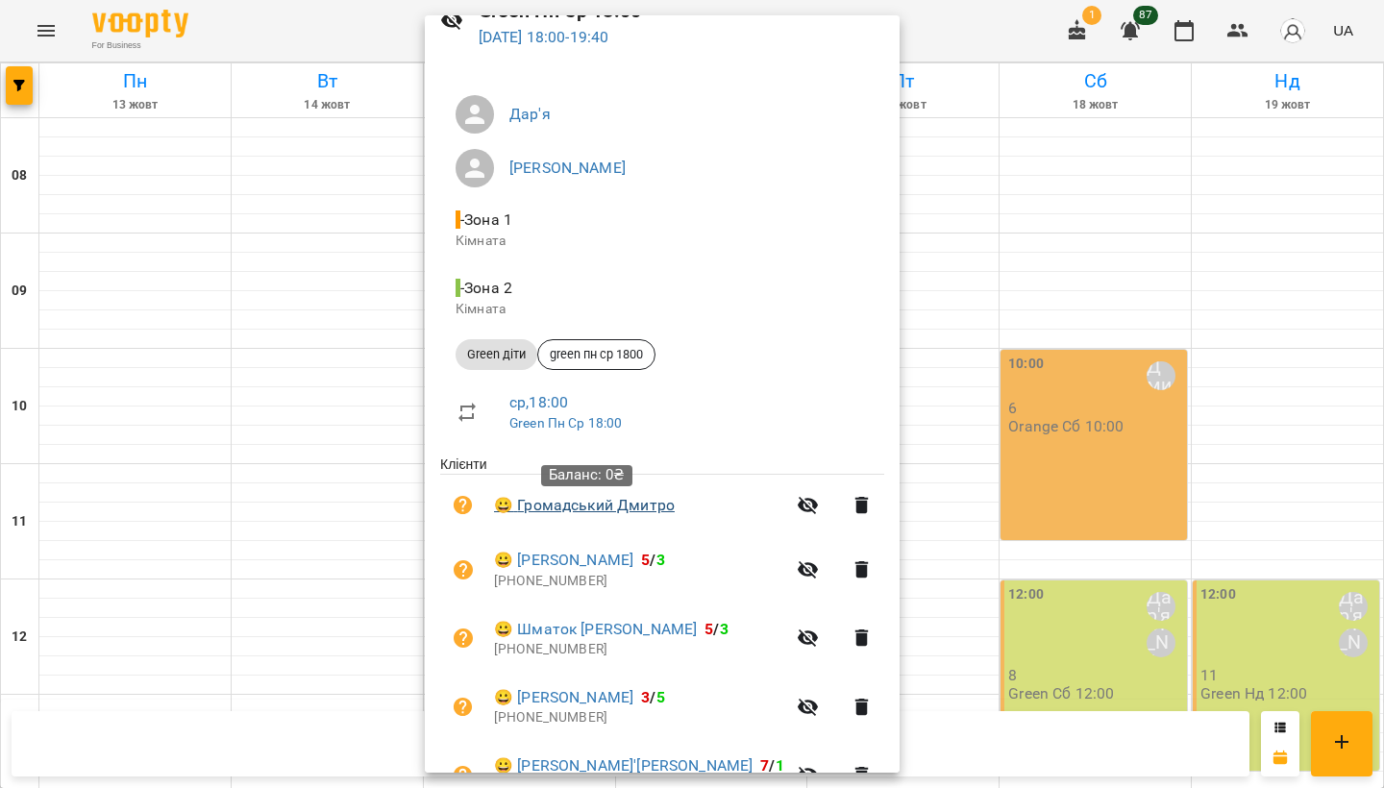
click at [616, 506] on link "😀 Громадський Дмитро" at bounding box center [584, 505] width 181 height 23
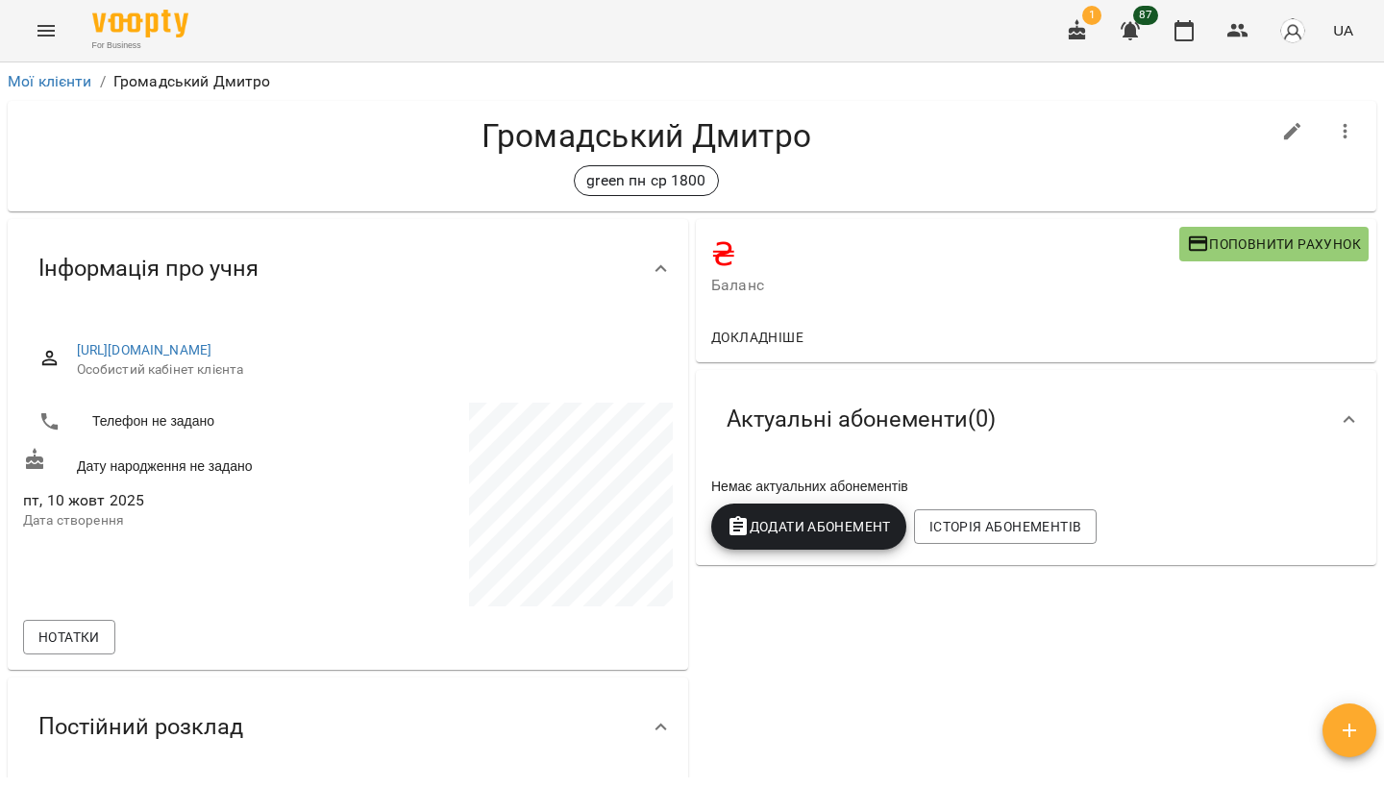
click at [1290, 136] on icon "button" at bounding box center [1292, 131] width 17 height 17
select select "**"
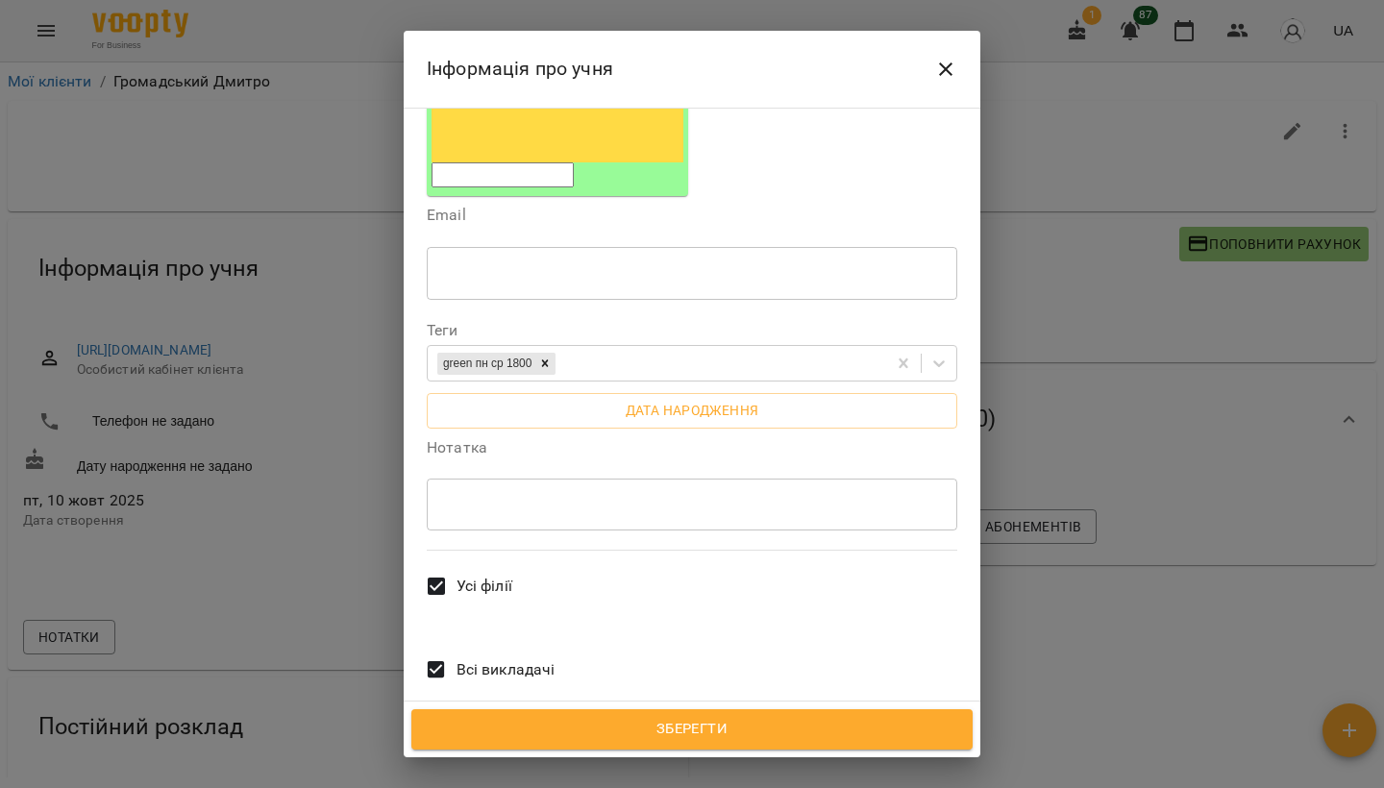
scroll to position [378, 0]
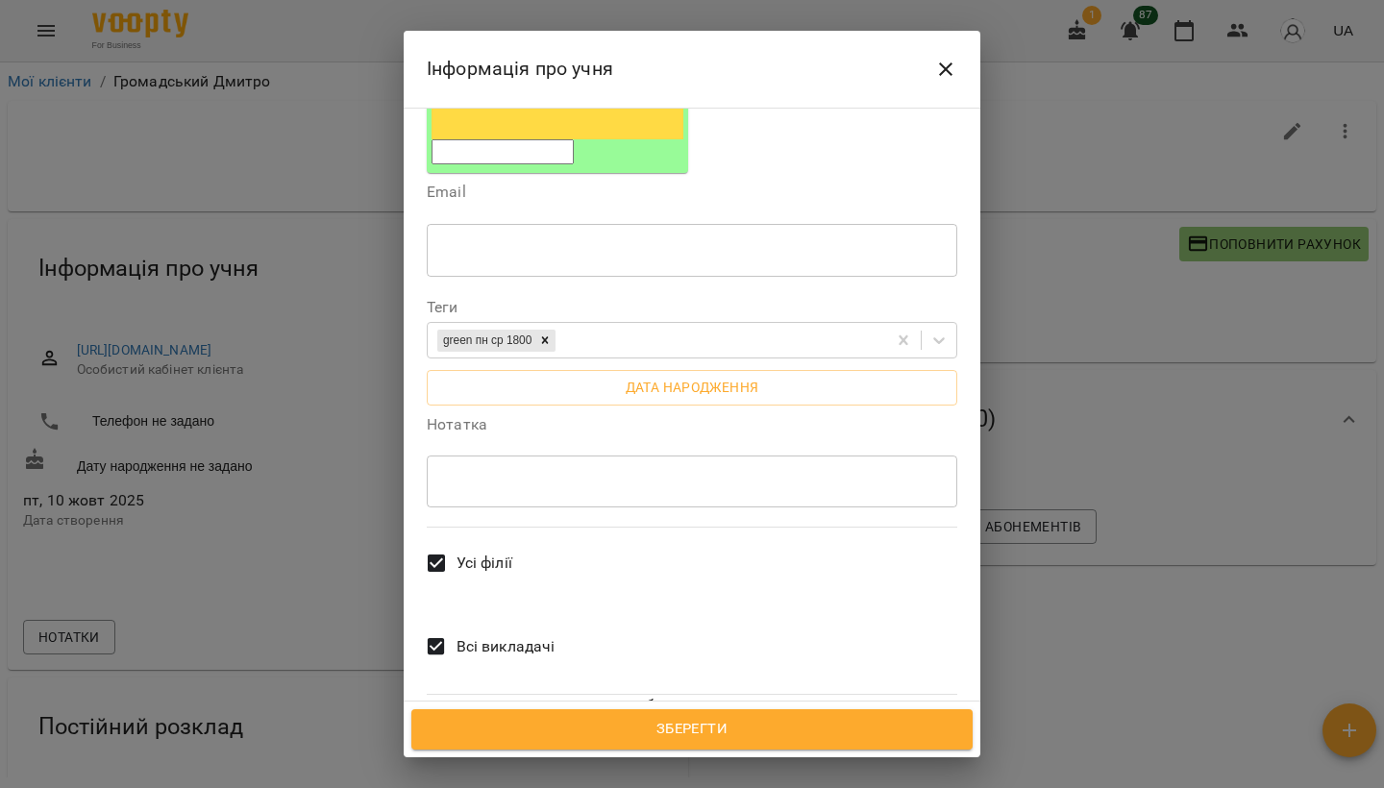
click at [938, 71] on icon "Close" at bounding box center [946, 69] width 23 height 23
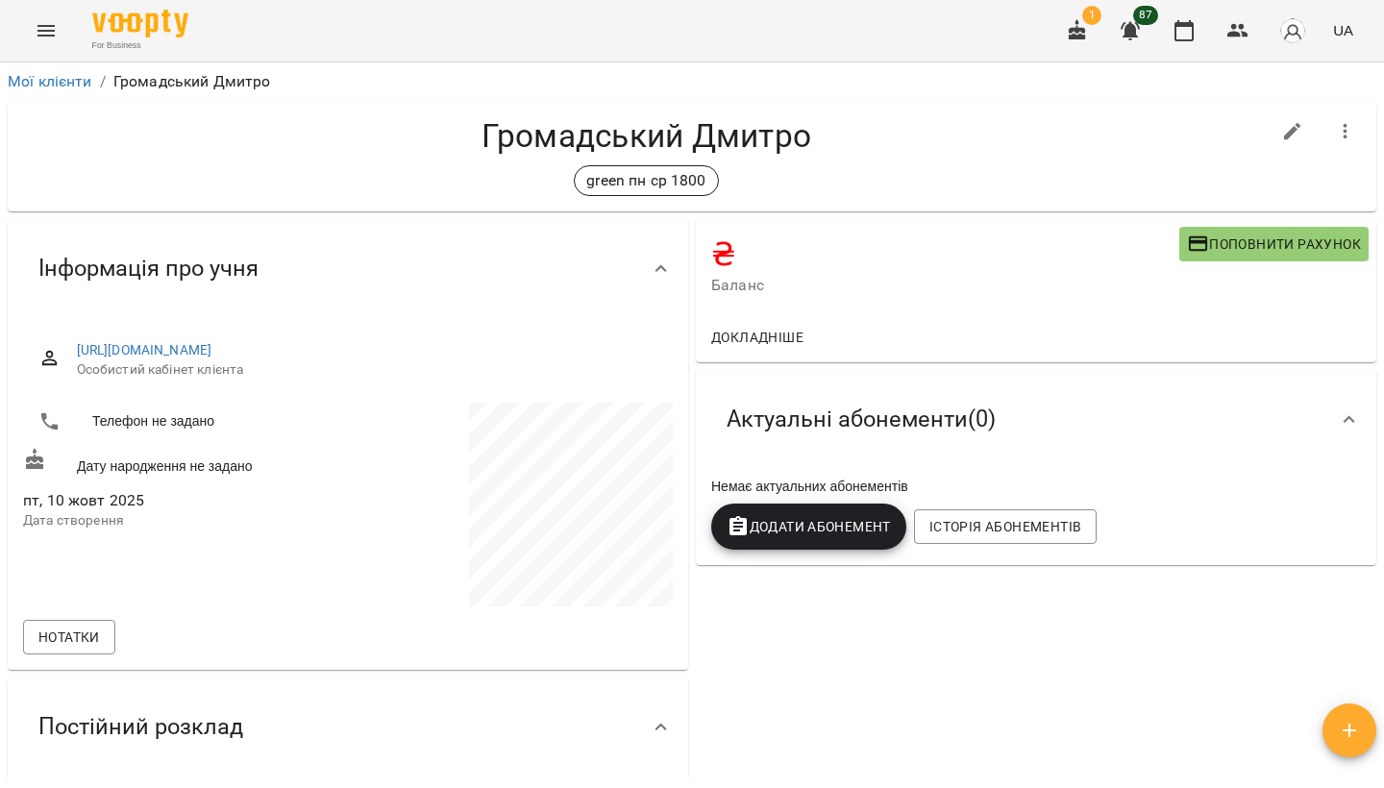
click at [1208, 262] on div "₴ Баланс Поповнити рахунок" at bounding box center [1036, 265] width 681 height 93
click at [1209, 238] on span "Поповнити рахунок" at bounding box center [1274, 244] width 174 height 23
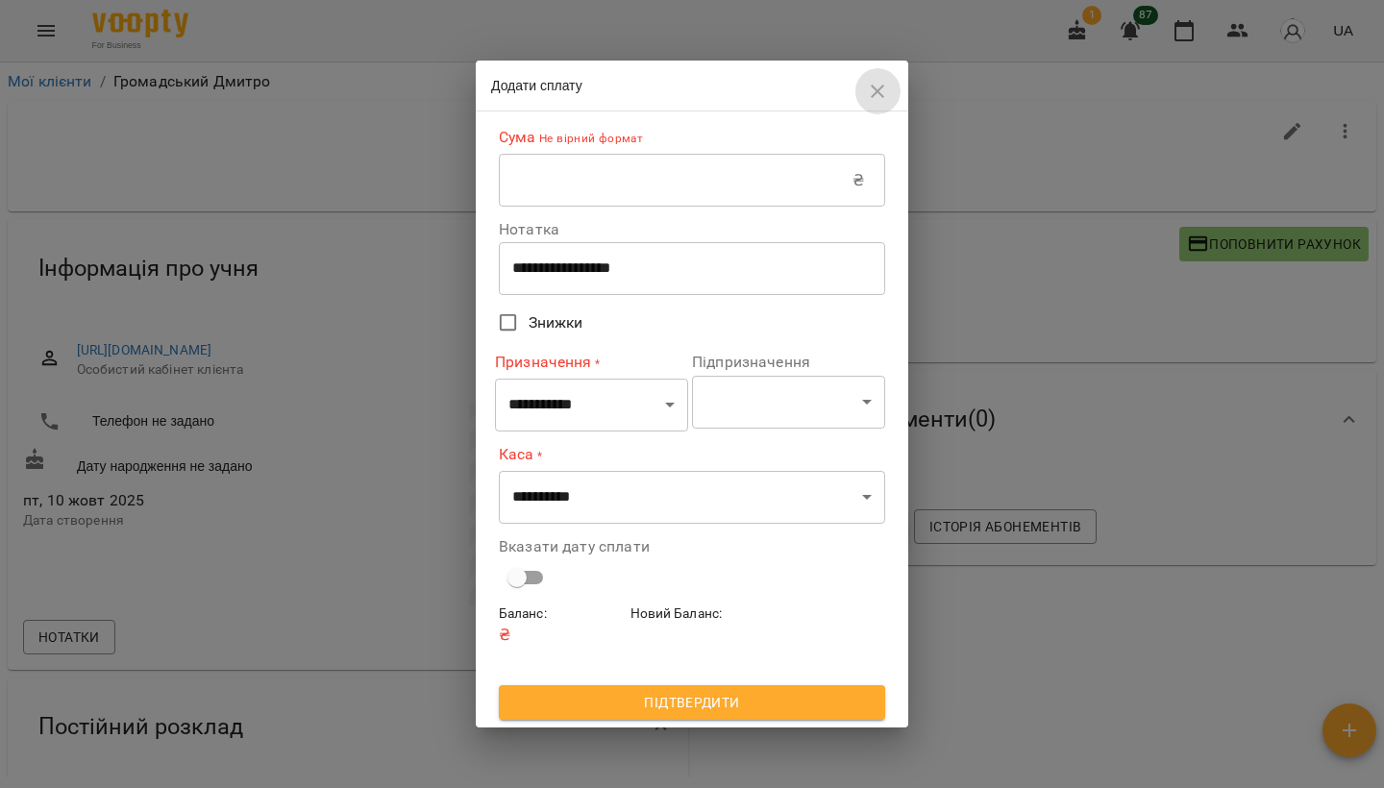
click at [880, 88] on icon "button" at bounding box center [877, 91] width 13 height 13
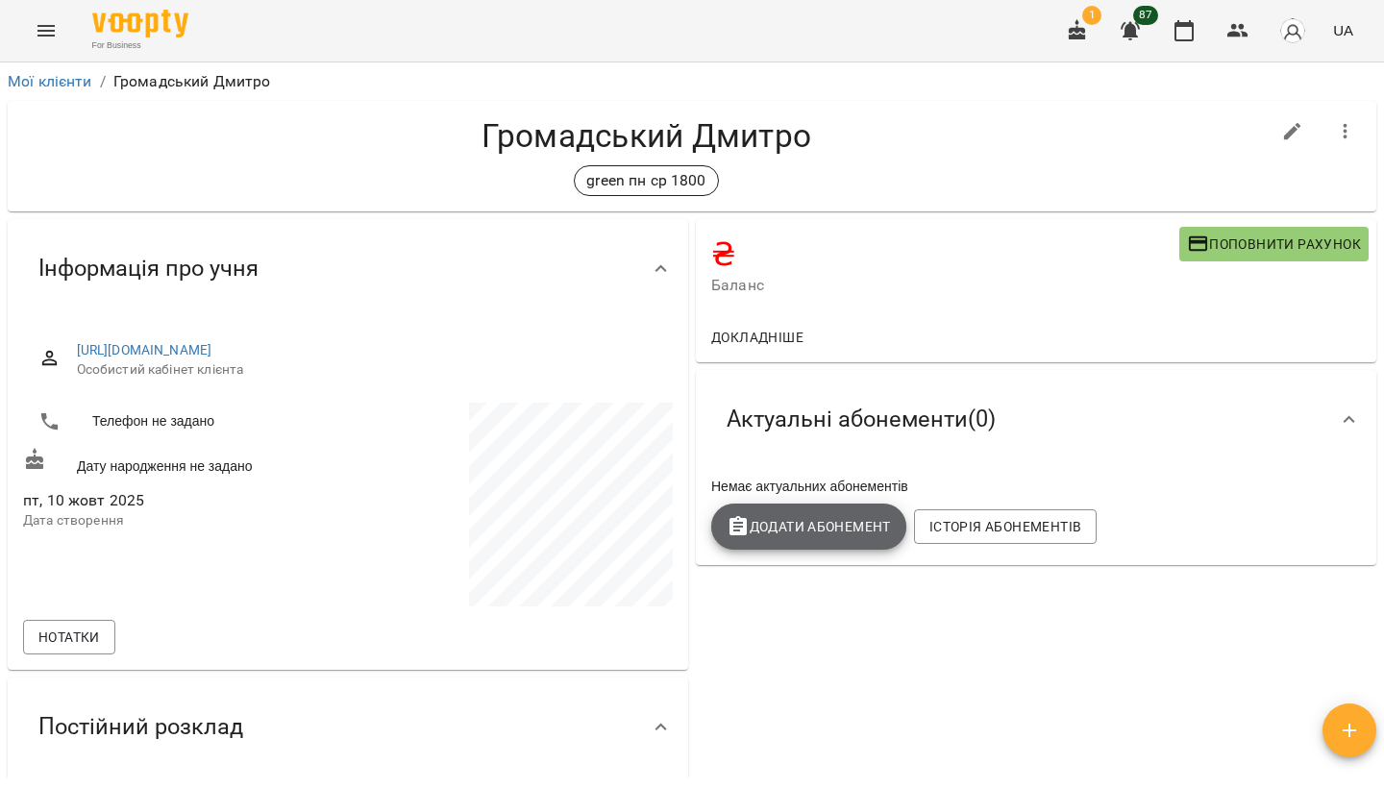
click at [863, 532] on span "Додати Абонемент" at bounding box center [809, 526] width 164 height 23
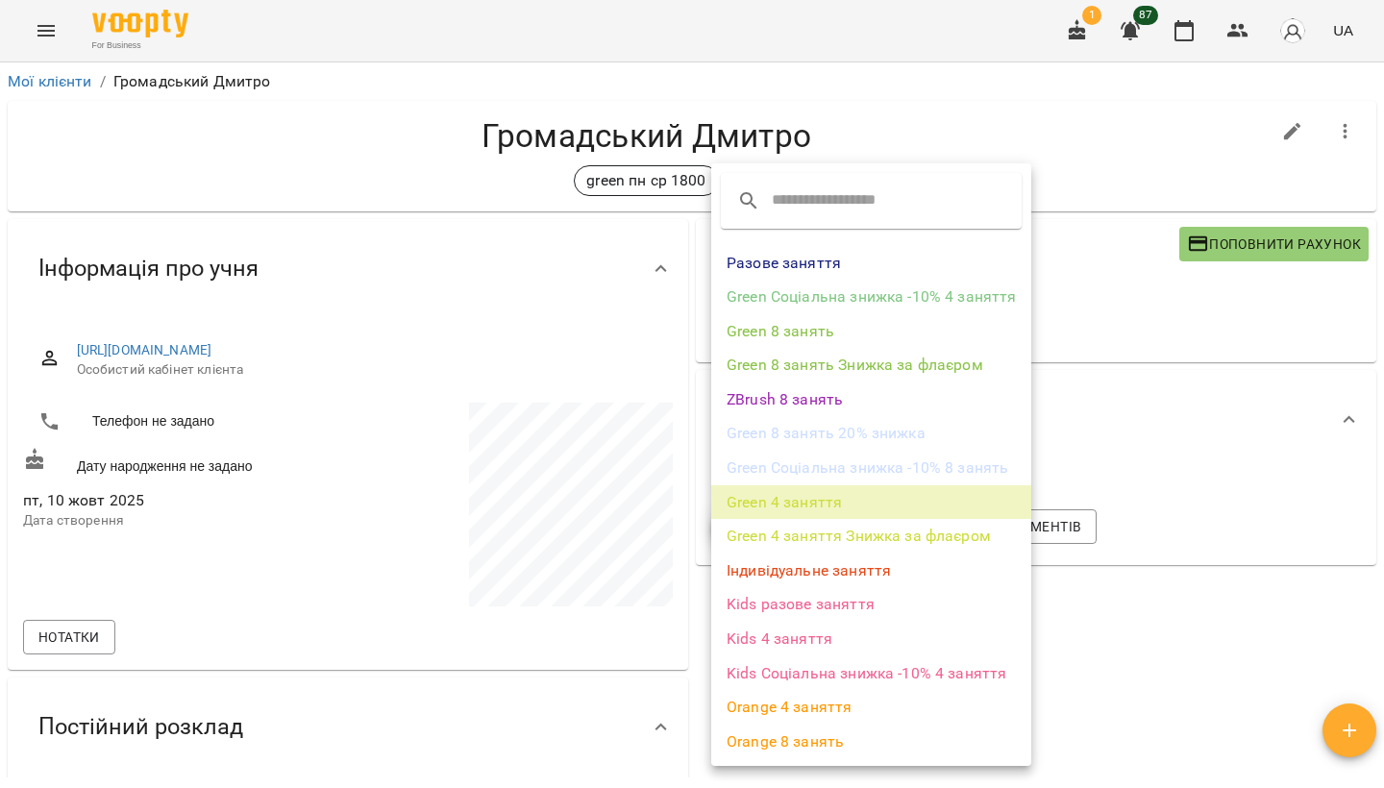
click at [851, 500] on li "Green 4 заняття" at bounding box center [871, 503] width 320 height 35
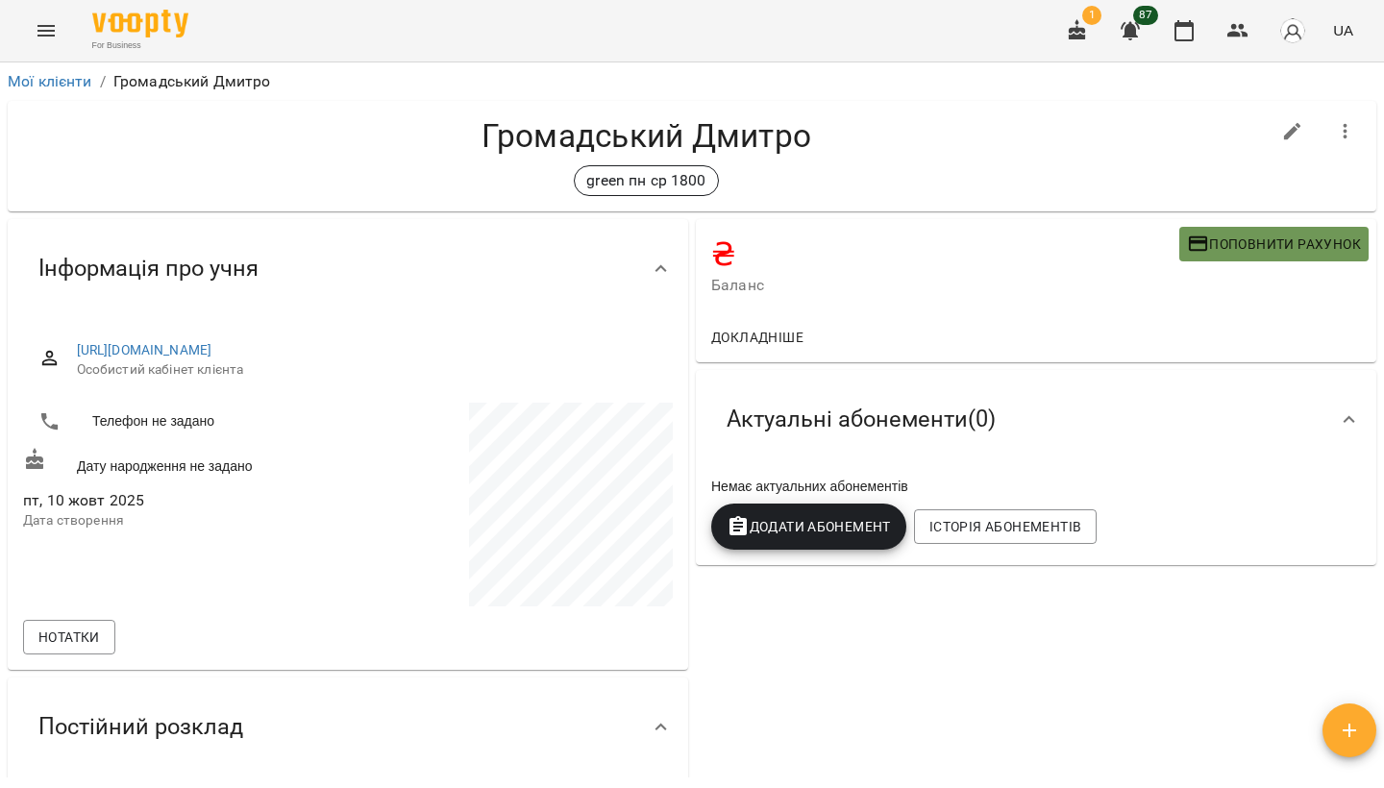
click at [1210, 255] on button "Поповнити рахунок" at bounding box center [1274, 244] width 189 height 35
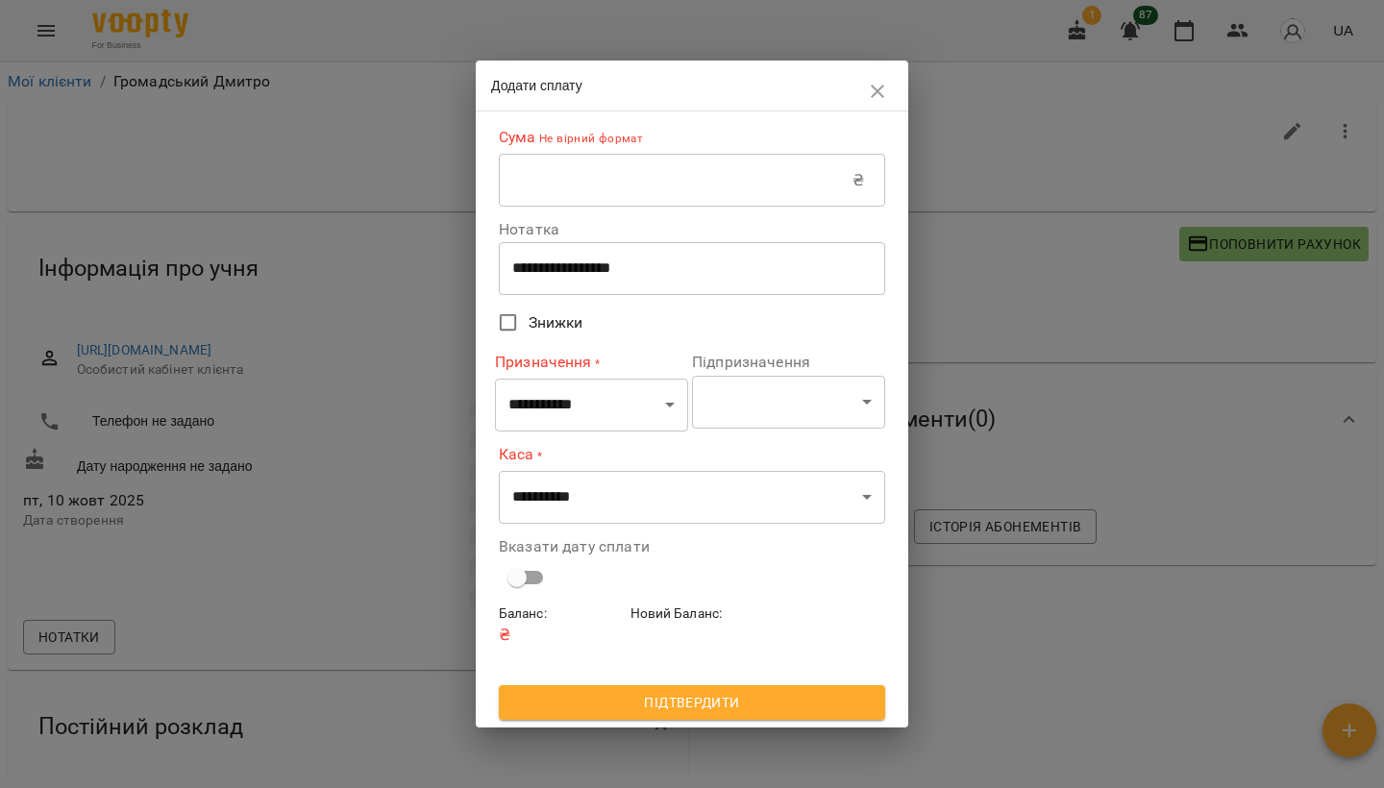
click at [716, 196] on input "text" at bounding box center [676, 181] width 354 height 54
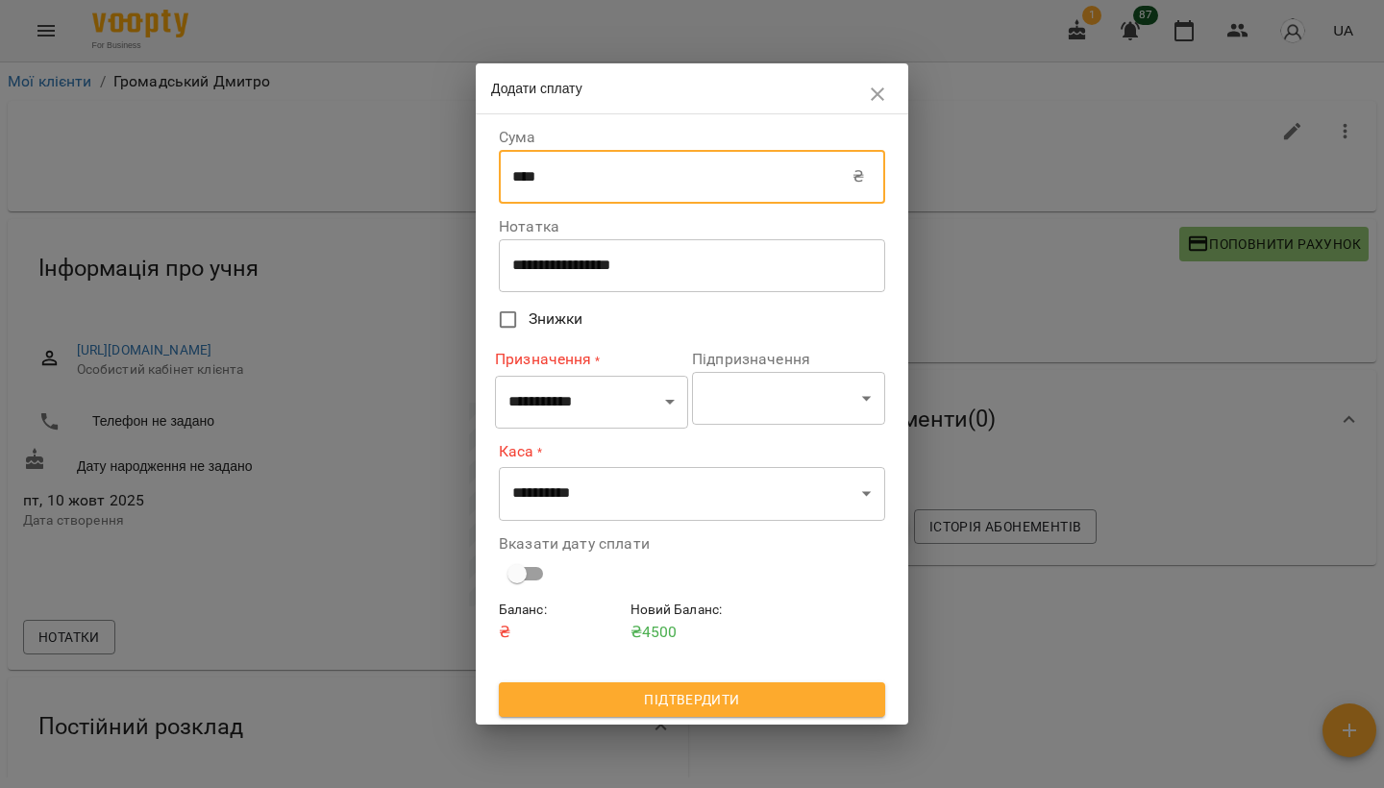
type input "****"
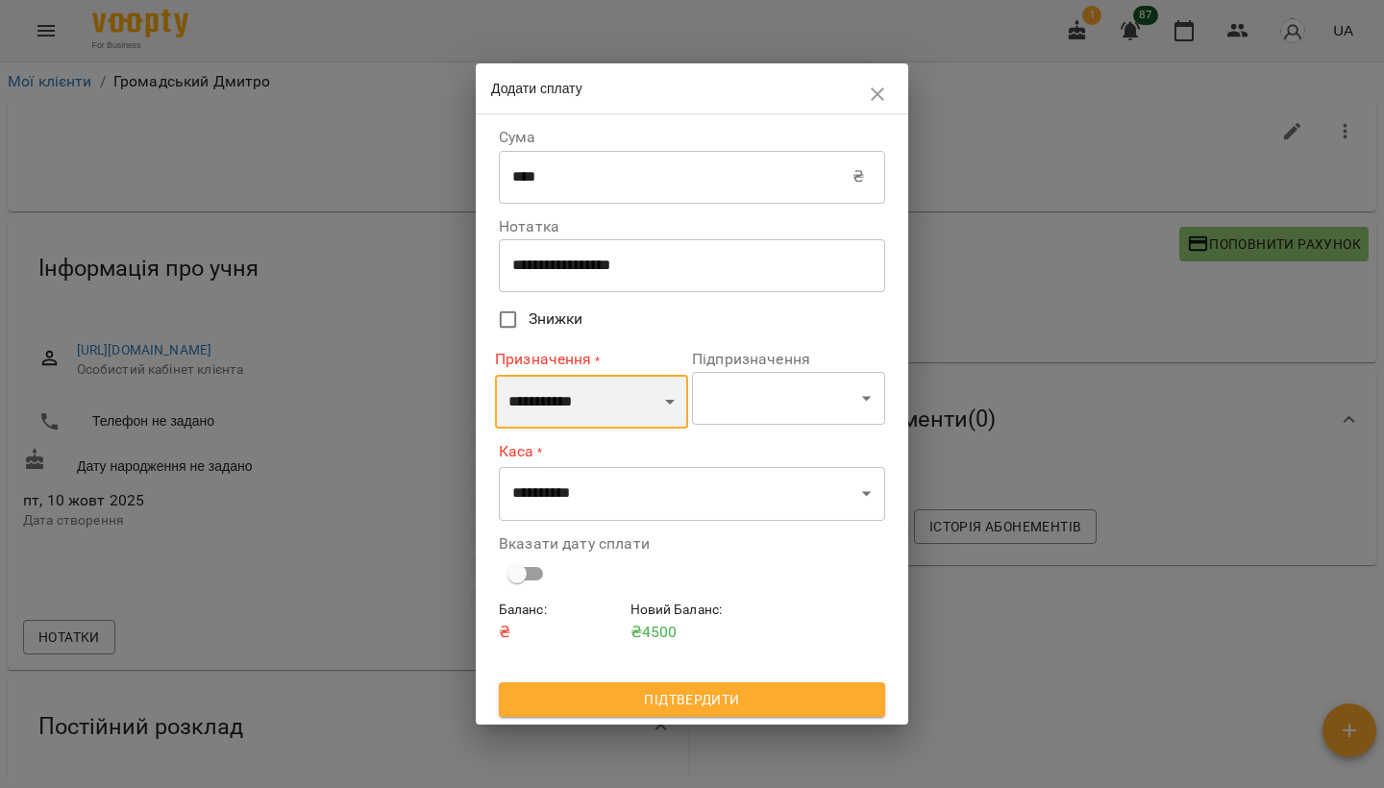
select select "*********"
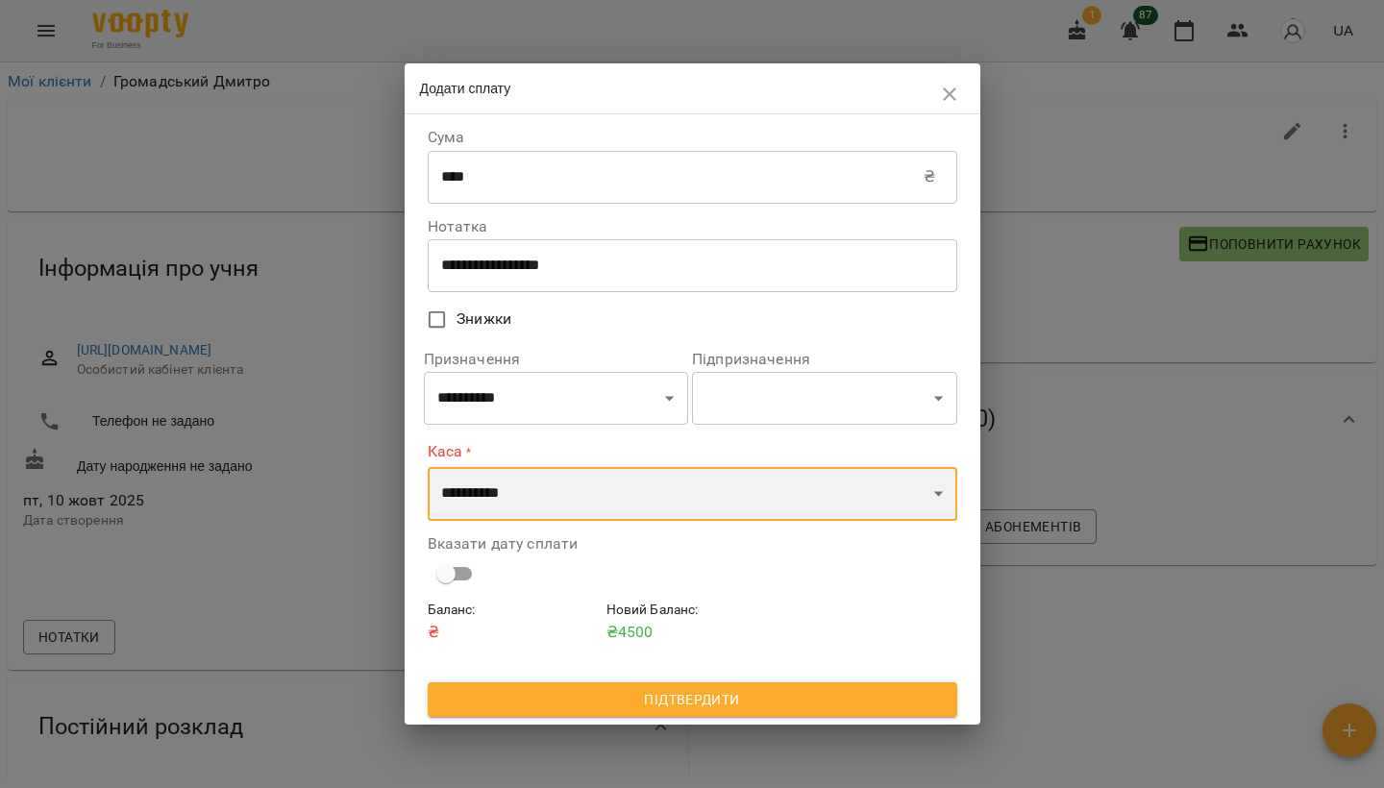
select select "****"
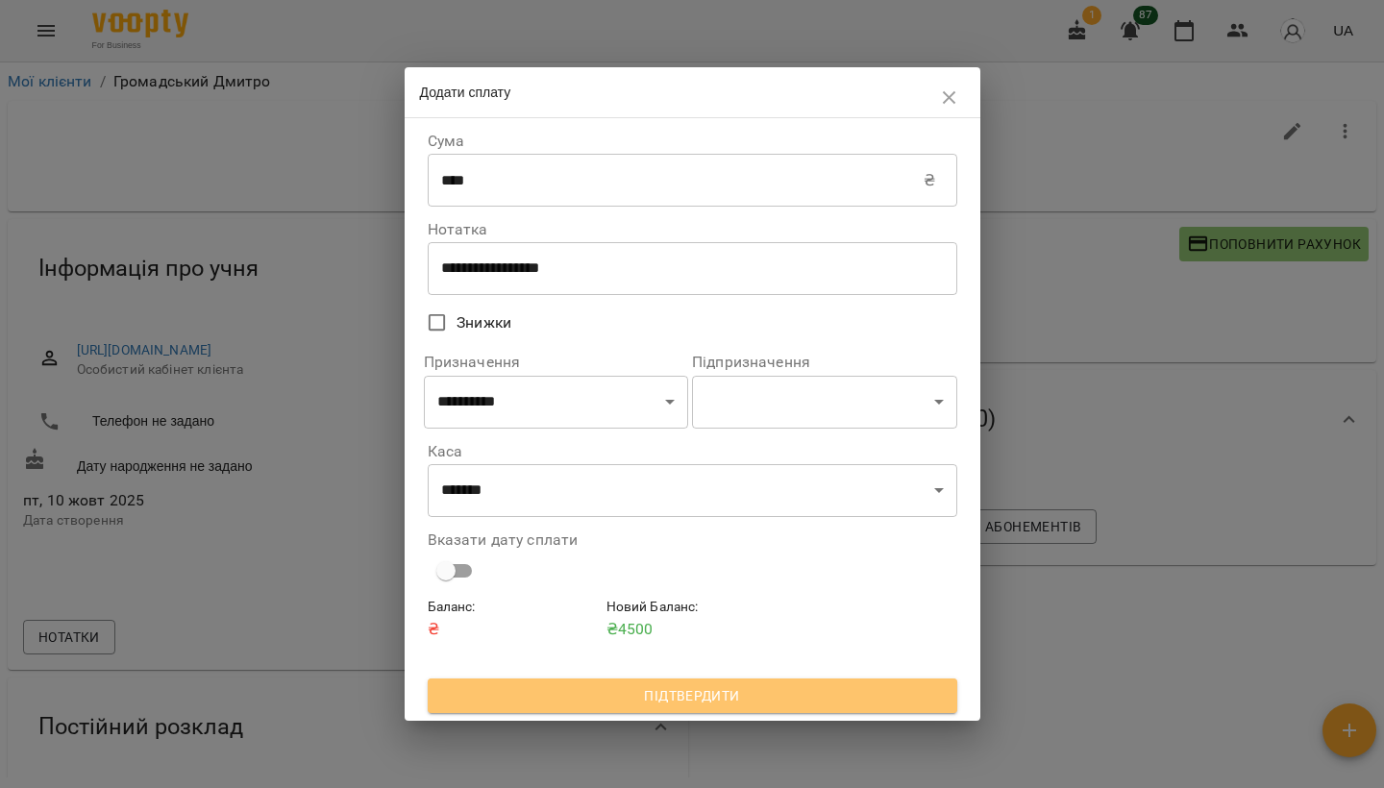
click at [647, 703] on span "Підтвердити" at bounding box center [692, 696] width 499 height 23
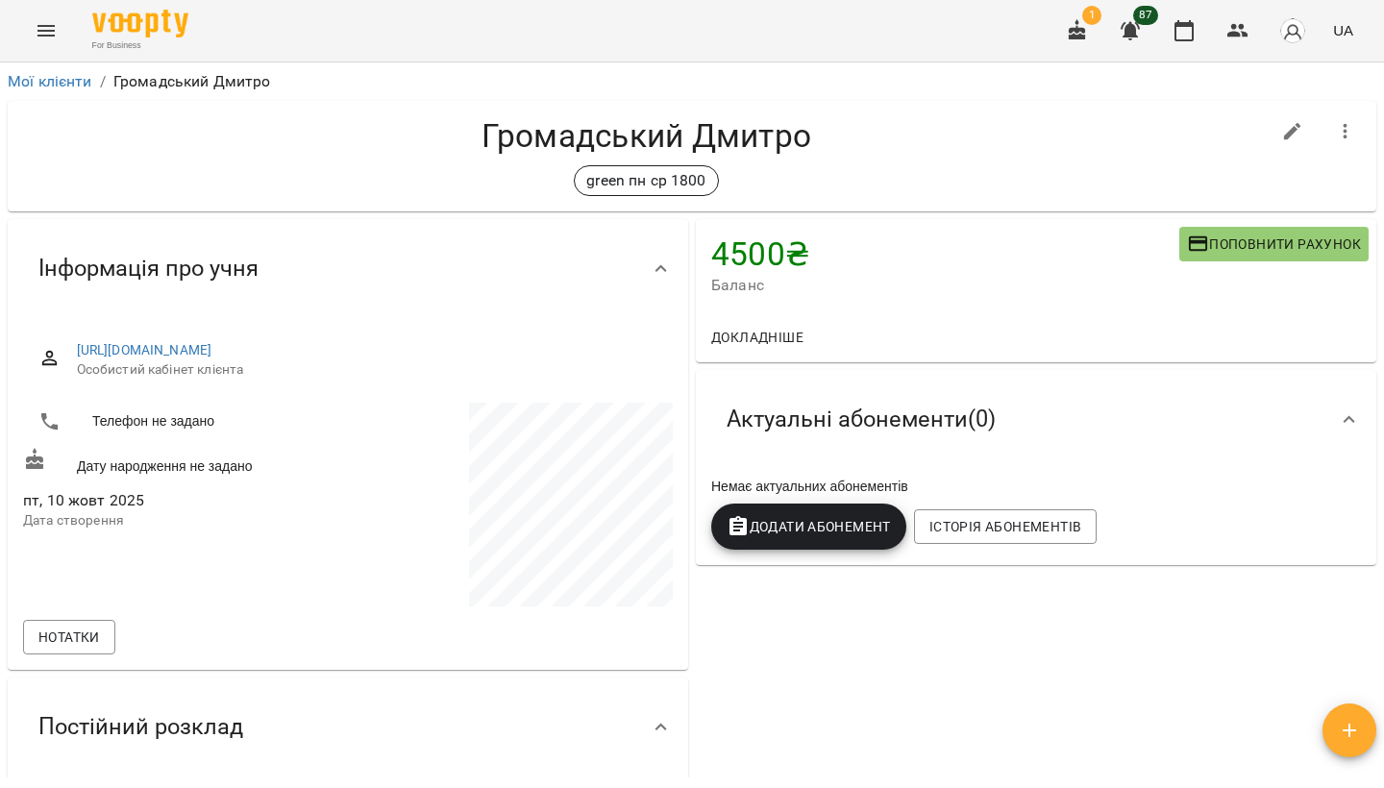
click at [819, 524] on span "Додати Абонемент" at bounding box center [809, 526] width 164 height 23
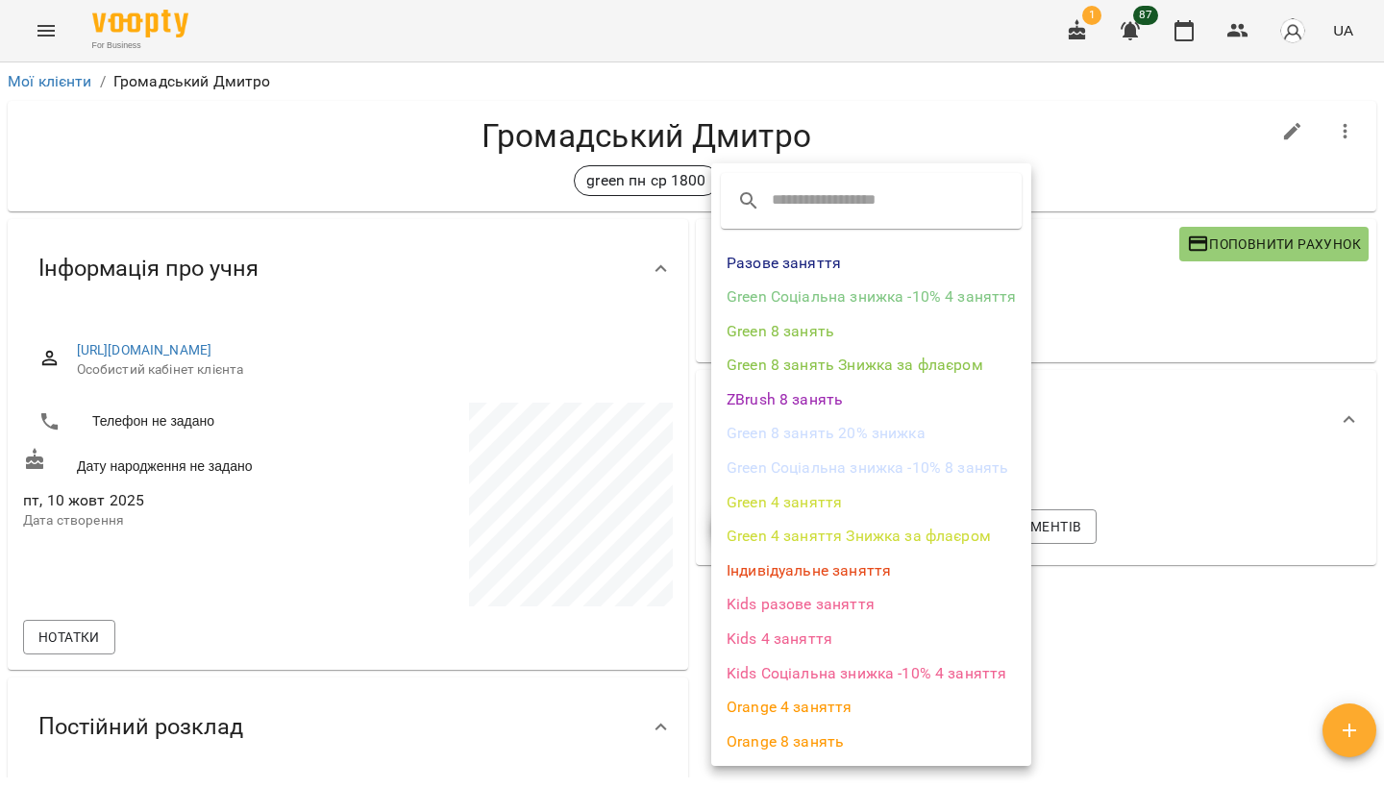
click at [836, 344] on li "Green 8 занять" at bounding box center [871, 331] width 320 height 35
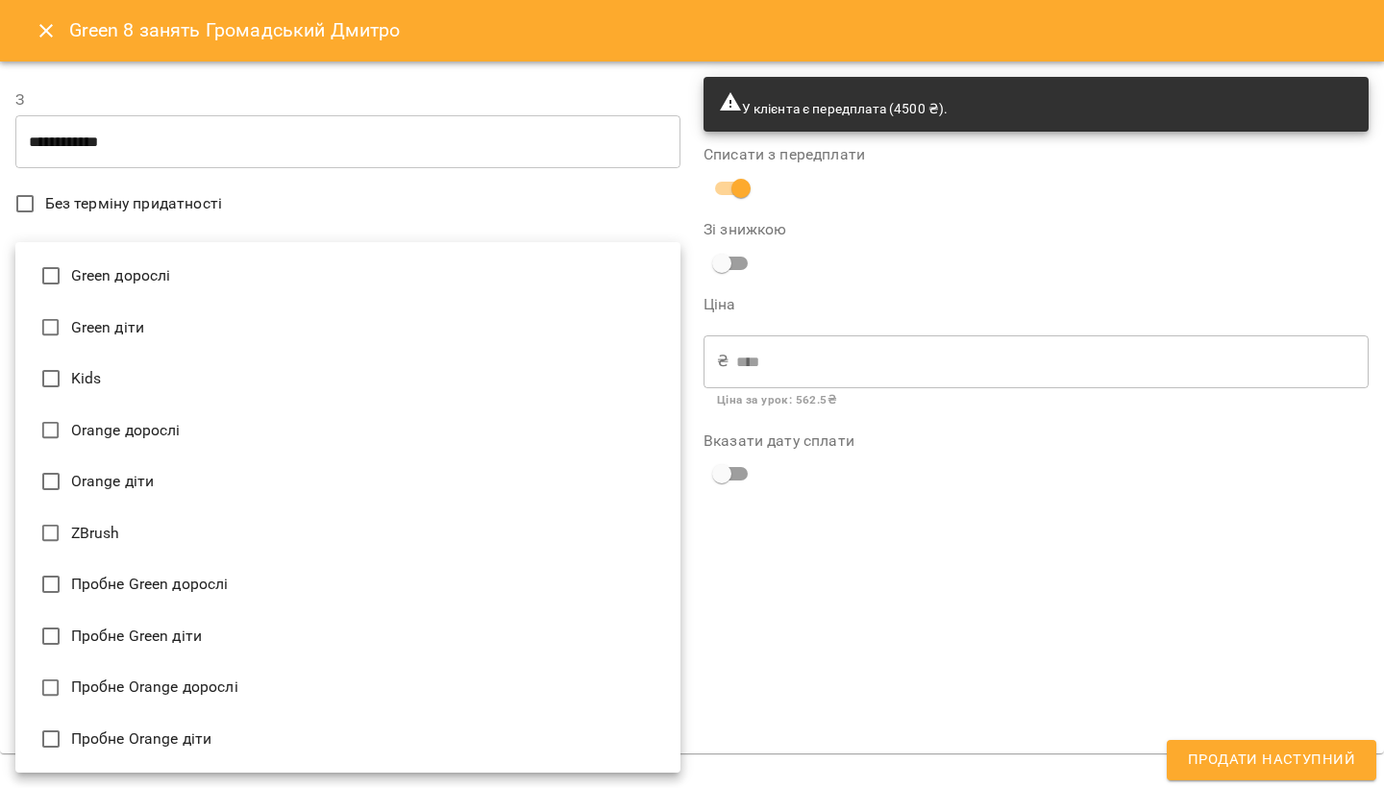
click at [377, 699] on body "For Business 1 87 UA Мої клієнти / Громадський Дмитро Громадський Дмитро green …" at bounding box center [692, 425] width 1384 height 851
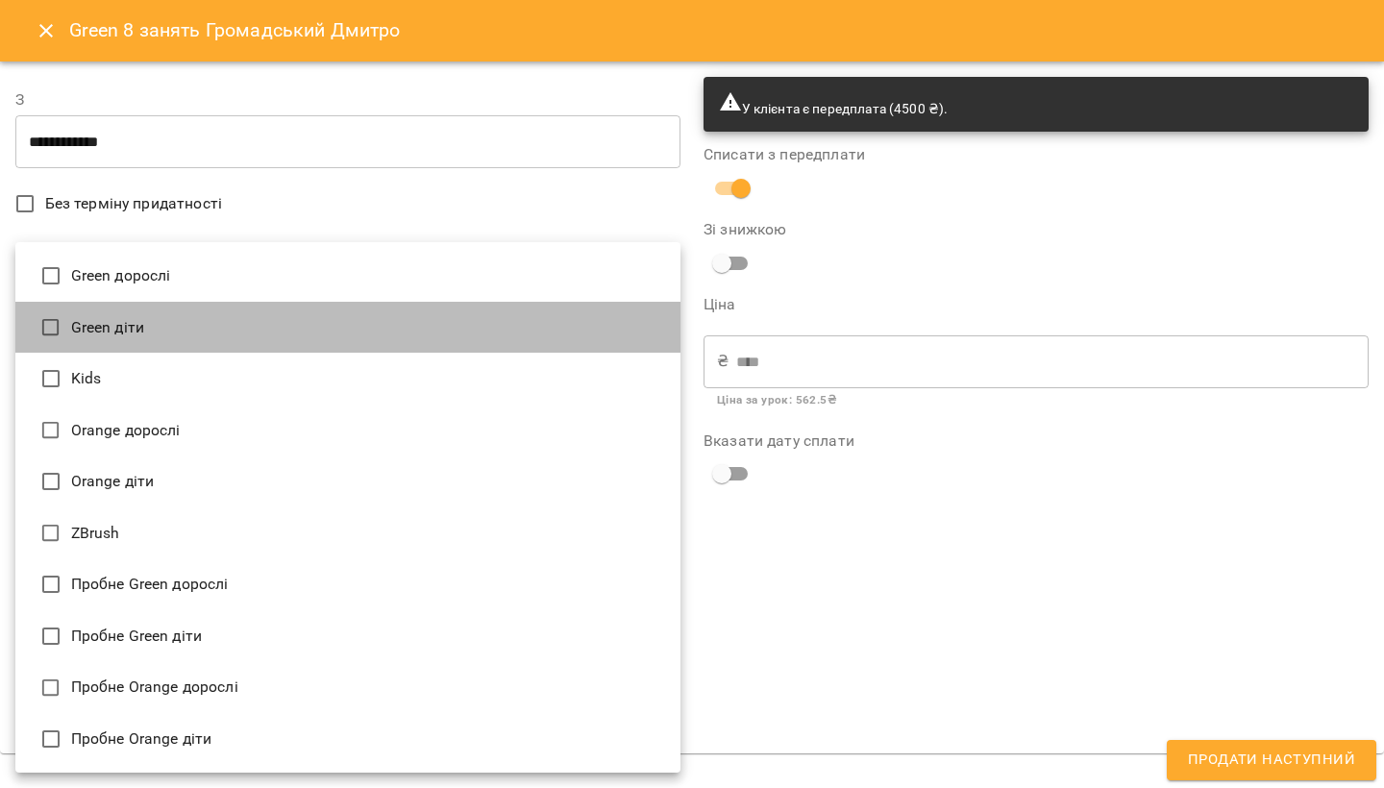
click at [436, 333] on li "Green діти" at bounding box center [347, 328] width 665 height 52
type input "**********"
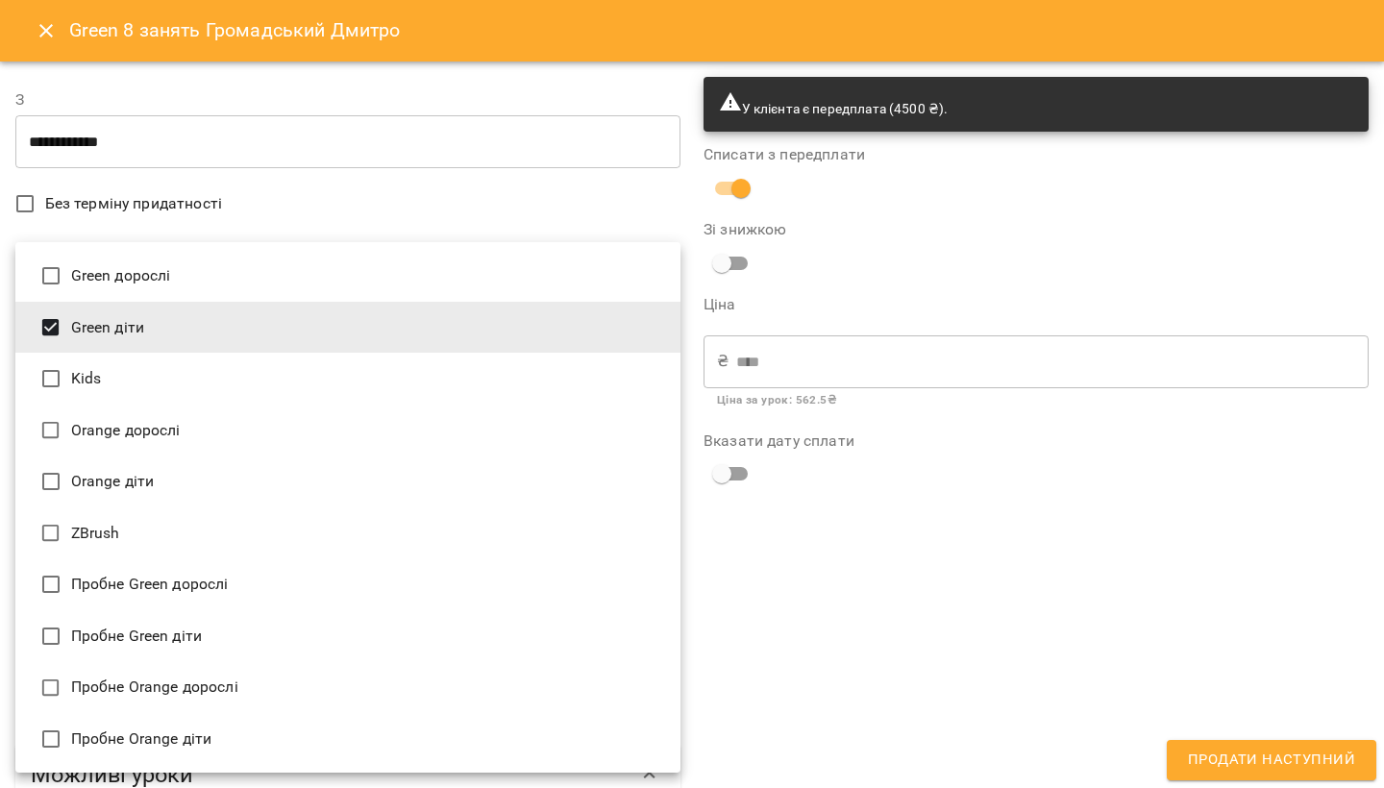
click at [699, 510] on div at bounding box center [692, 394] width 1384 height 788
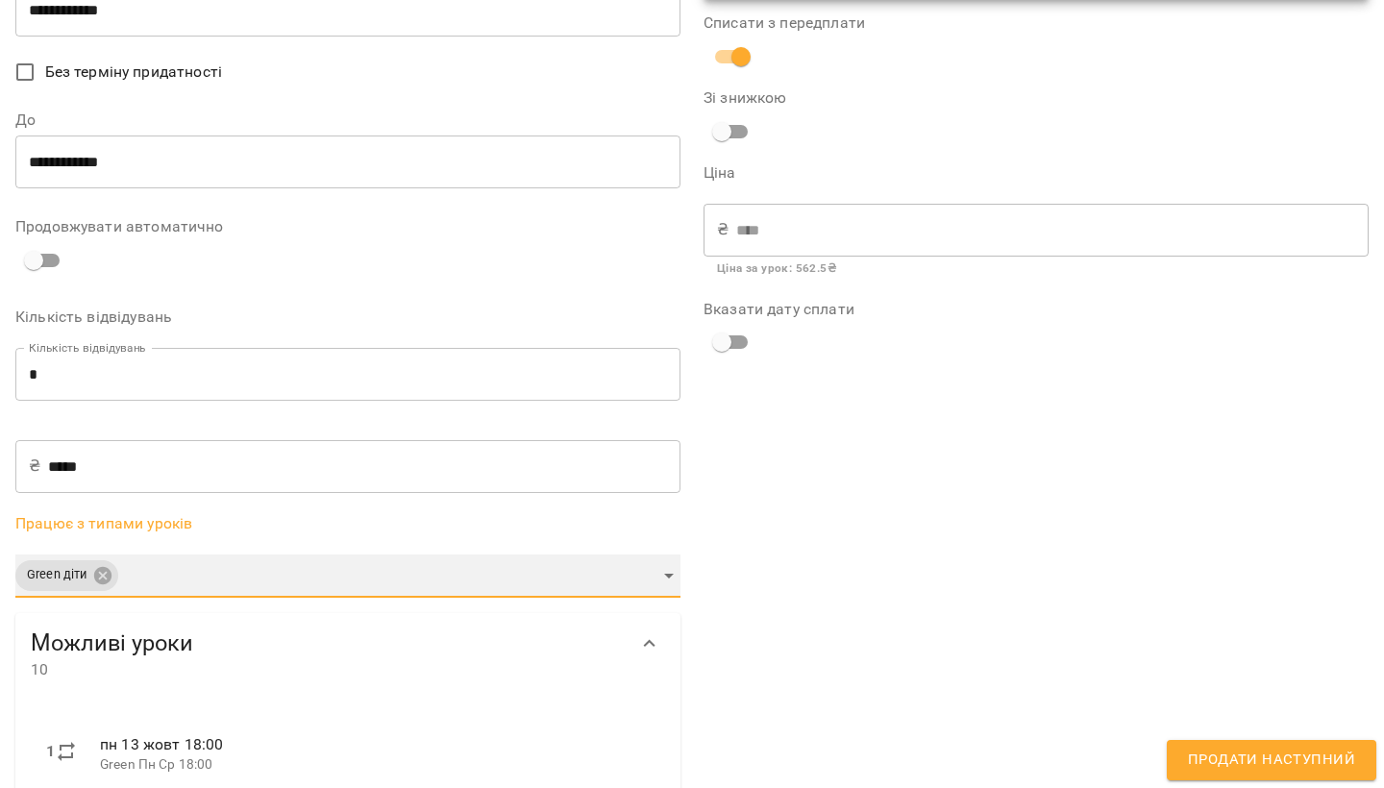
scroll to position [119, 0]
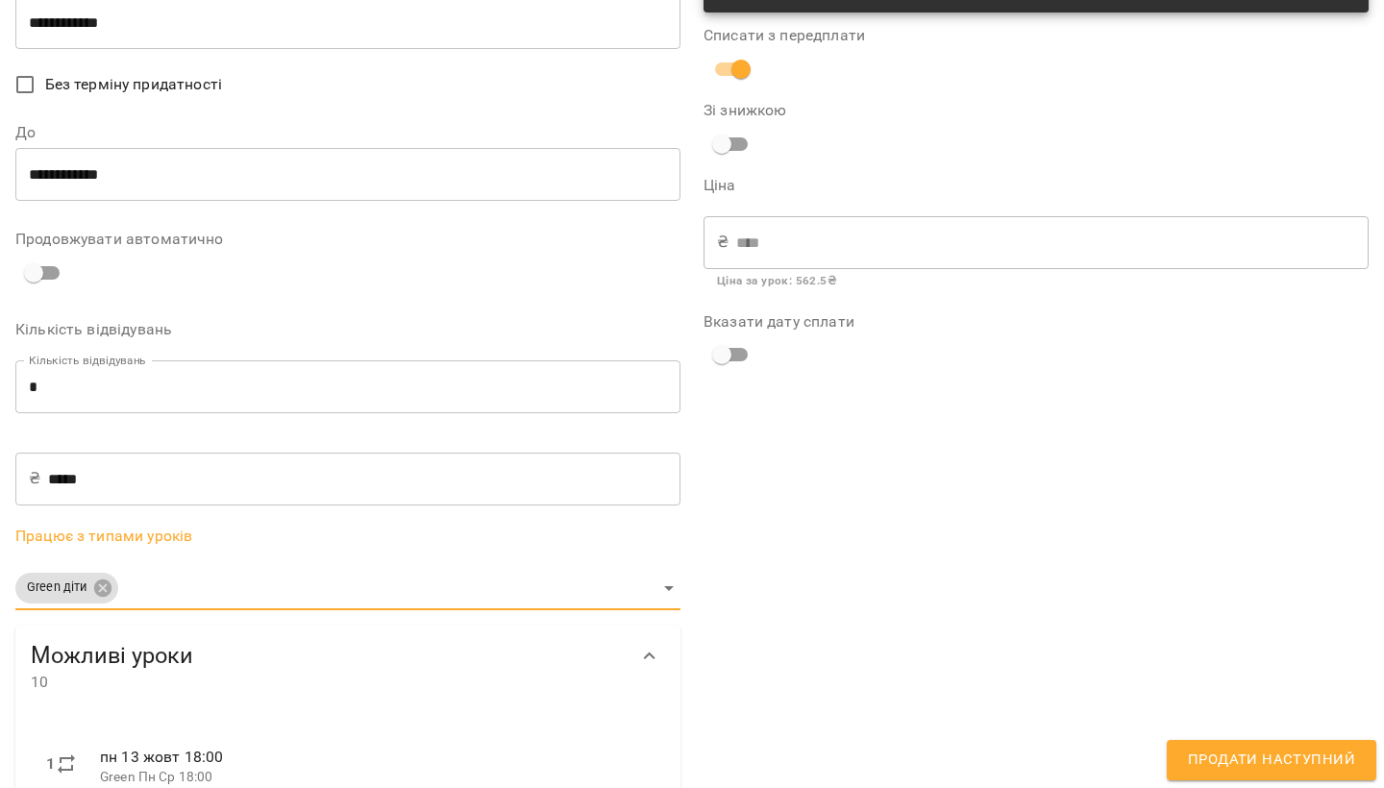
click at [652, 175] on input "**********" at bounding box center [347, 175] width 665 height 54
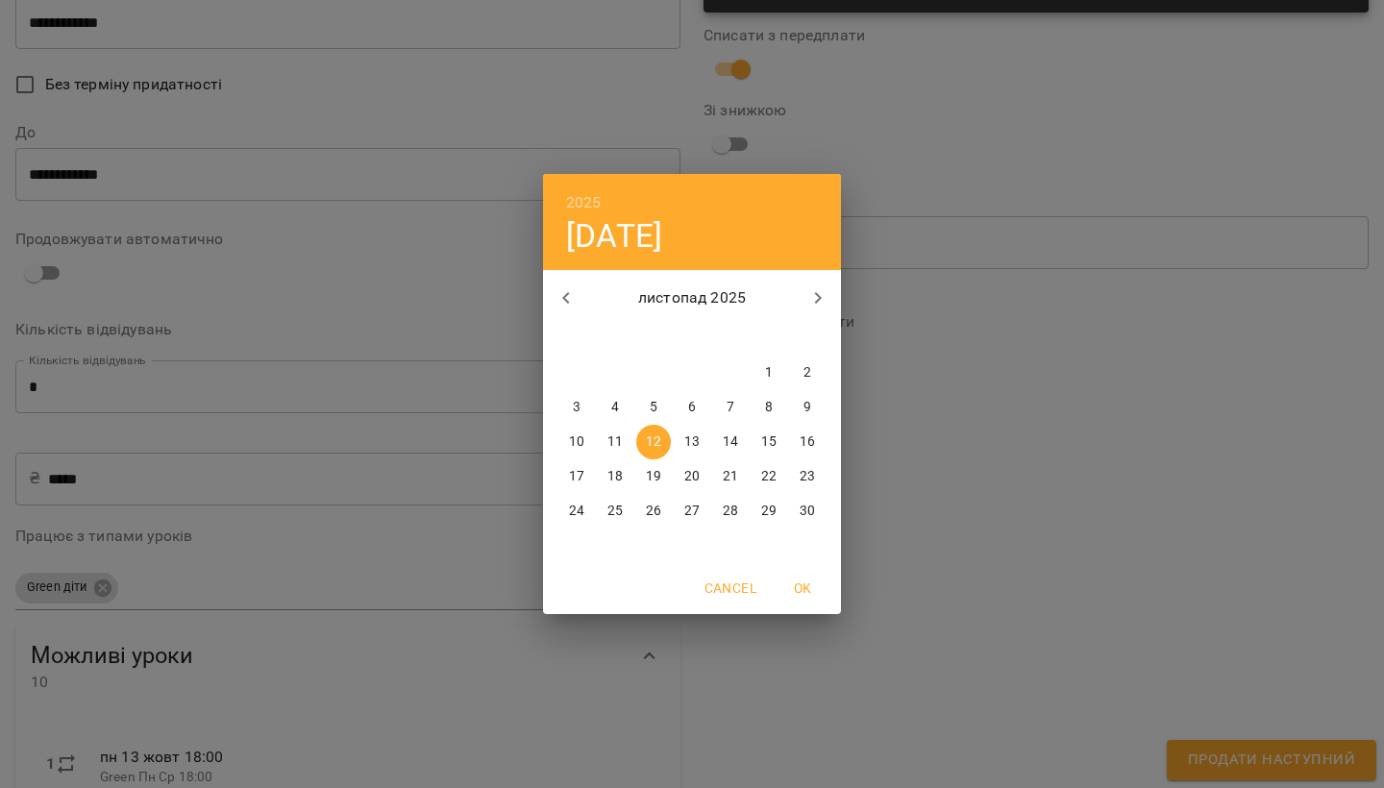
click at [854, 153] on div "2025 ср, лист 12 листопад 2025 пн вт ср чт пт сб нд 27 28 29 30 31 1 2 3 4 5 6 …" at bounding box center [692, 394] width 1384 height 788
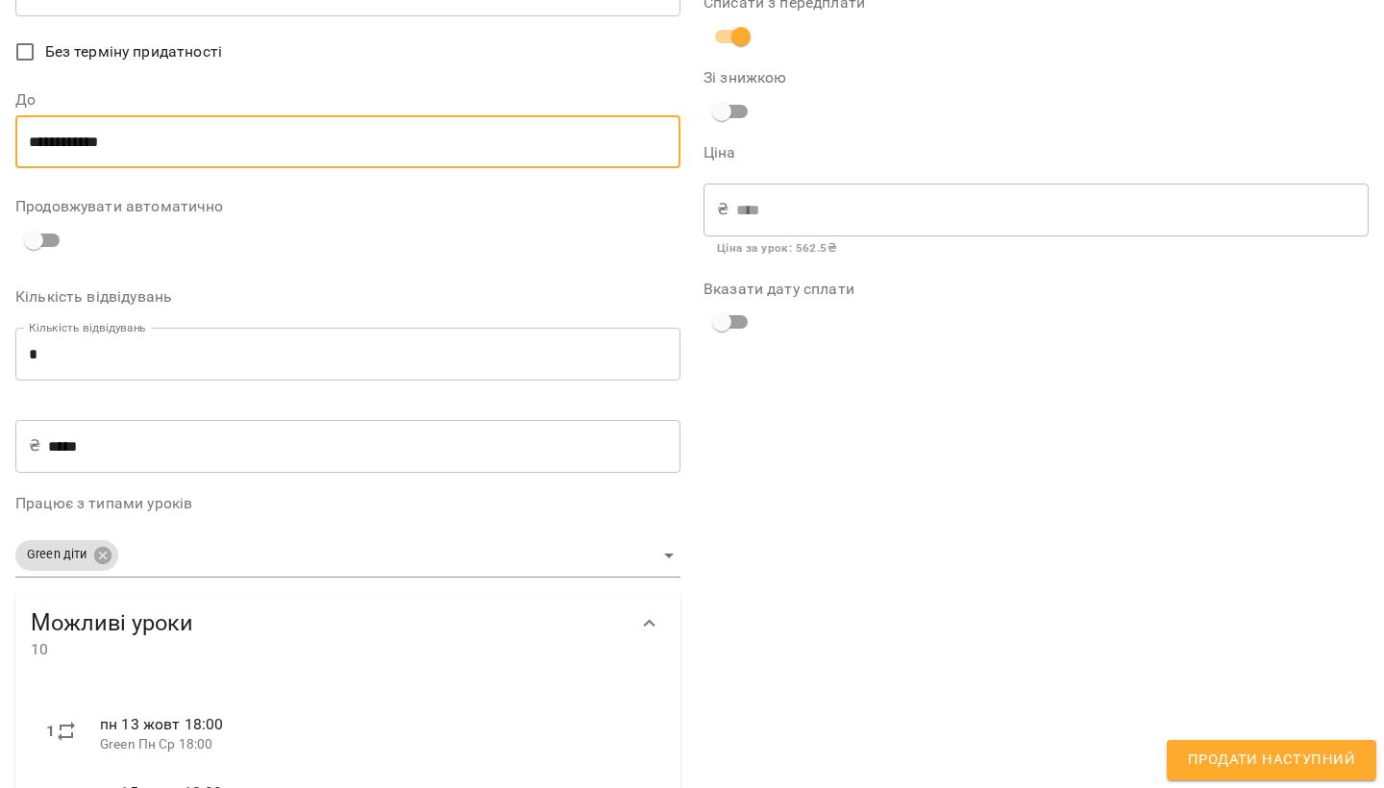
scroll to position [135, 0]
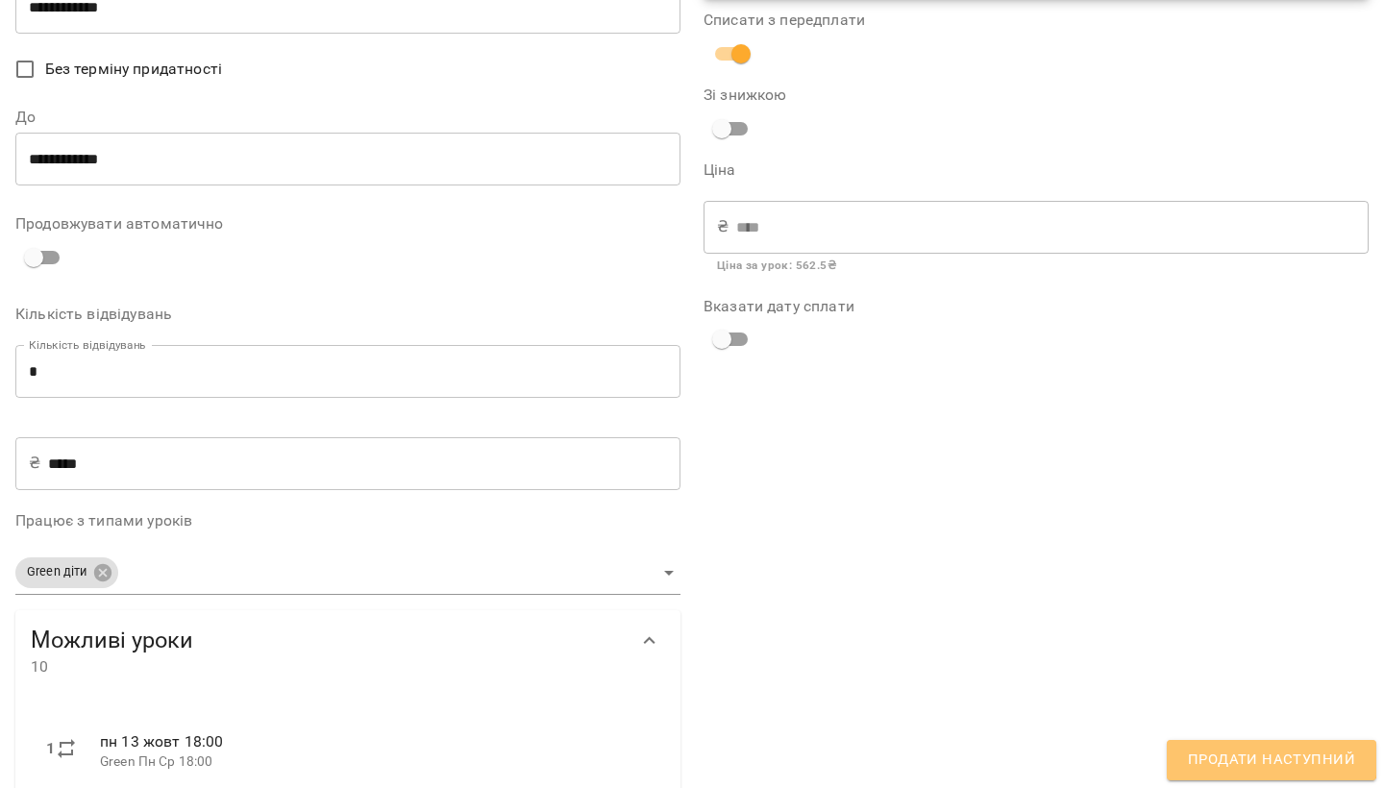
click at [1197, 749] on span "Продати наступний" at bounding box center [1271, 760] width 167 height 25
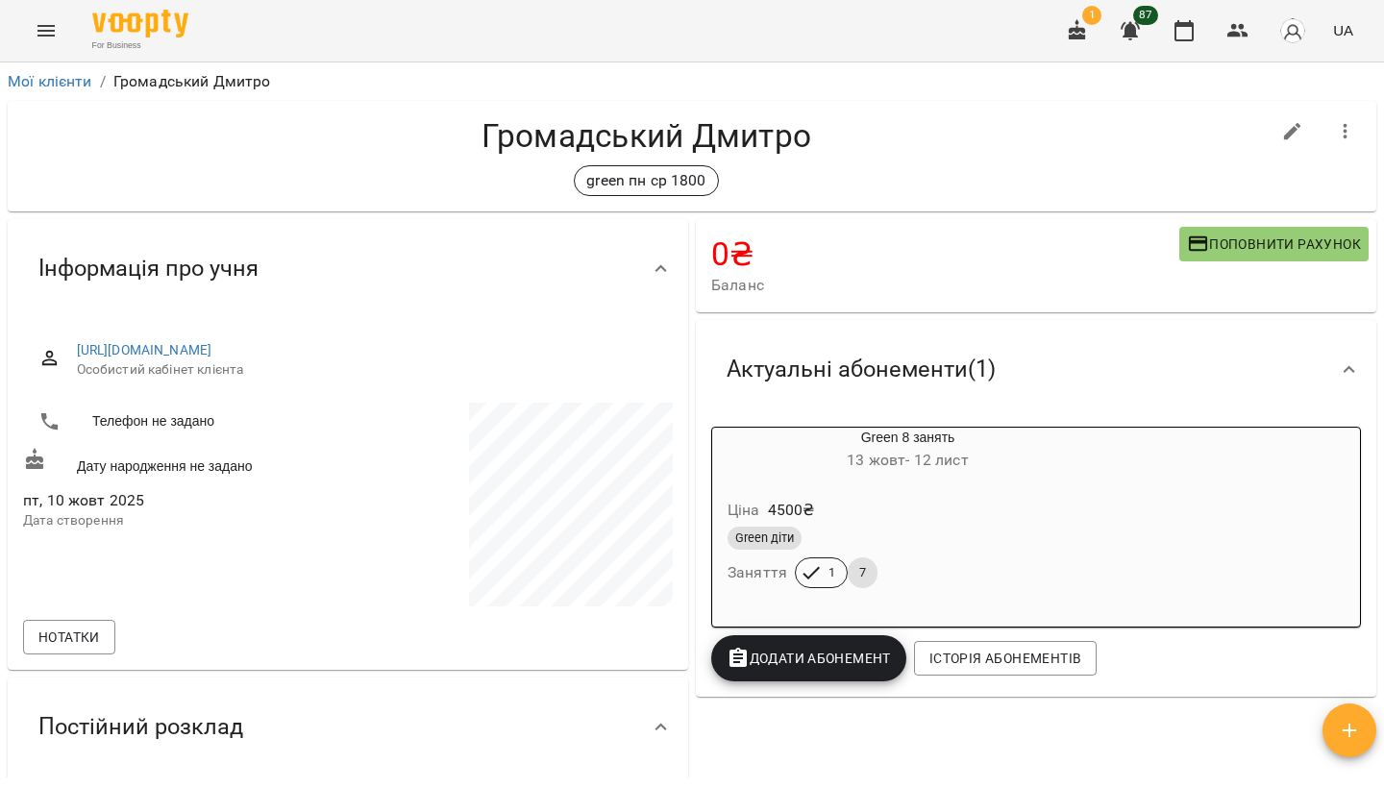
click at [1305, 125] on button "button" at bounding box center [1293, 132] width 46 height 46
select select "**"
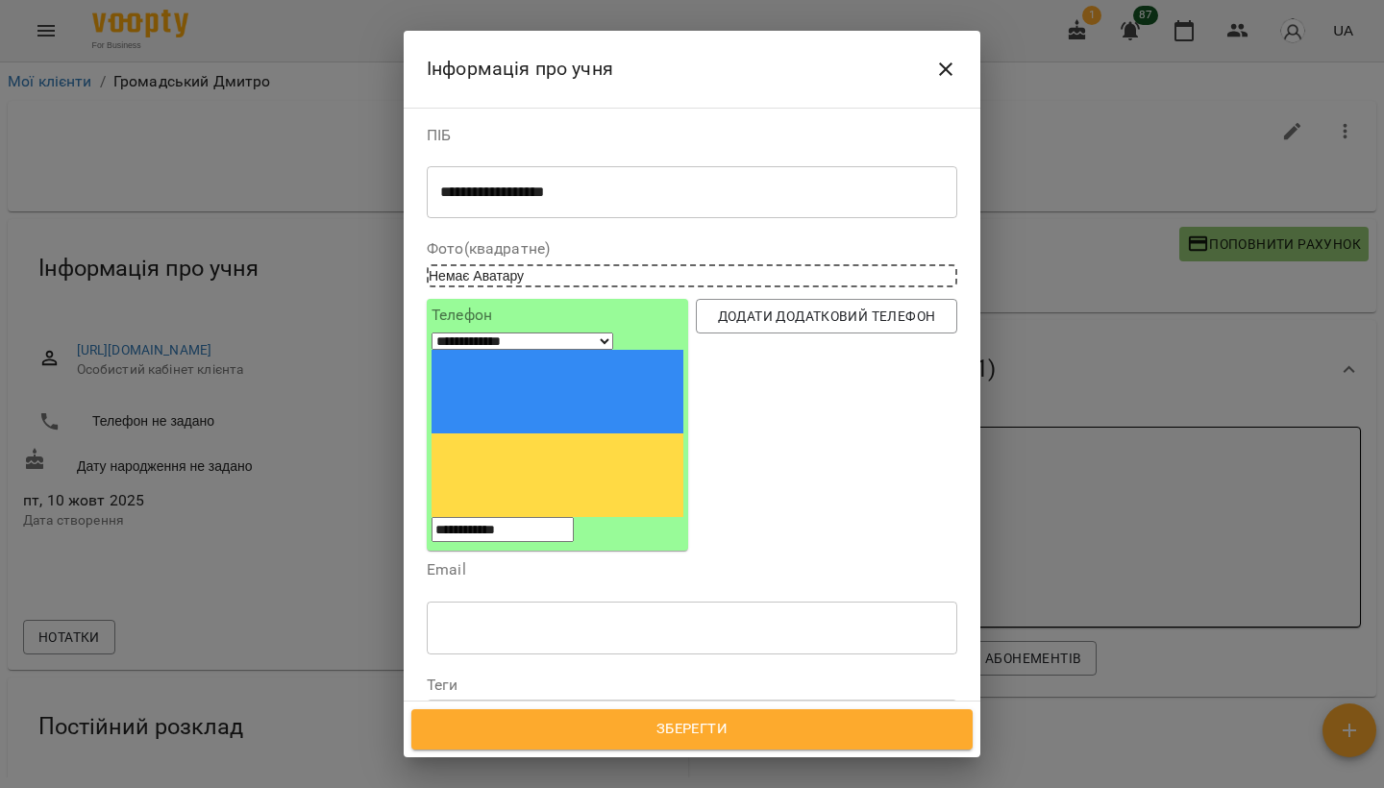
scroll to position [91, 0]
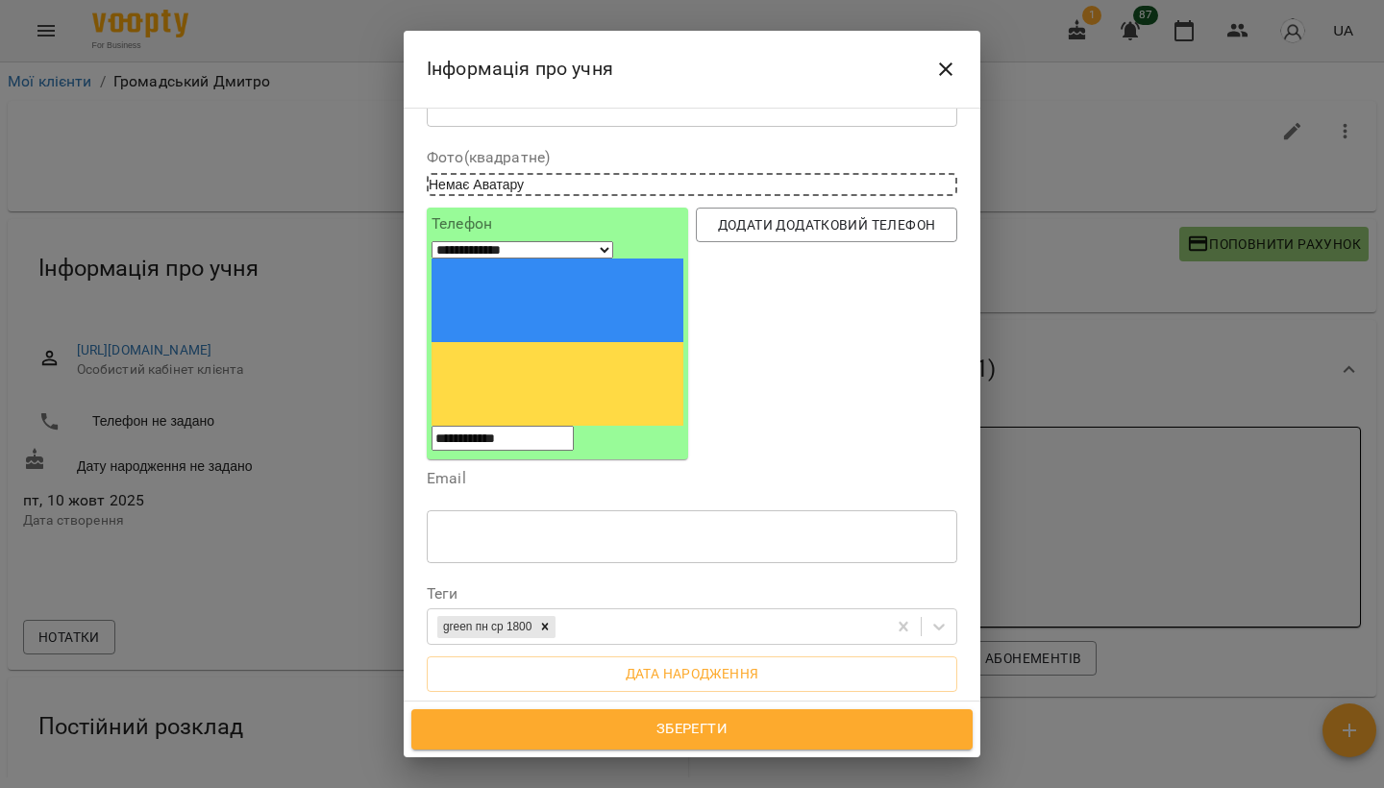
type input "**********"
click at [565, 696] on div "Нотатка * ​" at bounding box center [692, 753] width 538 height 114
click at [566, 741] on div "* ​" at bounding box center [692, 767] width 531 height 53
type textarea "**********"
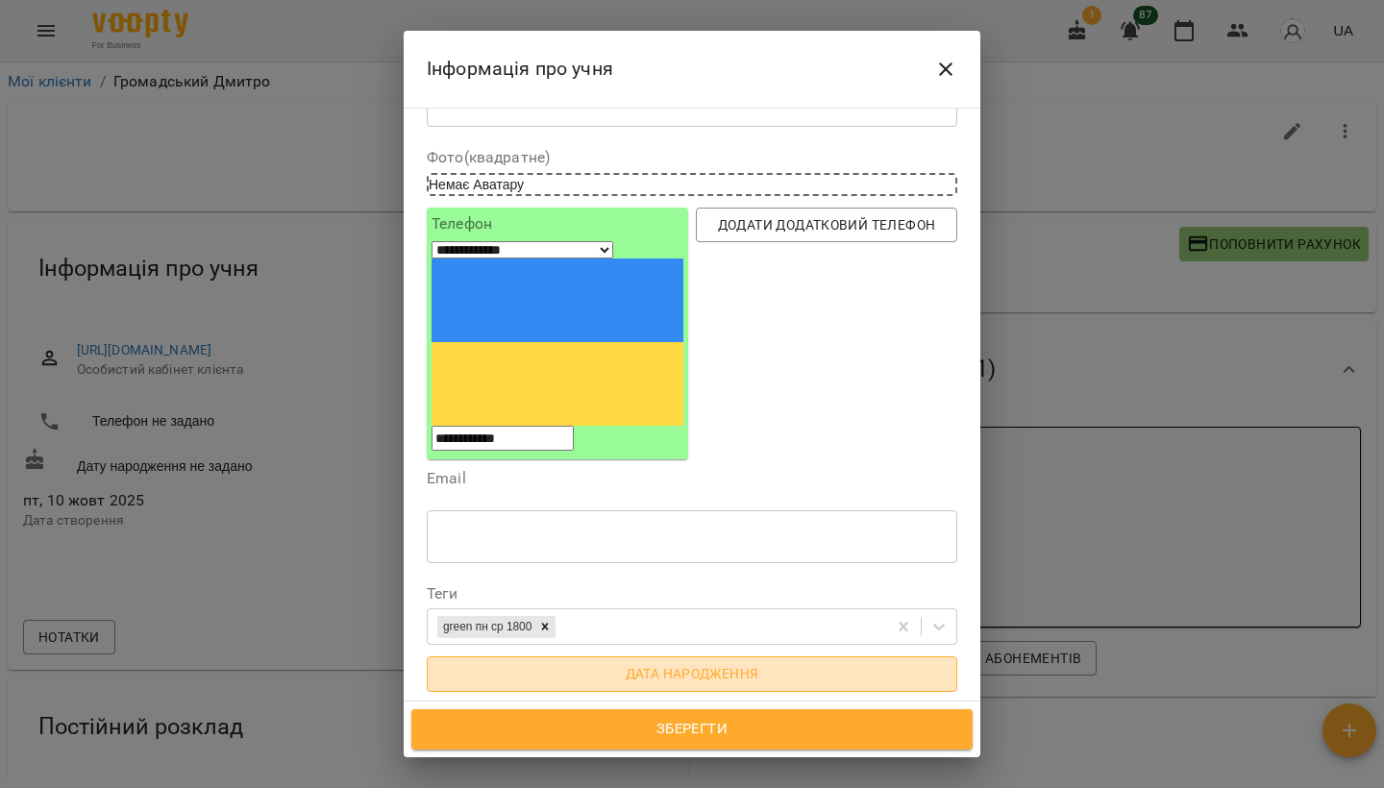
click at [640, 662] on span "Дата народження" at bounding box center [692, 673] width 500 height 23
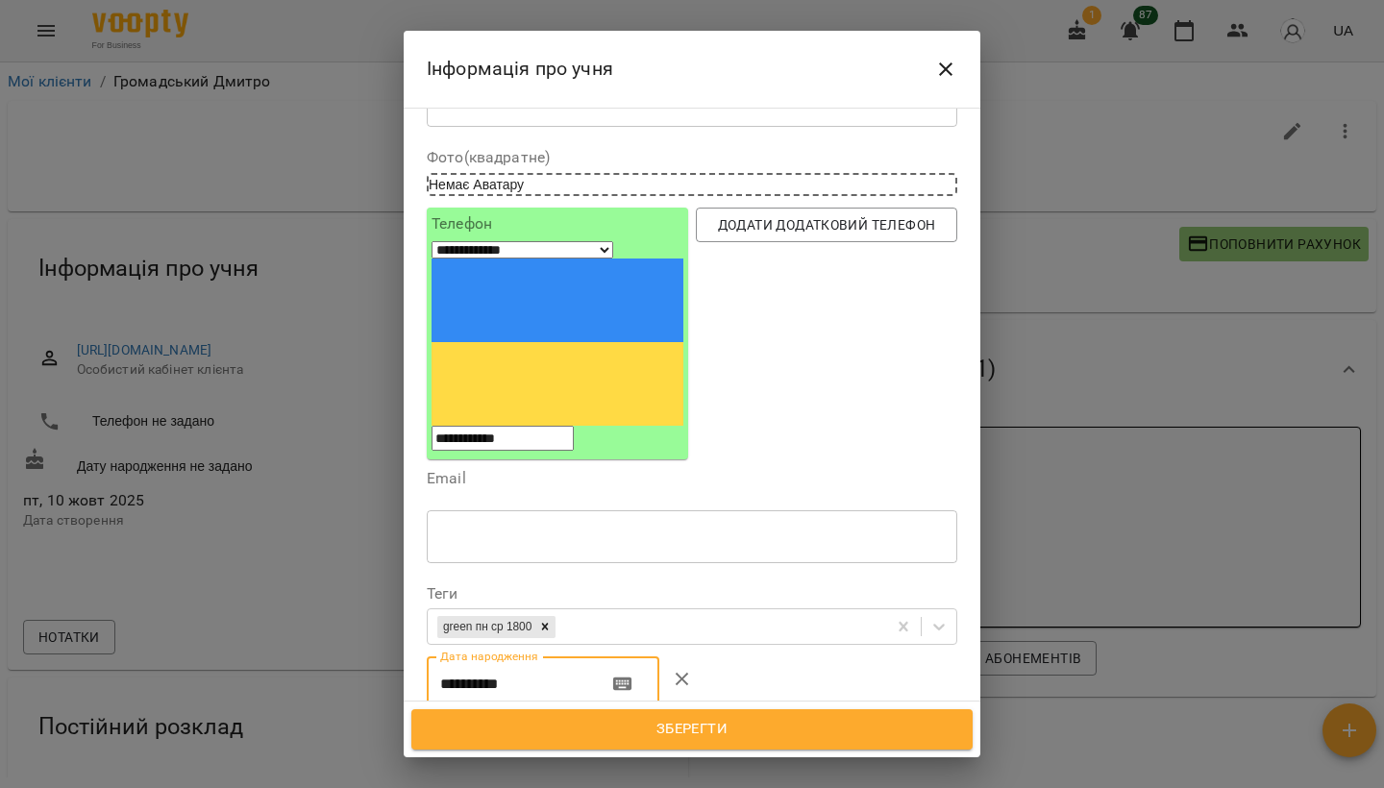
drag, startPoint x: 555, startPoint y: 511, endPoint x: 357, endPoint y: 513, distance: 198.1
click at [561, 657] on input "**********" at bounding box center [509, 684] width 165 height 54
type input "**********"
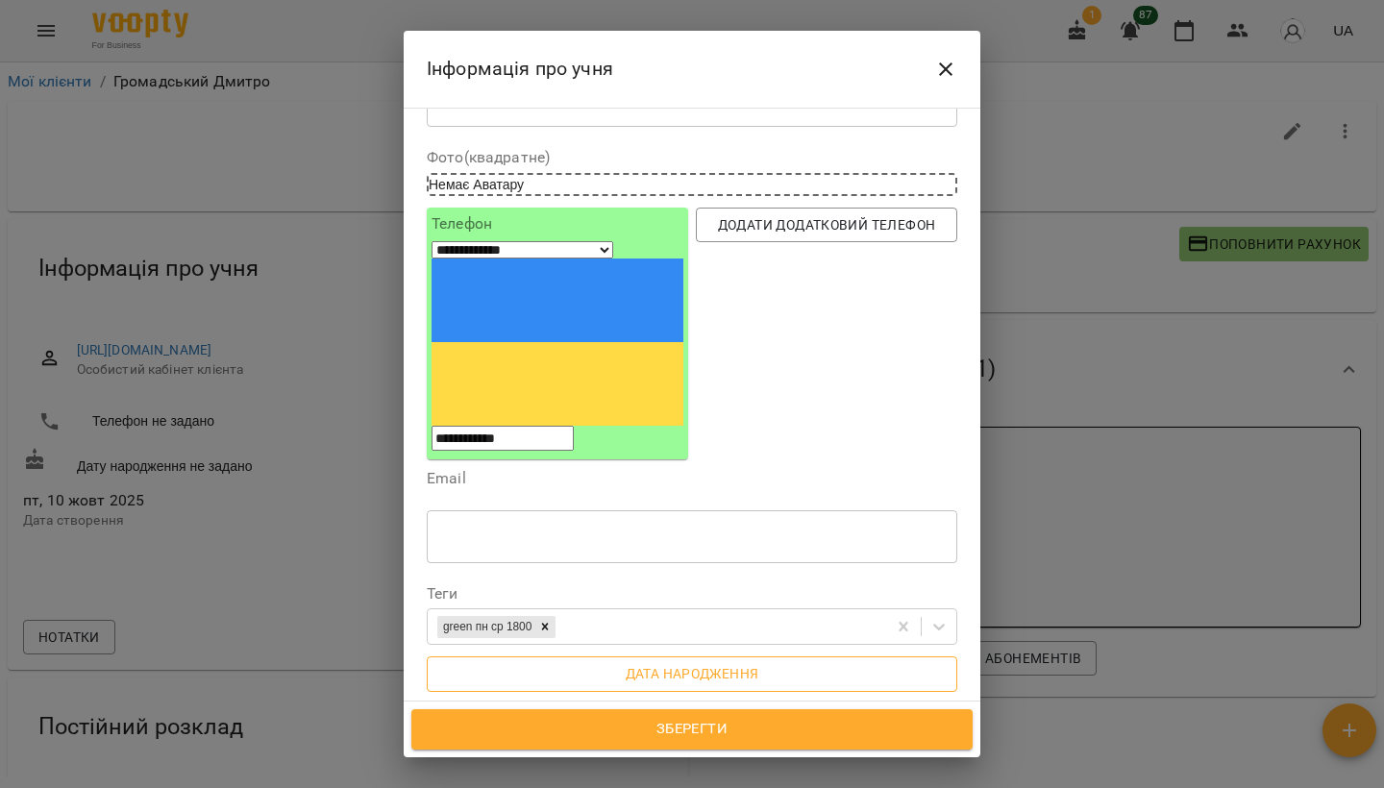
click at [638, 662] on span "Дата народження" at bounding box center [692, 673] width 500 height 23
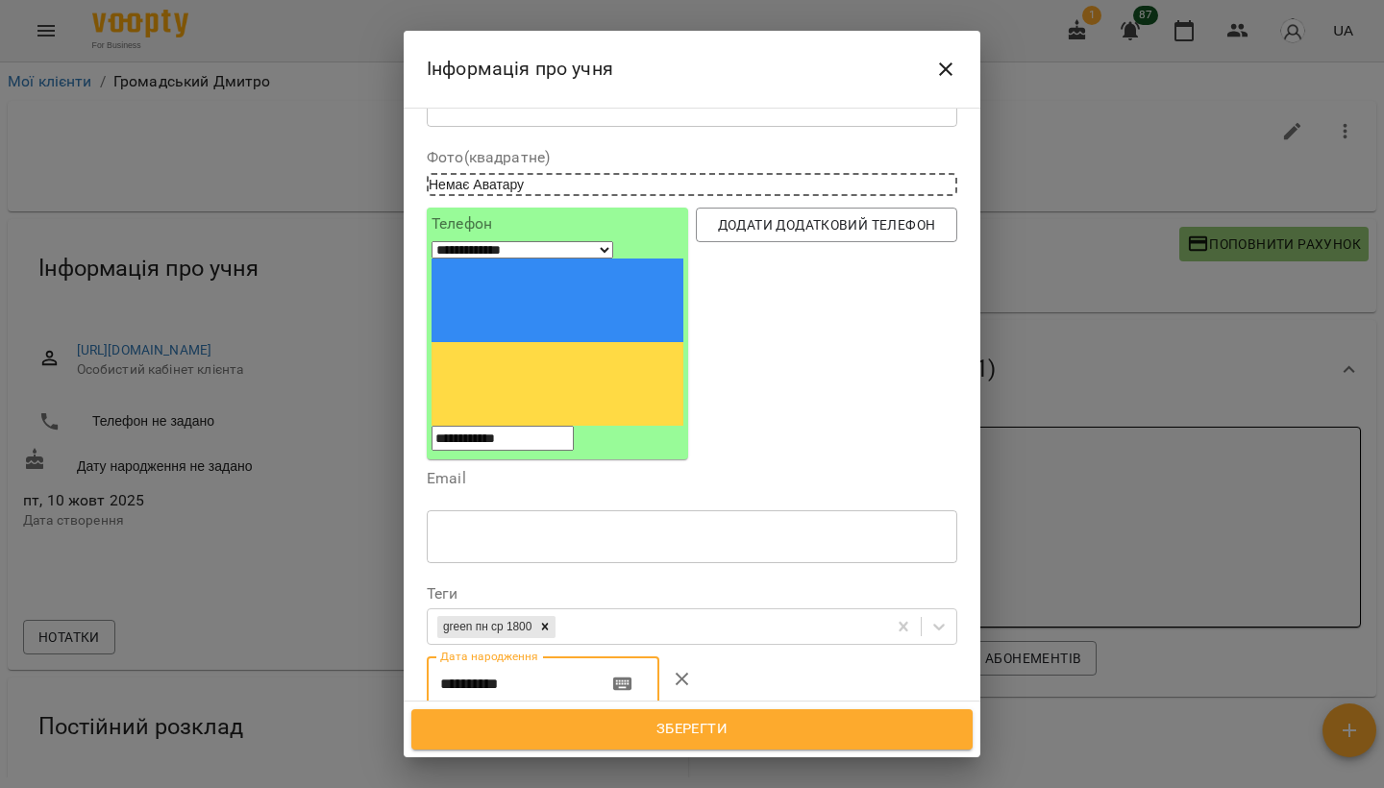
drag, startPoint x: 598, startPoint y: 515, endPoint x: 433, endPoint y: 519, distance: 165.4
type input "**********"
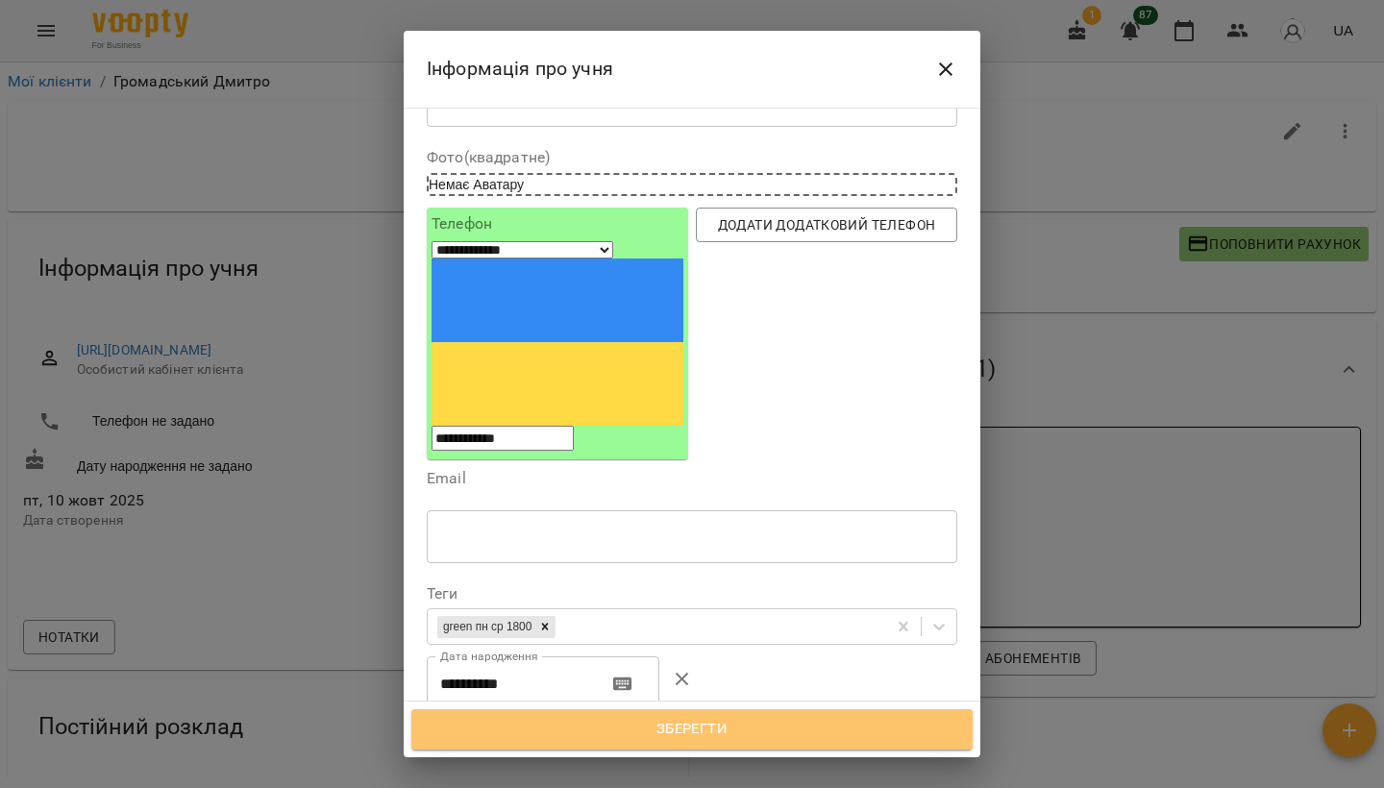
click at [612, 735] on span "Зберегти" at bounding box center [692, 729] width 519 height 25
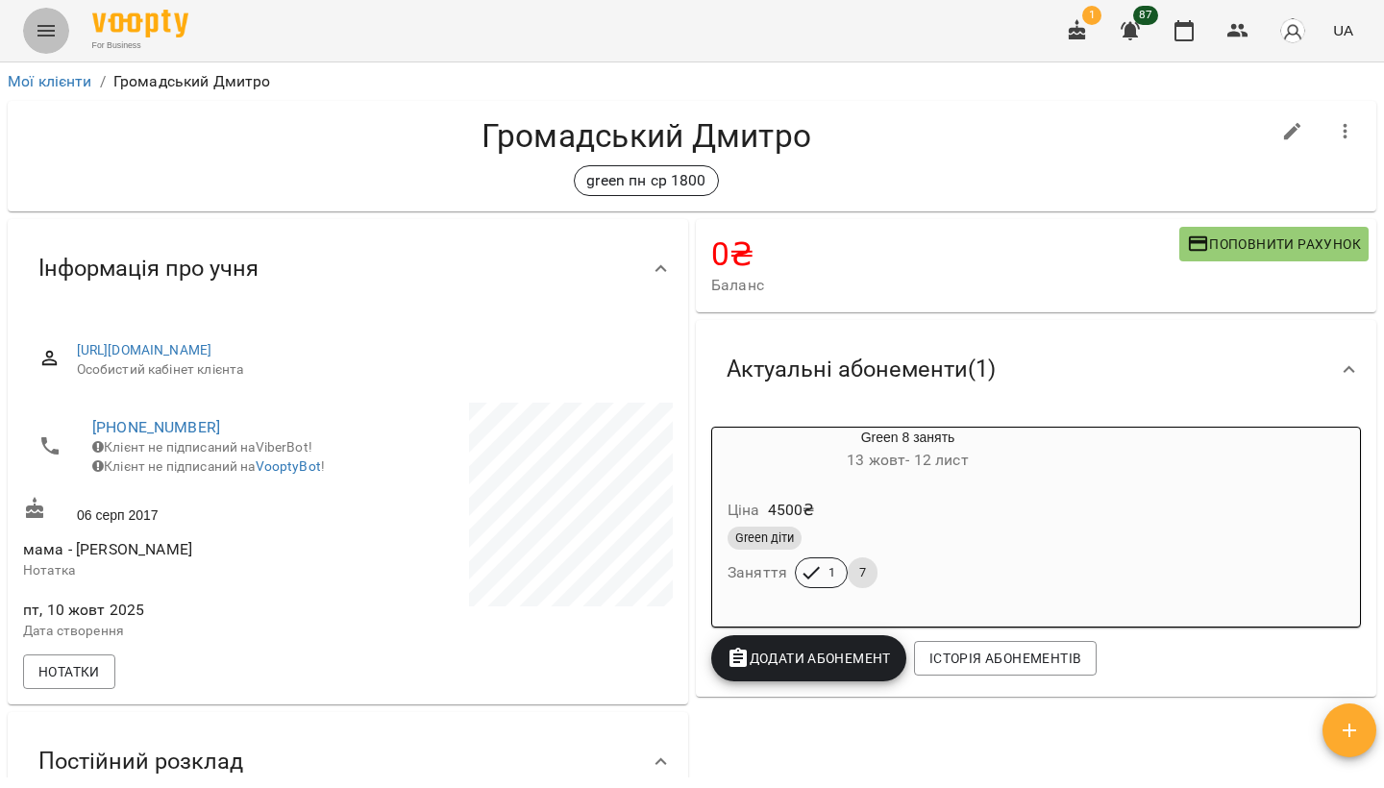
click at [50, 31] on icon "Menu" at bounding box center [45, 31] width 17 height 12
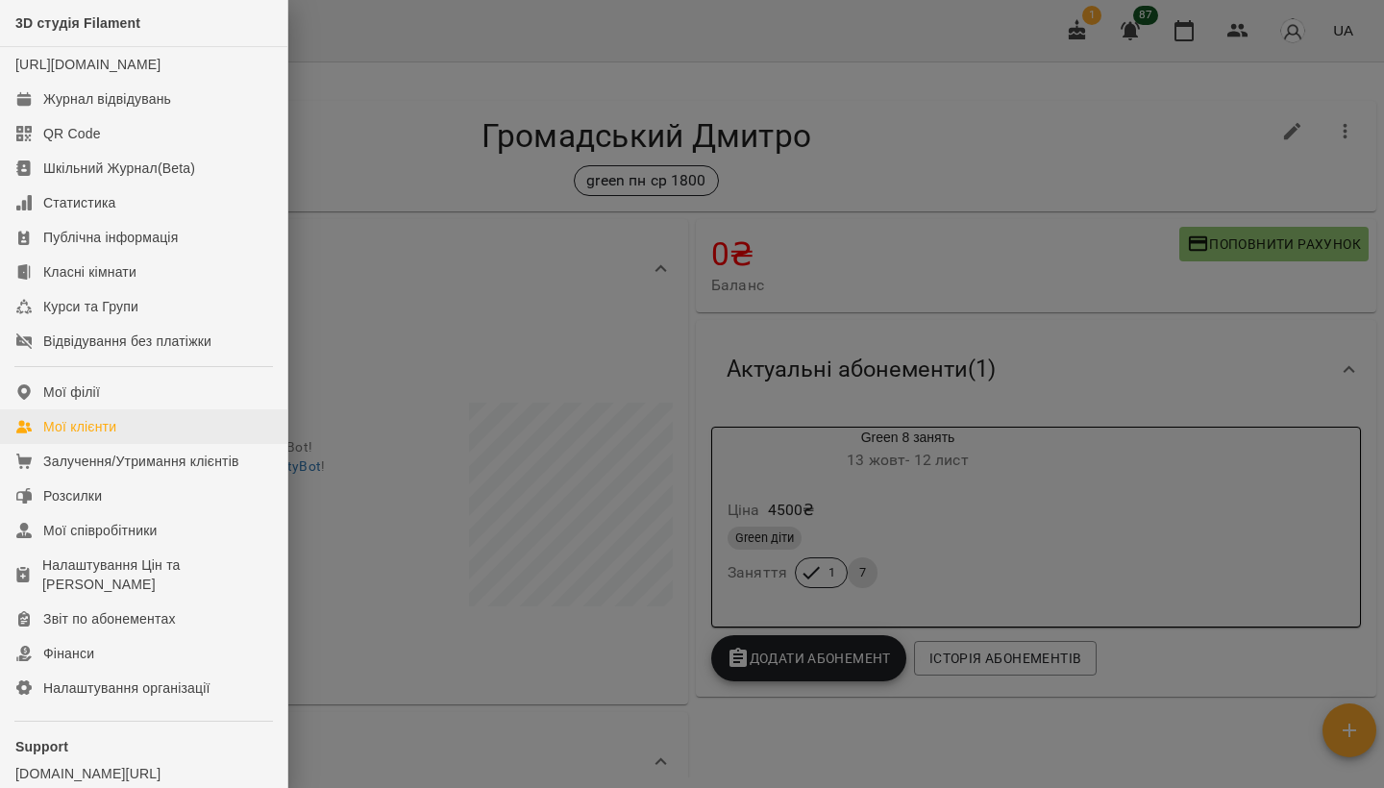
click at [88, 433] on link "Мої клієнти" at bounding box center [143, 427] width 287 height 35
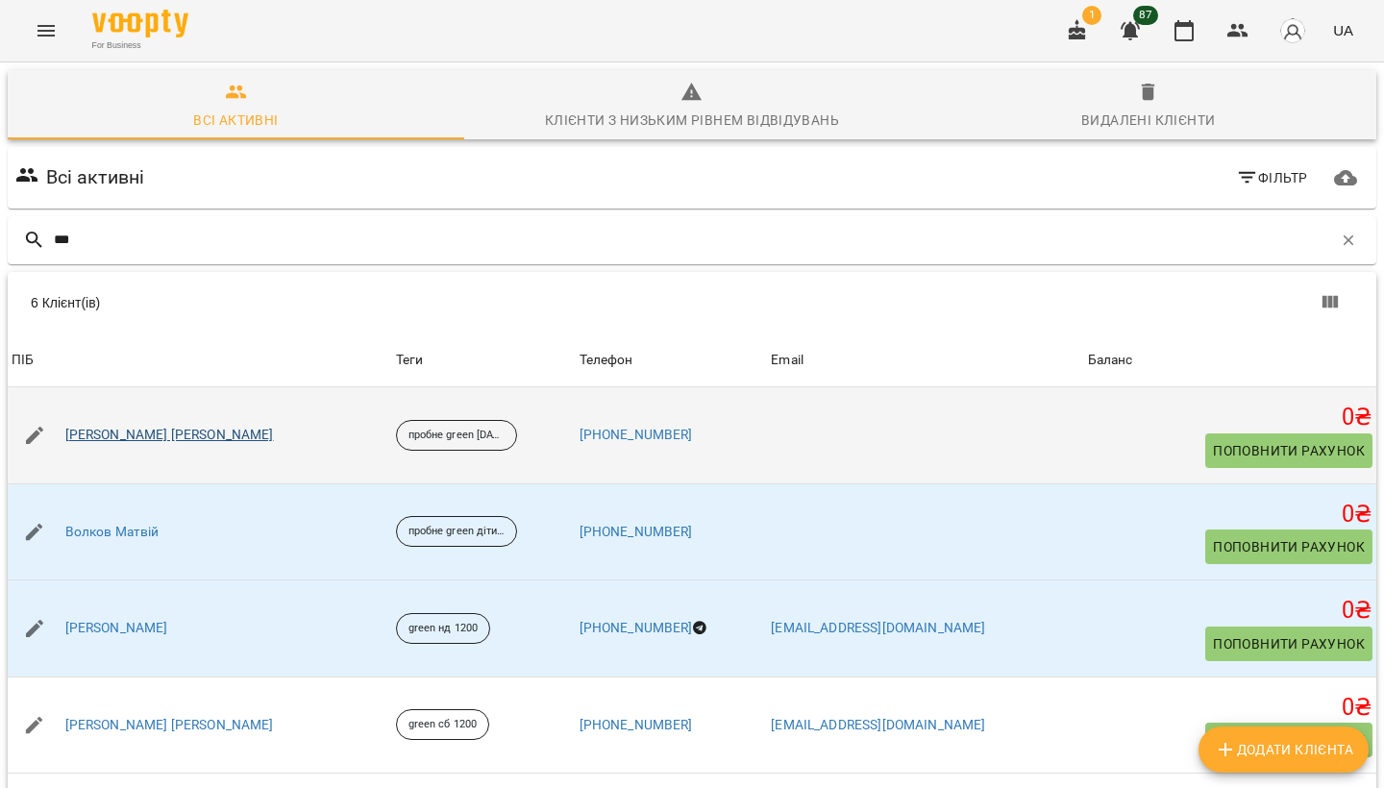
type input "***"
click at [162, 426] on link "[PERSON_NAME] [PERSON_NAME]" at bounding box center [169, 435] width 209 height 19
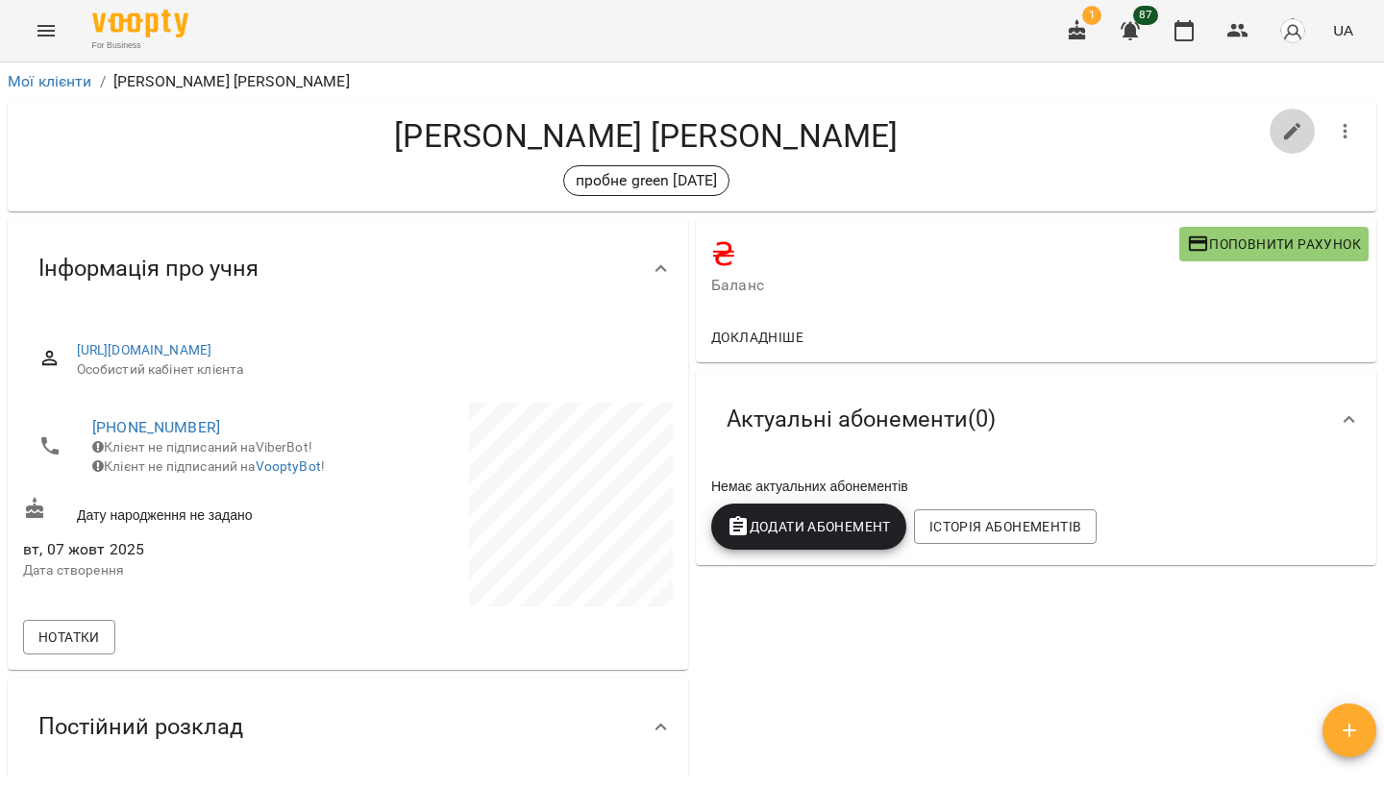
click at [1296, 129] on icon "button" at bounding box center [1292, 131] width 17 height 17
select select "**"
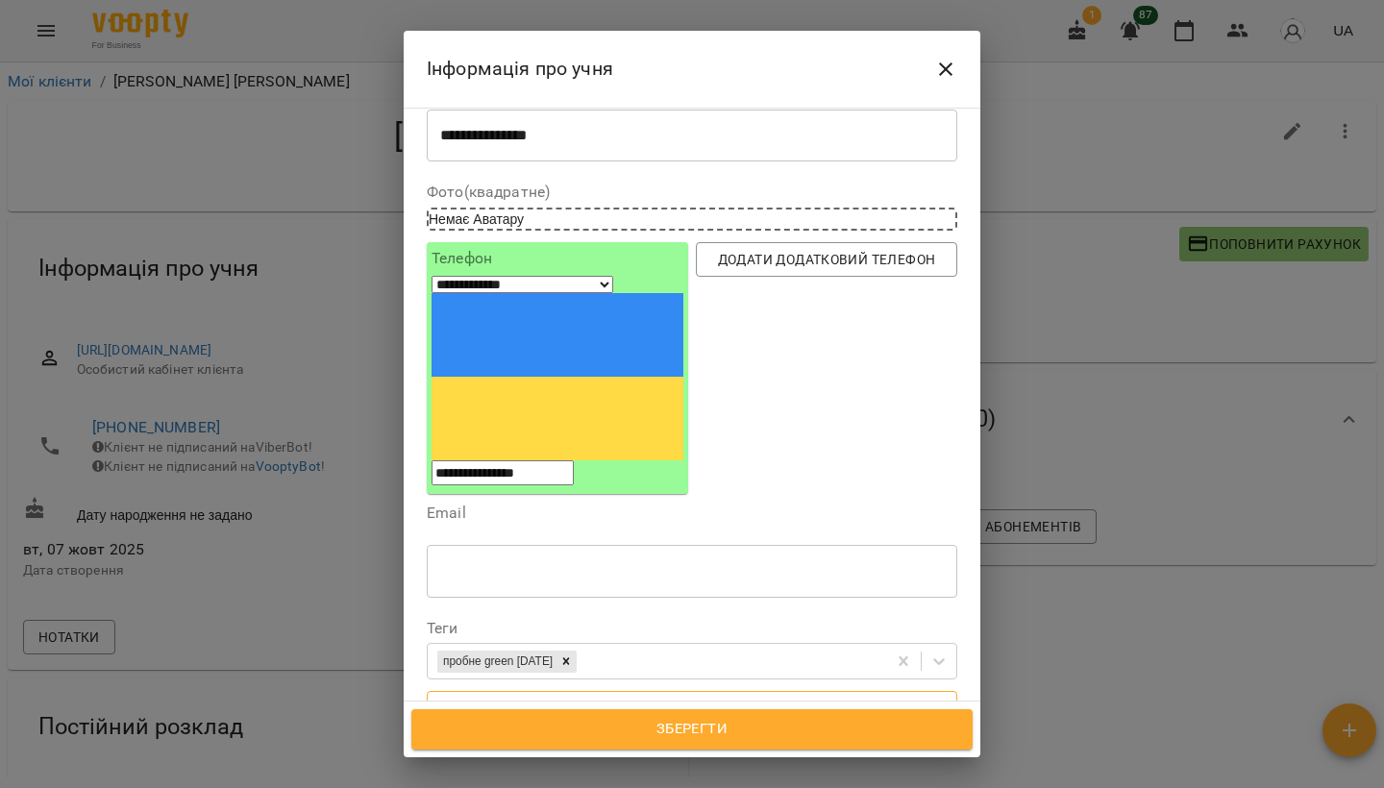
scroll to position [213, 0]
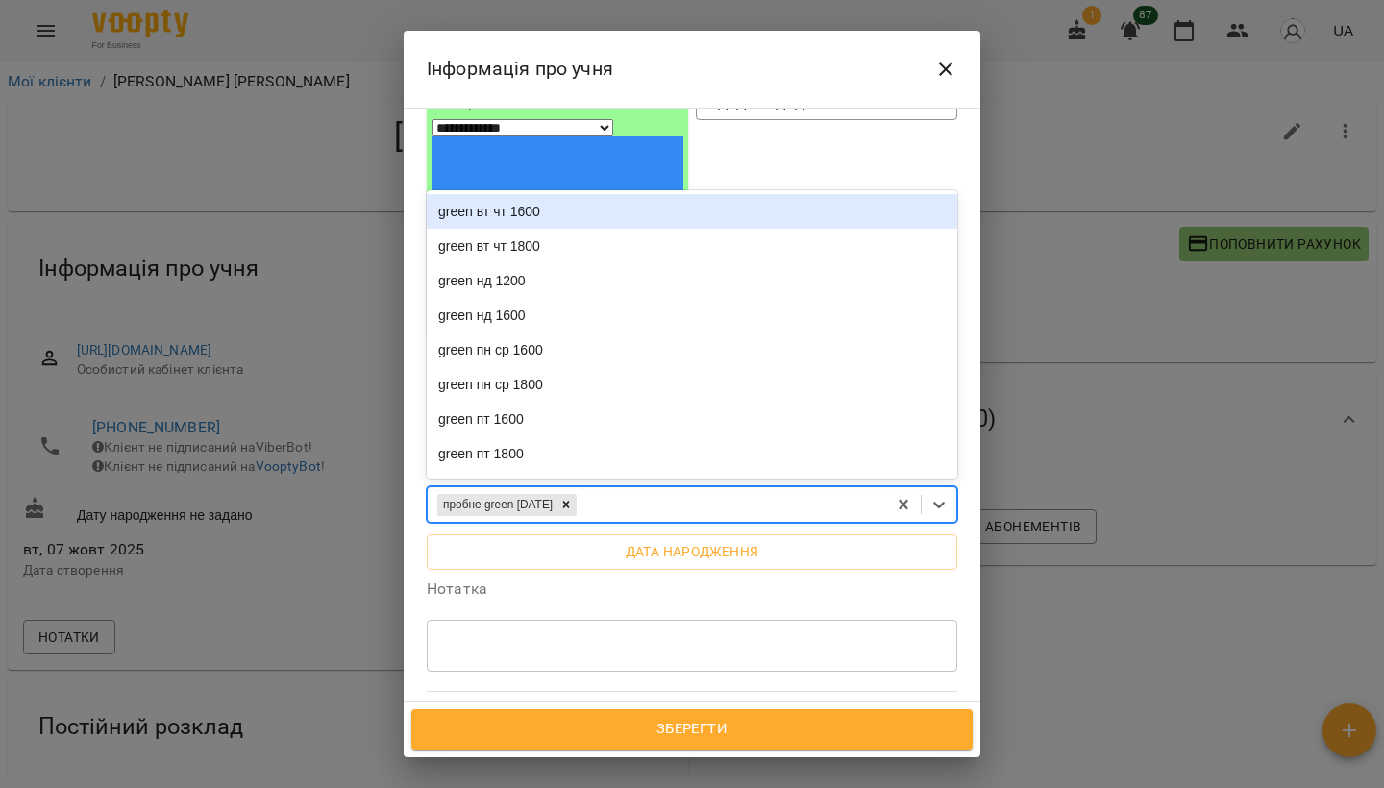
click at [636, 489] on div "пробне green 11 10 1800" at bounding box center [657, 505] width 459 height 32
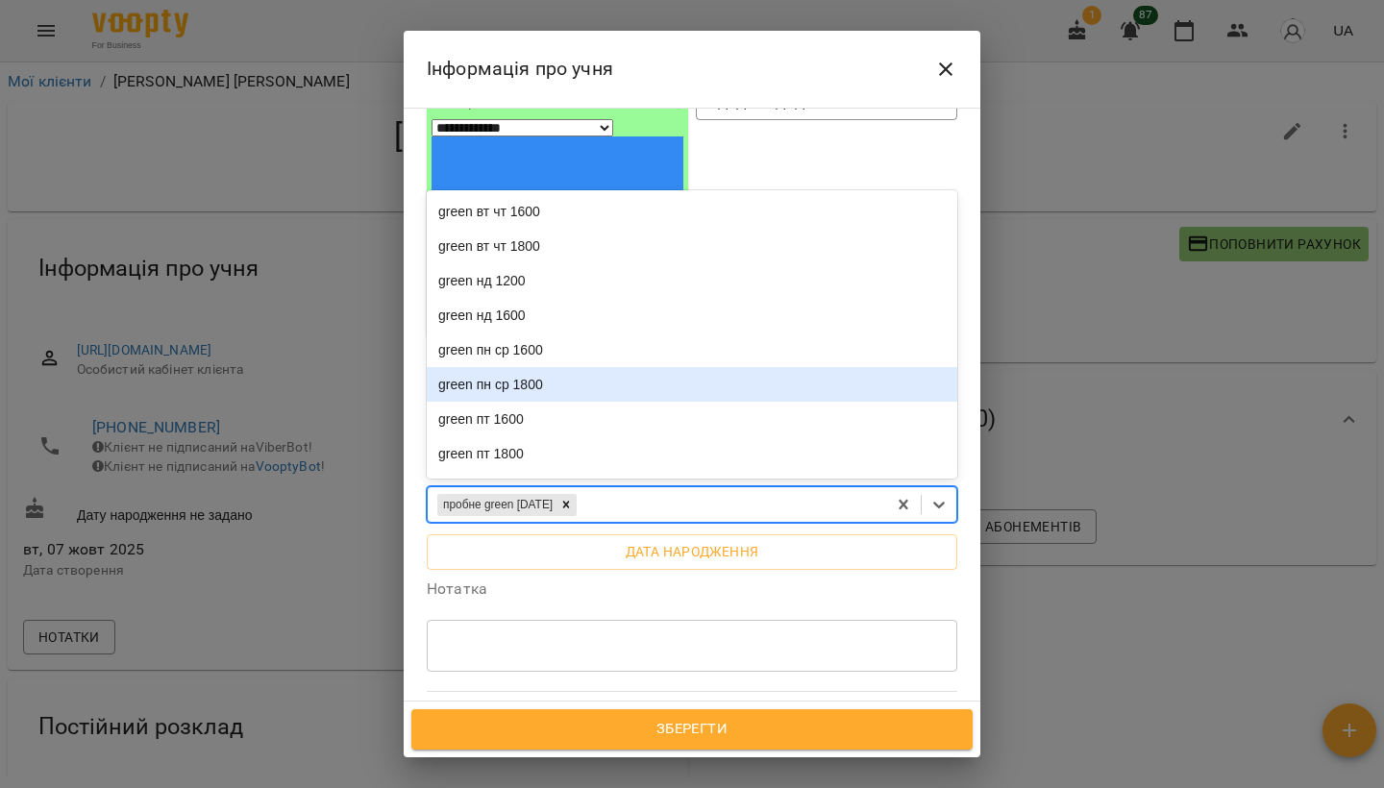
click at [555, 367] on div "green пн ср 1800" at bounding box center [692, 384] width 531 height 35
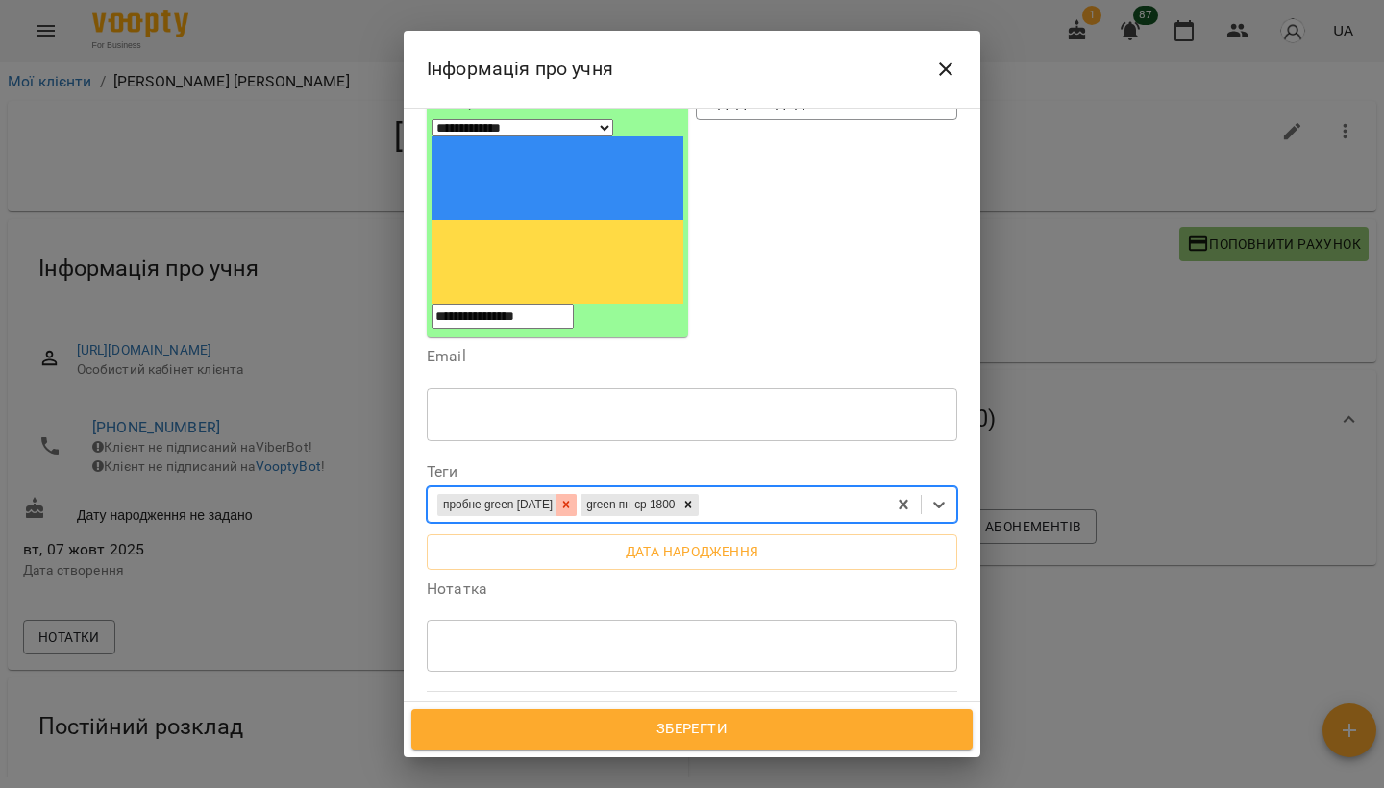
click at [573, 498] on icon at bounding box center [566, 504] width 13 height 13
click at [635, 540] on span "Дата народження" at bounding box center [692, 551] width 500 height 23
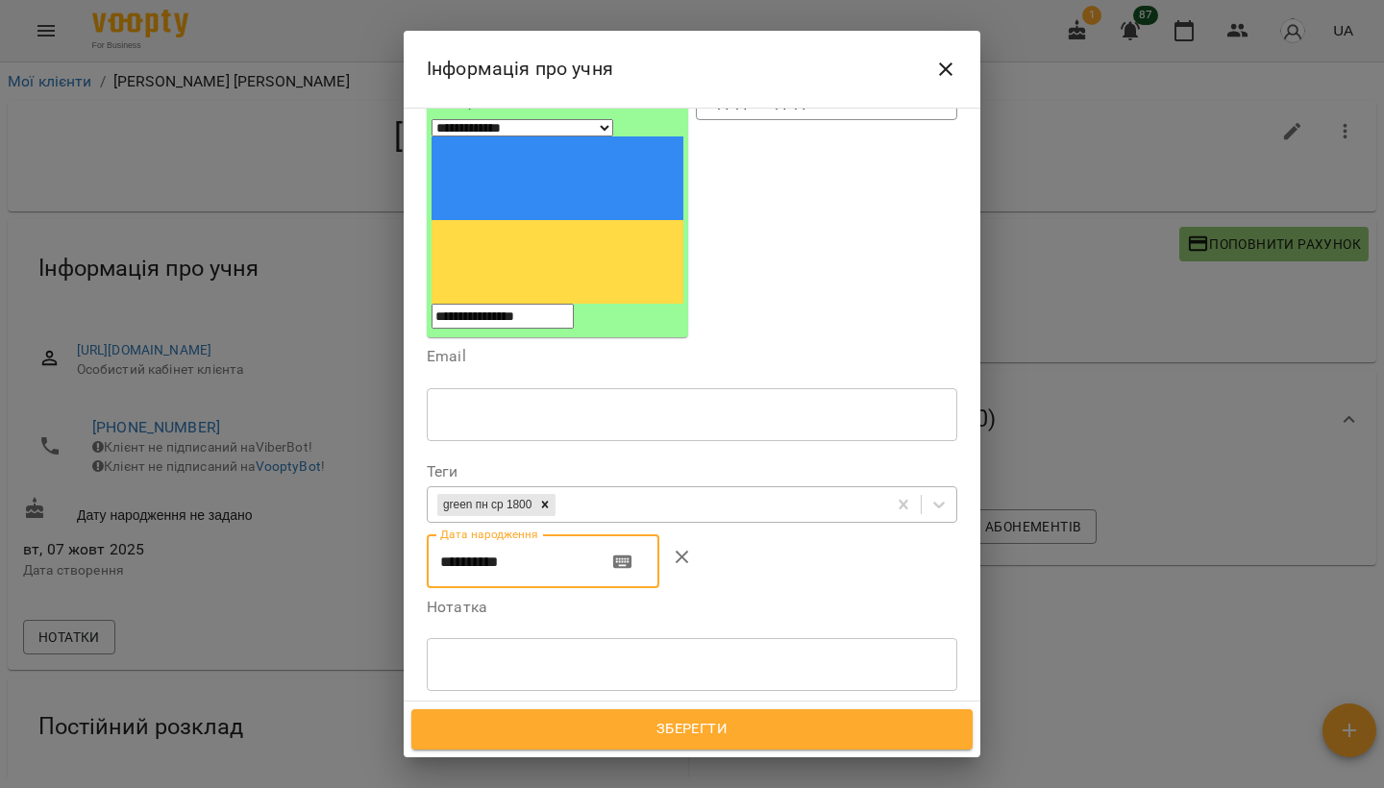
click at [562, 535] on input "**********" at bounding box center [509, 562] width 165 height 54
type input "**********"
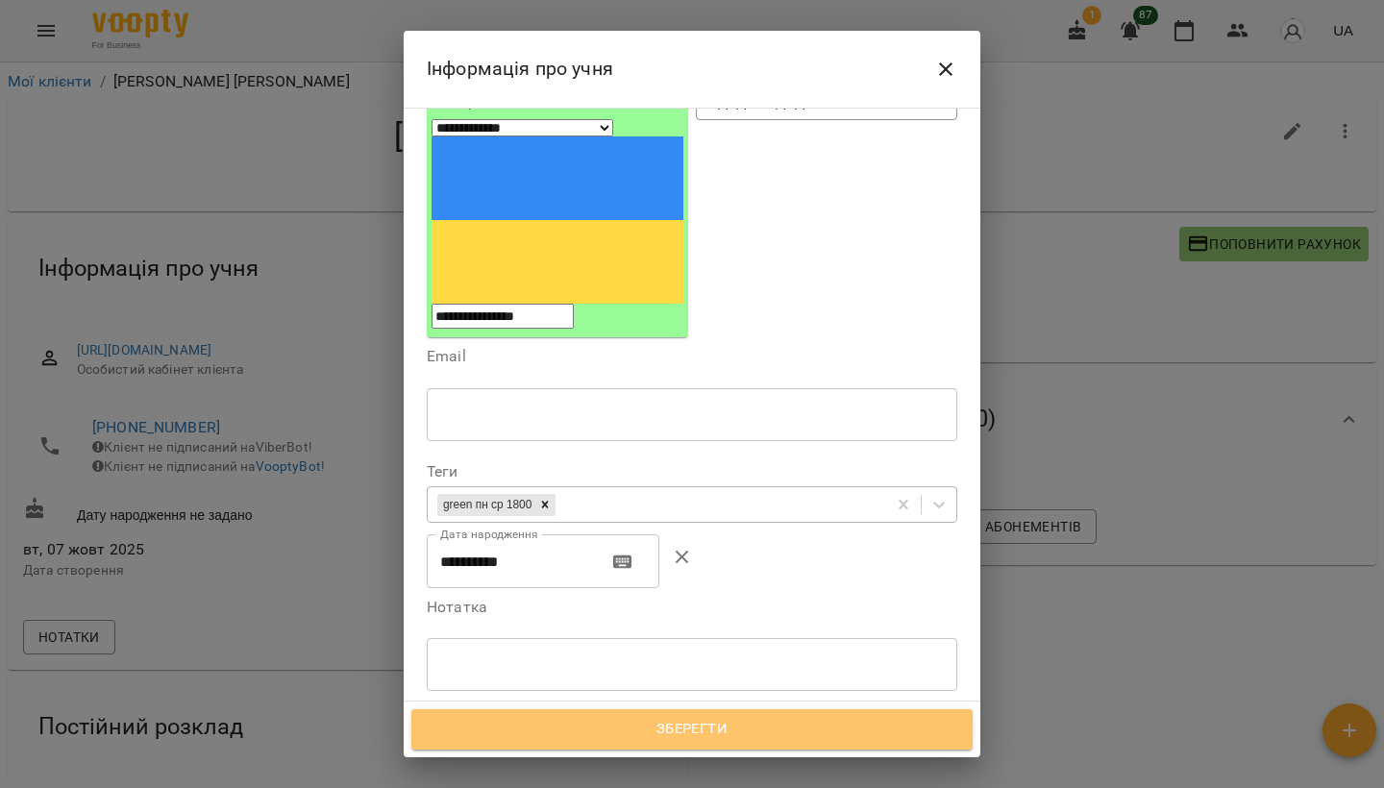
click at [672, 734] on span "Зберегти" at bounding box center [692, 729] width 519 height 25
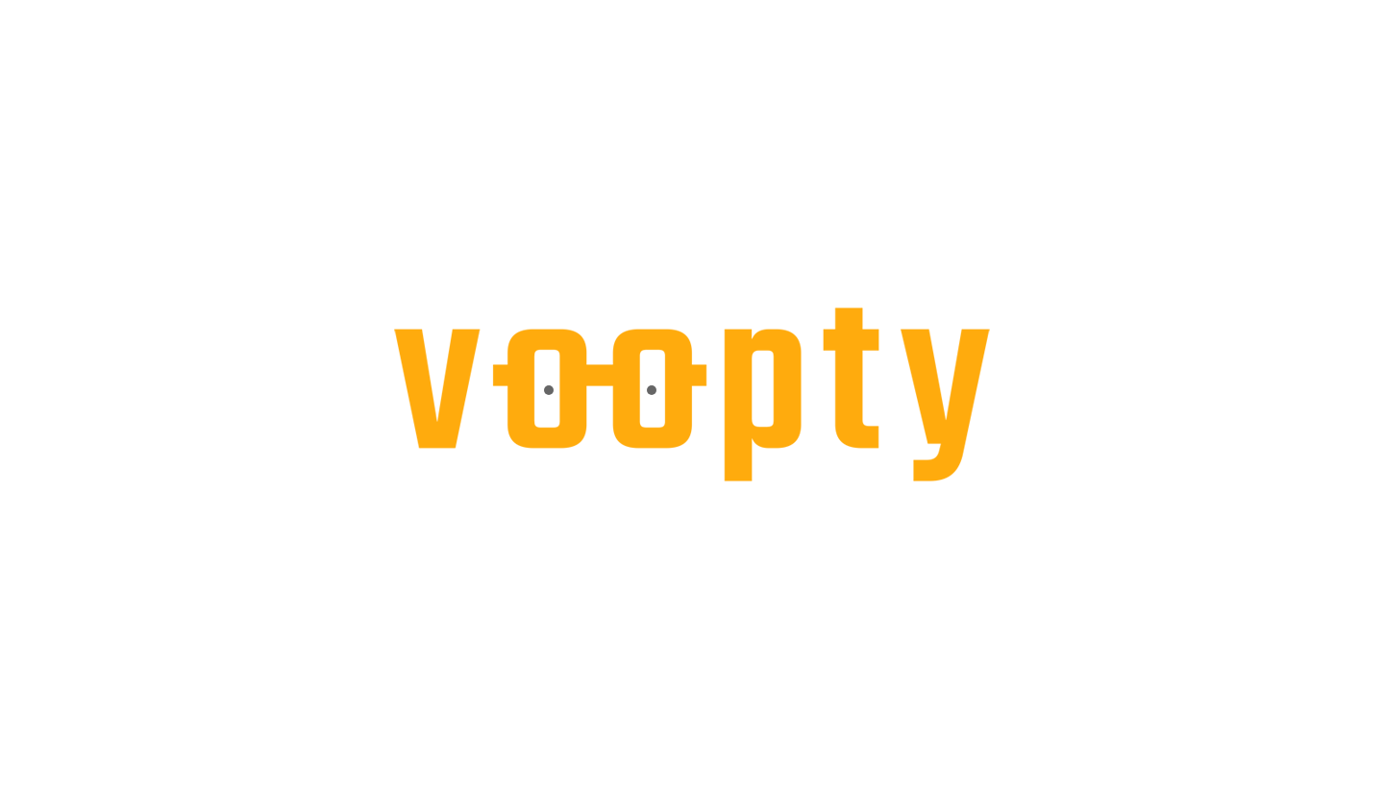
click at [1286, 0] on div at bounding box center [692, 0] width 1384 height 0
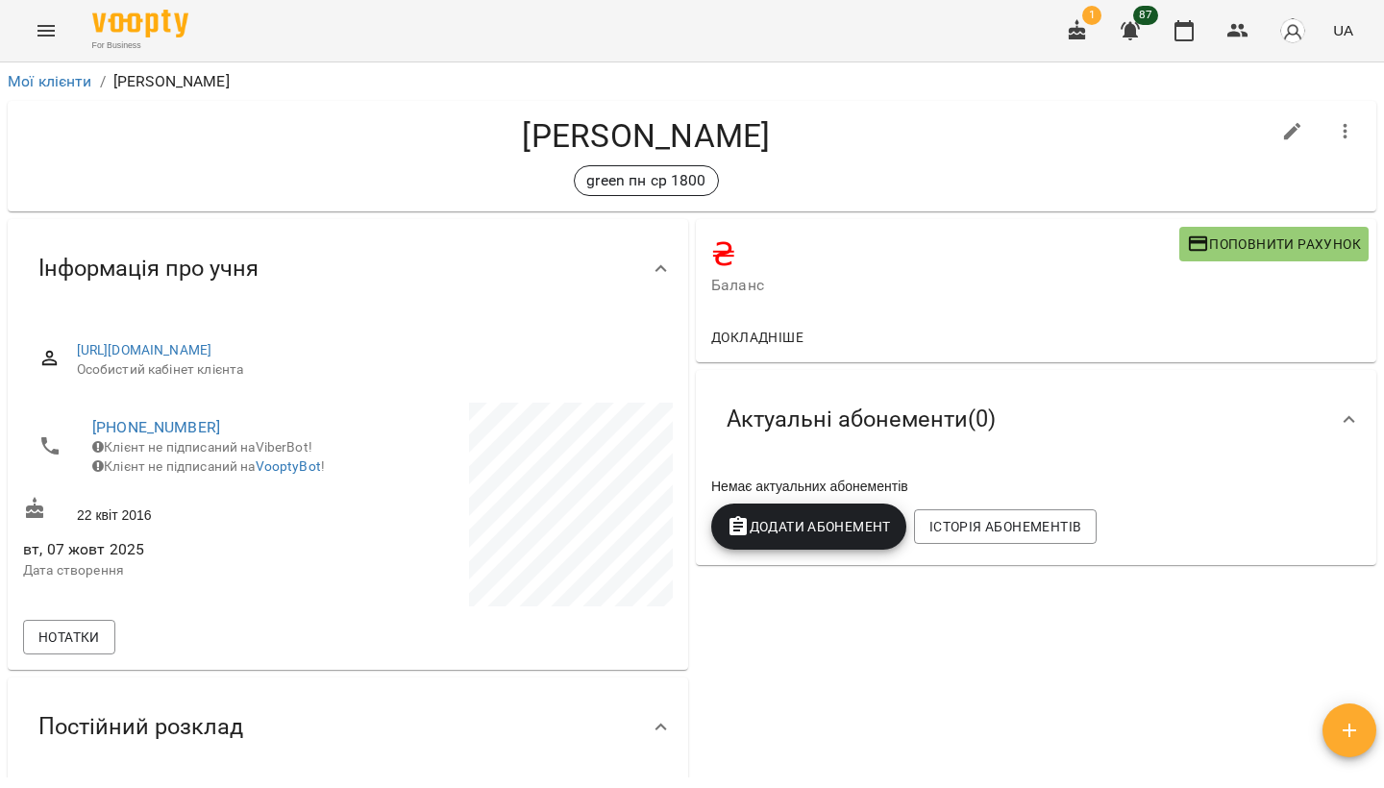
click at [1290, 132] on icon "button" at bounding box center [1292, 131] width 17 height 17
select select "**"
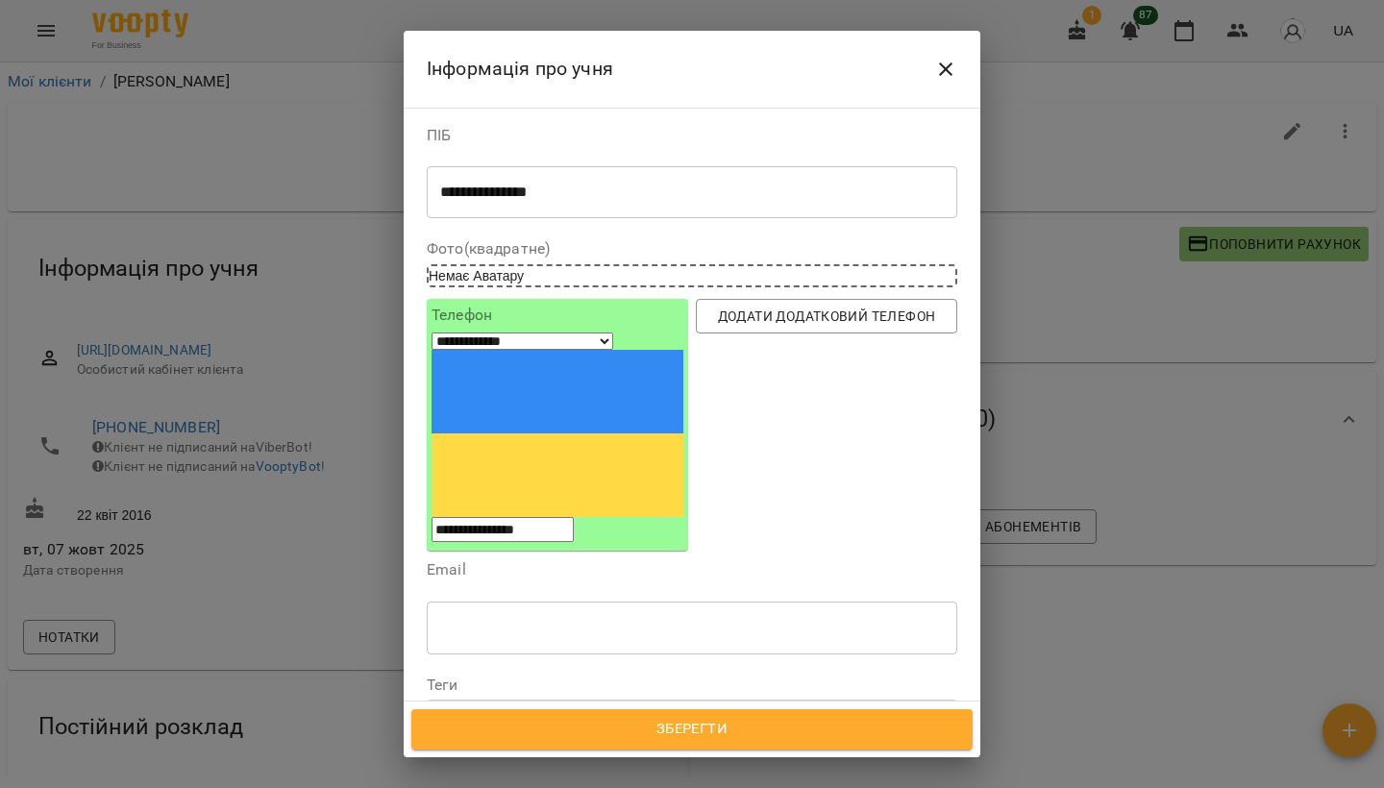
scroll to position [85, 0]
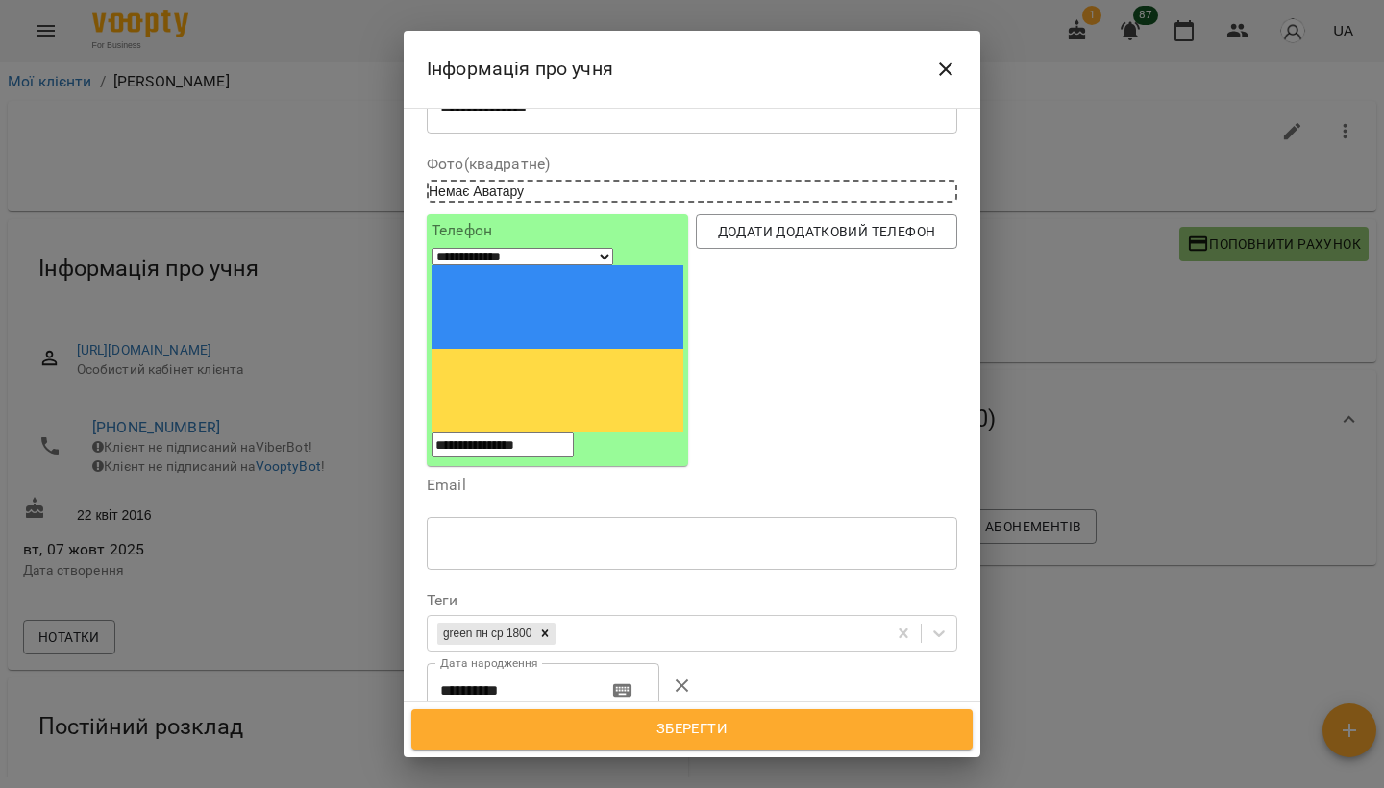
click at [489, 785] on textarea at bounding box center [692, 793] width 504 height 17
type textarea "**********"
click at [536, 729] on span "Зберегти" at bounding box center [692, 729] width 519 height 25
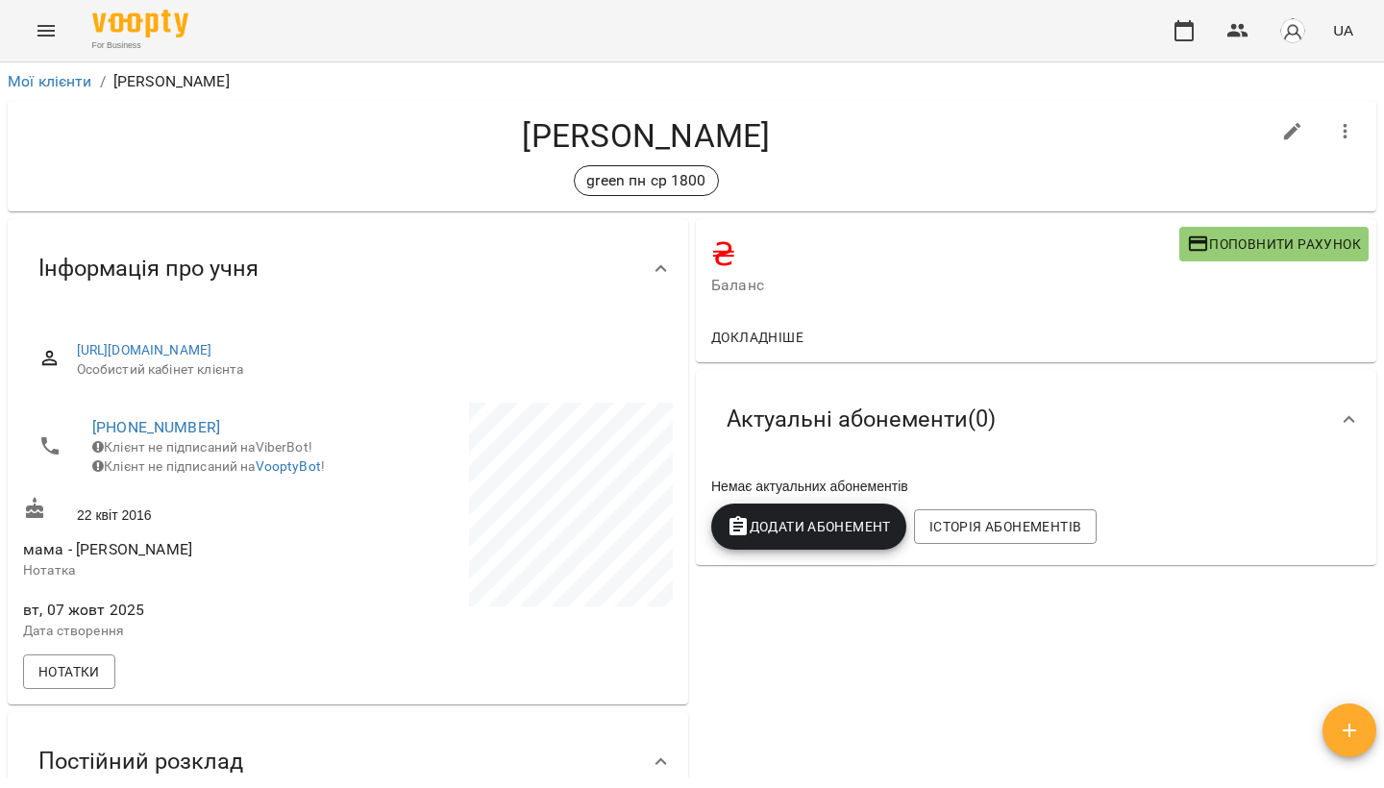
click at [1259, 249] on span "Поповнити рахунок" at bounding box center [1274, 244] width 174 height 23
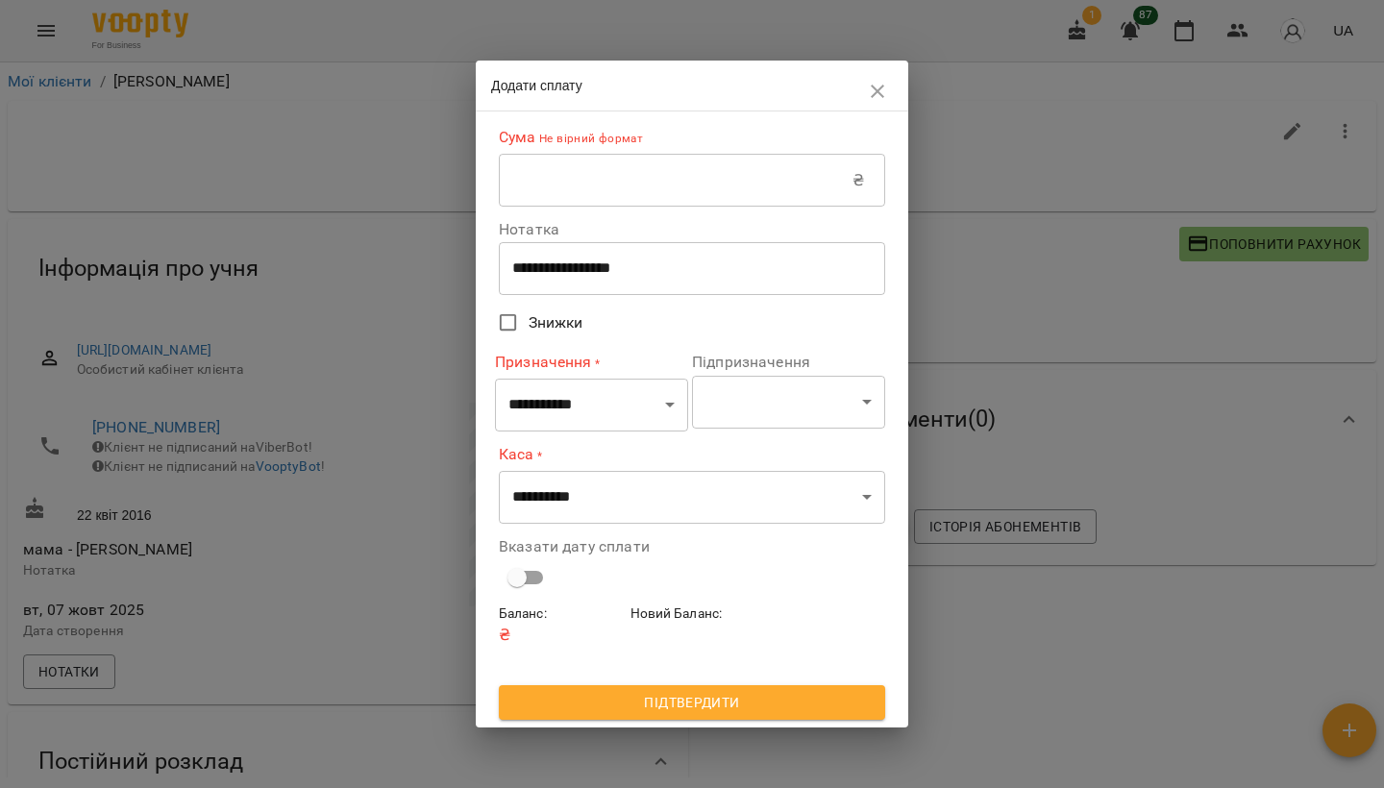
click at [601, 184] on input "text" at bounding box center [676, 181] width 354 height 54
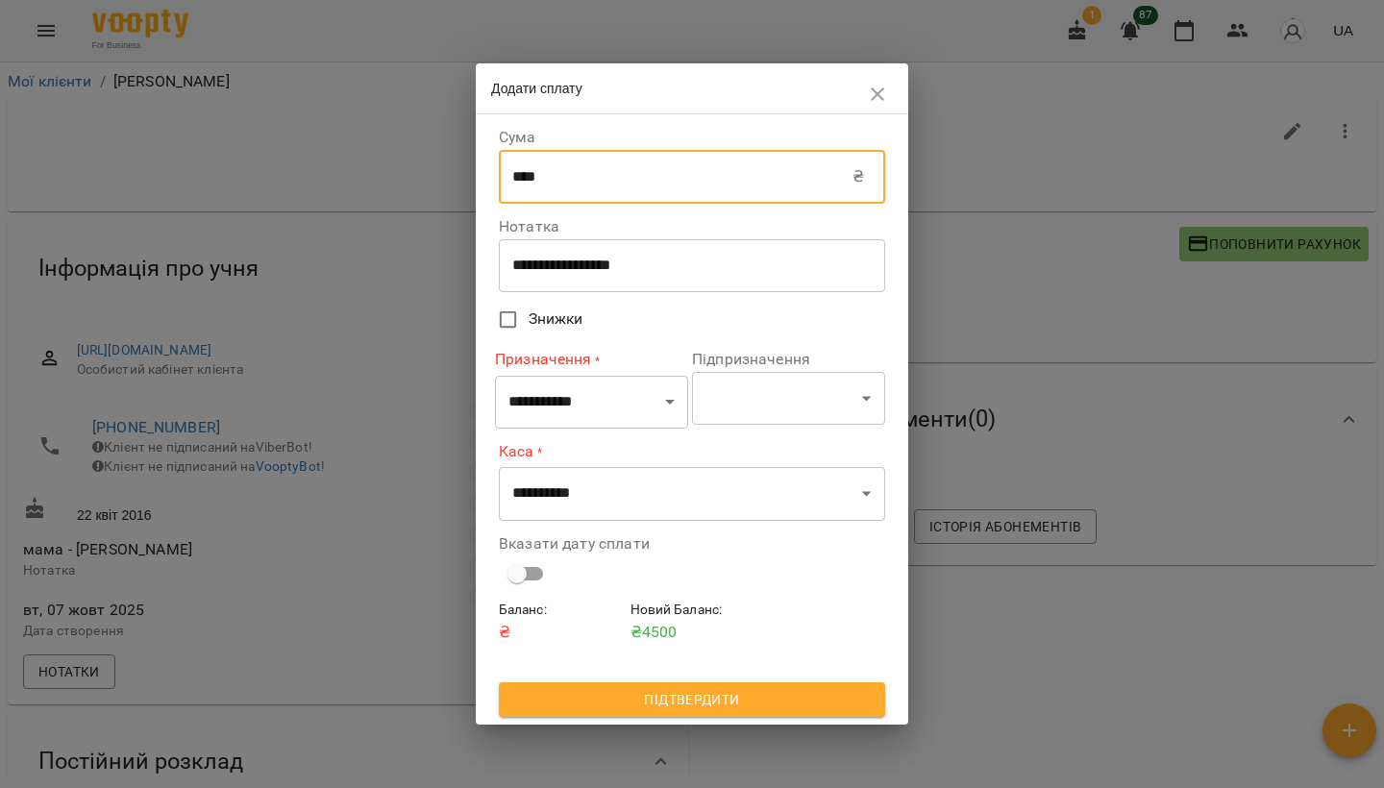
type input "****"
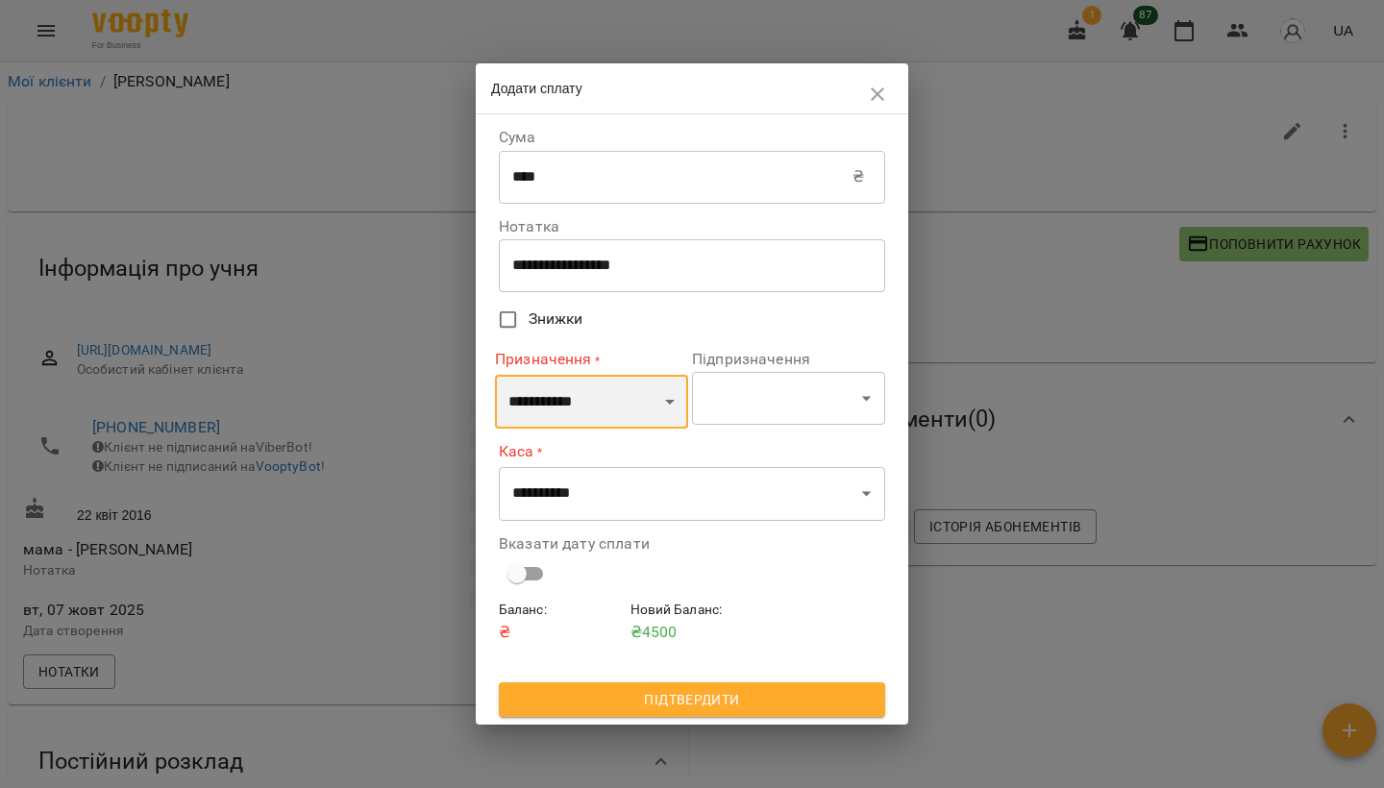
select select "*********"
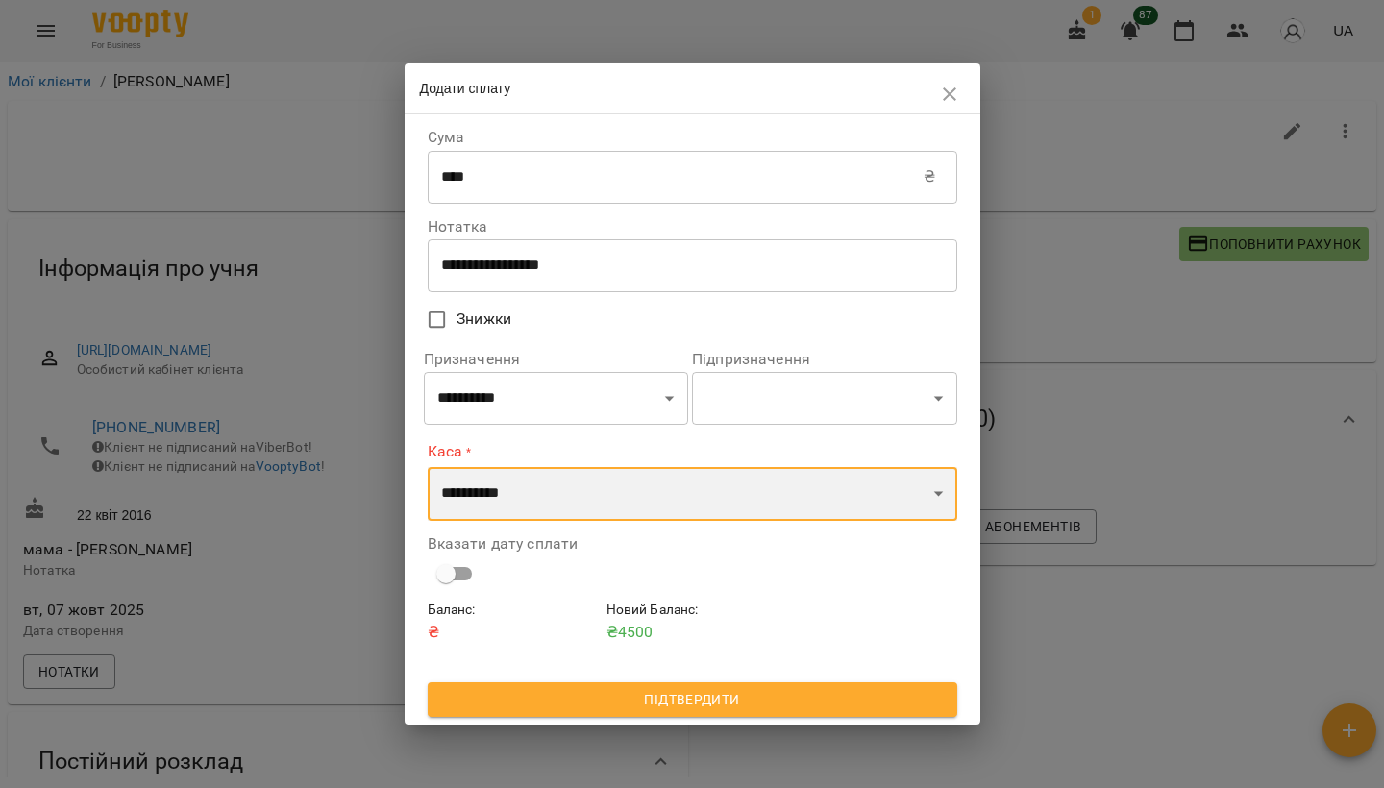
select select "****"
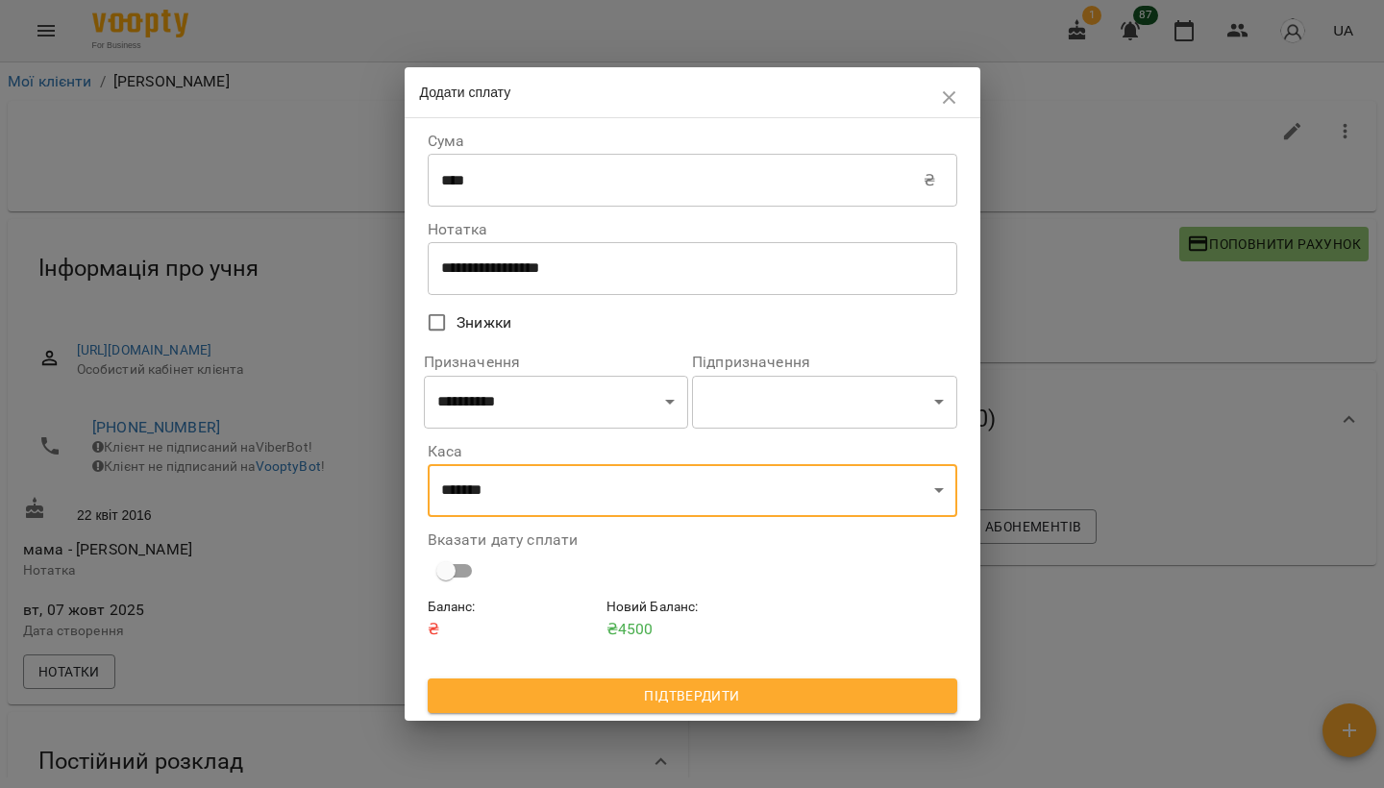
click at [643, 694] on span "Підтвердити" at bounding box center [692, 696] width 499 height 23
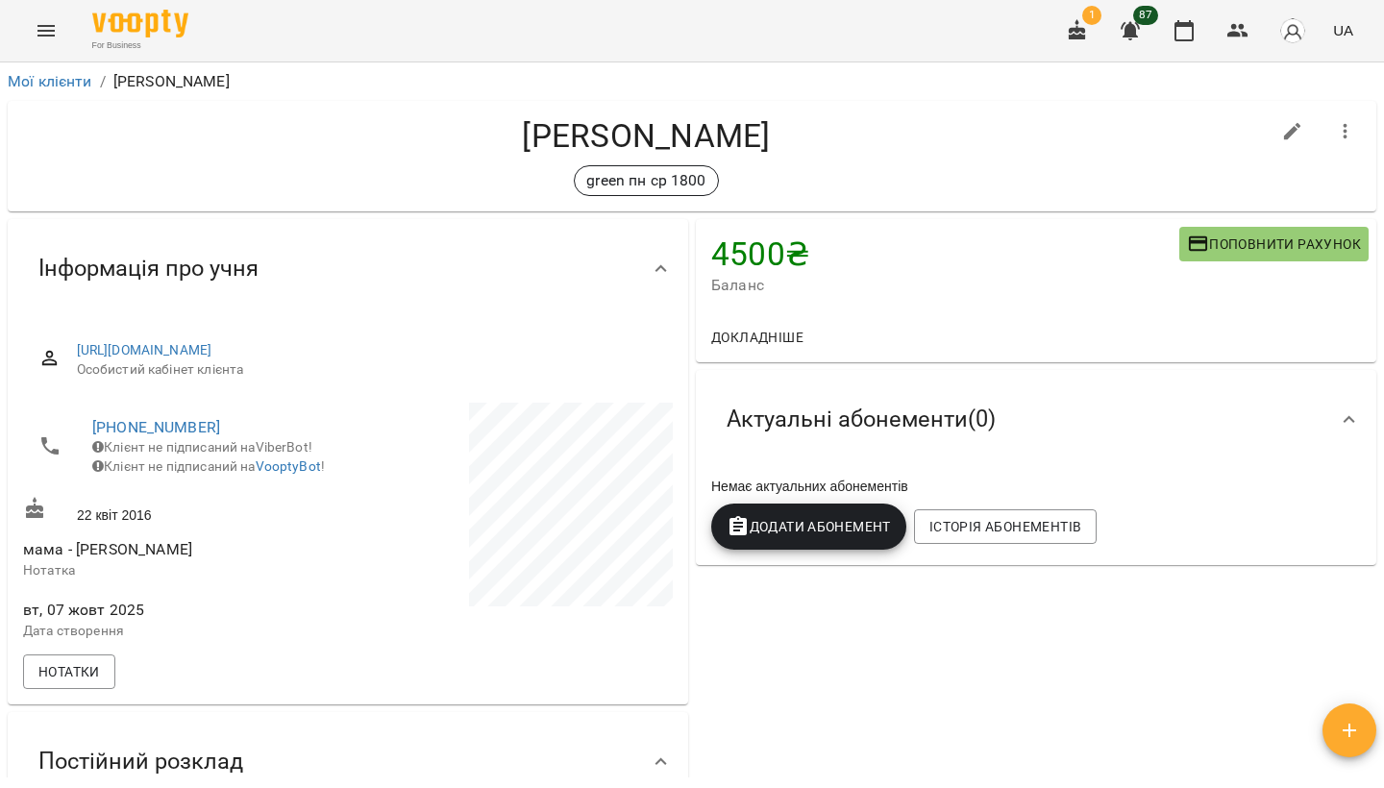
click at [822, 511] on button "Додати Абонемент" at bounding box center [808, 527] width 195 height 46
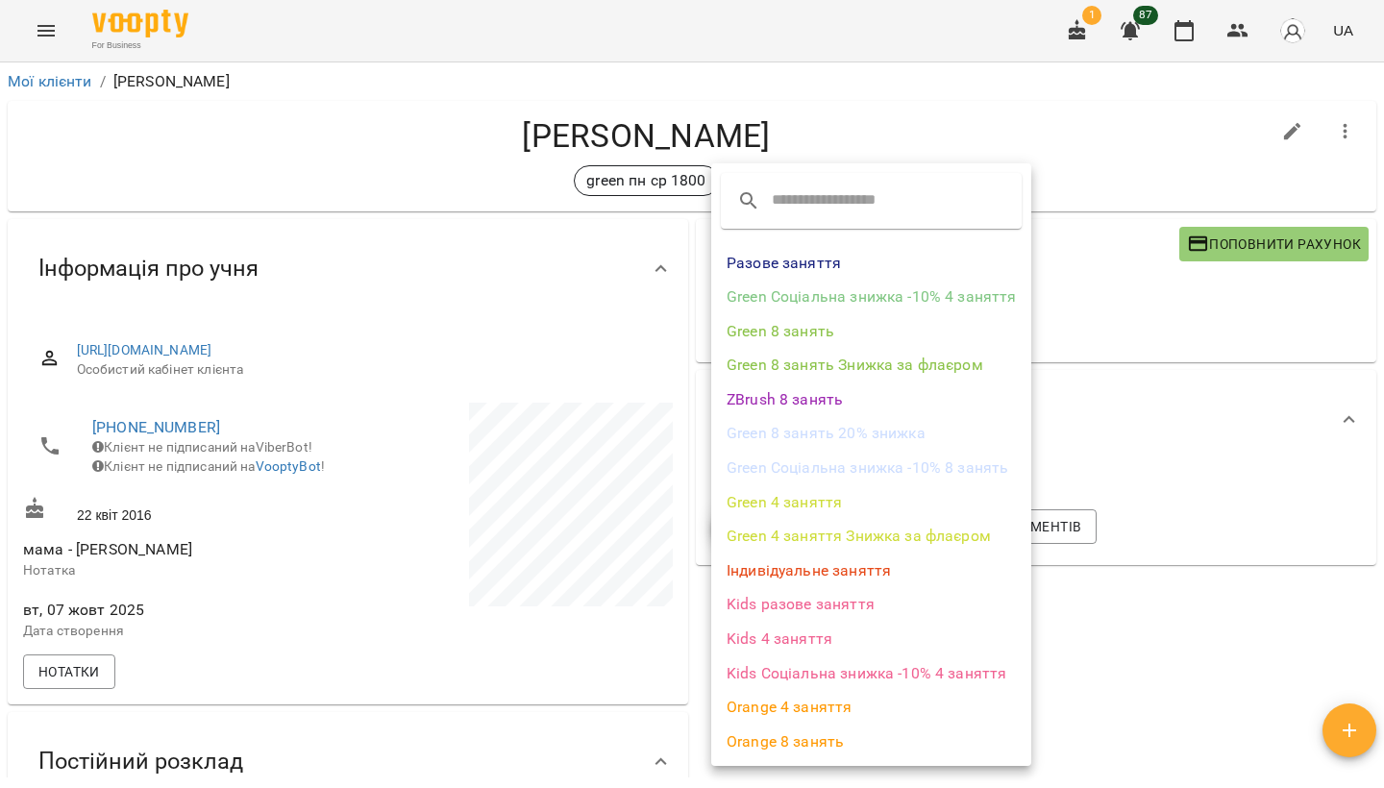
click at [841, 334] on li "Green 8 занять" at bounding box center [871, 331] width 320 height 35
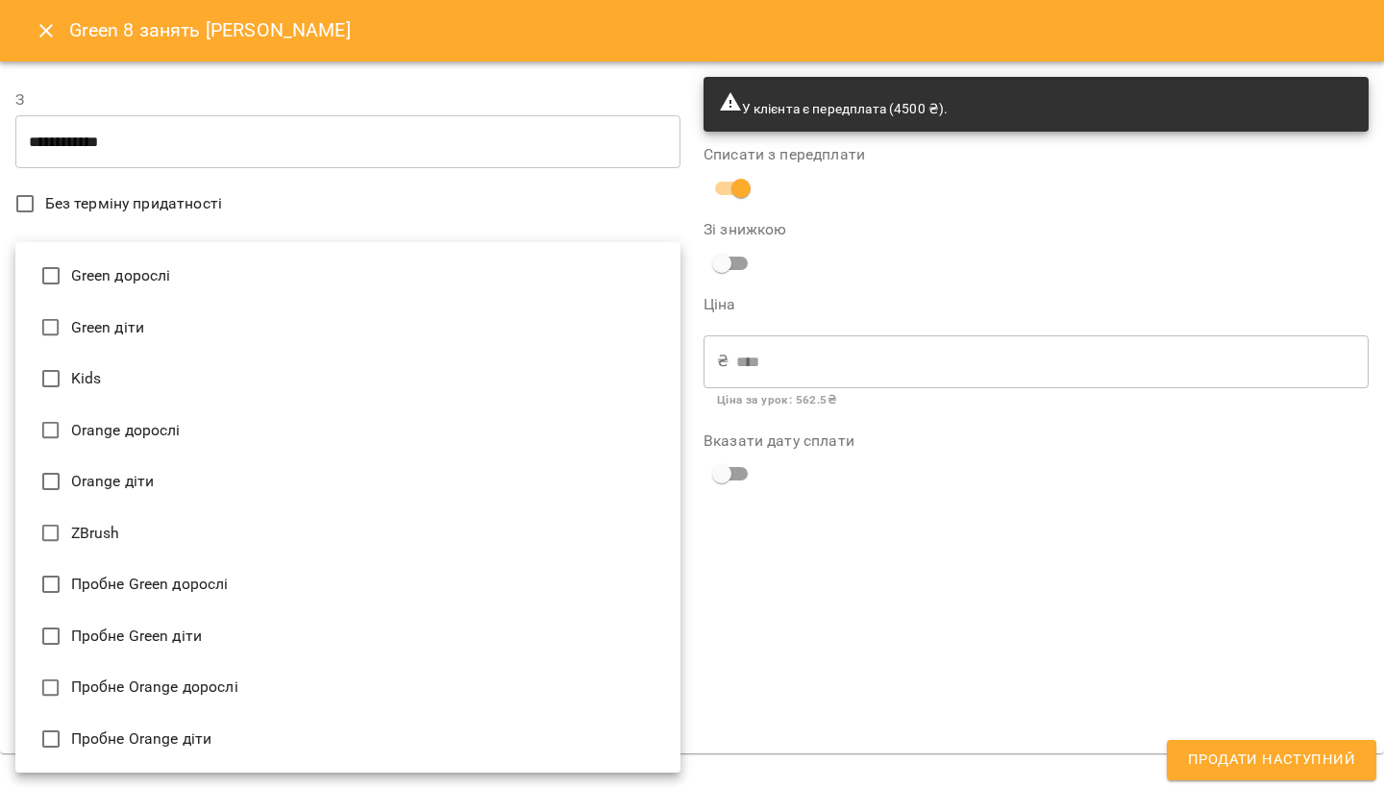
click at [372, 716] on body "For Business 1 87 UA Мої клієнти / [PERSON_NAME] [PERSON_NAME] пн ср 1800 4500 …" at bounding box center [692, 425] width 1384 height 851
click at [351, 323] on li "Green діти" at bounding box center [347, 328] width 665 height 52
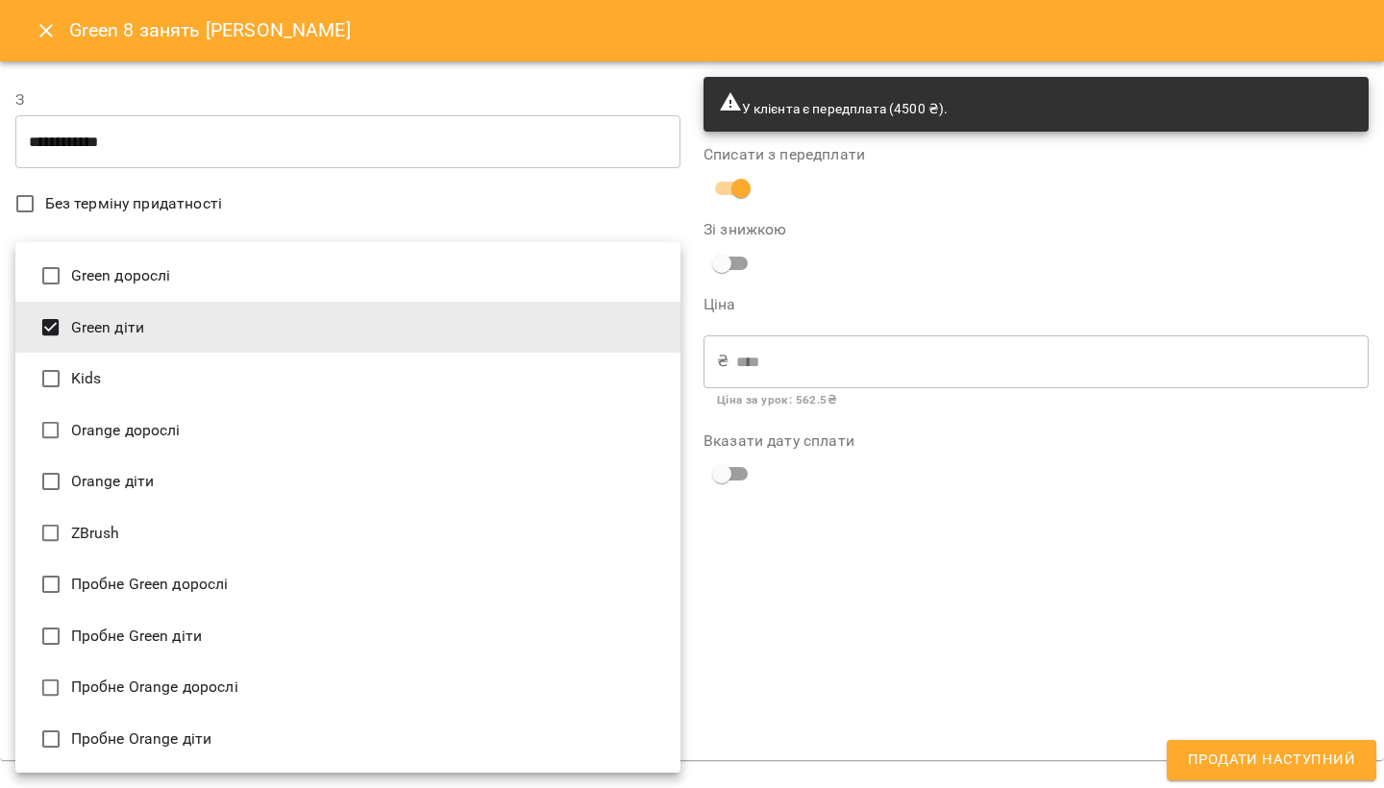
type input "**********"
click at [930, 561] on div at bounding box center [692, 394] width 1384 height 788
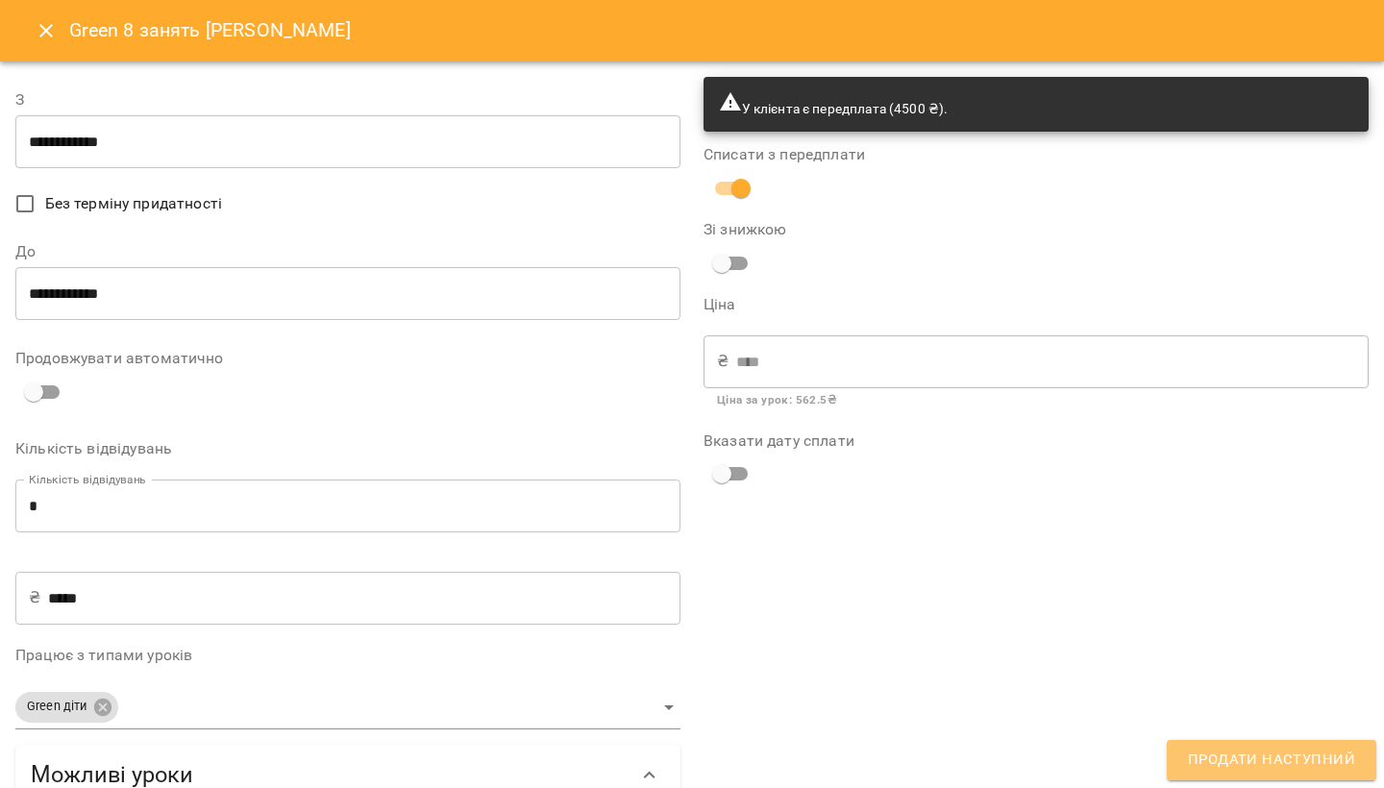
click at [1239, 745] on button "Продати наступний" at bounding box center [1272, 760] width 210 height 40
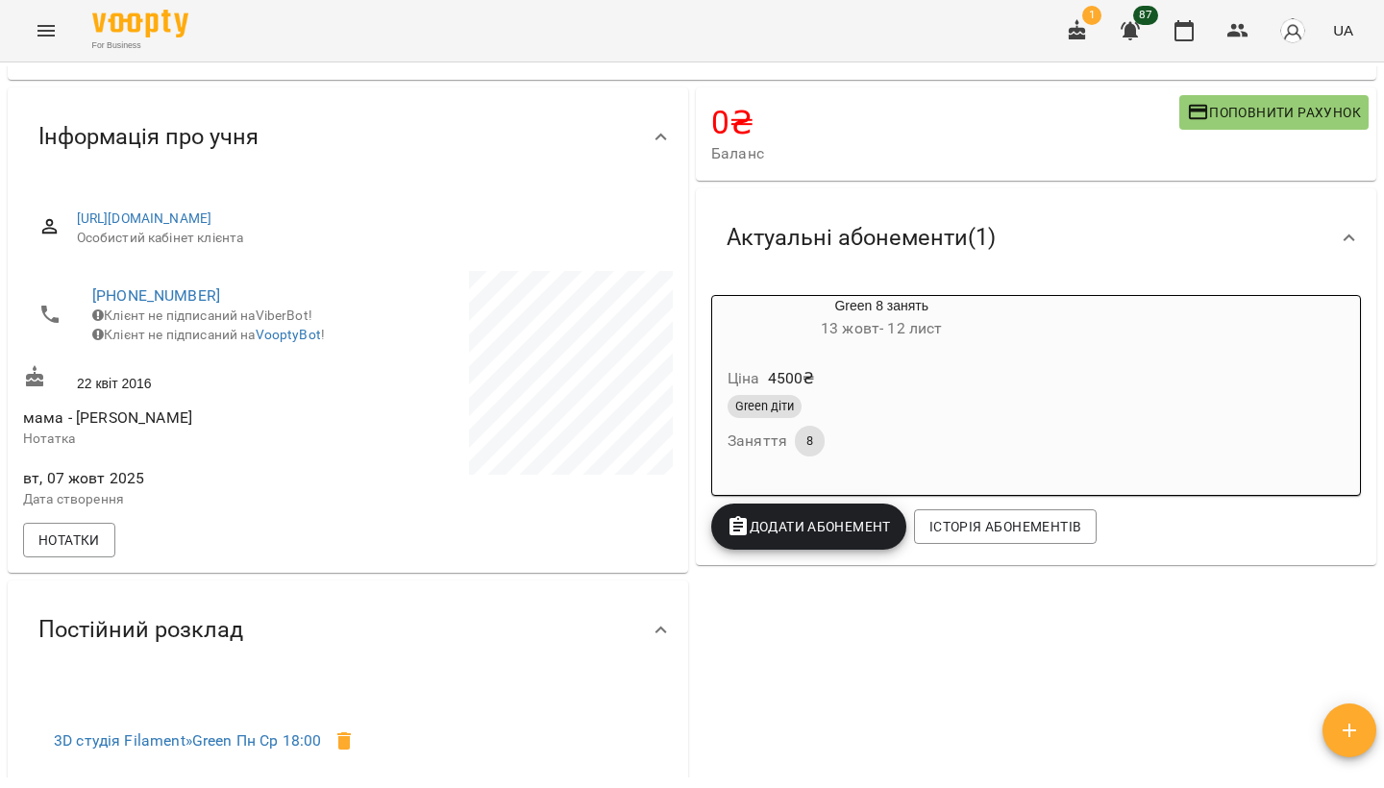
scroll to position [76, 0]
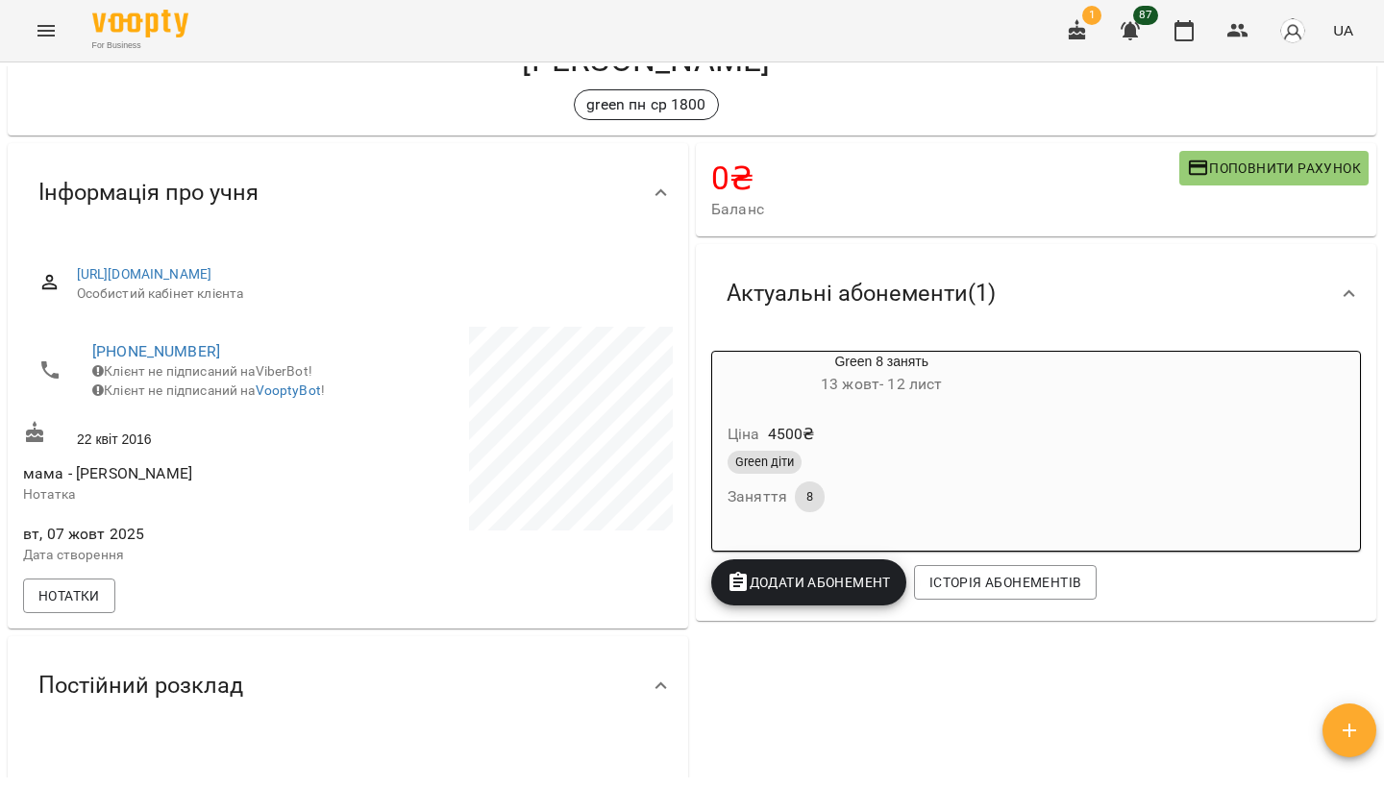
click at [57, 32] on button "Menu" at bounding box center [46, 31] width 46 height 46
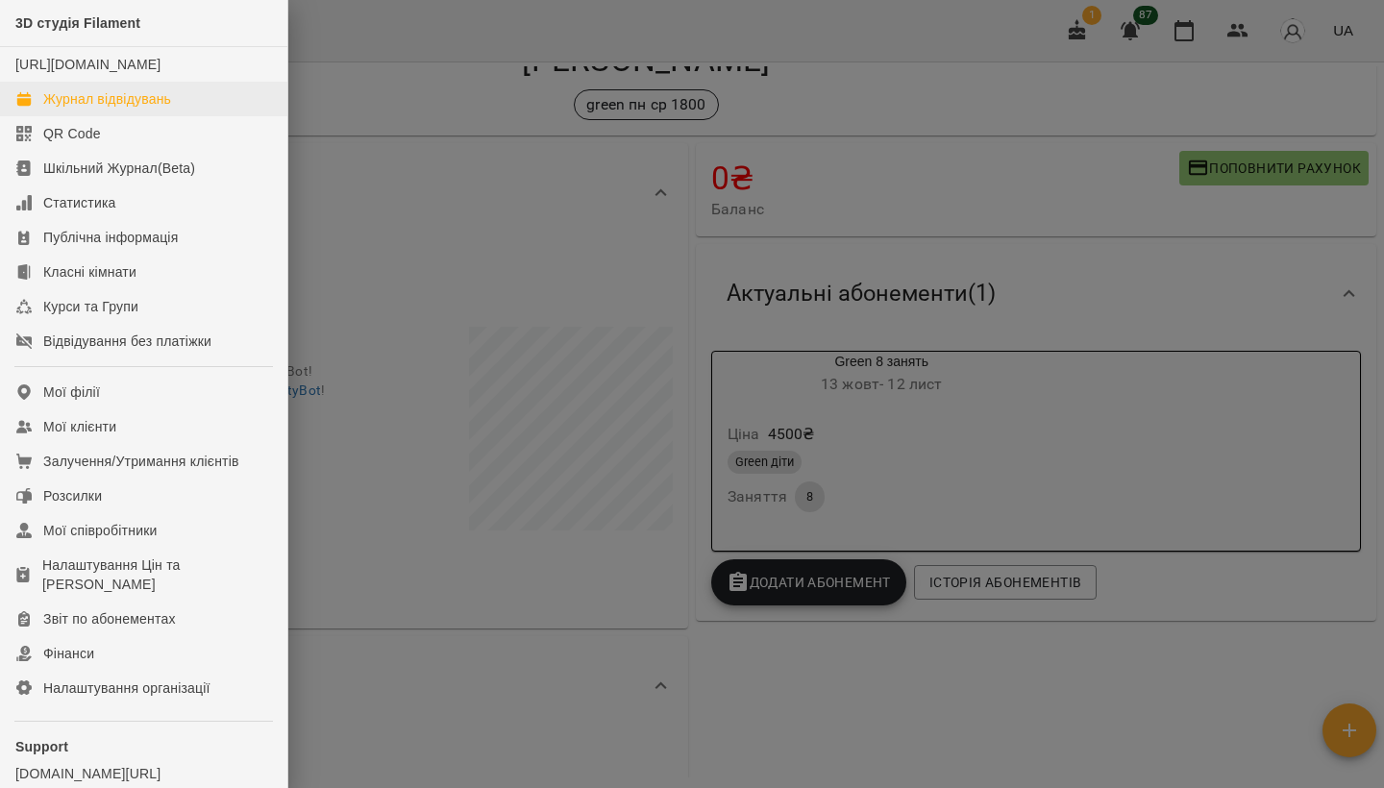
click at [117, 109] on div "Журнал відвідувань" at bounding box center [107, 98] width 128 height 19
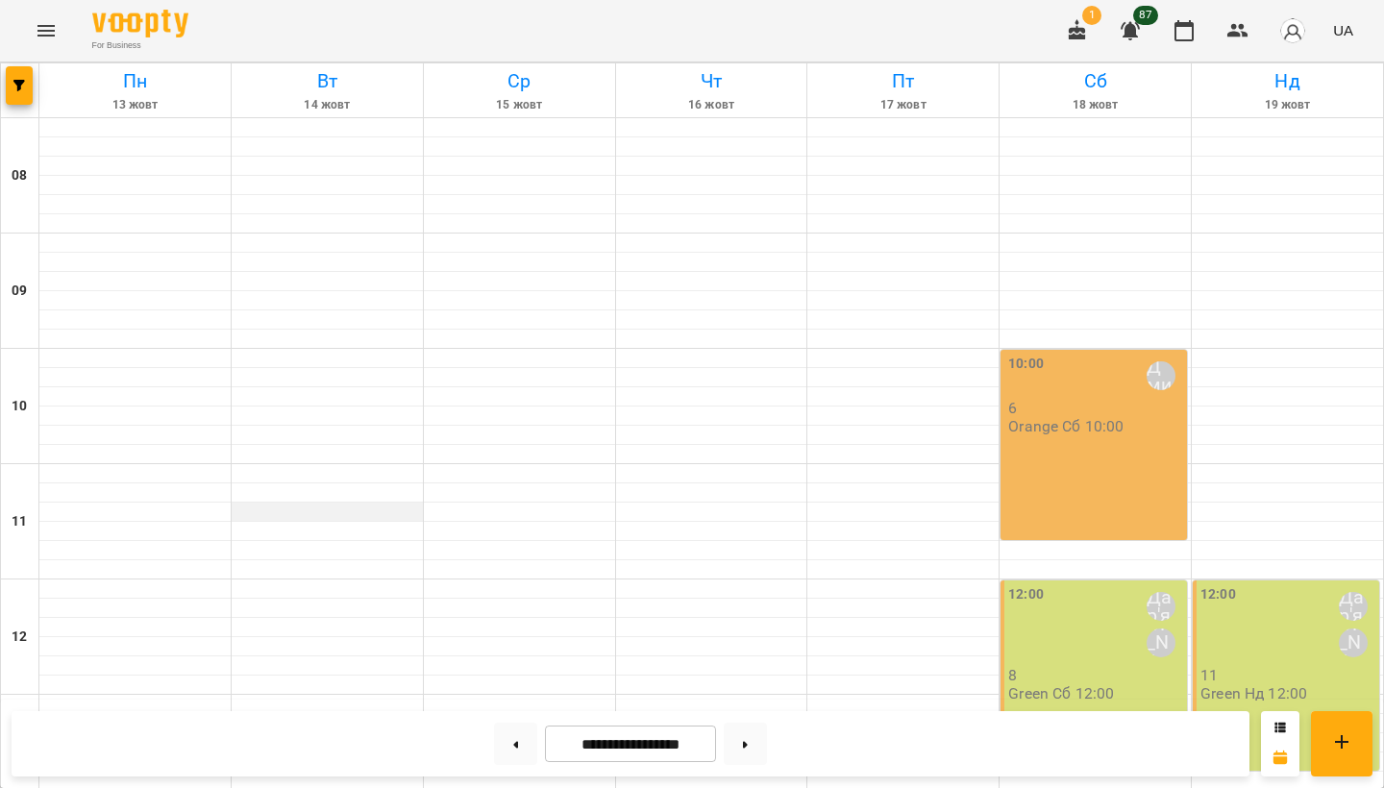
scroll to position [801, 0]
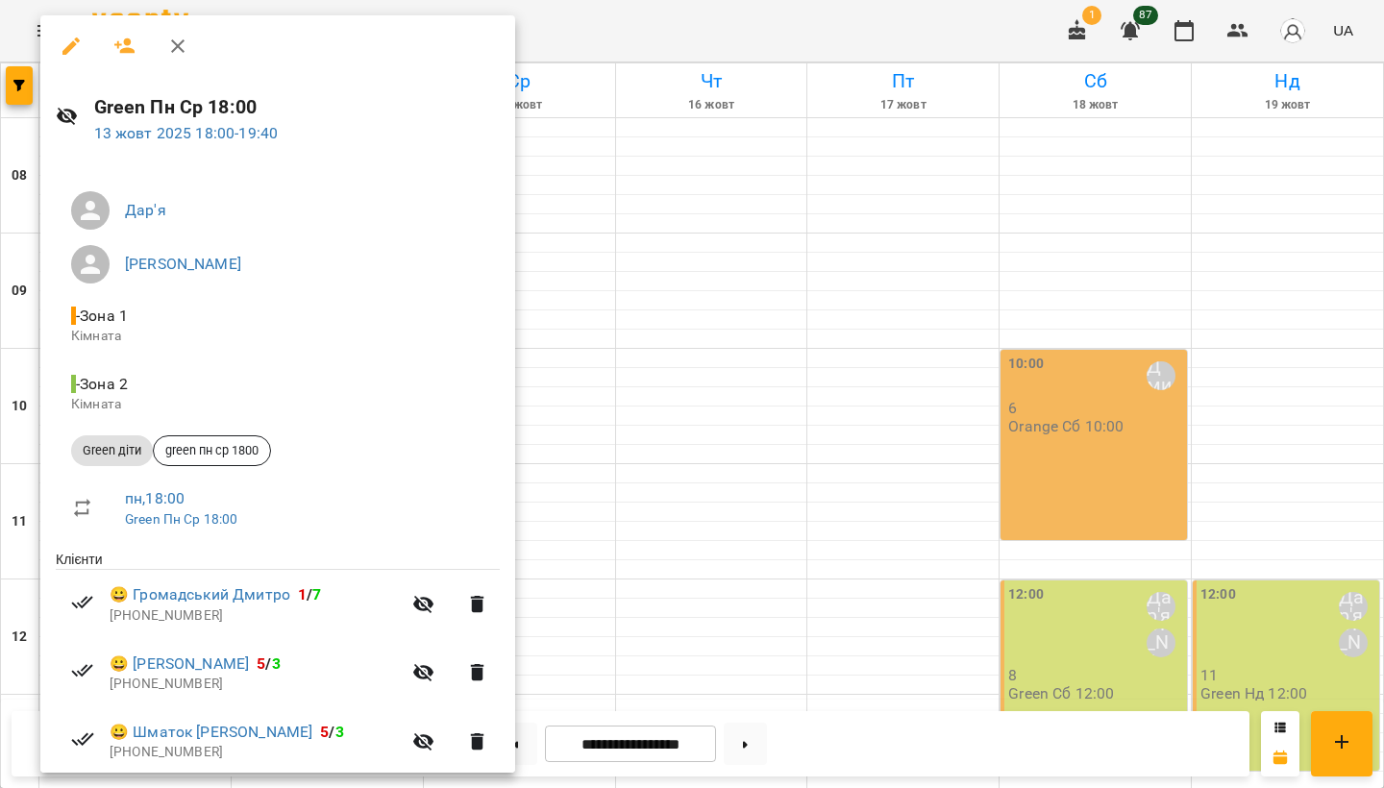
scroll to position [0, 0]
click at [64, 49] on icon "button" at bounding box center [70, 45] width 17 height 17
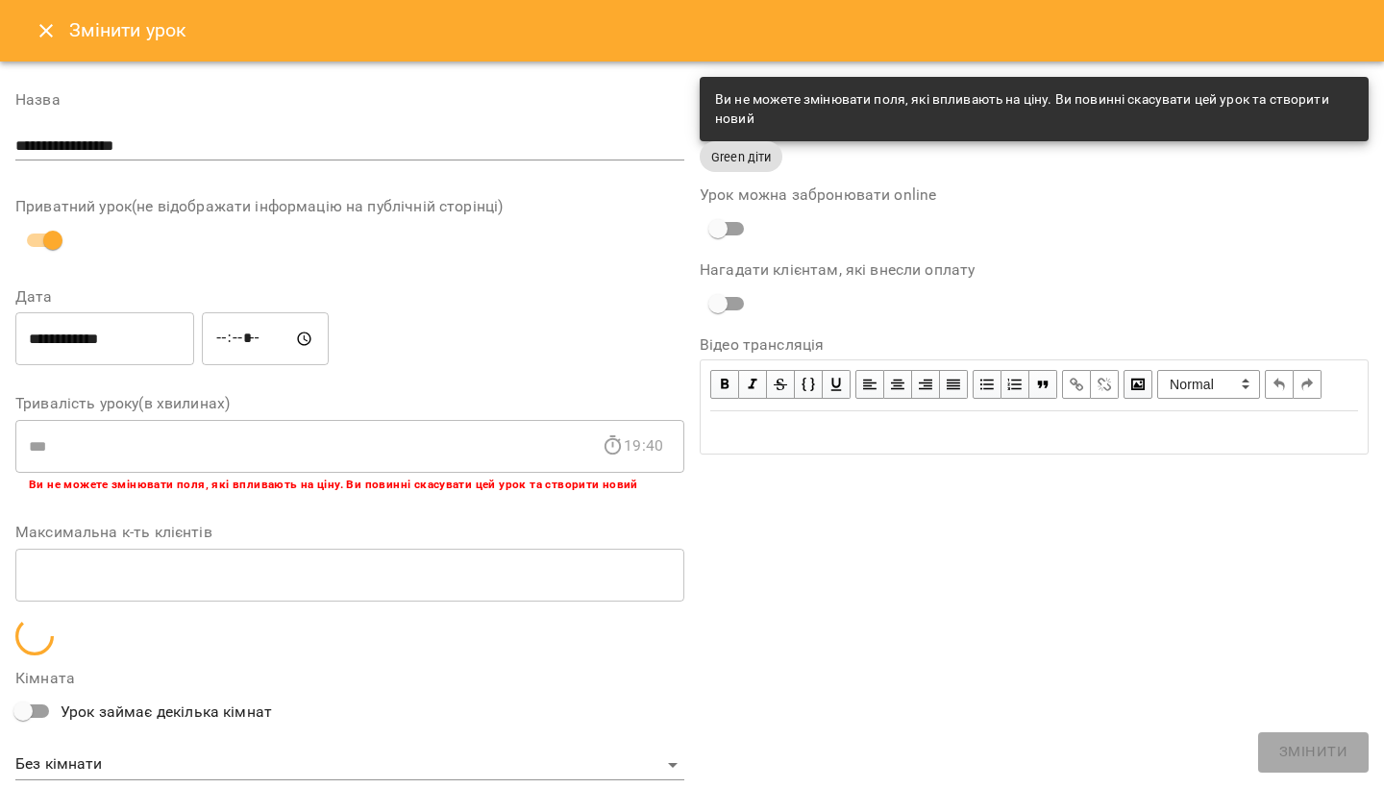
click at [45, 45] on button "Close" at bounding box center [46, 31] width 46 height 46
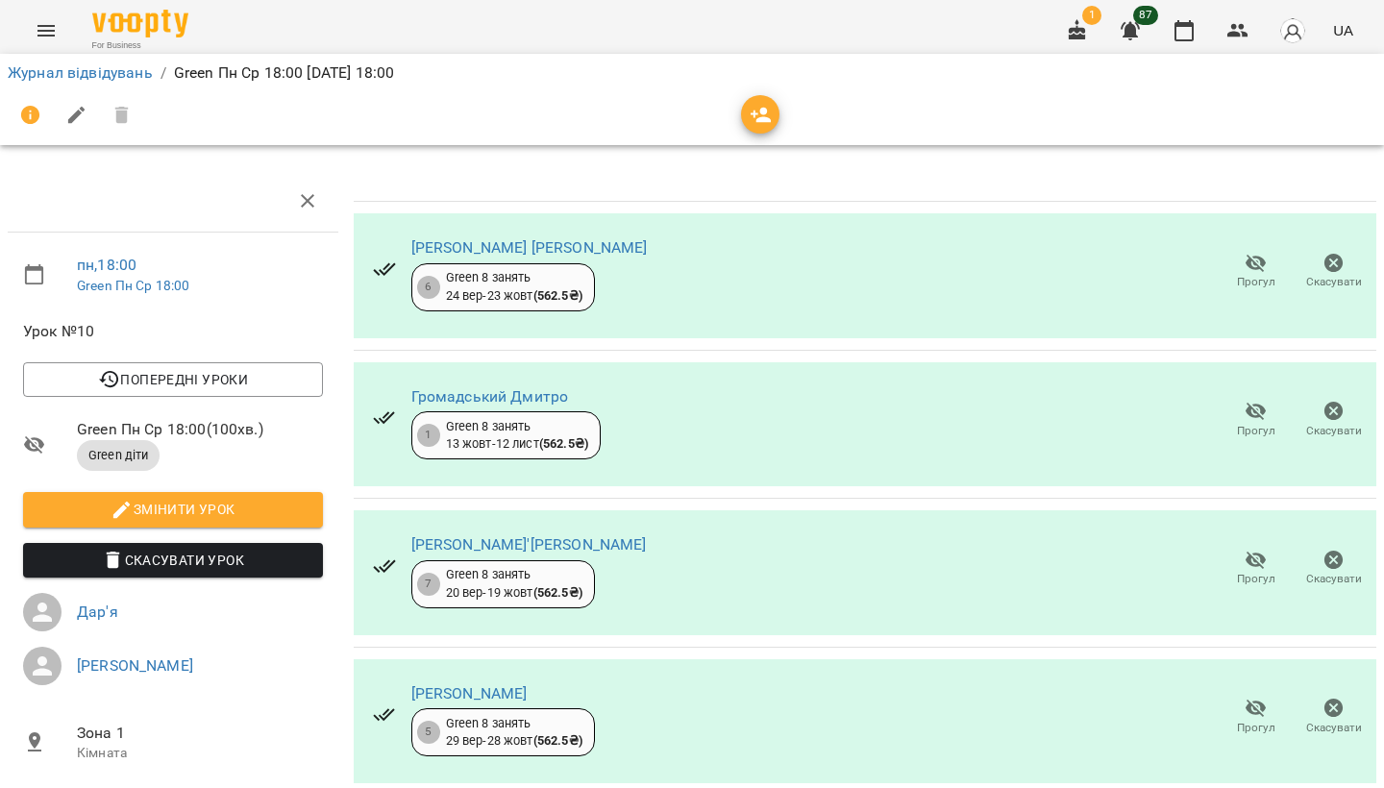
click at [532, 162] on div "пн , 18:00 Green Пн Ср 18:00 Урок №10 Попередні уроки [DATE] 18:00 [DATE] 18:00…" at bounding box center [692, 668] width 1400 height 1180
click at [50, 30] on icon "Menu" at bounding box center [46, 30] width 23 height 23
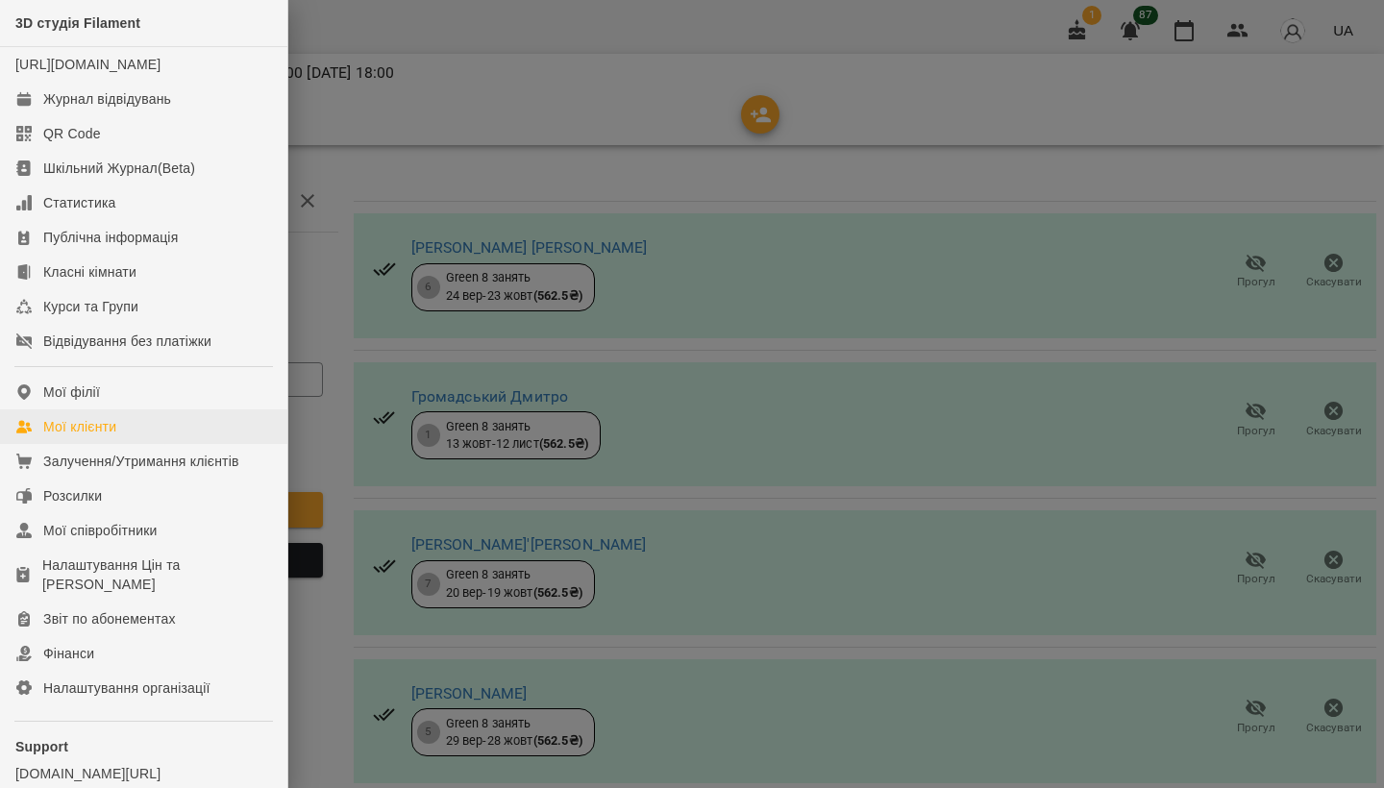
click at [102, 436] on div "Мої клієнти" at bounding box center [79, 426] width 73 height 19
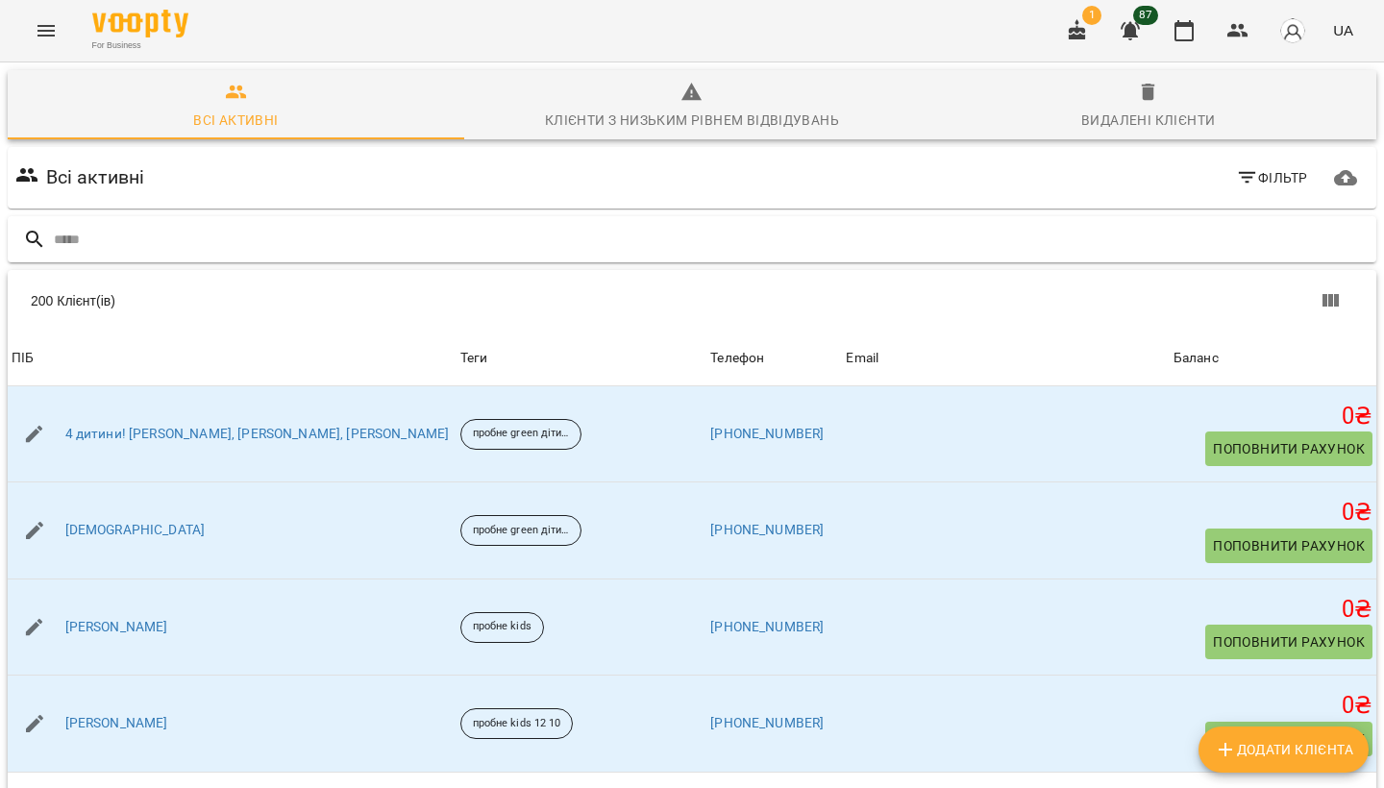
click at [351, 248] on input "text" at bounding box center [711, 240] width 1315 height 32
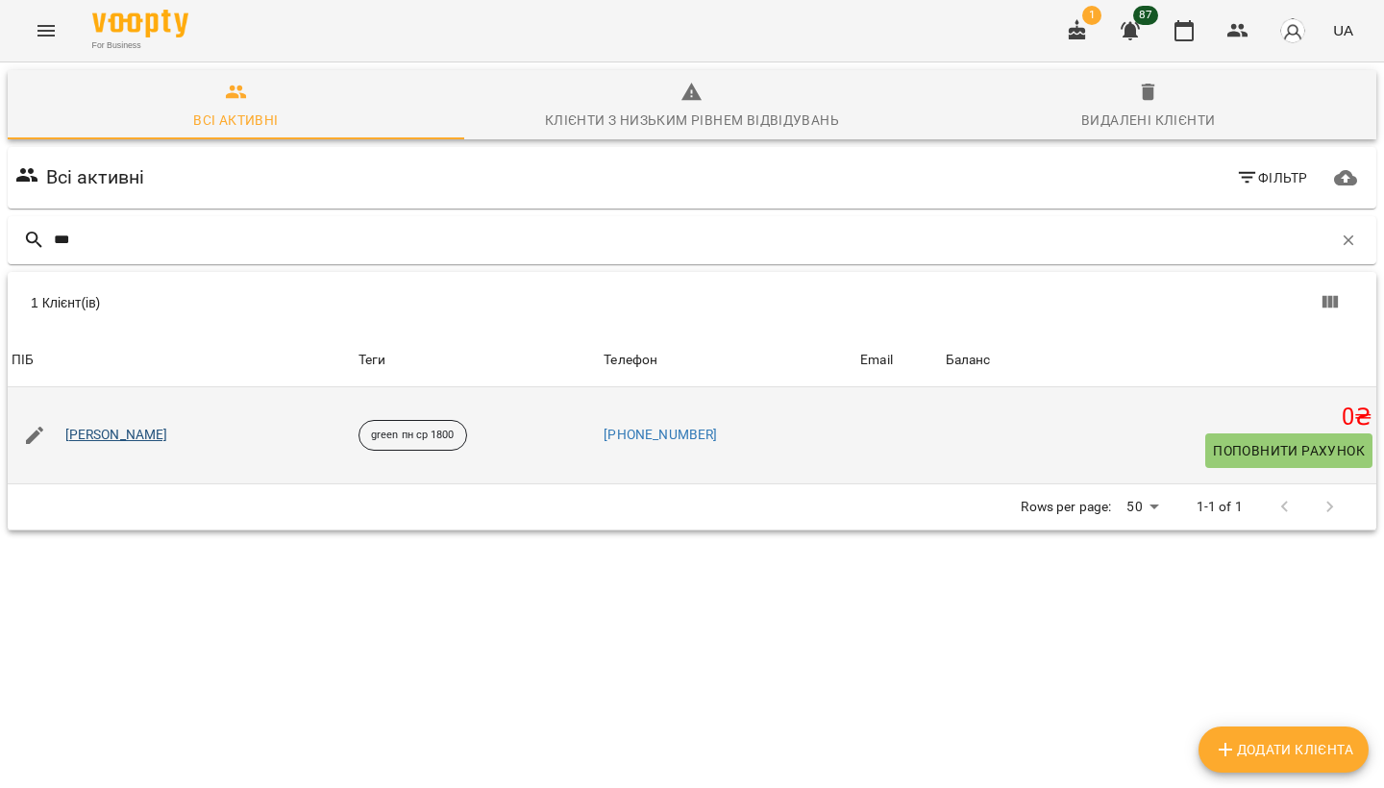
type input "***"
click at [168, 440] on link "[PERSON_NAME]" at bounding box center [116, 435] width 103 height 19
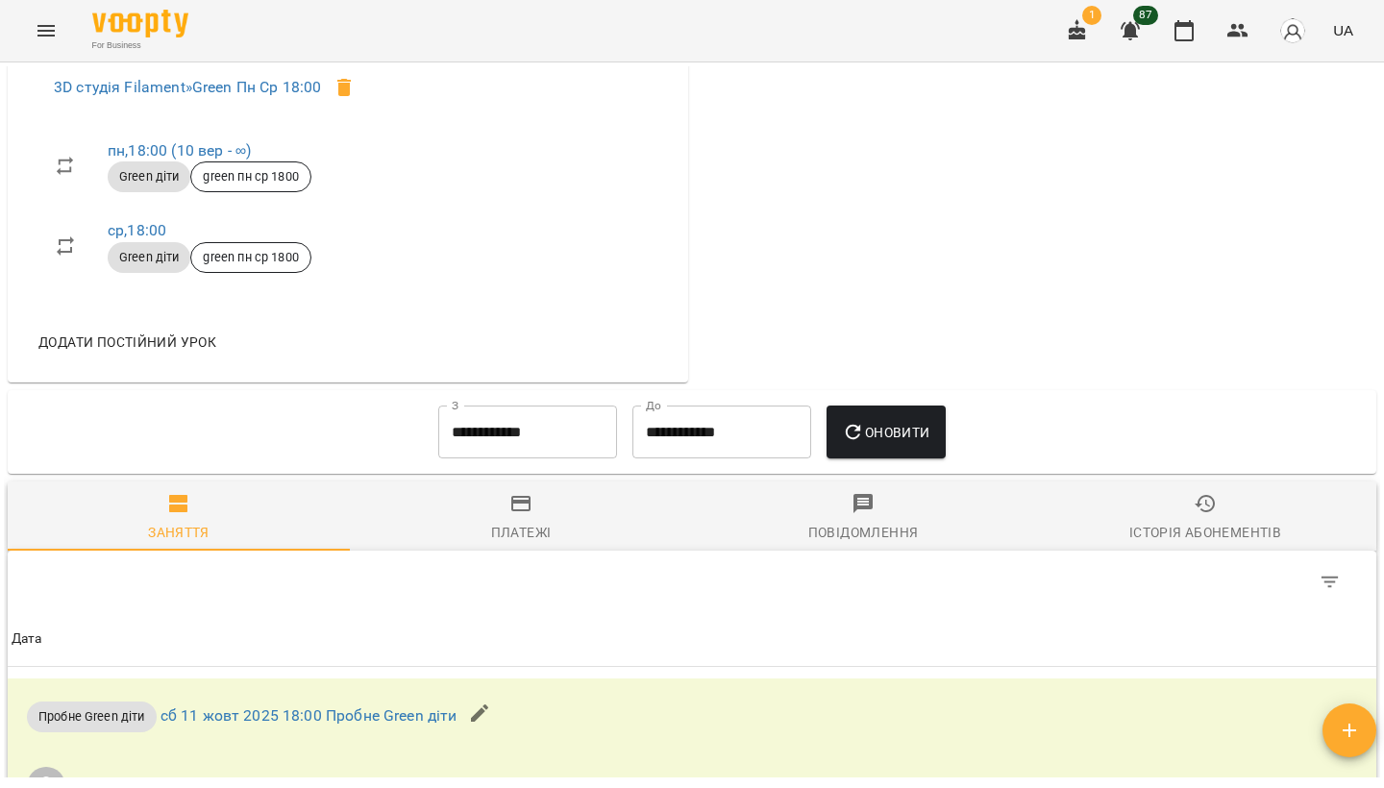
scroll to position [777, 0]
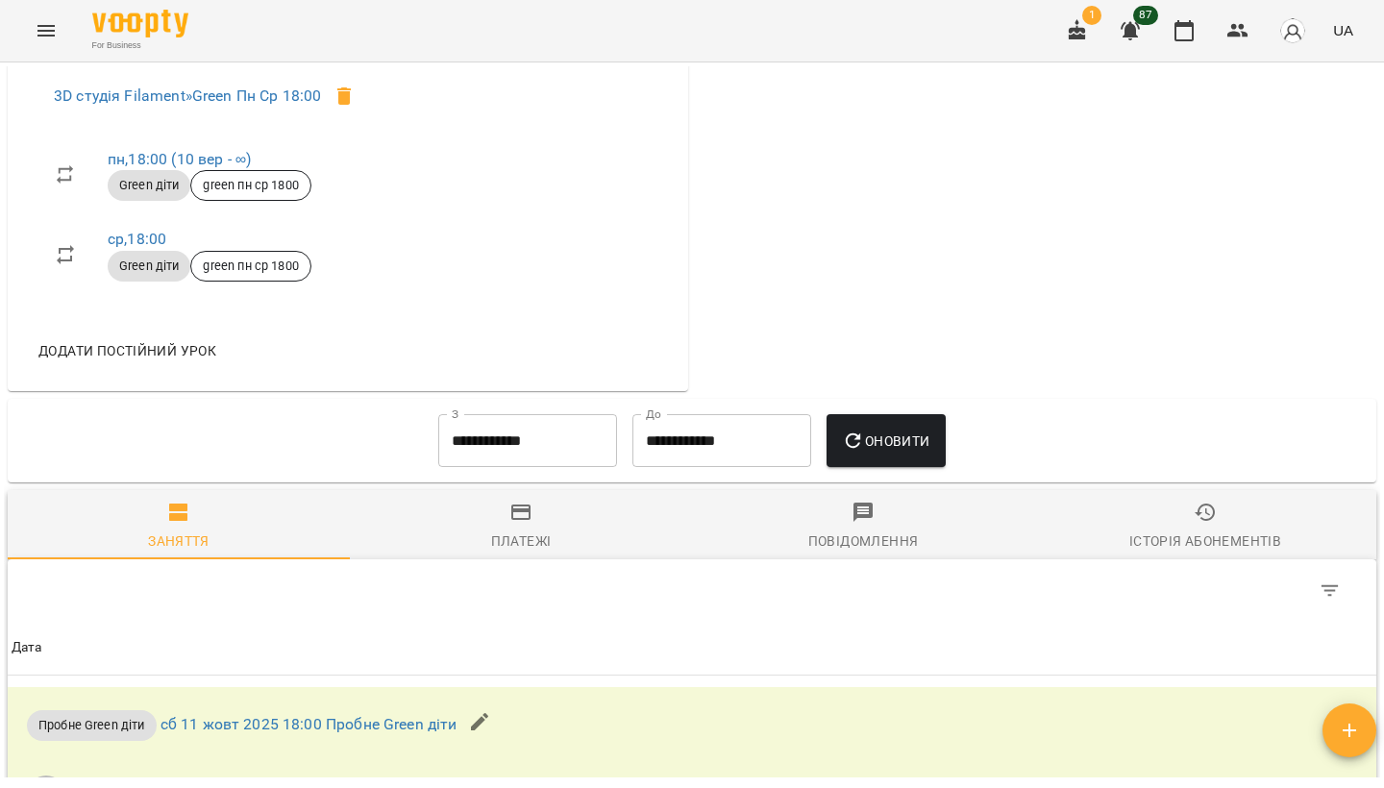
click at [548, 550] on span "Платежі" at bounding box center [520, 527] width 319 height 52
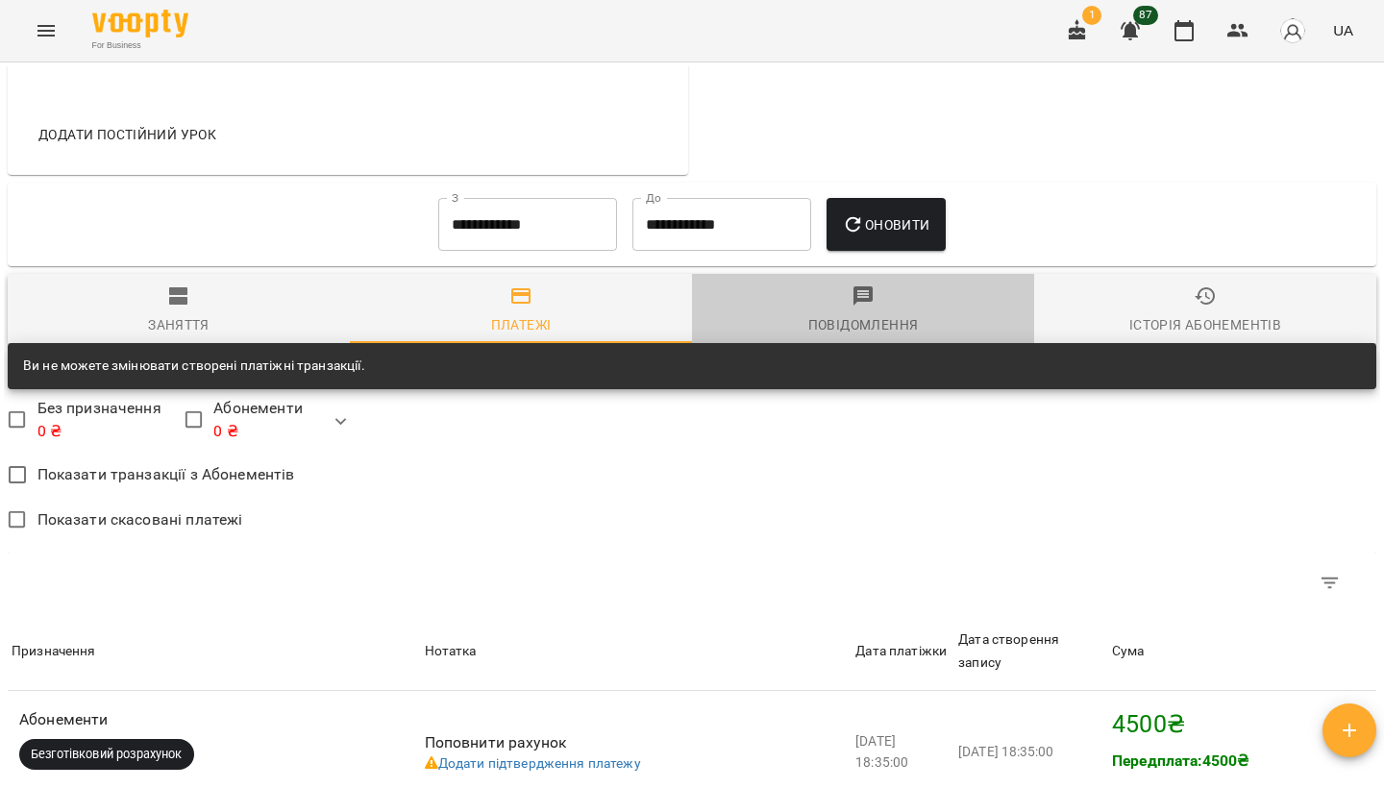
click at [878, 337] on span "Повідомлення" at bounding box center [863, 311] width 319 height 52
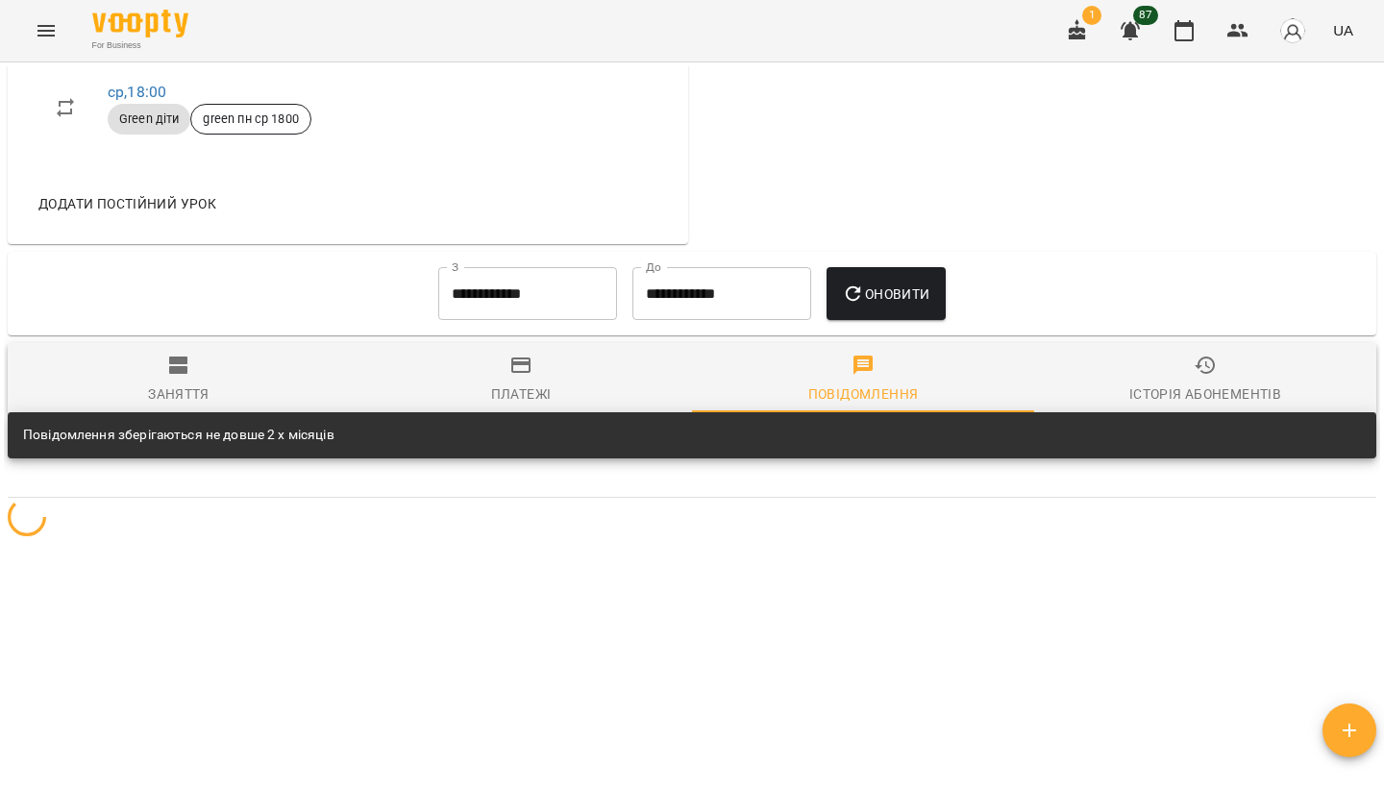
click at [1117, 365] on span "Історія абонементів" at bounding box center [1205, 380] width 319 height 52
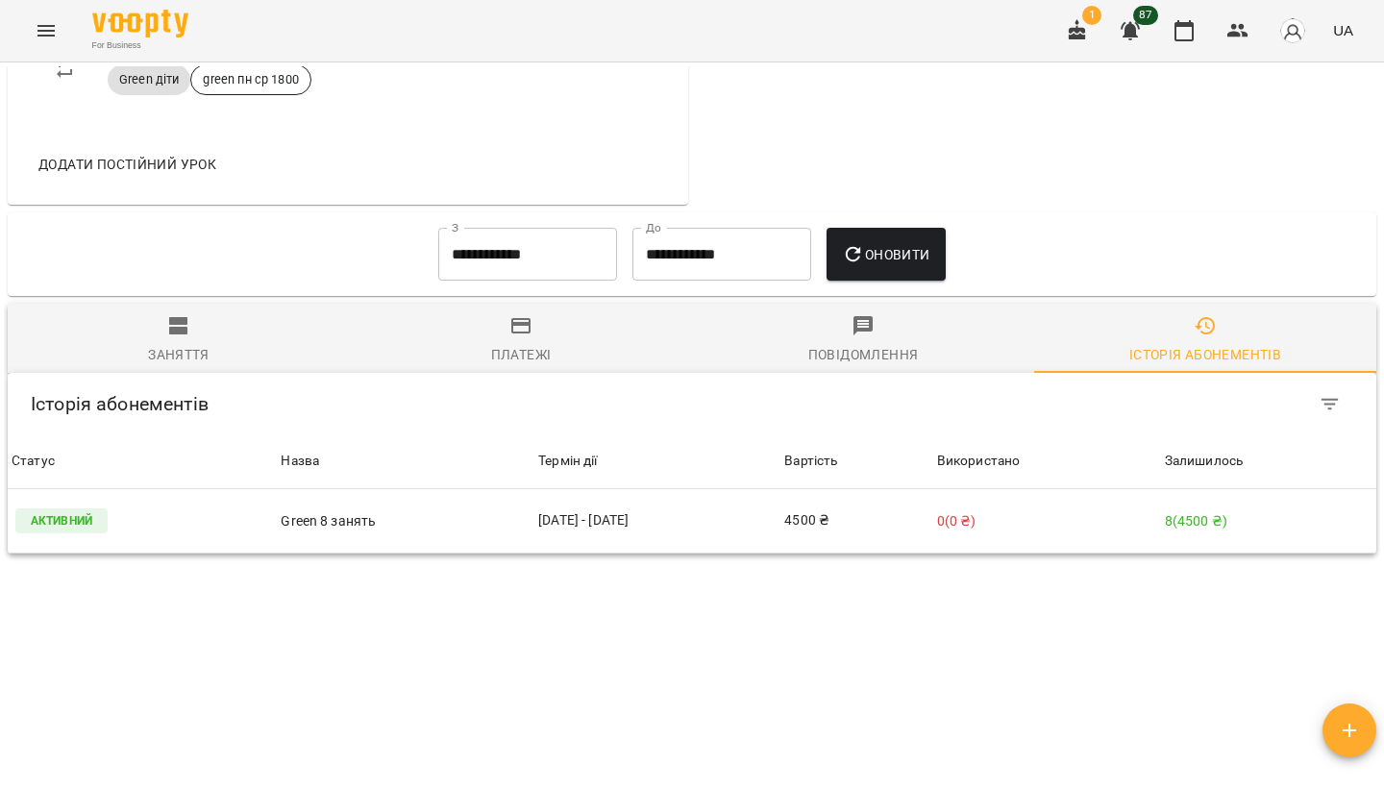
scroll to position [878, 0]
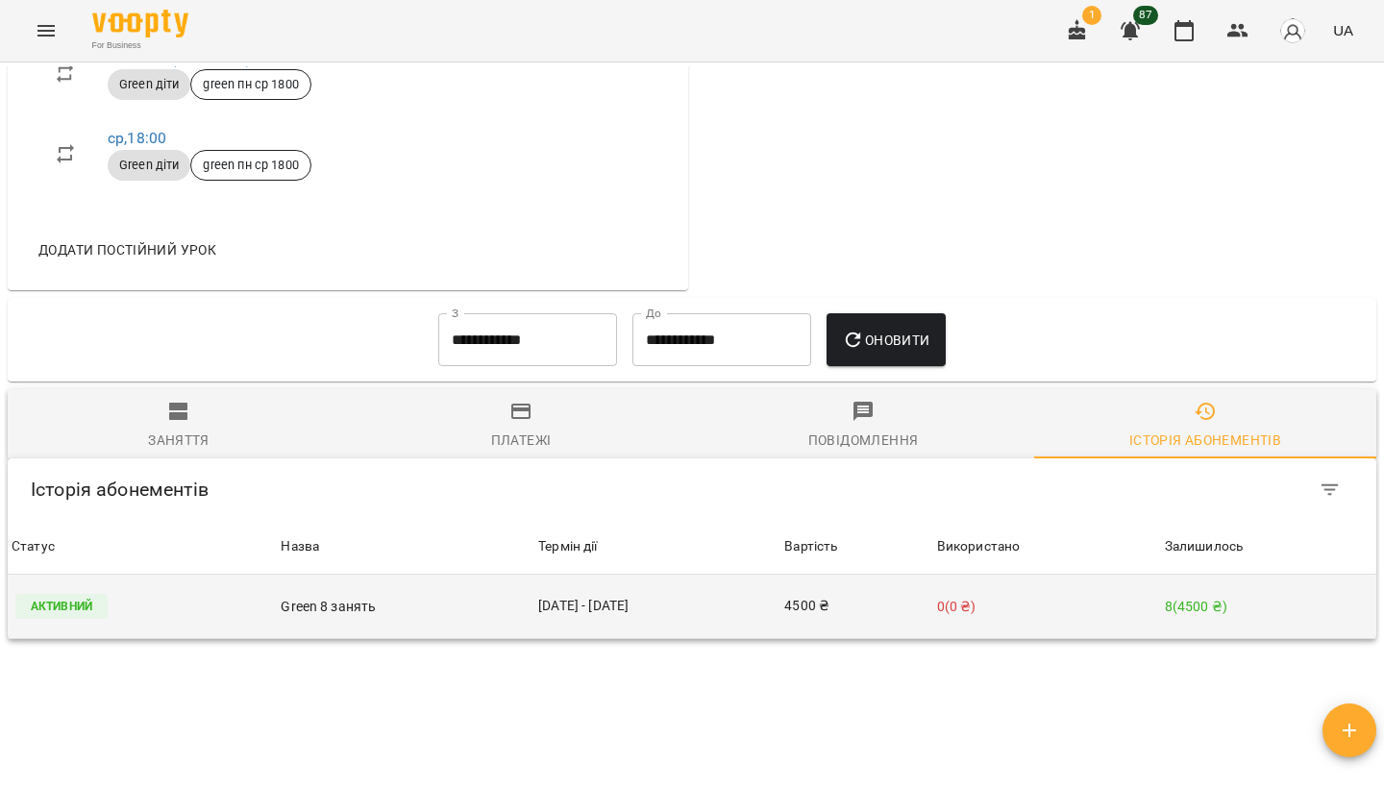
click at [357, 639] on td "Green 8 занять" at bounding box center [406, 607] width 258 height 64
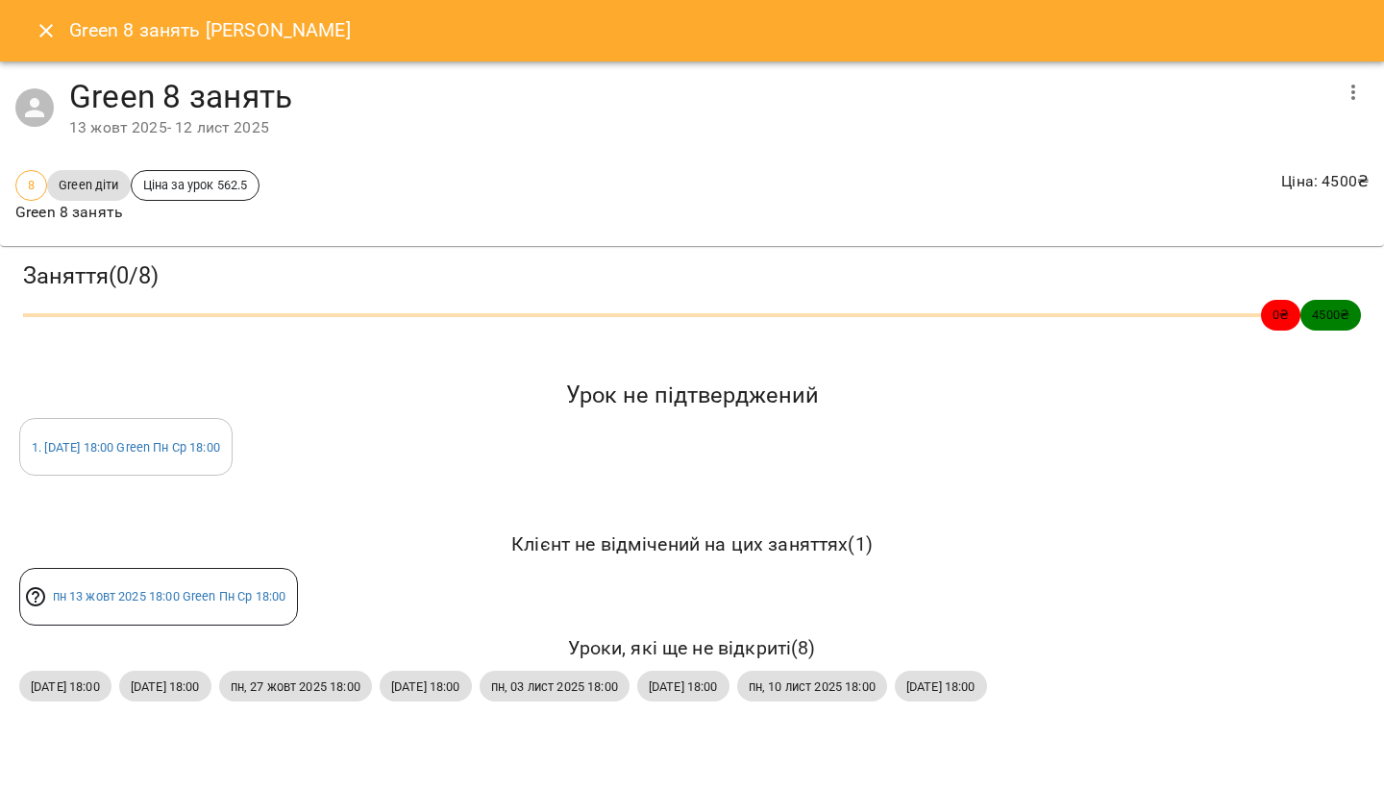
click at [356, 655] on h6 "Уроки, які ще не відкриті ( 8 )" at bounding box center [692, 649] width 1346 height 30
click at [166, 589] on span "[DATE] 18:00 Green Пн Ср 18:00" at bounding box center [169, 596] width 257 height 18
click at [39, 593] on icon at bounding box center [35, 597] width 23 height 23
click at [37, 599] on icon at bounding box center [35, 597] width 23 height 23
click at [111, 599] on link "[DATE] 18:00 Green Пн Ср 18:00" at bounding box center [170, 596] width 234 height 14
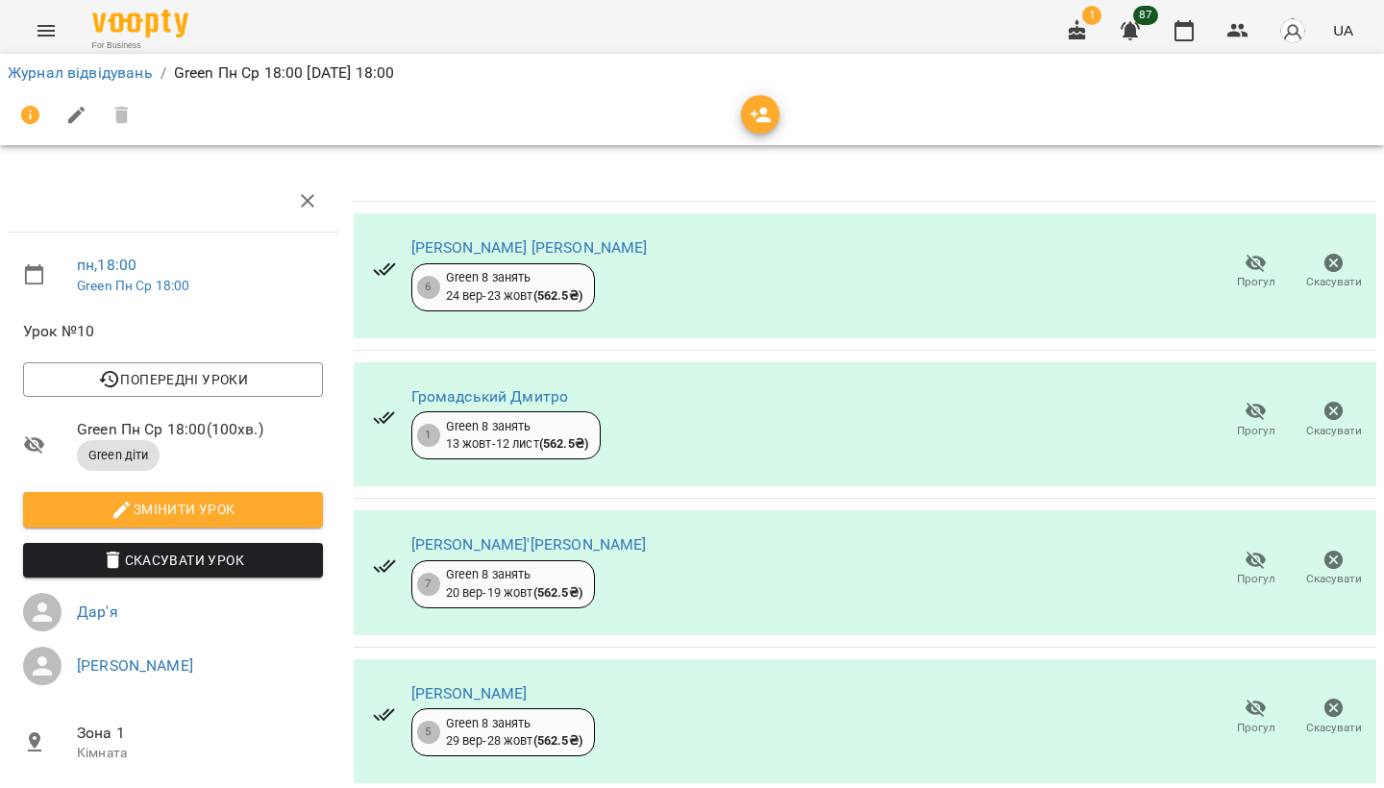
click at [763, 125] on icon "button" at bounding box center [761, 115] width 23 height 23
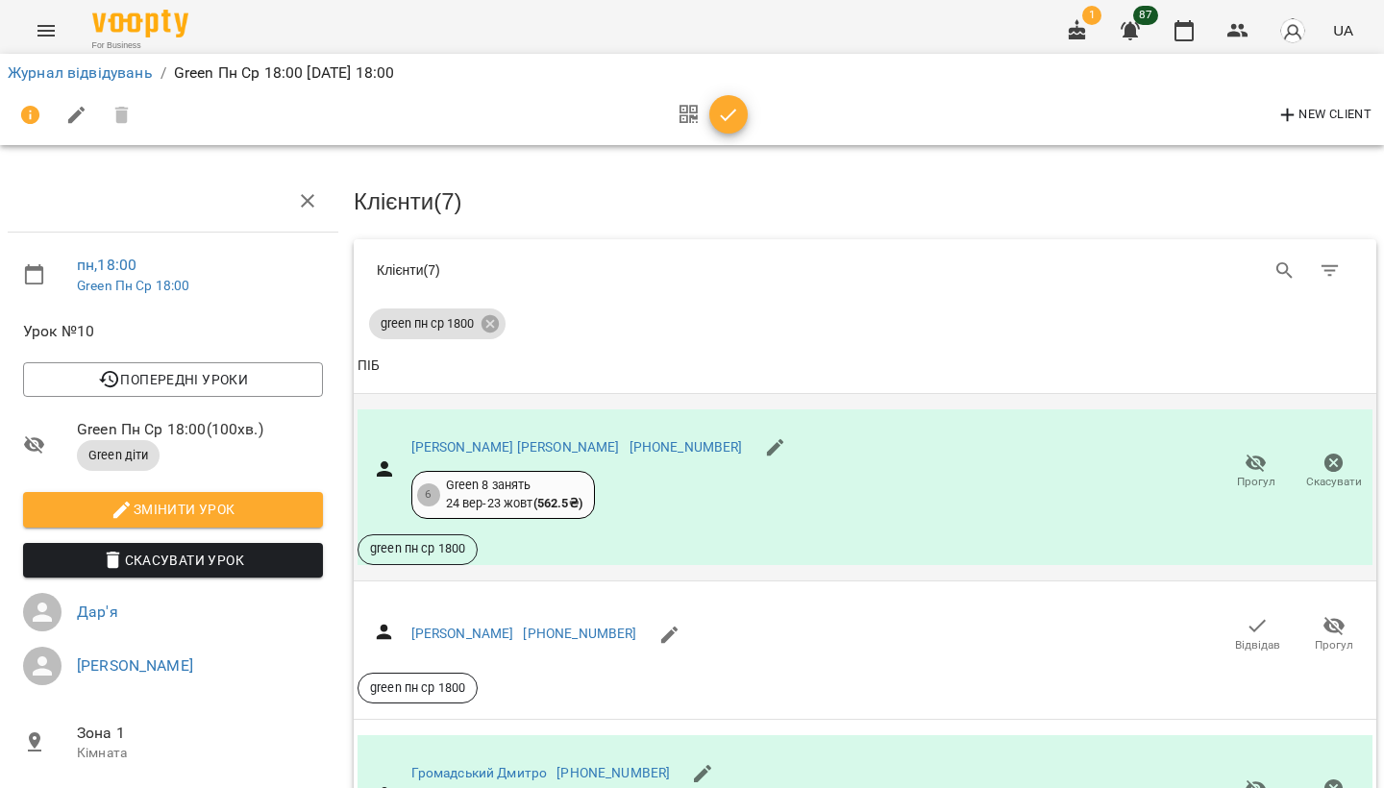
scroll to position [115, 0]
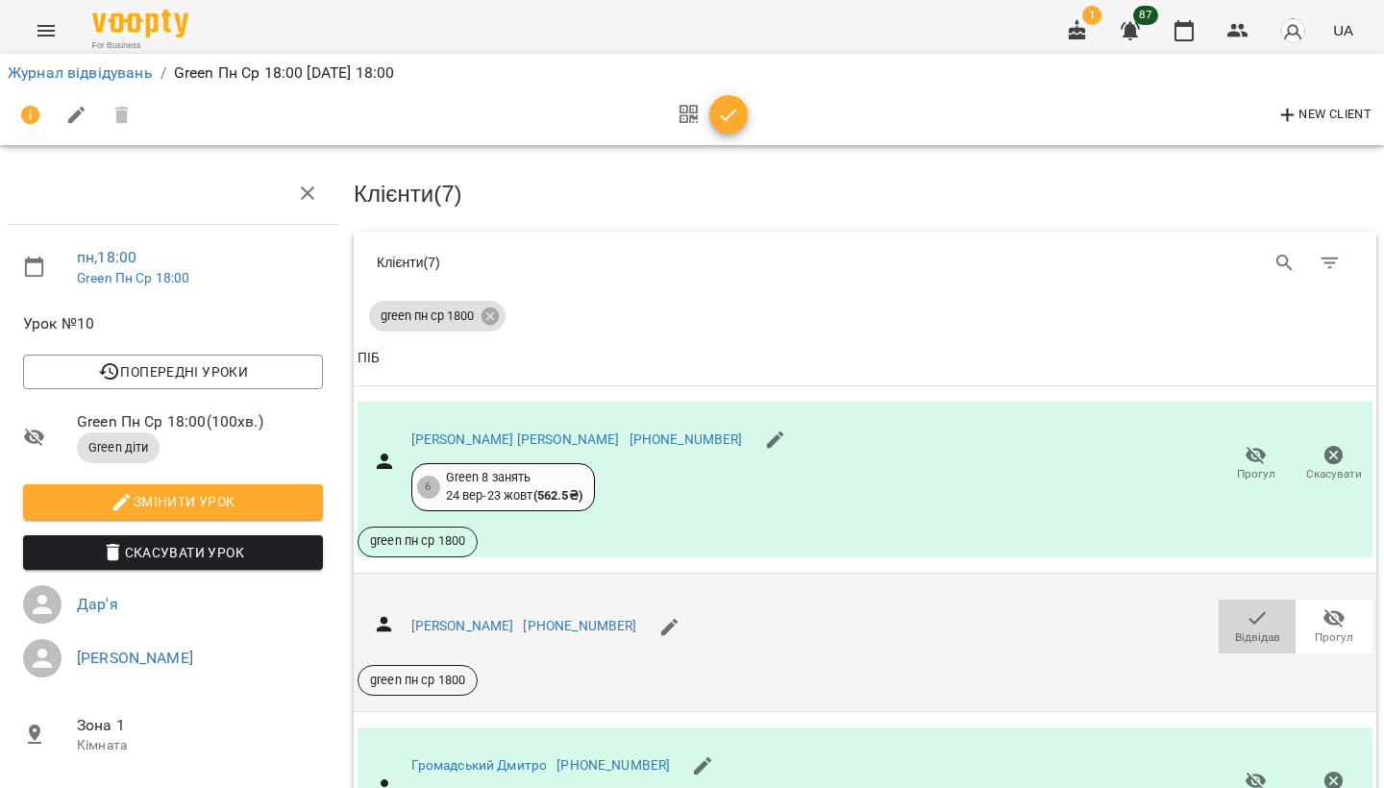
click at [1267, 607] on icon "button" at bounding box center [1257, 618] width 23 height 23
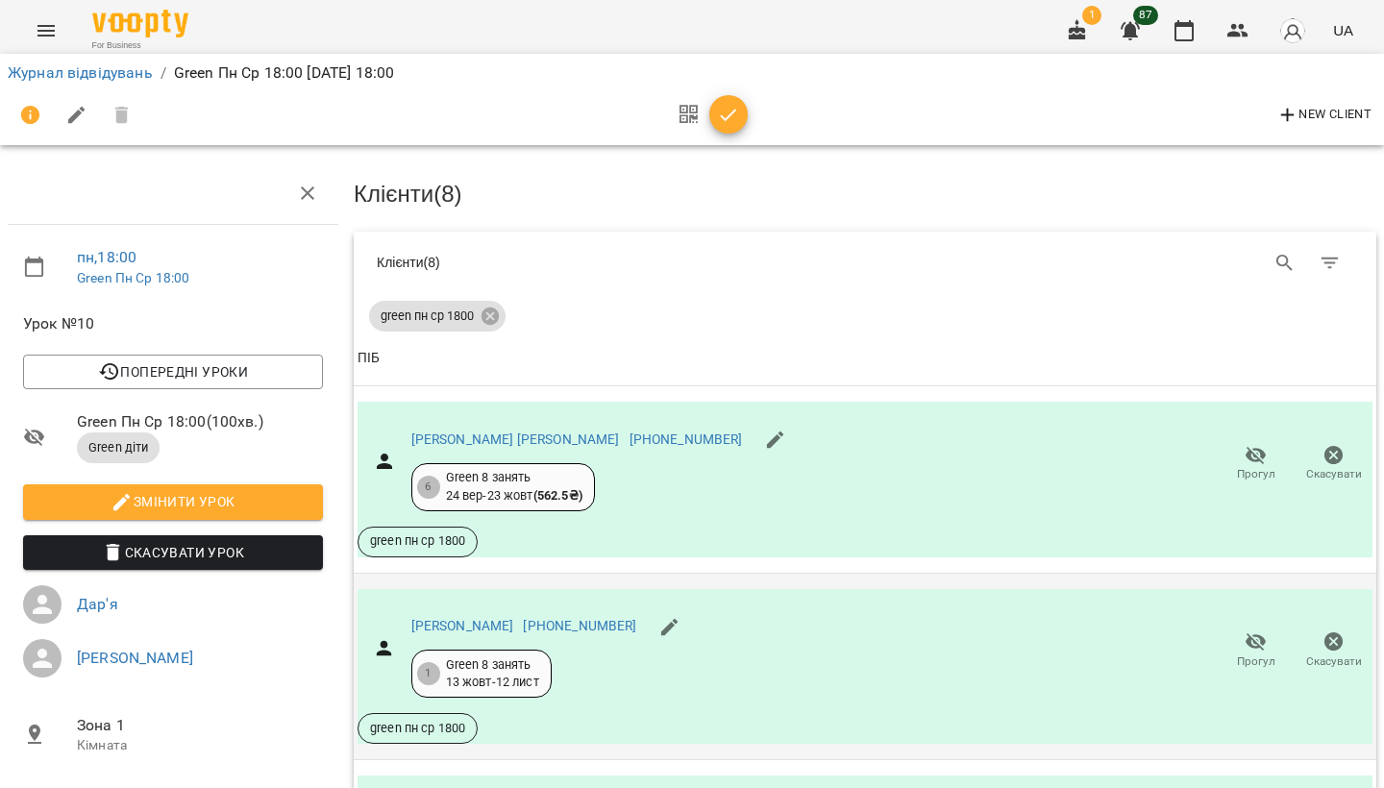
click at [1044, 232] on div "Клієнти ( 8 )" at bounding box center [865, 263] width 1023 height 62
click at [735, 113] on icon "button" at bounding box center [728, 115] width 23 height 23
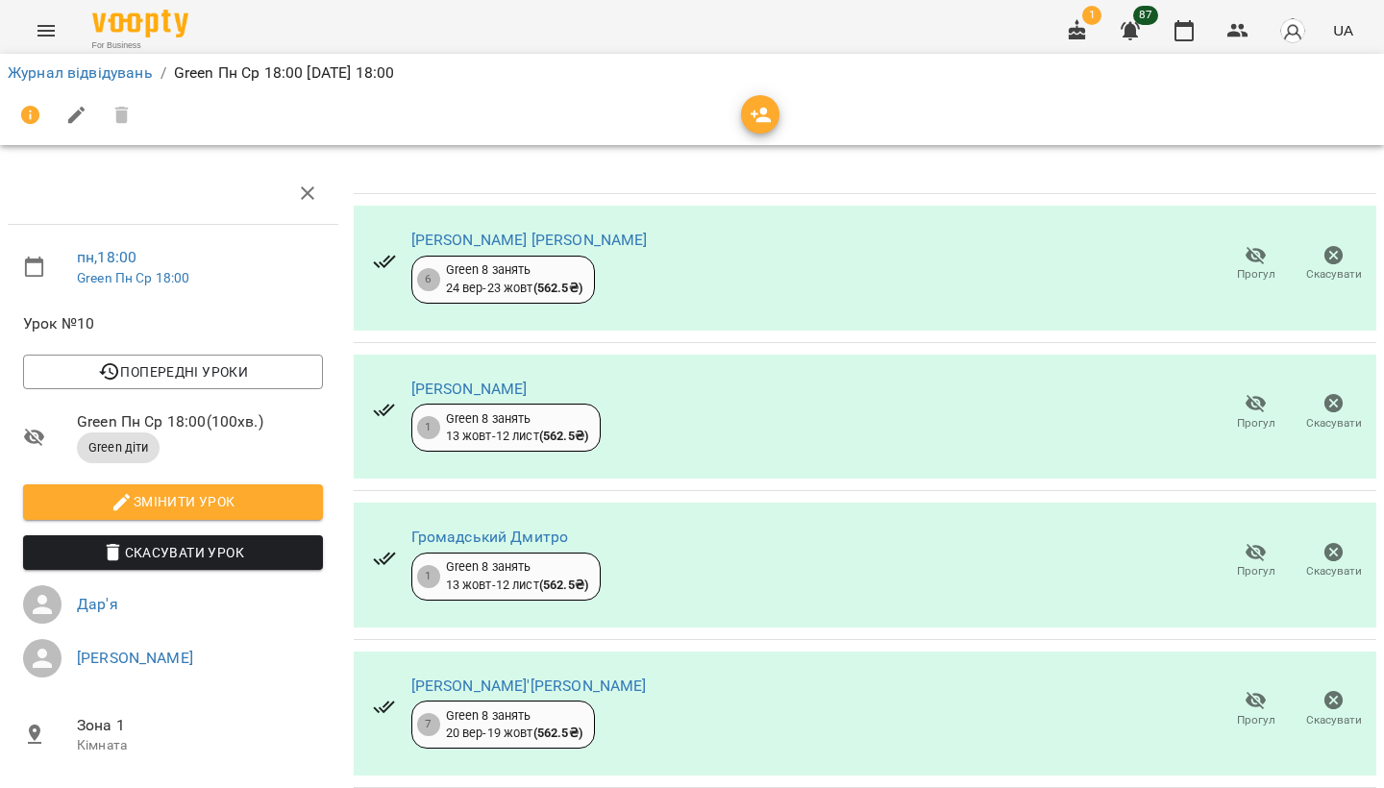
click at [45, 41] on icon "Menu" at bounding box center [46, 30] width 23 height 23
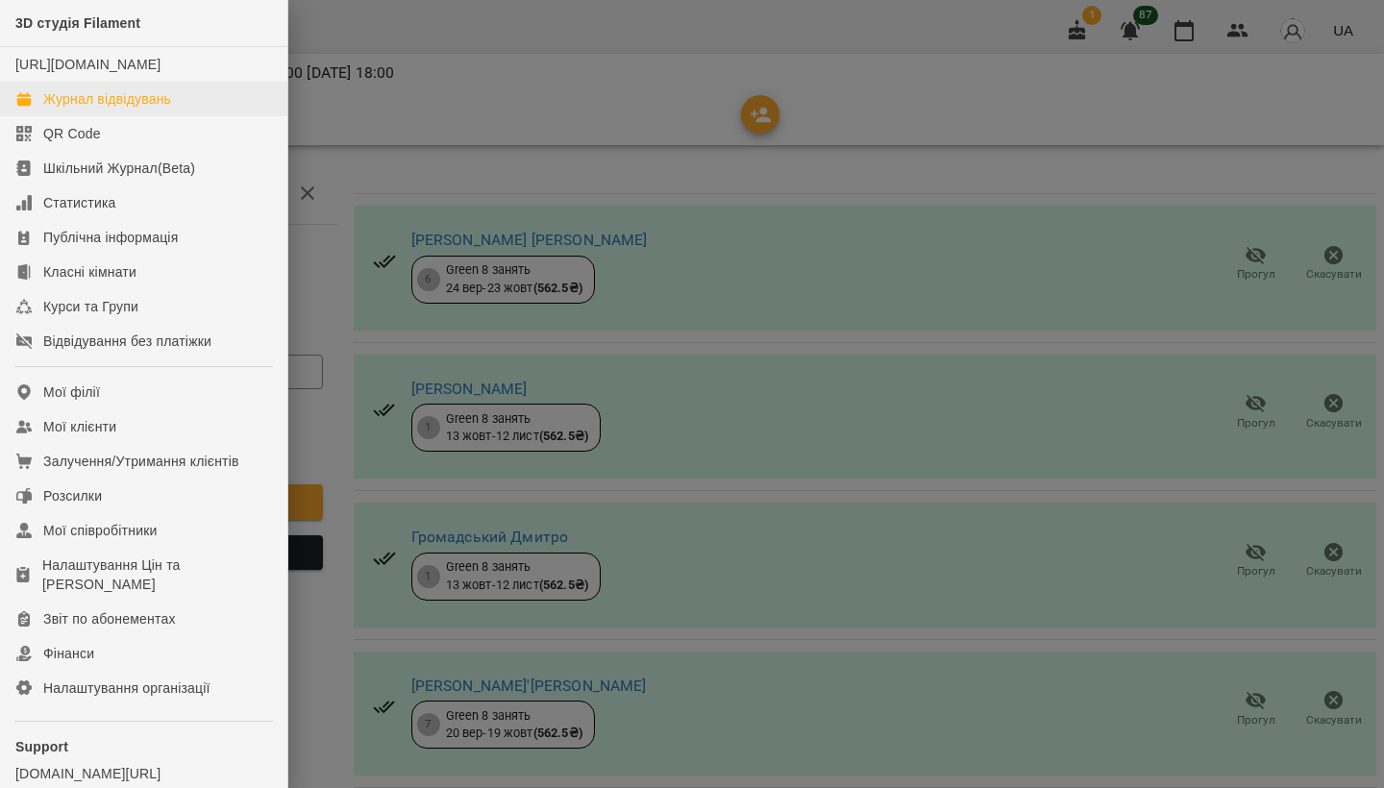
click at [123, 109] on div "Журнал відвідувань" at bounding box center [107, 98] width 128 height 19
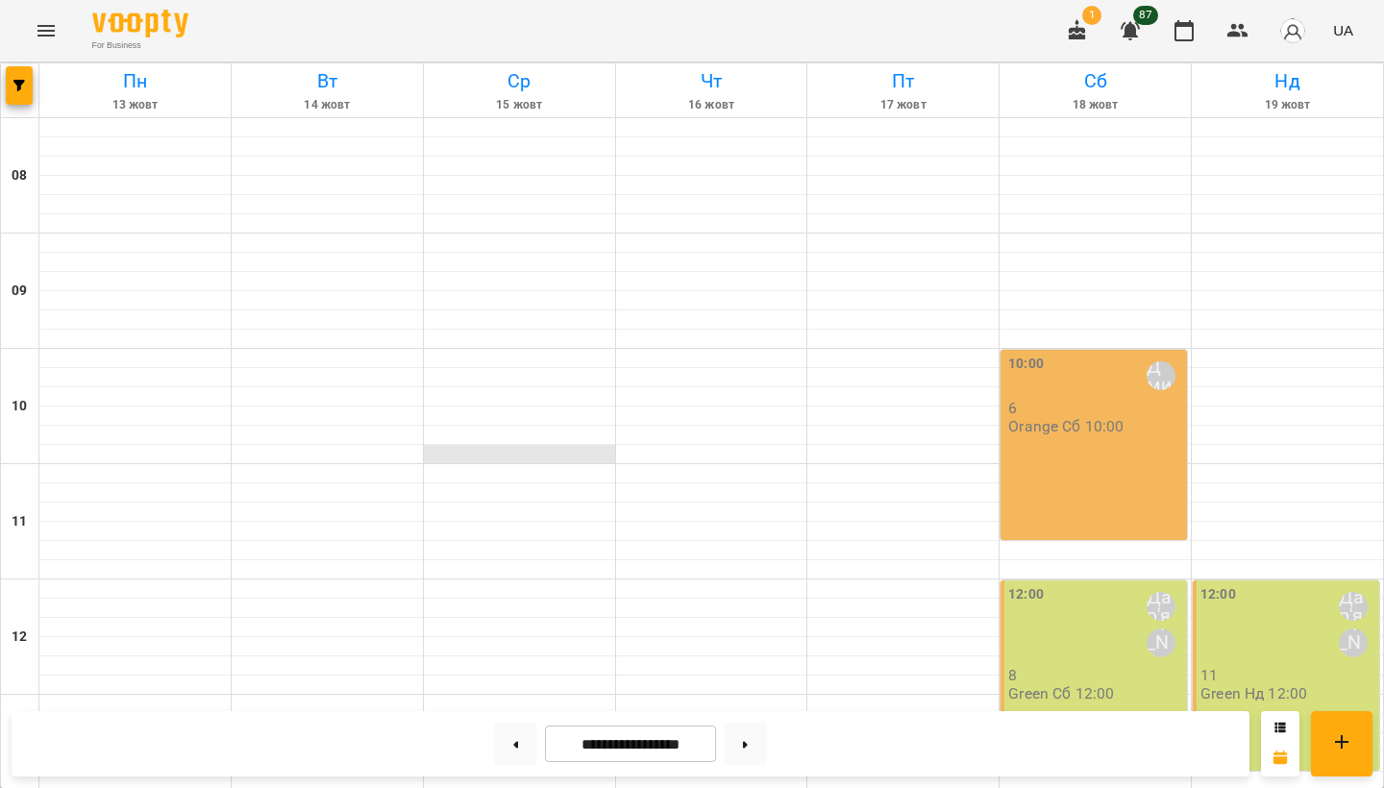
scroll to position [801, 0]
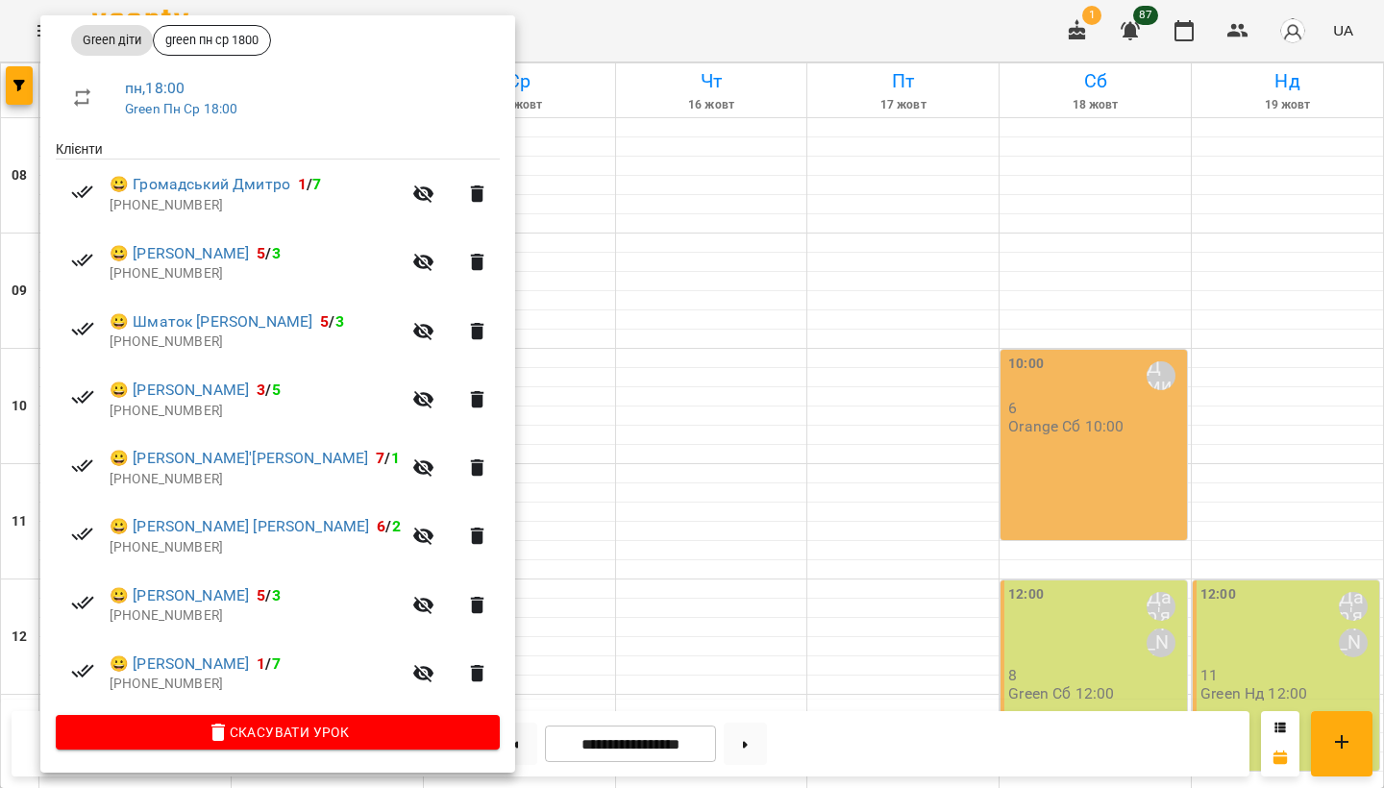
scroll to position [422, 0]
